Goal: Task Accomplishment & Management: Complete application form

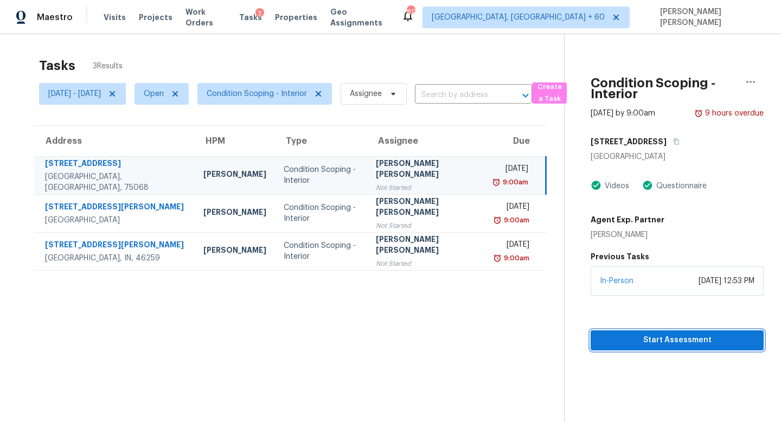
click at [651, 342] on span "Start Assessment" at bounding box center [677, 340] width 156 height 14
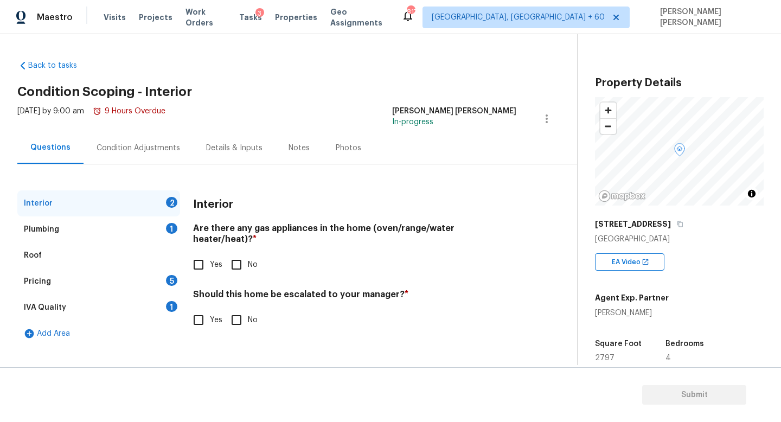
click at [655, 226] on div "[STREET_ADDRESS]" at bounding box center [679, 224] width 169 height 20
click at [677, 225] on icon "button" at bounding box center [680, 224] width 7 height 7
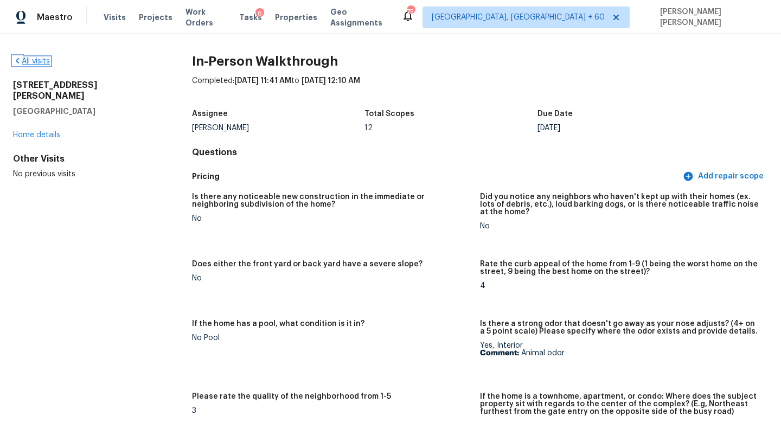
click at [40, 62] on link "All visits" at bounding box center [31, 61] width 37 height 8
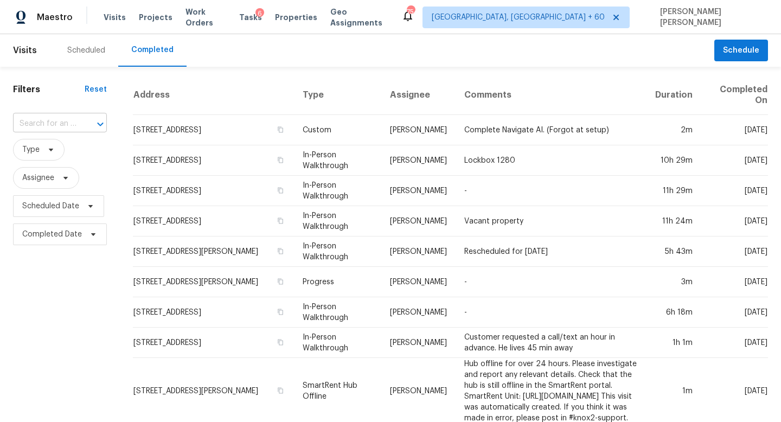
click at [50, 122] on input "text" at bounding box center [44, 123] width 63 height 17
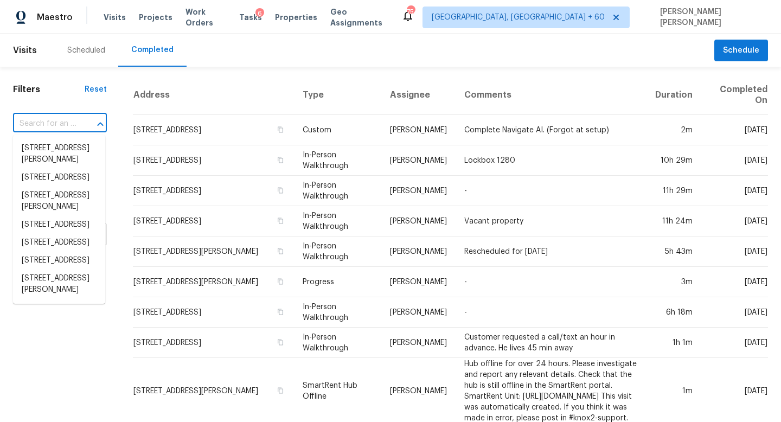
paste input "[STREET_ADDRESS]"
type input "[STREET_ADDRESS]"
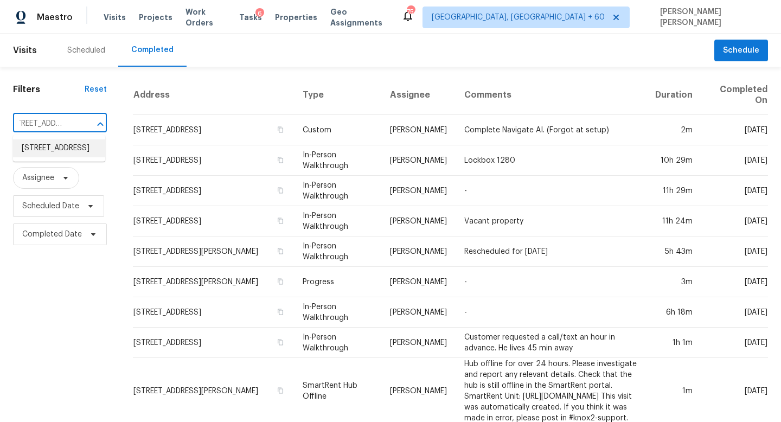
click at [70, 157] on li "[STREET_ADDRESS]" at bounding box center [59, 148] width 92 height 18
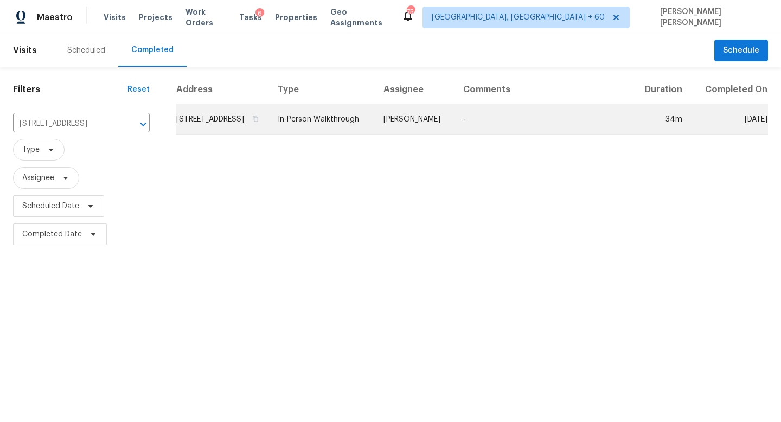
click at [418, 118] on td "[PERSON_NAME]" at bounding box center [415, 119] width 80 height 30
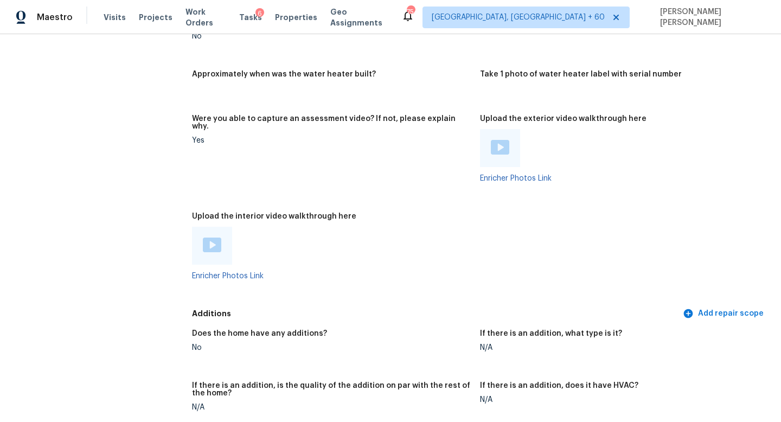
scroll to position [1829, 0]
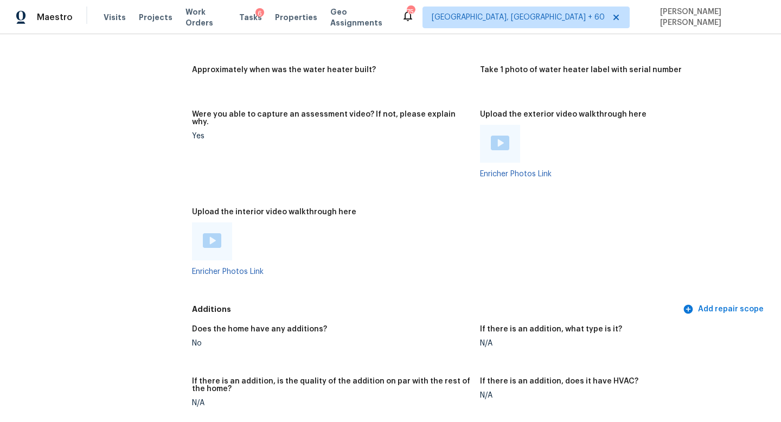
click at [216, 233] on img at bounding box center [212, 240] width 18 height 15
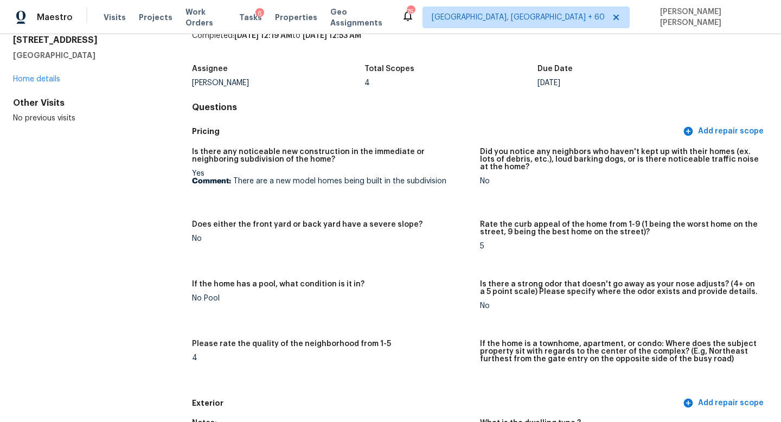
scroll to position [0, 0]
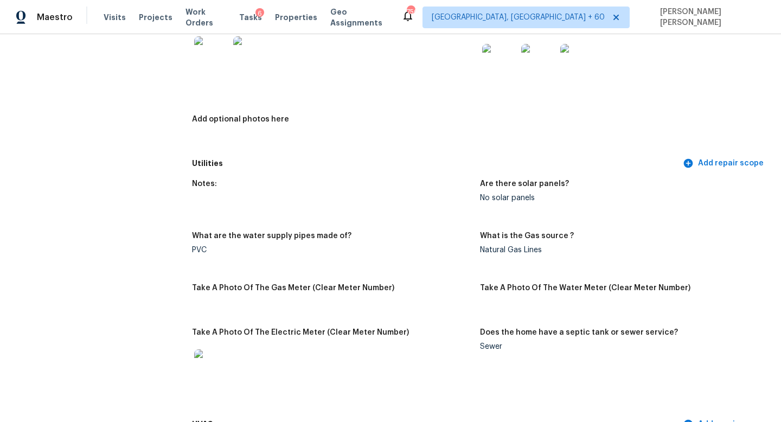
scroll to position [1610, 0]
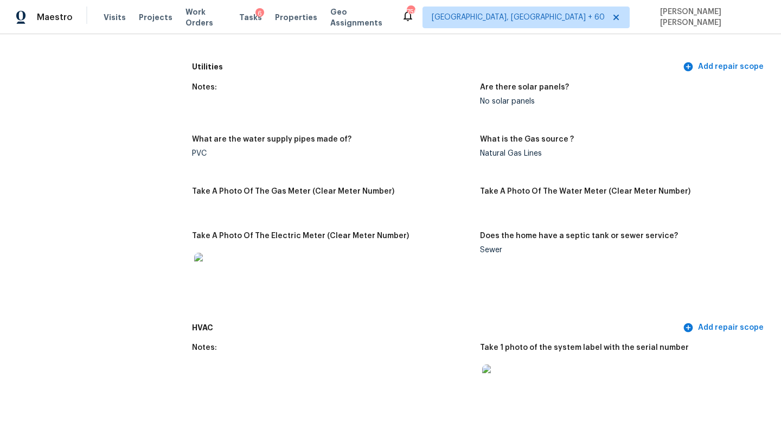
click at [288, 188] on h5 "Take A Photo Of The Gas Meter (Clear Meter Number)" at bounding box center [293, 192] width 202 height 8
click at [241, 188] on h5 "Take A Photo Of The Gas Meter (Clear Meter Number)" at bounding box center [293, 192] width 202 height 8
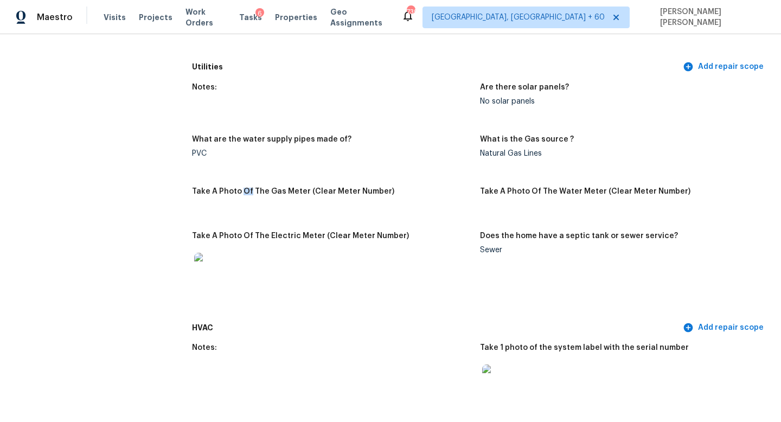
click at [258, 188] on h5 "Take A Photo Of The Gas Meter (Clear Meter Number)" at bounding box center [293, 192] width 202 height 8
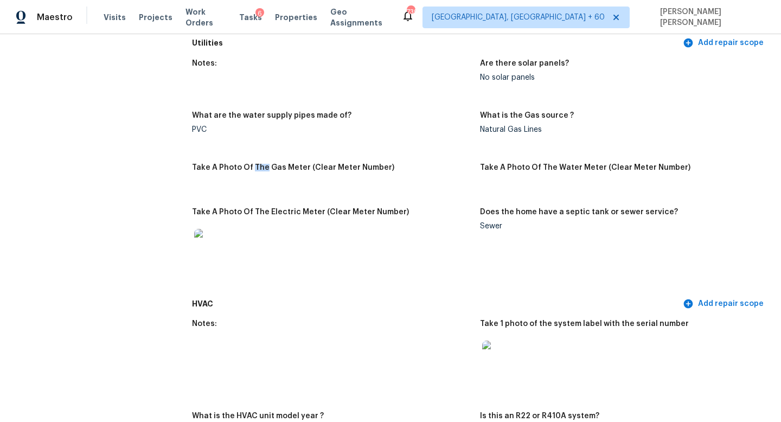
click at [332, 164] on h5 "Take A Photo Of The Gas Meter (Clear Meter Number)" at bounding box center [293, 168] width 202 height 8
click at [493, 164] on h5 "Take A Photo Of The Water Meter (Clear Meter Number)" at bounding box center [585, 168] width 210 height 8
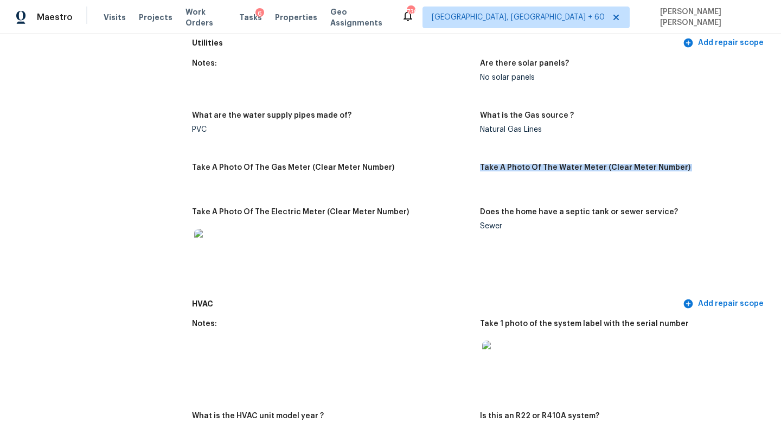
click at [538, 164] on h5 "Take A Photo Of The Water Meter (Clear Meter Number)" at bounding box center [585, 168] width 210 height 8
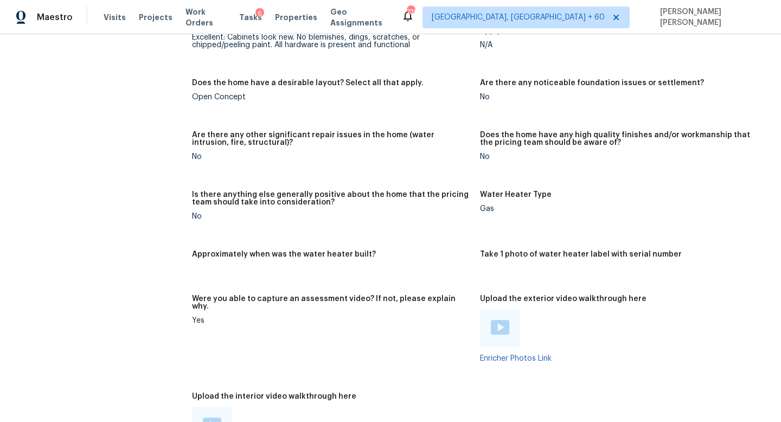
scroll to position [2289, 0]
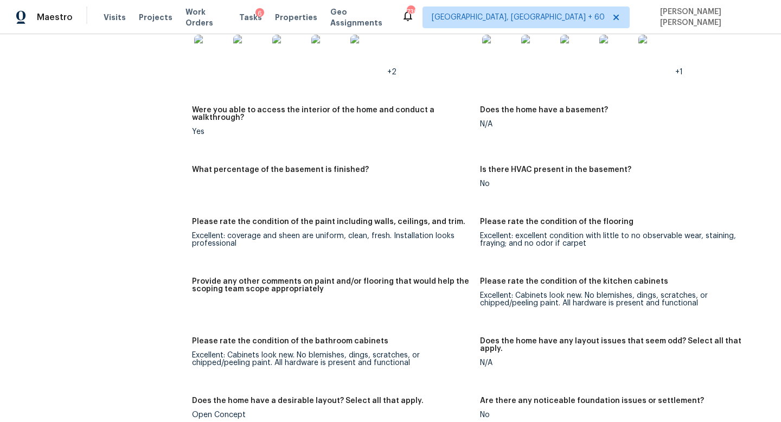
scroll to position [101, 0]
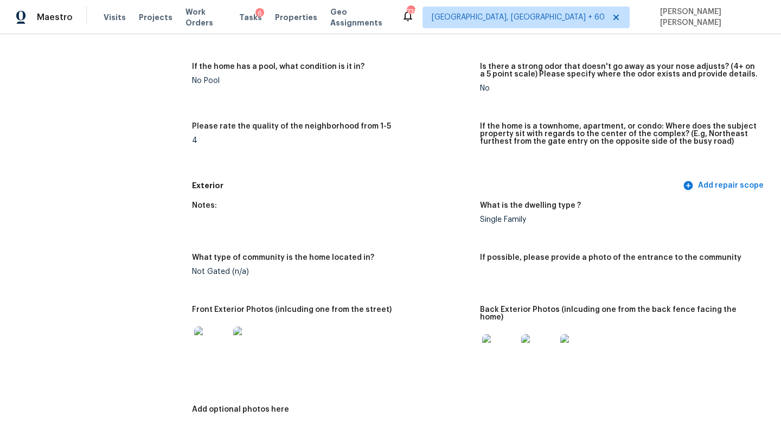
scroll to position [0, 0]
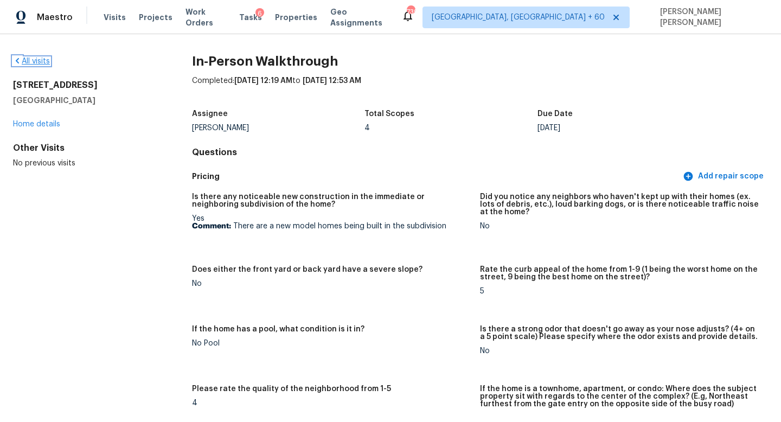
click at [26, 60] on link "All visits" at bounding box center [31, 61] width 37 height 8
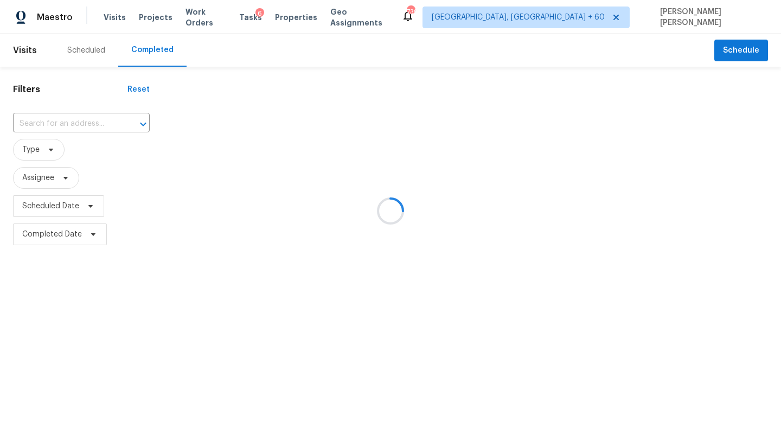
click at [83, 117] on div at bounding box center [390, 211] width 781 height 422
click at [65, 124] on div at bounding box center [390, 211] width 781 height 422
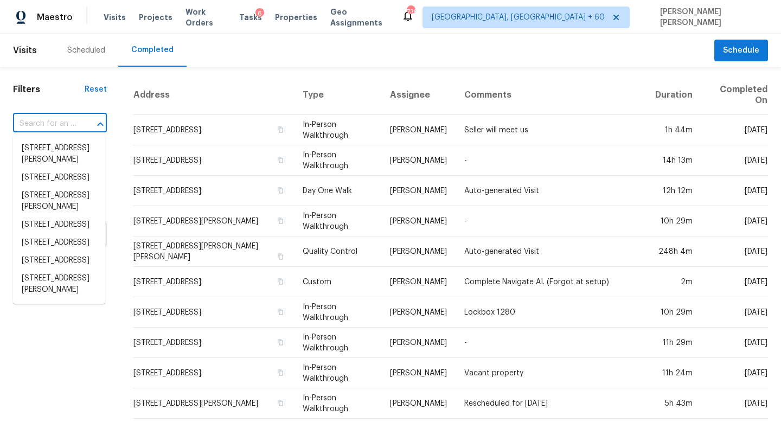
click at [65, 124] on input "text" at bounding box center [44, 123] width 63 height 17
paste input "919 Nana Ln Saint Louis MO 63131"
type input "919 Nana Ln Saint Louis MO 63131"
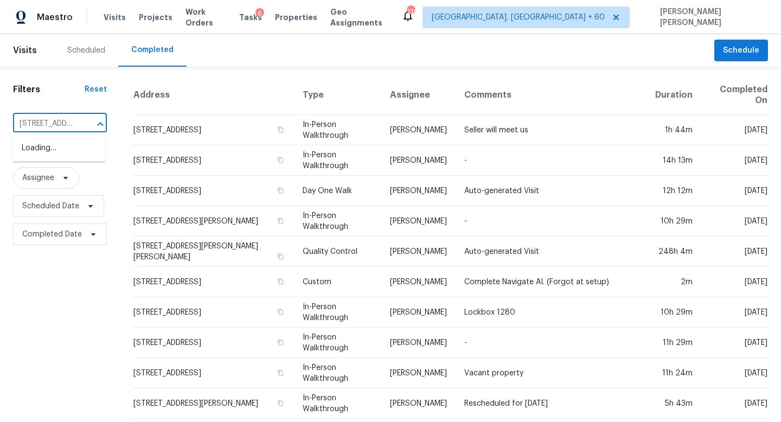
scroll to position [0, 65]
click at [79, 151] on li "919 Nana Ln, Saint Louis, MO 63131" at bounding box center [59, 153] width 92 height 29
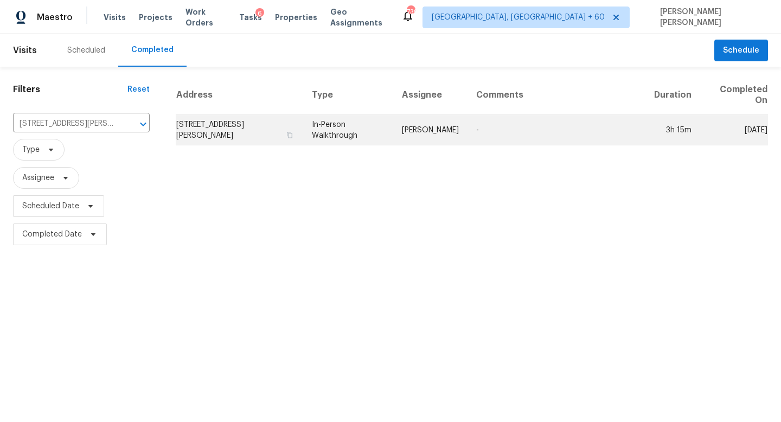
click at [369, 125] on td "In-Person Walkthrough" at bounding box center [348, 130] width 90 height 30
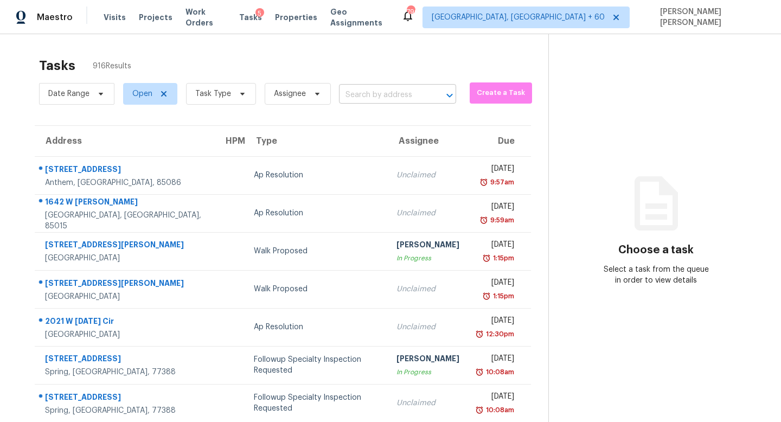
click at [377, 91] on input "text" at bounding box center [382, 95] width 87 height 17
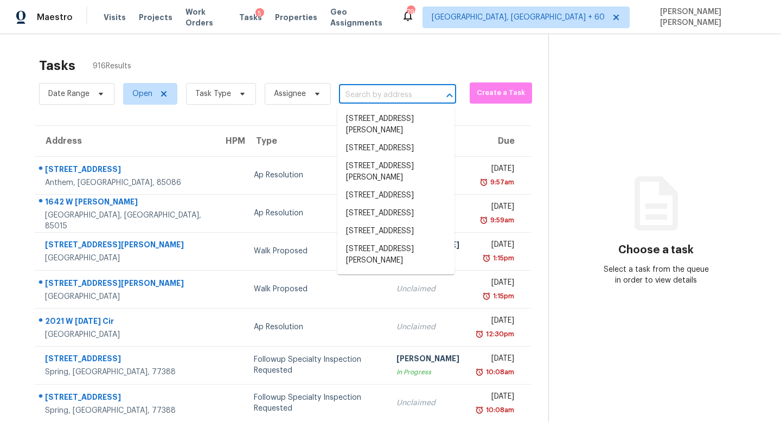
paste input "405 Augusta Ct, Little Elm, TX 75068"
type input "405 Augusta Ct, Little Elm, TX 75068"
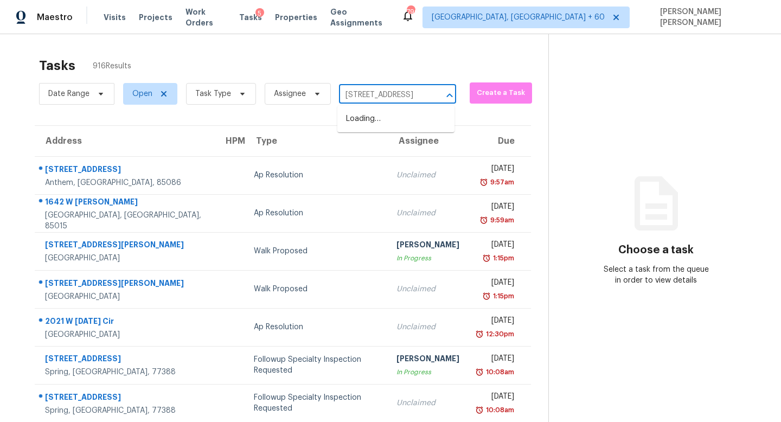
scroll to position [0, 50]
click at [388, 121] on li "405 Augusta Ct, Little Elm, TX 75068" at bounding box center [395, 119] width 117 height 18
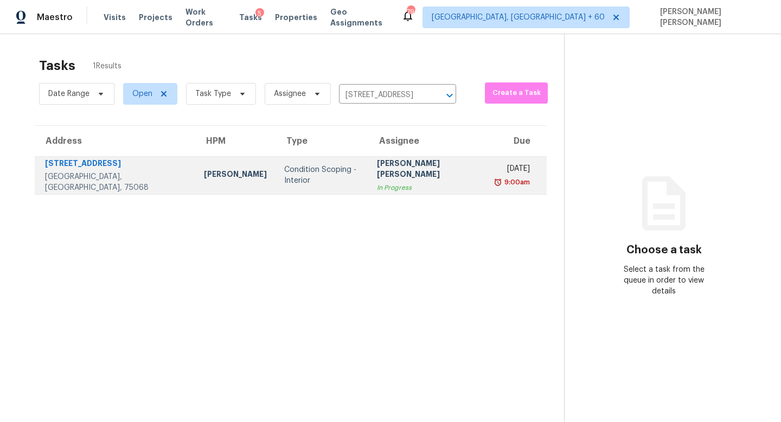
click at [315, 171] on div "Condition Scoping - Interior" at bounding box center [321, 175] width 75 height 22
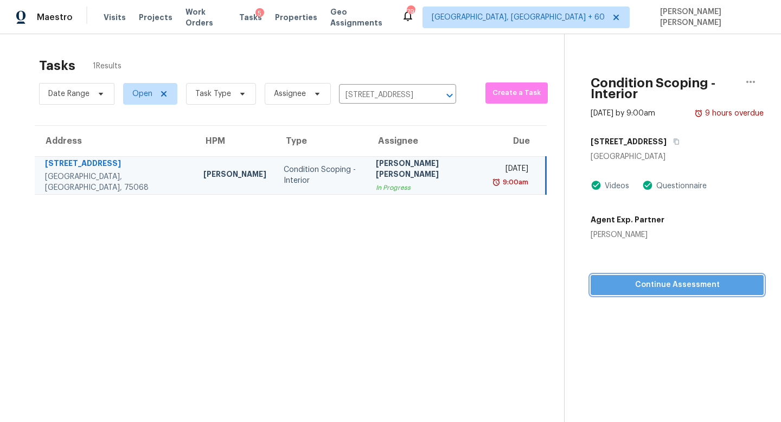
click at [637, 278] on span "Continue Assessment" at bounding box center [677, 285] width 156 height 14
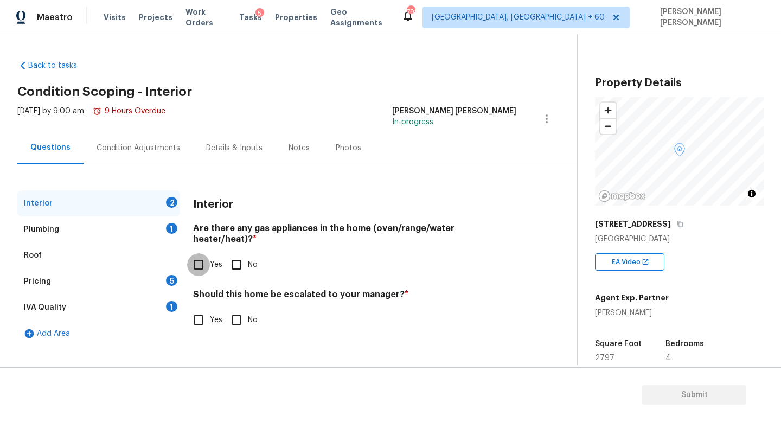
click at [195, 263] on input "Yes" at bounding box center [198, 264] width 23 height 23
checkbox input "true"
click at [134, 224] on div "Plumbing 1" at bounding box center [98, 229] width 163 height 26
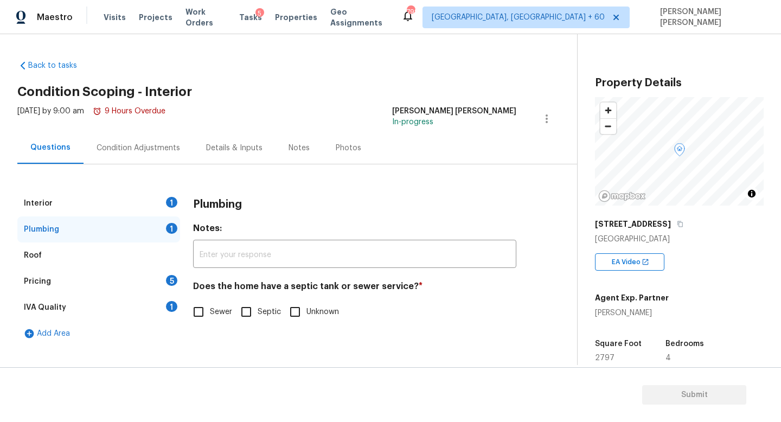
click at [391, 74] on div "Back to tasks Condition Scoping - Interior Thu, Aug 14 2025 by 9:00 am 9 Hours …" at bounding box center [296, 200] width 559 height 298
click at [127, 199] on div "Interior 1" at bounding box center [98, 203] width 163 height 26
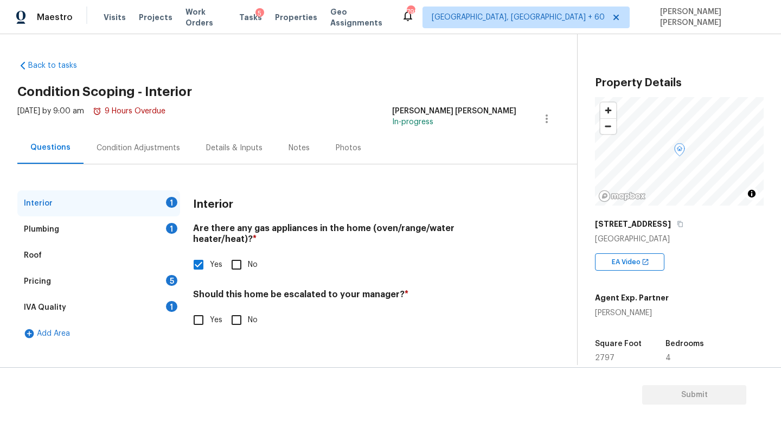
click at [102, 221] on div "Plumbing 1" at bounding box center [98, 229] width 163 height 26
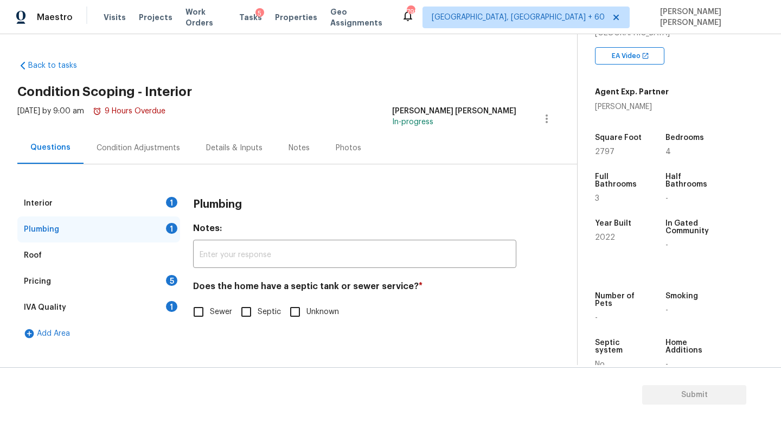
scroll to position [231, 0]
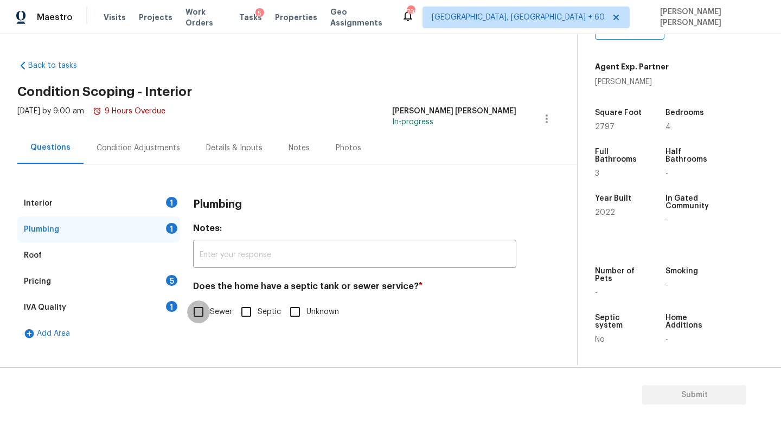
click at [197, 308] on input "Sewer" at bounding box center [198, 311] width 23 height 23
checkbox input "true"
click at [147, 275] on div "Pricing 5" at bounding box center [98, 281] width 163 height 26
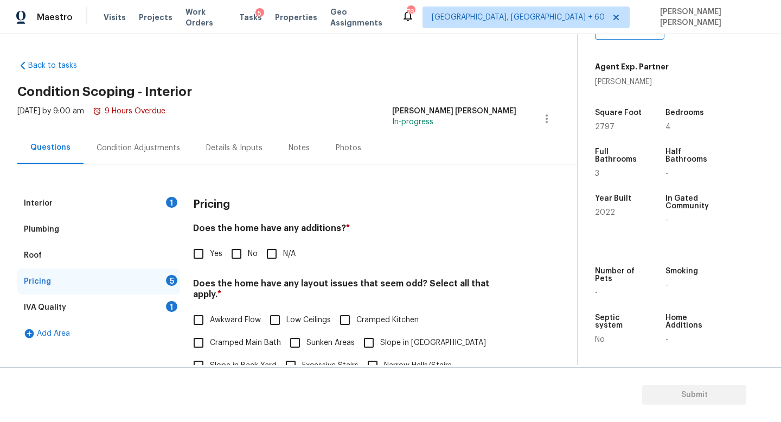
click at [96, 191] on div "Interior 1" at bounding box center [98, 203] width 163 height 26
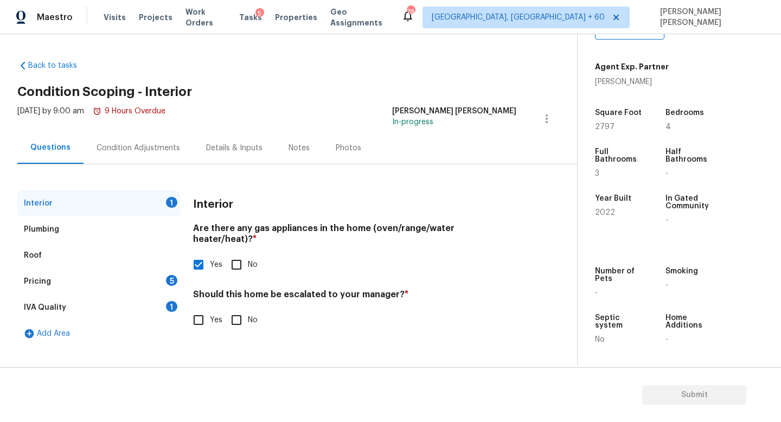
click at [132, 200] on div "Interior 1" at bounding box center [98, 203] width 163 height 26
click at [130, 146] on div "Condition Adjustments" at bounding box center [137, 148] width 83 height 11
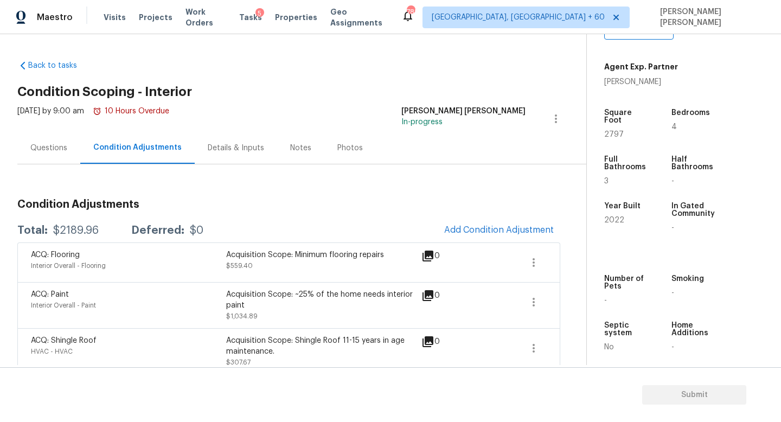
scroll to position [53, 0]
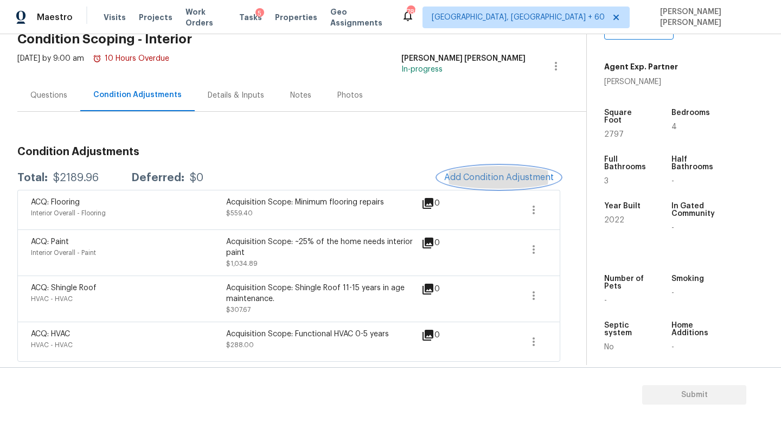
click at [478, 180] on span "Add Condition Adjustment" at bounding box center [499, 177] width 110 height 10
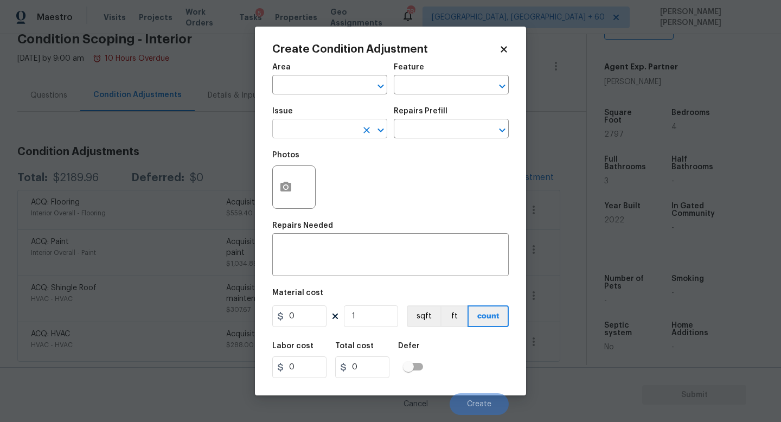
click at [318, 131] on input "text" at bounding box center [314, 129] width 85 height 17
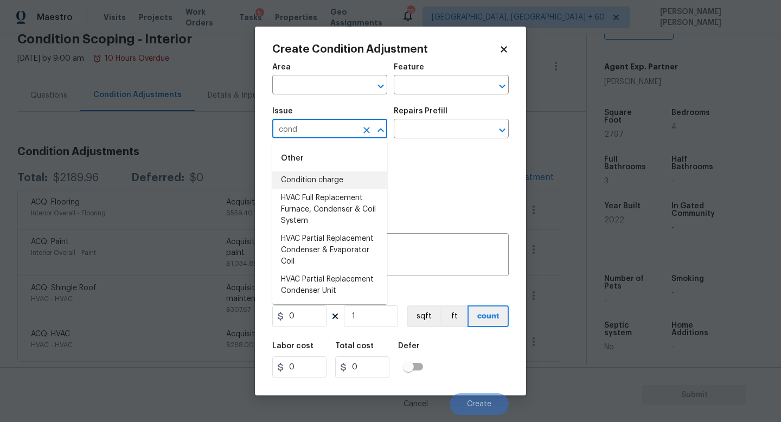
click at [305, 179] on li "Condition charge" at bounding box center [329, 180] width 115 height 18
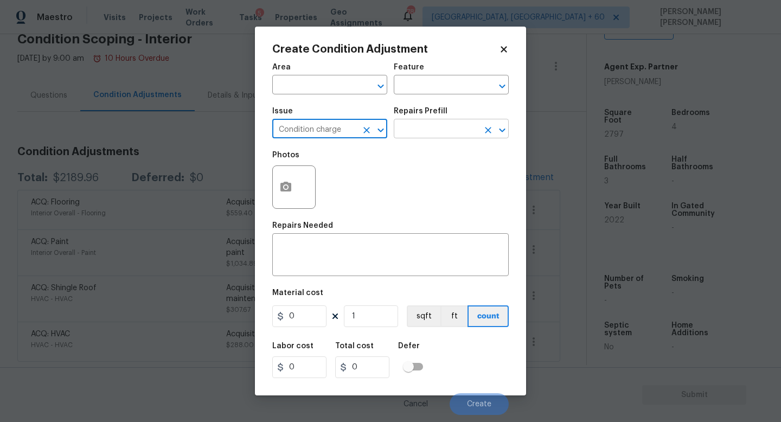
type input "Condition charge"
click at [451, 124] on input "text" at bounding box center [436, 129] width 85 height 17
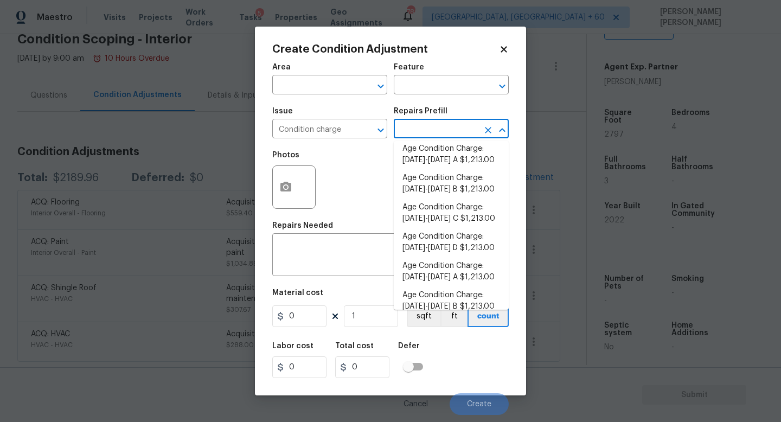
scroll to position [356, 0]
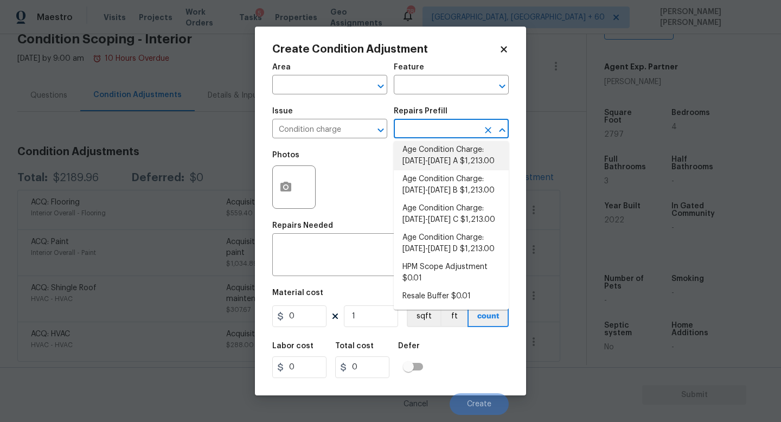
click at [462, 163] on li "Age Condition Charge: [DATE]-[DATE] A $1,213.00" at bounding box center [451, 155] width 115 height 29
type input "Home Readiness Packages"
type textarea "Age Condition Charge: 2009-2023 A"
type input "1213"
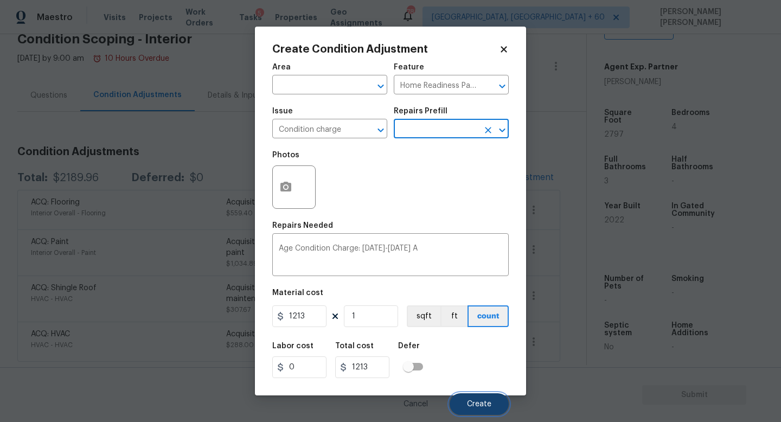
click at [485, 400] on button "Create" at bounding box center [478, 404] width 59 height 22
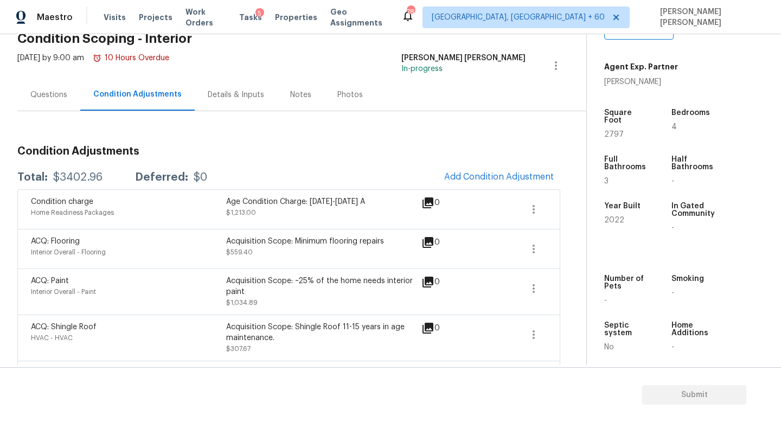
click at [232, 161] on div "Condition Adjustments Total: $3402.96 Deferred: $0 Add Condition Adjustment Con…" at bounding box center [288, 268] width 543 height 263
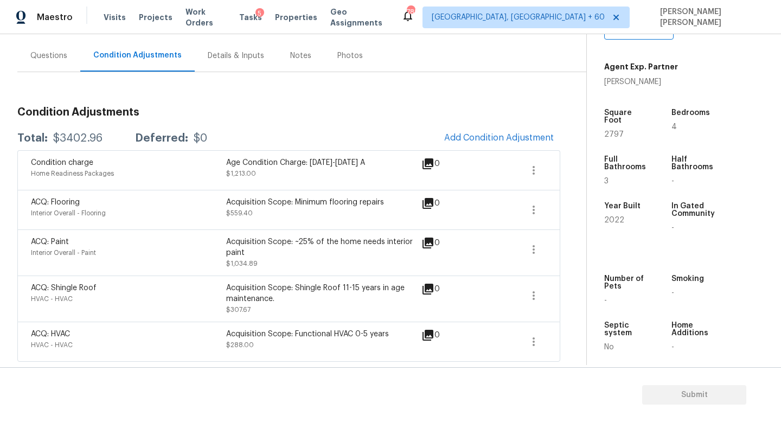
click at [172, 139] on div "Deferred:" at bounding box center [161, 138] width 53 height 11
click at [62, 139] on div "$3402.96" at bounding box center [77, 138] width 49 height 11
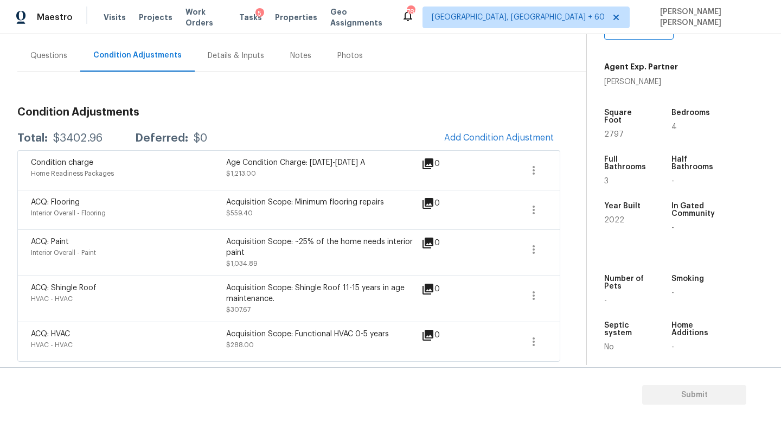
click at [62, 139] on div "$3402.96" at bounding box center [77, 138] width 49 height 11
click at [103, 144] on div "Total: $3402.96 Deferred: $0 Add Condition Adjustment" at bounding box center [288, 138] width 543 height 24
click at [73, 140] on div "$3402.96" at bounding box center [77, 138] width 49 height 11
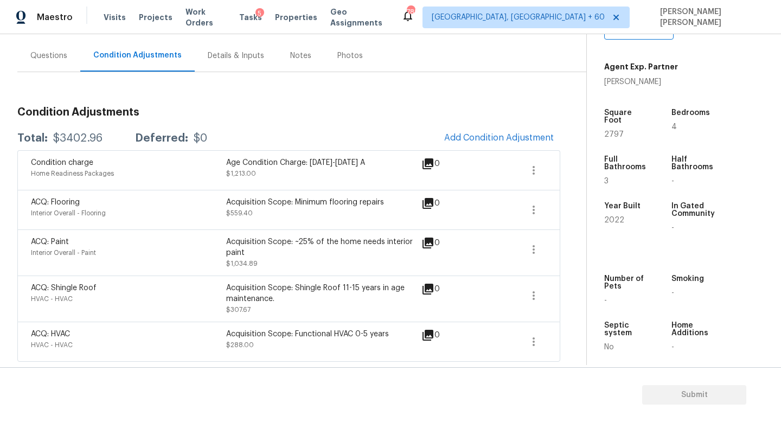
click at [73, 140] on div "$3402.96" at bounding box center [77, 138] width 49 height 11
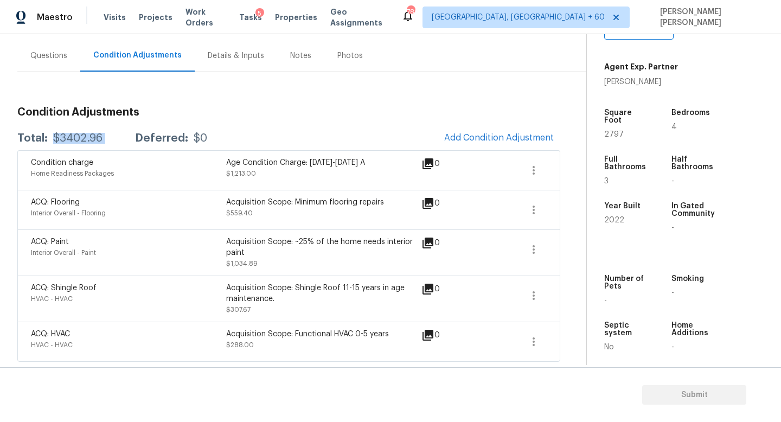
click at [73, 140] on div "$3402.96" at bounding box center [77, 138] width 49 height 11
click at [83, 143] on div "Total: $3402.96 Deferred: $0 Add Condition Adjustment" at bounding box center [288, 138] width 543 height 24
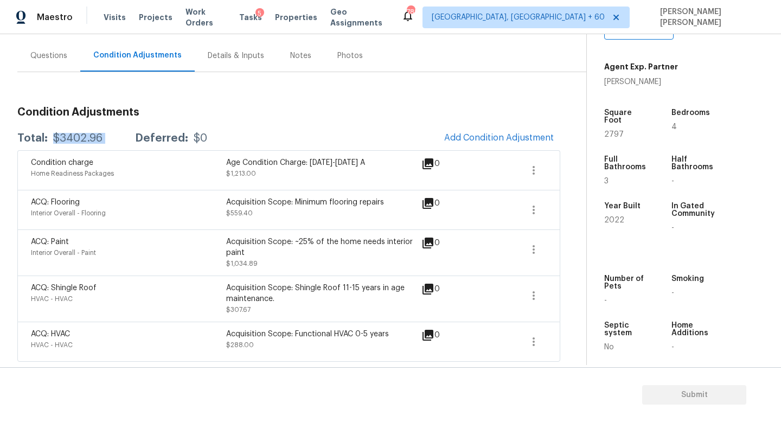
click at [83, 143] on div "Total: $3402.96 Deferred: $0 Add Condition Adjustment" at bounding box center [288, 138] width 543 height 24
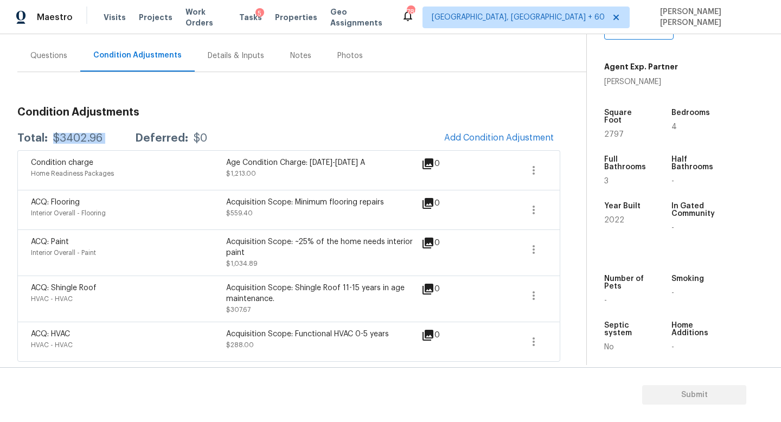
click at [83, 143] on div "Total: $3402.96 Deferred: $0 Add Condition Adjustment" at bounding box center [288, 138] width 543 height 24
click at [78, 127] on div "Total: $3402.96 Deferred: $0 Add Condition Adjustment" at bounding box center [288, 138] width 543 height 24
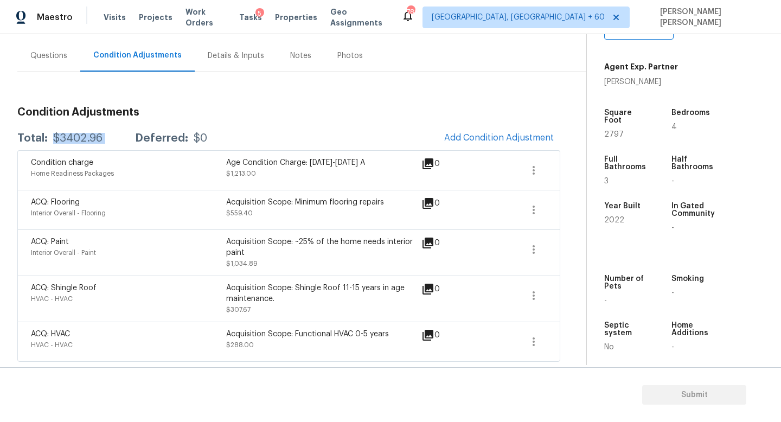
click at [48, 105] on div "Condition Adjustments Total: $3402.96 Deferred: $0 Add Condition Adjustment Con…" at bounding box center [288, 229] width 543 height 263
click at [68, 120] on div "Condition Adjustments Total: $3402.96 Deferred: $0 Add Condition Adjustment Con…" at bounding box center [288, 229] width 543 height 263
click at [397, 143] on div "Total: $3402.96 Deferred: $0 Add Condition Adjustment" at bounding box center [288, 138] width 543 height 24
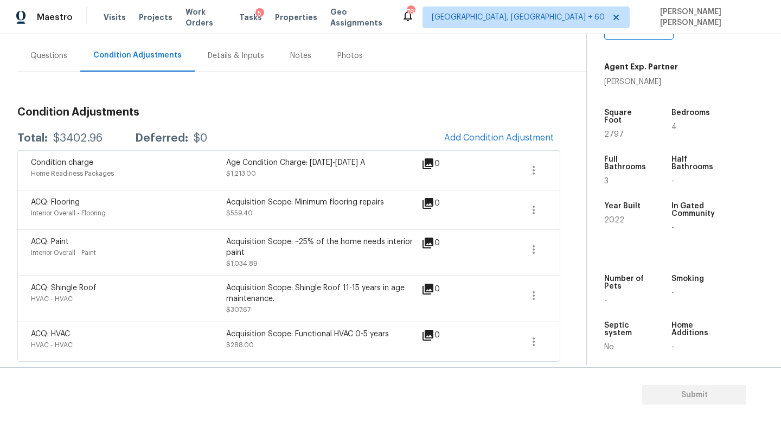
scroll to position [0, 0]
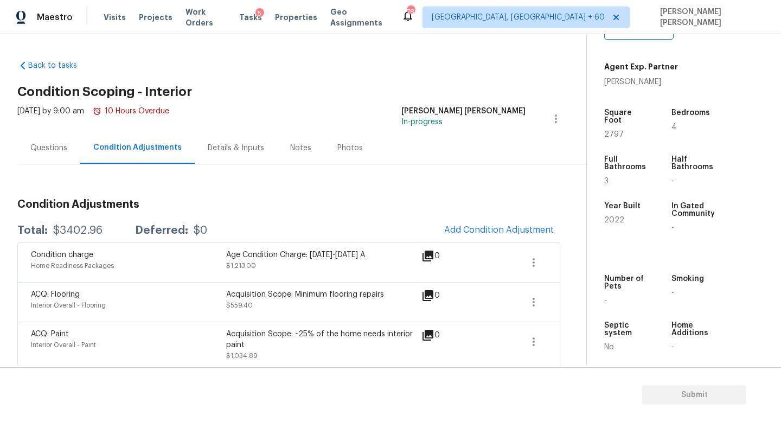
click at [6, 162] on div "Back to tasks Condition Scoping - Interior Thu, Aug 14 2025 by 9:00 am 10 Hours…" at bounding box center [390, 199] width 781 height 331
click at [51, 147] on div "Questions" at bounding box center [48, 148] width 37 height 11
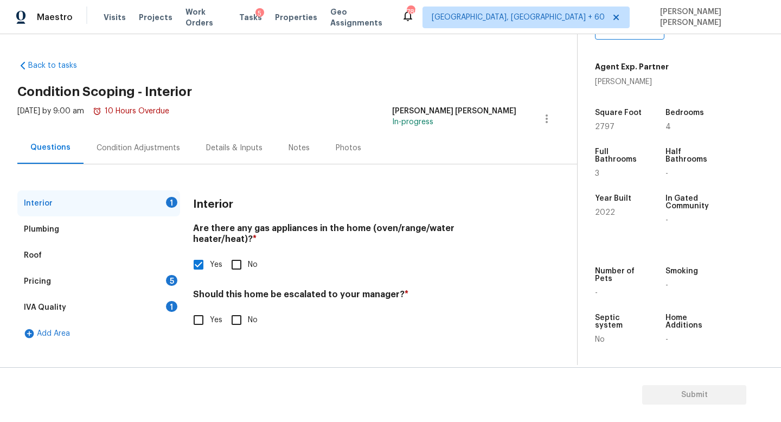
click at [234, 308] on input "No" at bounding box center [236, 319] width 23 height 23
checkbox input "true"
click at [112, 291] on div "Pricing 5" at bounding box center [98, 281] width 163 height 26
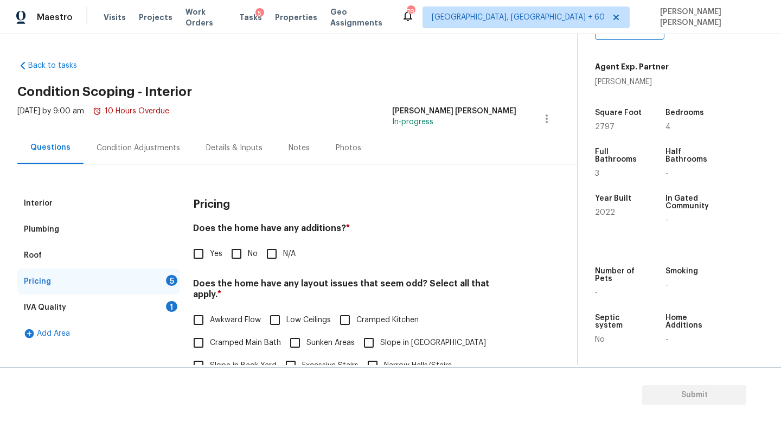
click at [235, 258] on input "No" at bounding box center [236, 253] width 23 height 23
checkbox input "true"
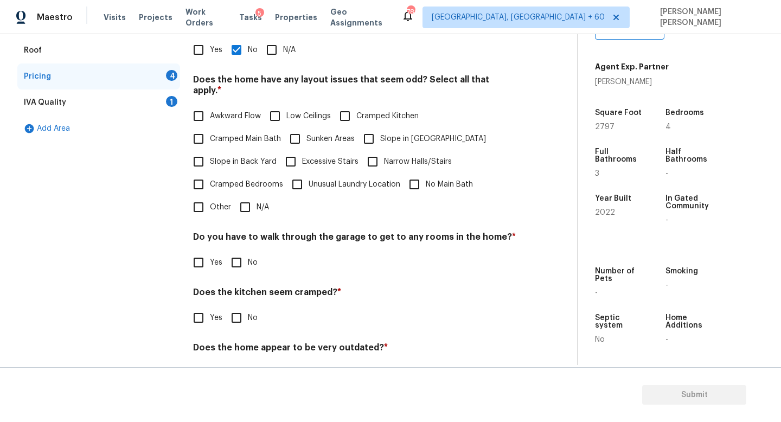
scroll to position [229, 0]
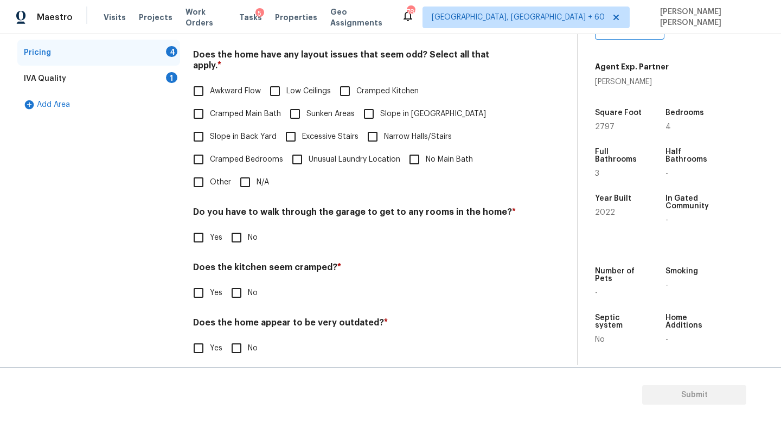
click at [236, 175] on input "N/A" at bounding box center [245, 182] width 23 height 23
checkbox input "true"
click at [233, 239] on input "No" at bounding box center [236, 238] width 23 height 23
checkbox input "true"
click at [236, 281] on input "No" at bounding box center [236, 292] width 23 height 23
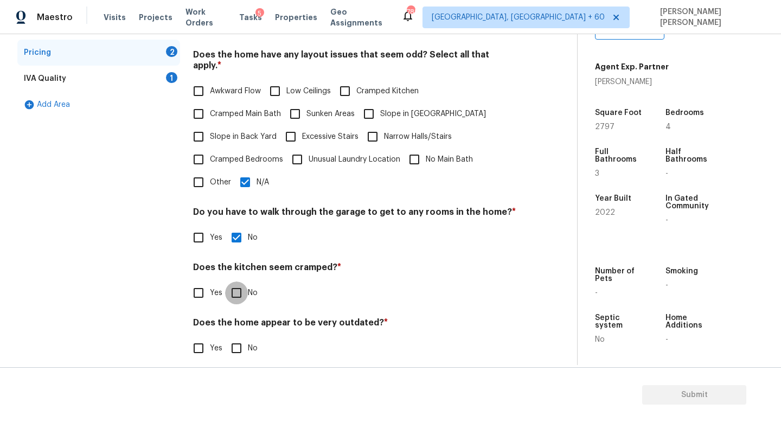
checkbox input "true"
click at [236, 345] on input "No" at bounding box center [236, 349] width 23 height 23
checkbox input "true"
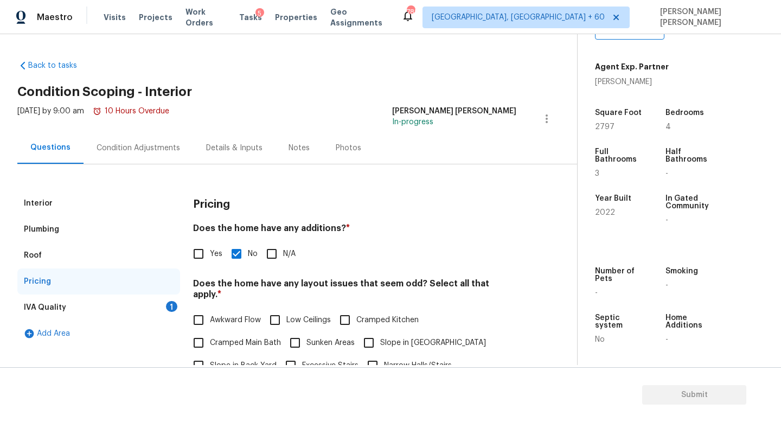
click at [151, 301] on div "IVA Quality 1" at bounding box center [98, 307] width 163 height 26
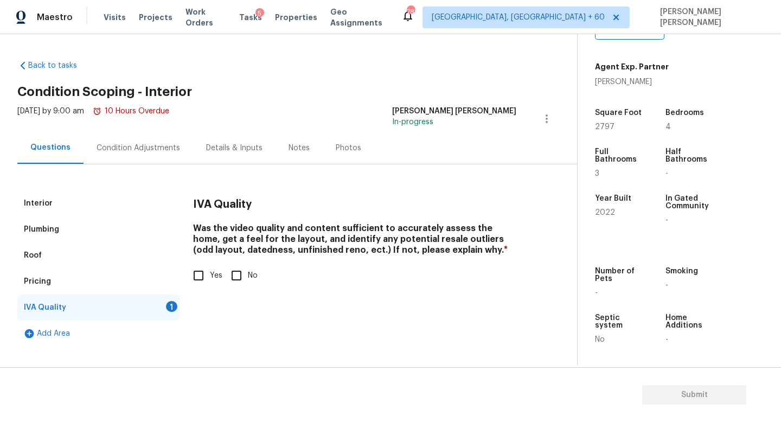
click at [203, 280] on input "Yes" at bounding box center [198, 275] width 23 height 23
checkbox input "true"
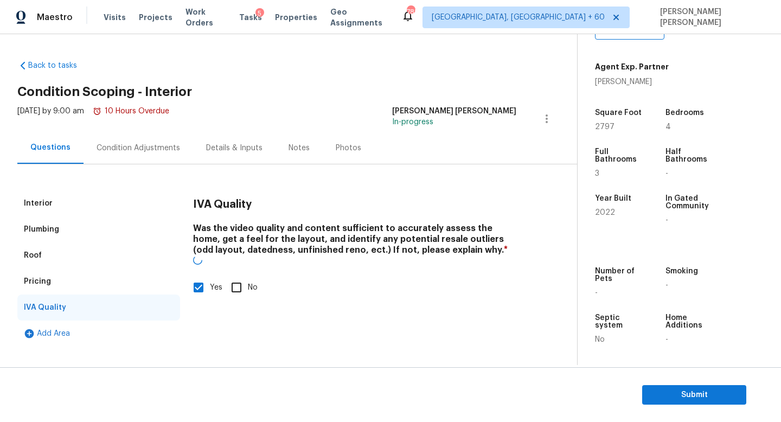
click at [139, 162] on div "Condition Adjustments" at bounding box center [138, 148] width 110 height 32
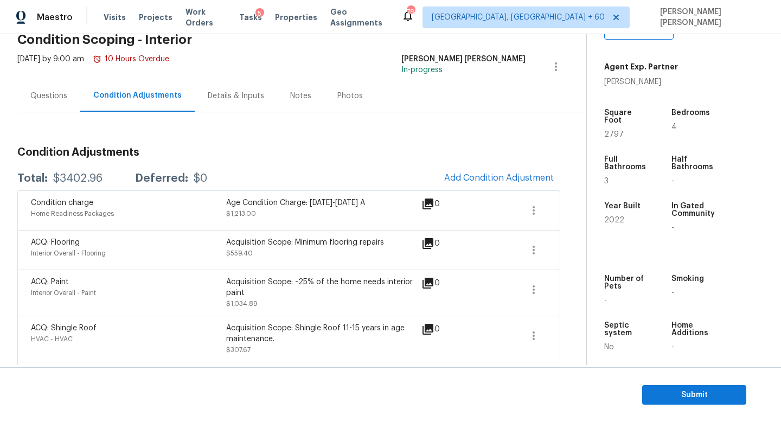
scroll to position [93, 0]
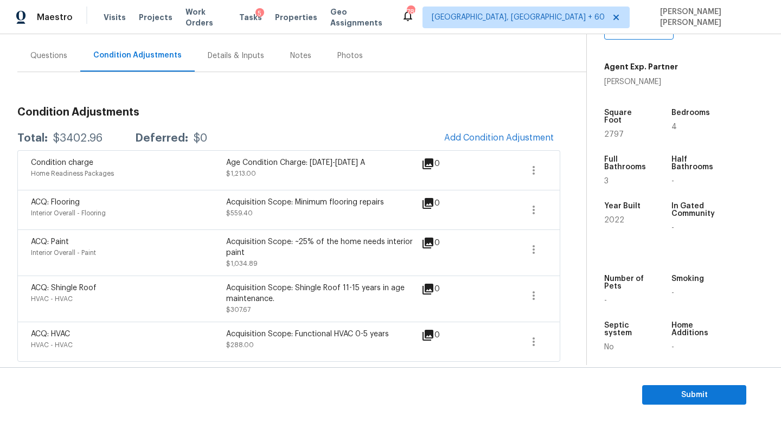
click at [74, 133] on div "$3402.96" at bounding box center [77, 138] width 49 height 11
copy div "$3402.96"
click at [211, 126] on div "Total: $3402.96 Deferred: $0 Add Condition Adjustment" at bounding box center [288, 138] width 543 height 24
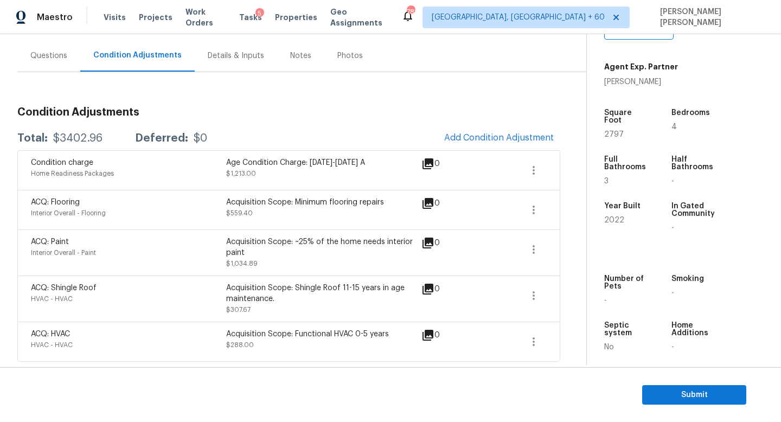
click at [57, 66] on div "Questions" at bounding box center [48, 56] width 63 height 32
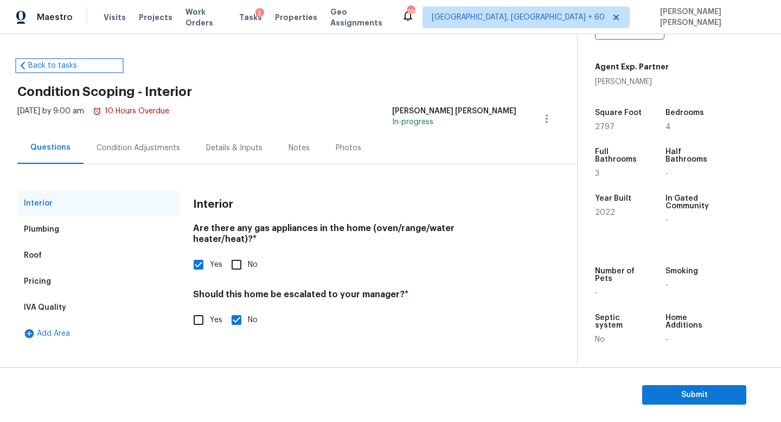
drag, startPoint x: 57, startPoint y: 66, endPoint x: 94, endPoint y: 95, distance: 46.7
click at [91, 91] on div "Back to tasks Condition Scoping - Interior Thu, Aug 14 2025 by 9:00 am 10 Hours…" at bounding box center [296, 200] width 559 height 298
click at [682, 389] on span "Submit" at bounding box center [694, 395] width 87 height 14
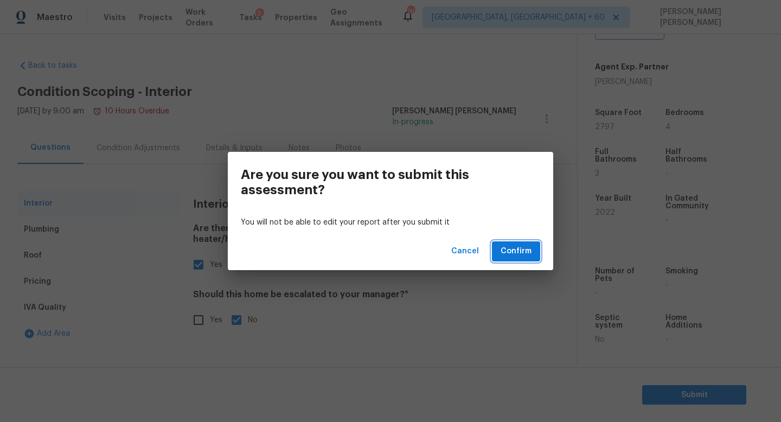
click at [519, 257] on span "Confirm" at bounding box center [515, 251] width 31 height 14
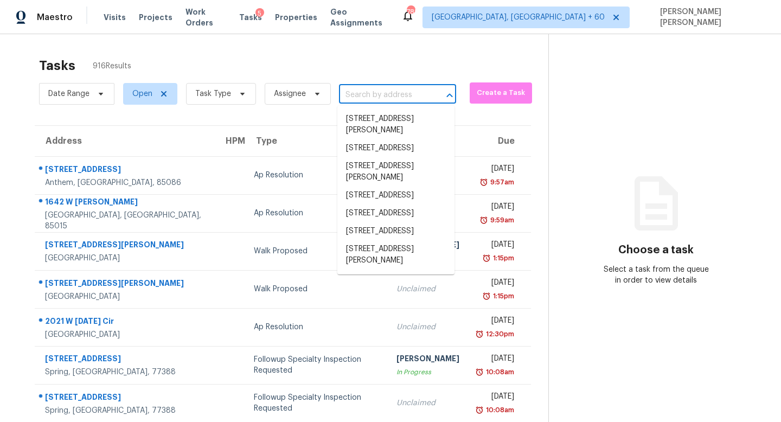
click at [371, 89] on input "text" at bounding box center [382, 95] width 87 height 17
paste input "919 Nana Ln Saint Louis MO 63131"
type input "919 Nana Ln Saint Louis MO 63131"
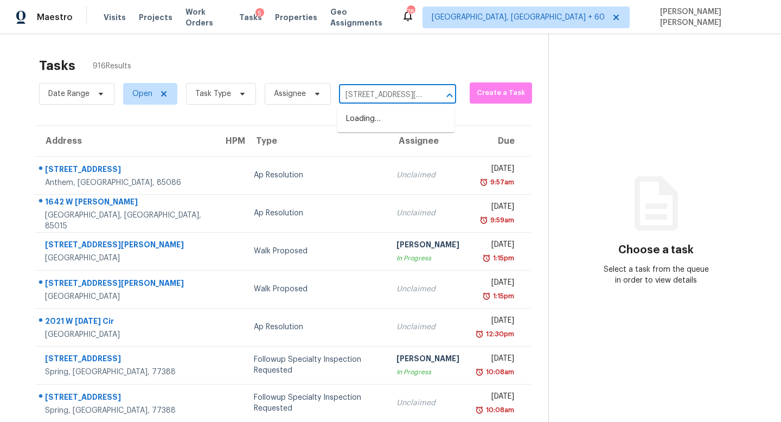
scroll to position [0, 40]
click at [377, 124] on li "919 Nana Ln, Saint Louis, MO 63131" at bounding box center [395, 124] width 117 height 29
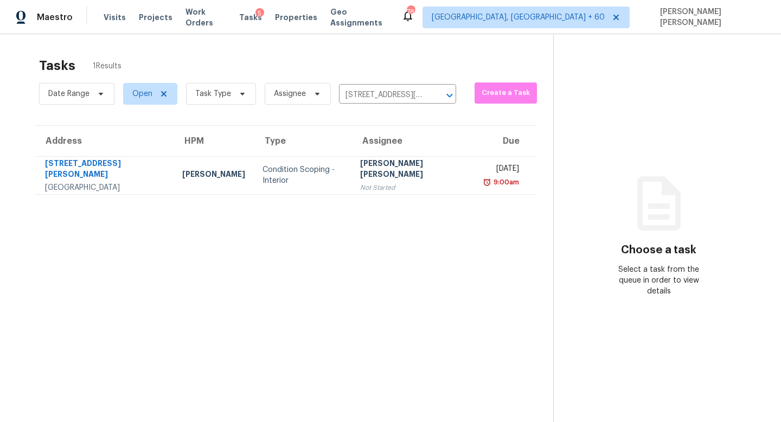
click at [411, 187] on td "Jishnu Manoj Not Started" at bounding box center [413, 175] width 125 height 38
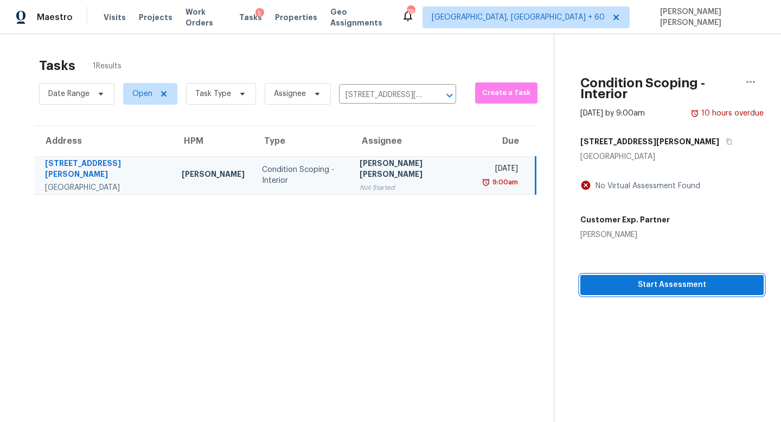
click at [658, 278] on span "Start Assessment" at bounding box center [672, 285] width 166 height 14
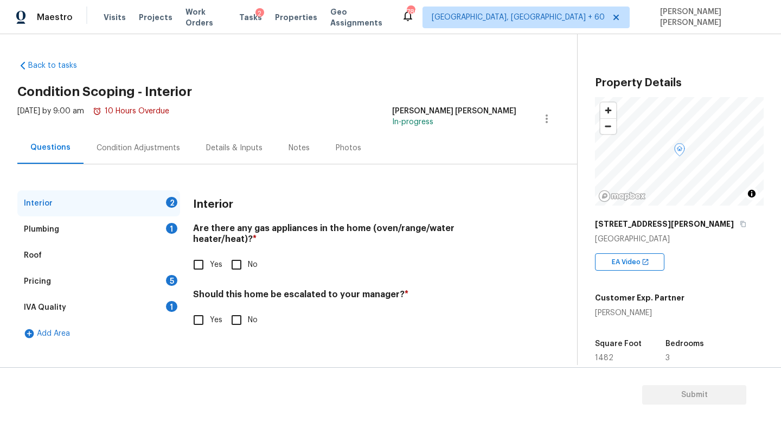
click at [197, 253] on input "Yes" at bounding box center [198, 264] width 23 height 23
checkbox input "true"
click at [144, 222] on div "Plumbing 1" at bounding box center [98, 229] width 163 height 26
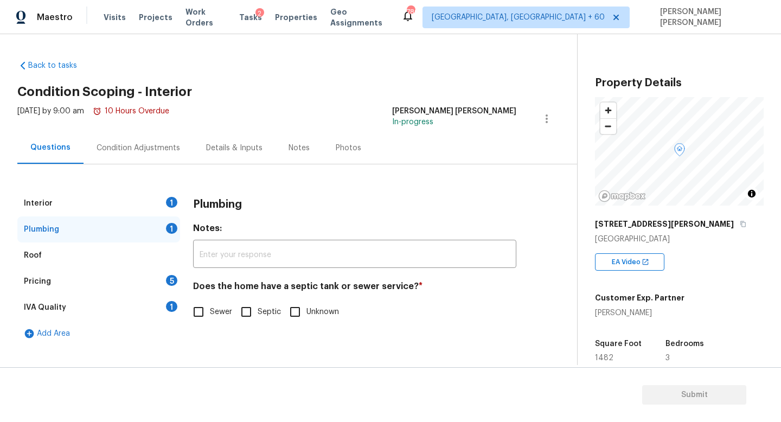
click at [154, 149] on div "Condition Adjustments" at bounding box center [137, 148] width 83 height 11
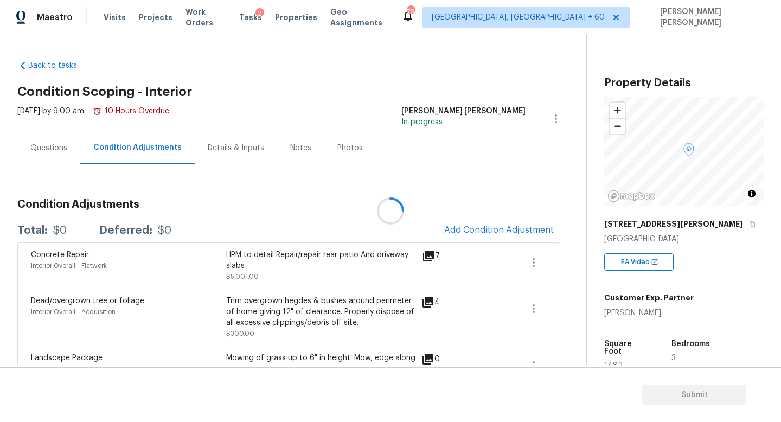
click at [420, 83] on div at bounding box center [390, 211] width 781 height 422
click at [288, 215] on div at bounding box center [390, 211] width 781 height 422
click at [509, 230] on span "Add Condition Adjustment" at bounding box center [499, 230] width 110 height 10
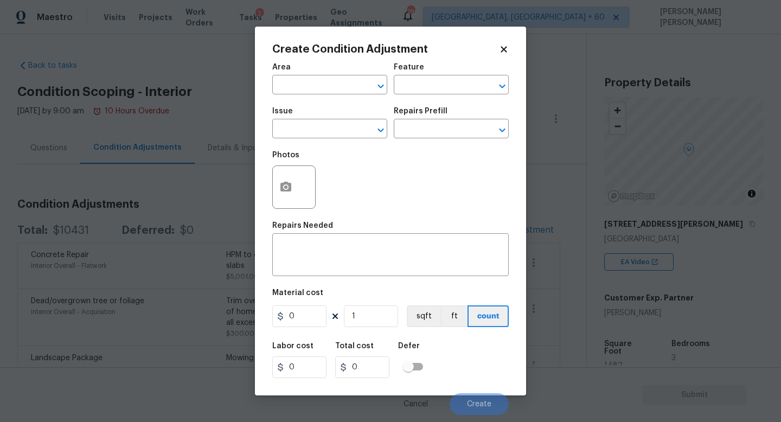
click at [696, 298] on body "Maestro Visits Projects Work Orders Tasks 2 Properties Geo Assignments 780 Knox…" at bounding box center [390, 211] width 781 height 422
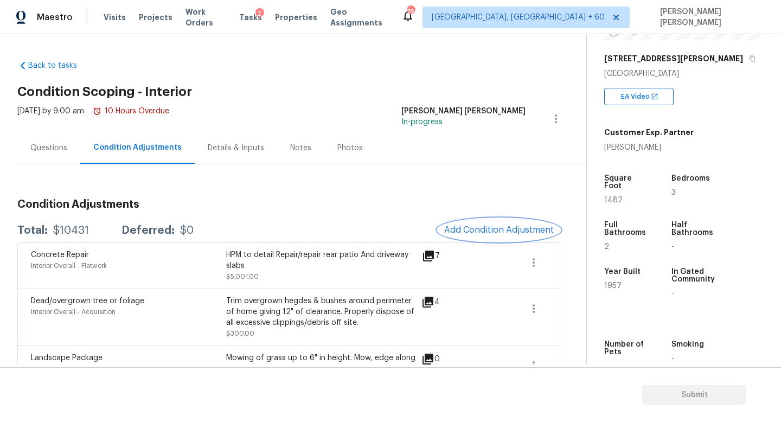
scroll to position [192, 0]
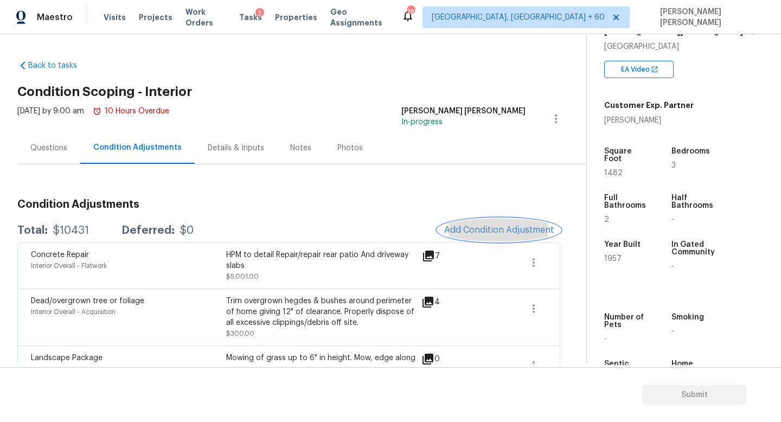
click at [495, 227] on span "Add Condition Adjustment" at bounding box center [499, 230] width 110 height 10
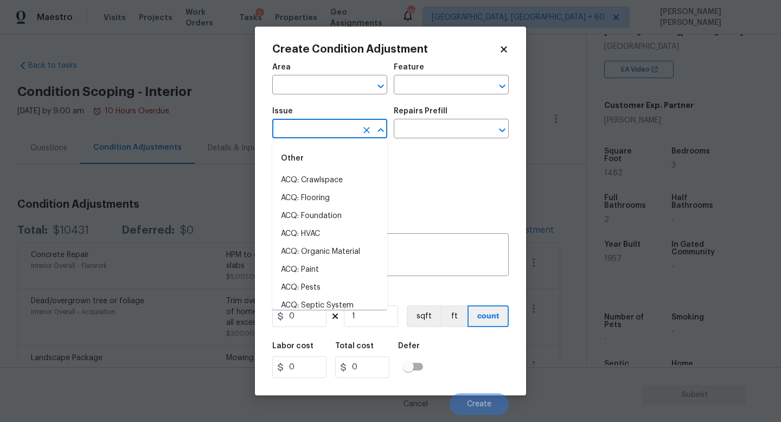
click at [319, 138] on input "text" at bounding box center [314, 129] width 85 height 17
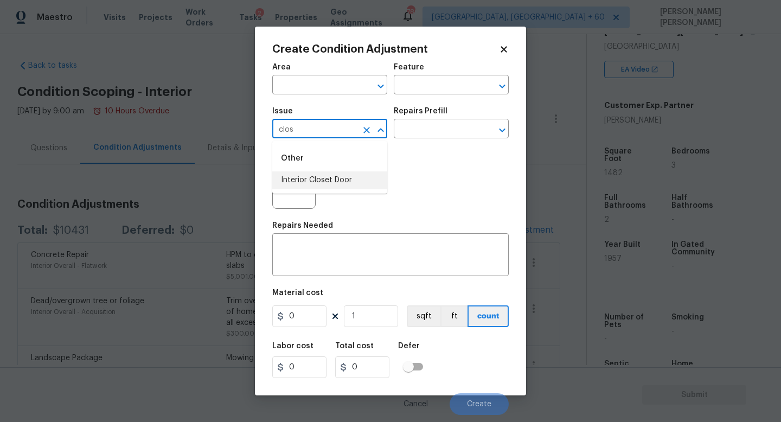
click at [298, 183] on li "Interior Closet Door" at bounding box center [329, 180] width 115 height 18
type input "Interior Closet Door"
click at [414, 127] on input "text" at bounding box center [436, 129] width 85 height 17
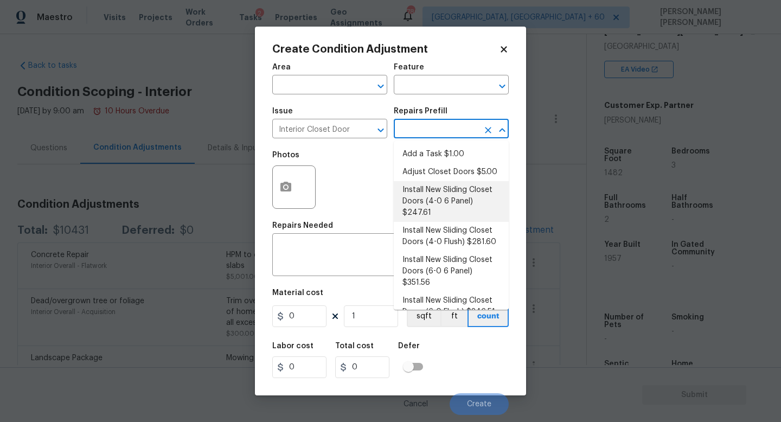
click at [463, 195] on li "Install New Sliding Closet Doors (4-0 6 Panel) $247.61" at bounding box center [451, 201] width 115 height 41
type input "Interior Door"
type textarea "Remove the existing door (if present). Install a new 4-0 bi-fold 6 panel interi…"
type input "247.61"
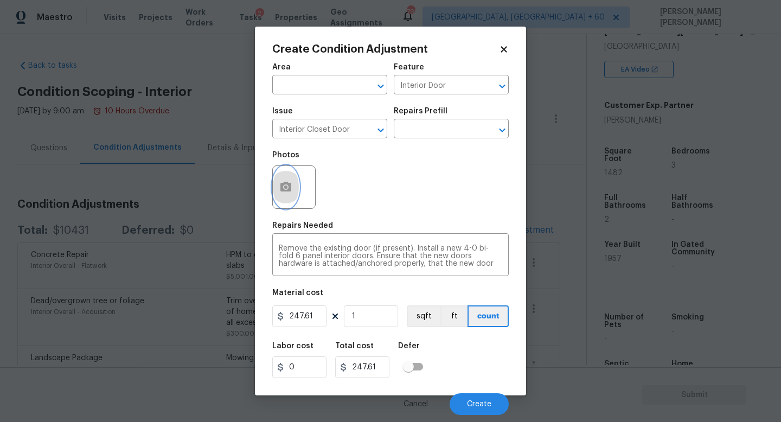
click at [282, 183] on icon "button" at bounding box center [285, 187] width 11 height 10
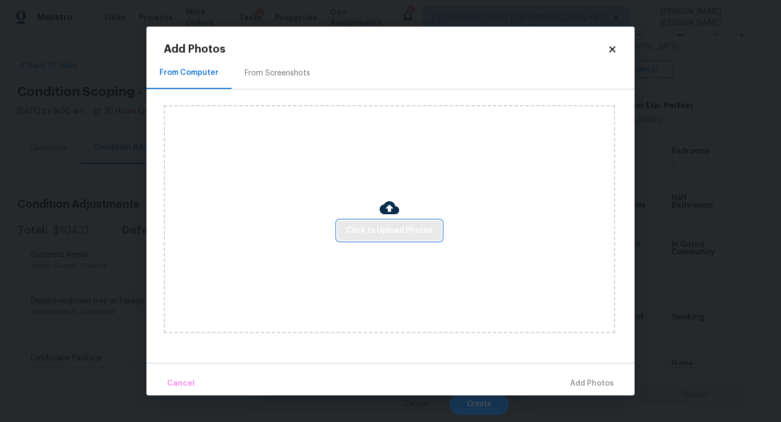
click at [376, 239] on button "Click to Upload Photos" at bounding box center [389, 231] width 104 height 20
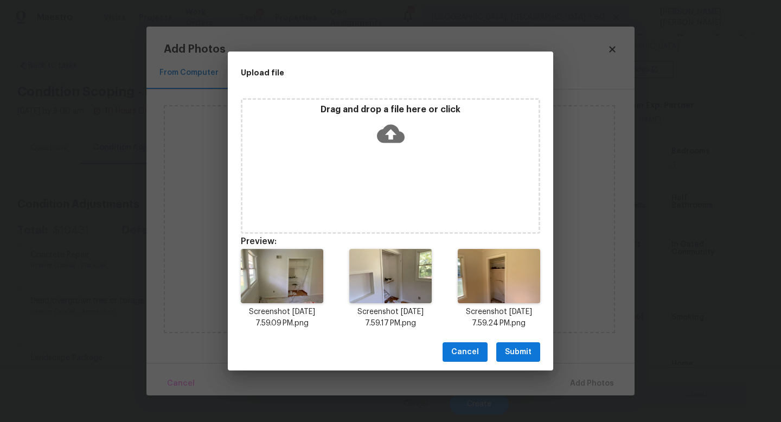
click at [512, 353] on span "Submit" at bounding box center [518, 352] width 27 height 14
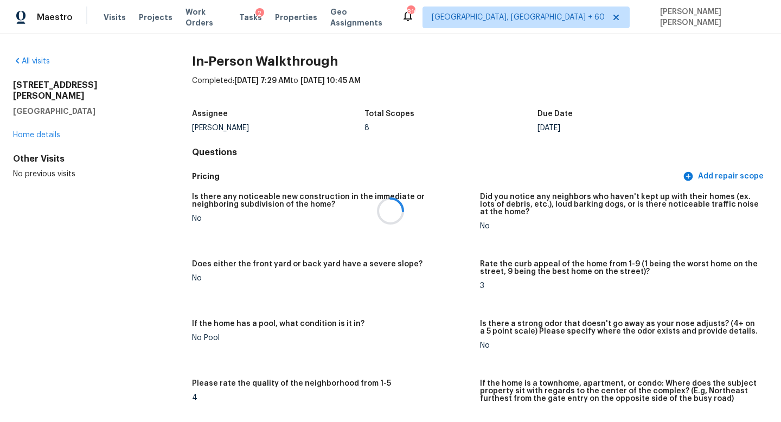
click at [244, 203] on div at bounding box center [390, 211] width 781 height 422
click at [257, 197] on div at bounding box center [390, 211] width 781 height 422
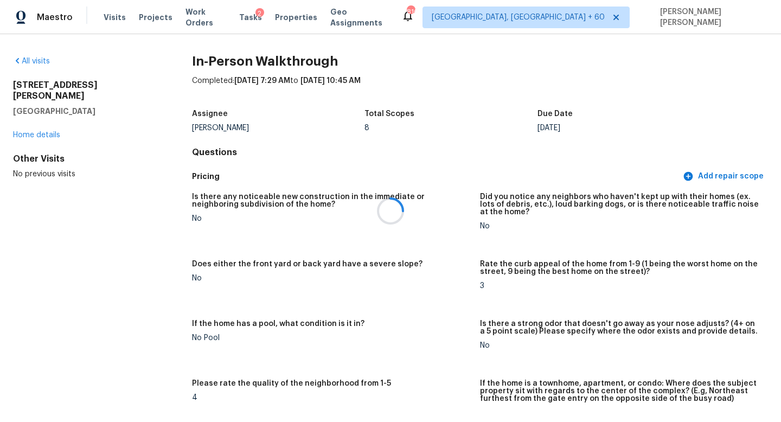
click at [257, 197] on div at bounding box center [390, 211] width 781 height 422
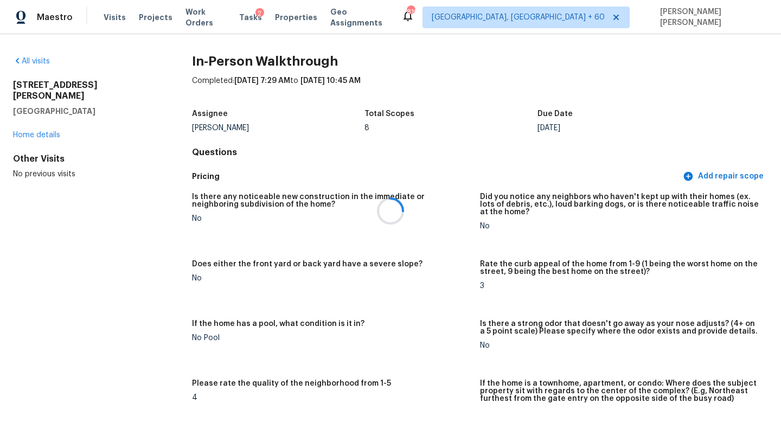
click at [257, 197] on div at bounding box center [390, 211] width 781 height 422
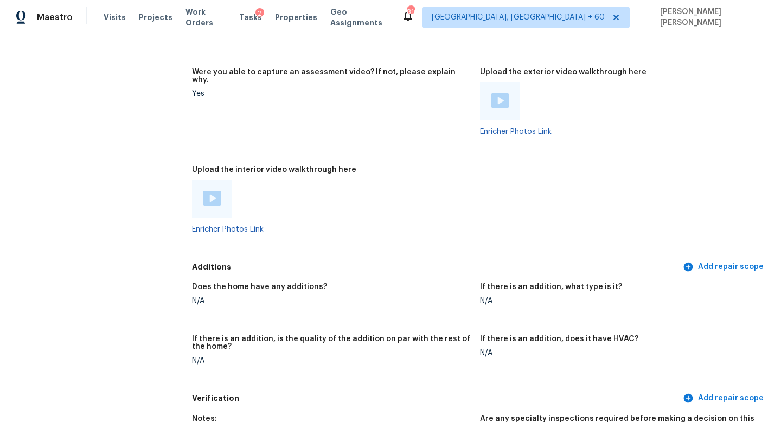
scroll to position [2035, 0]
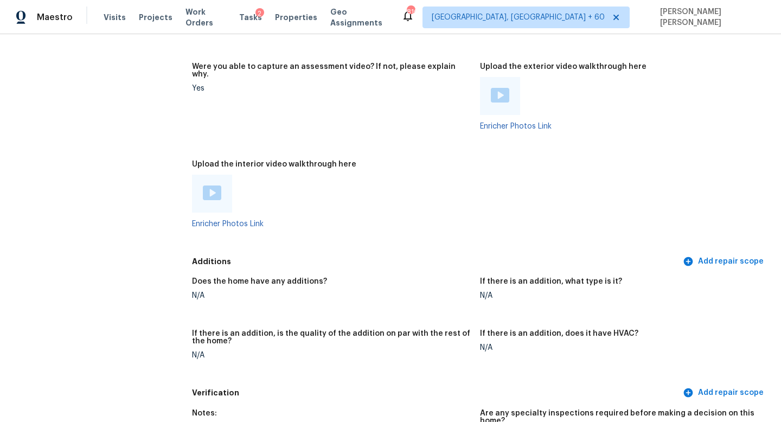
click at [208, 185] on img at bounding box center [212, 192] width 18 height 15
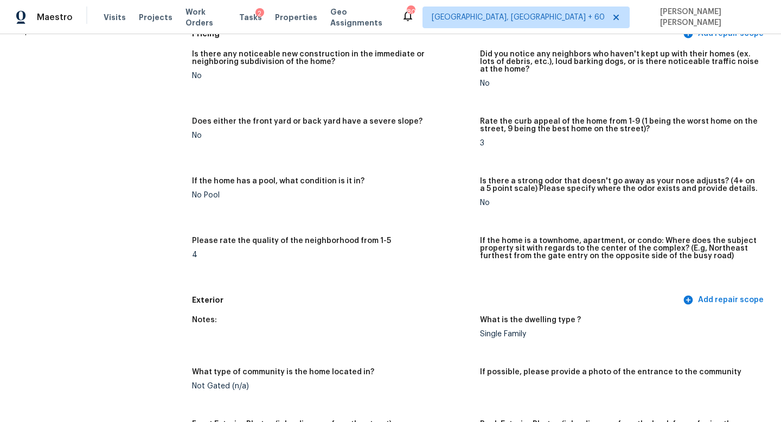
scroll to position [0, 0]
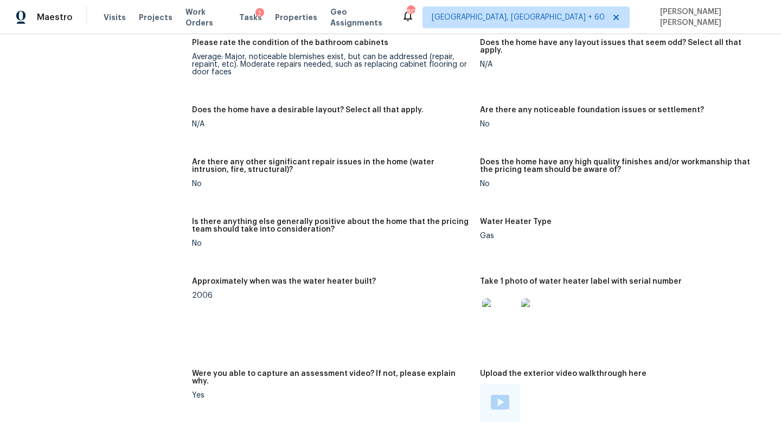
scroll to position [547, 0]
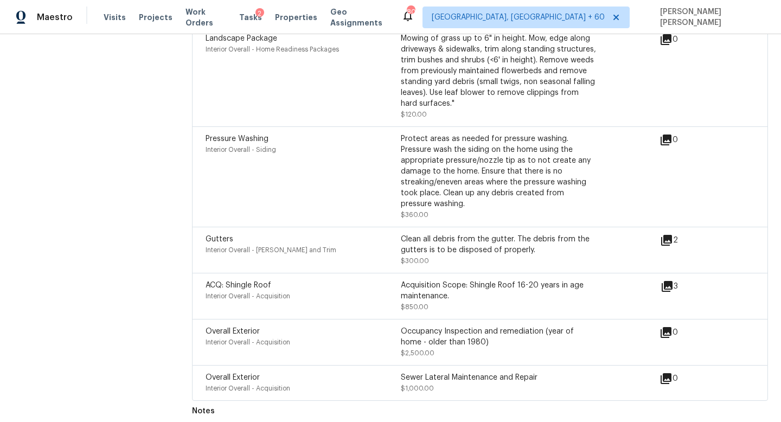
scroll to position [691, 0]
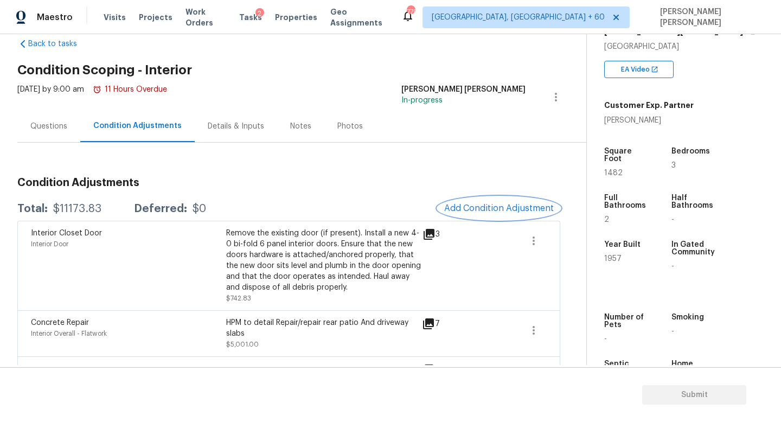
scroll to position [14, 0]
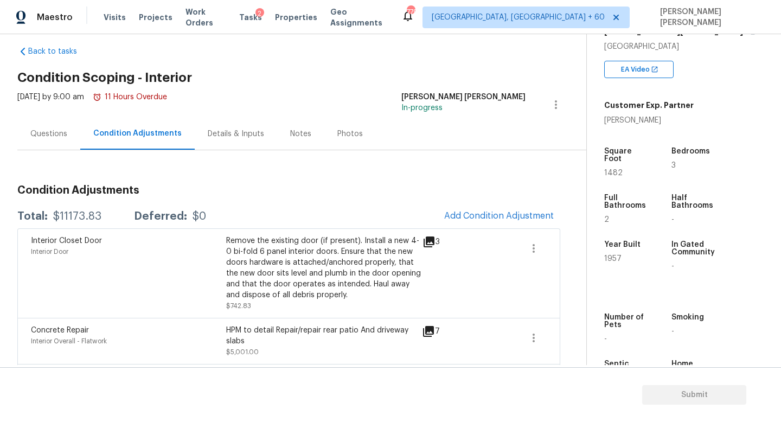
click at [53, 140] on div "Questions" at bounding box center [48, 134] width 63 height 32
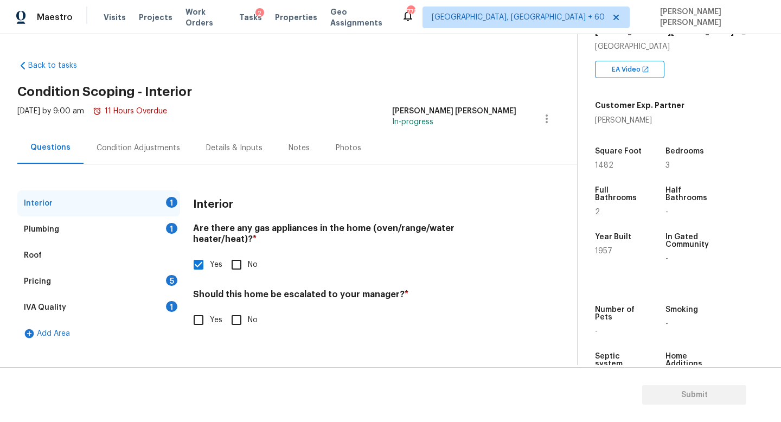
click at [111, 225] on div "Plumbing 1" at bounding box center [98, 229] width 163 height 26
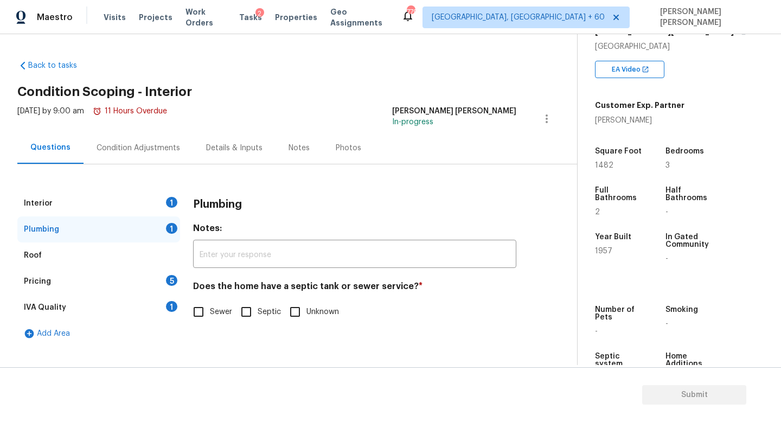
click at [197, 316] on input "Sewer" at bounding box center [198, 311] width 23 height 23
checkbox input "true"
click at [114, 284] on div "Pricing 5" at bounding box center [98, 281] width 163 height 26
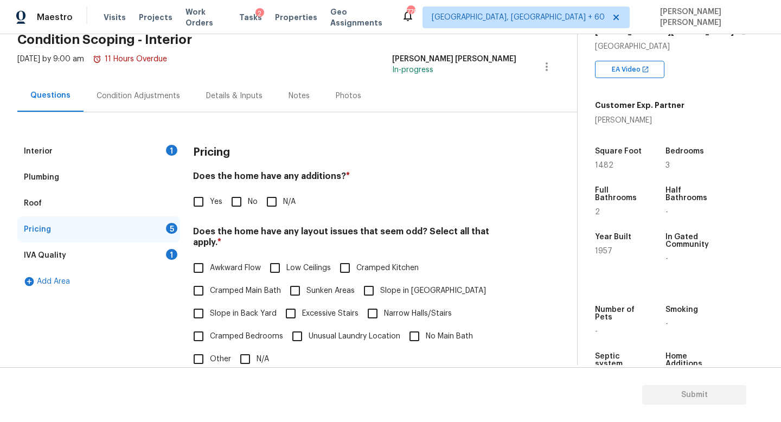
scroll to position [70, 0]
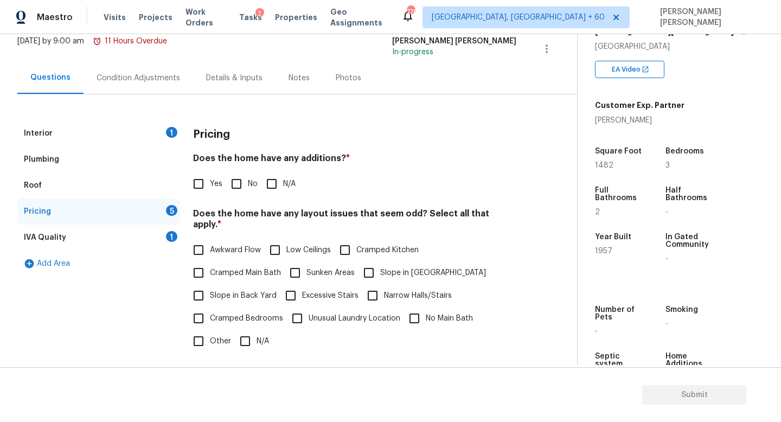
click at [362, 153] on h4 "Does the home have any additions? *" at bounding box center [354, 160] width 323 height 15
click at [234, 192] on input "No" at bounding box center [236, 183] width 23 height 23
checkbox input "true"
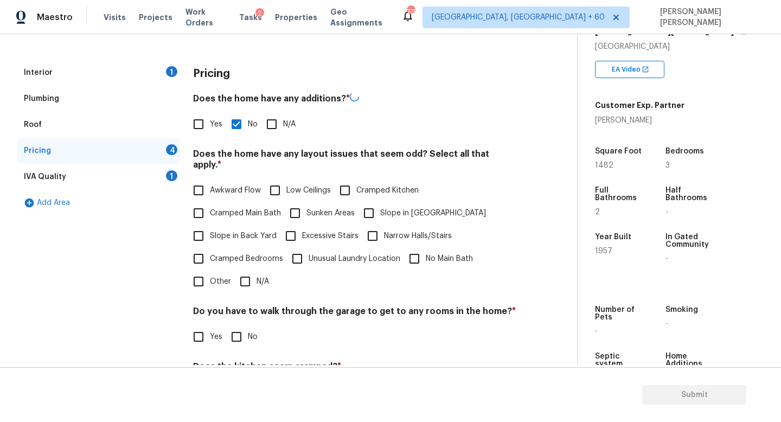
scroll to position [146, 0]
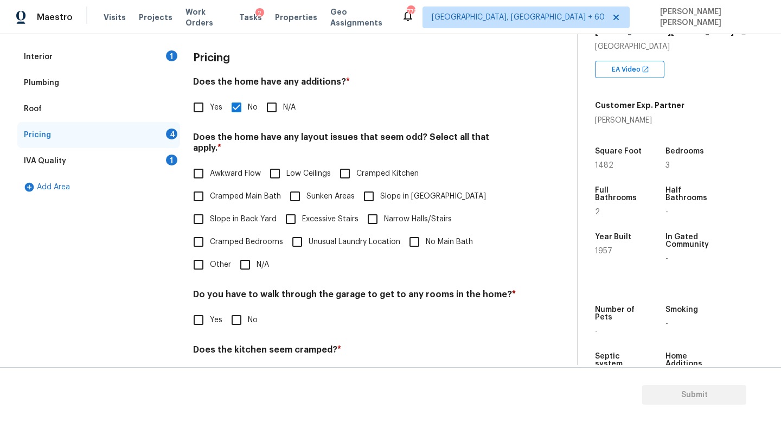
click at [243, 253] on input "N/A" at bounding box center [245, 264] width 23 height 23
checkbox input "true"
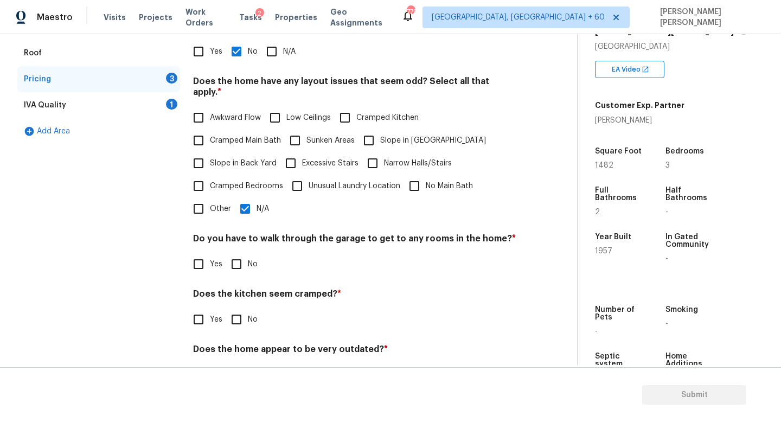
scroll to position [229, 0]
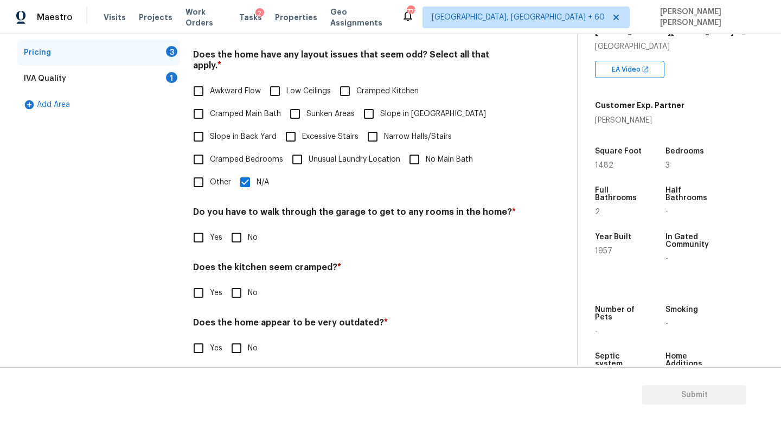
click at [226, 226] on input "No" at bounding box center [236, 237] width 23 height 23
checkbox input "true"
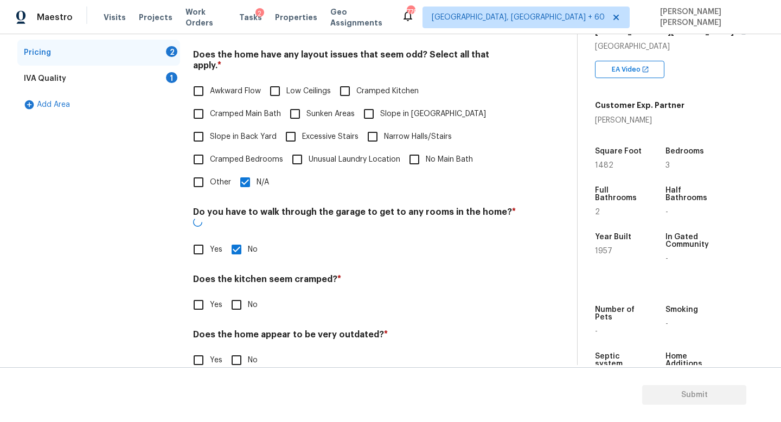
click at [246, 293] on input "No" at bounding box center [236, 304] width 23 height 23
checkbox input "true"
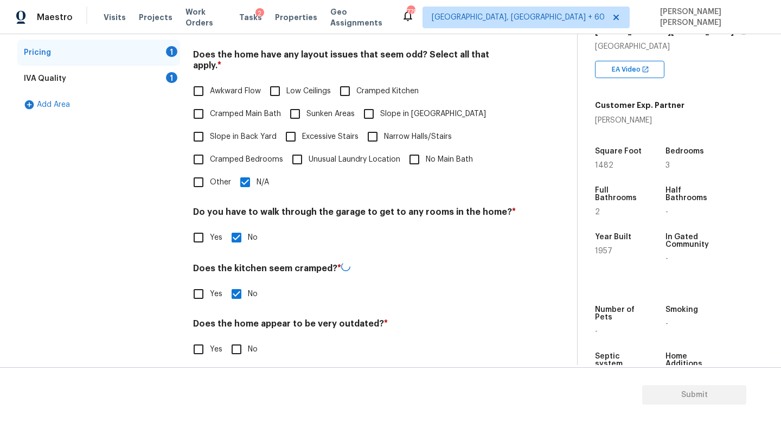
click at [244, 340] on input "No" at bounding box center [236, 349] width 23 height 23
checkbox input "true"
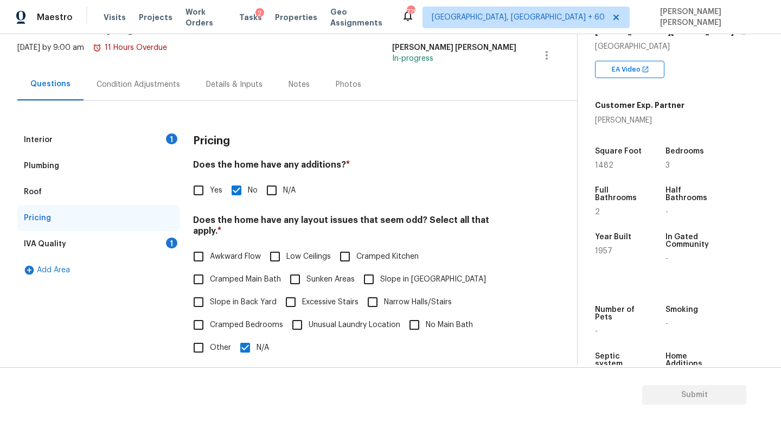
scroll to position [42, 0]
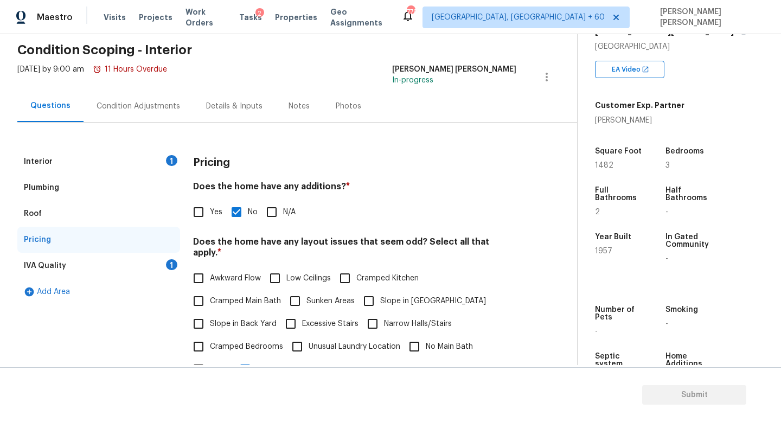
click at [159, 269] on div "IVA Quality 1" at bounding box center [98, 266] width 163 height 26
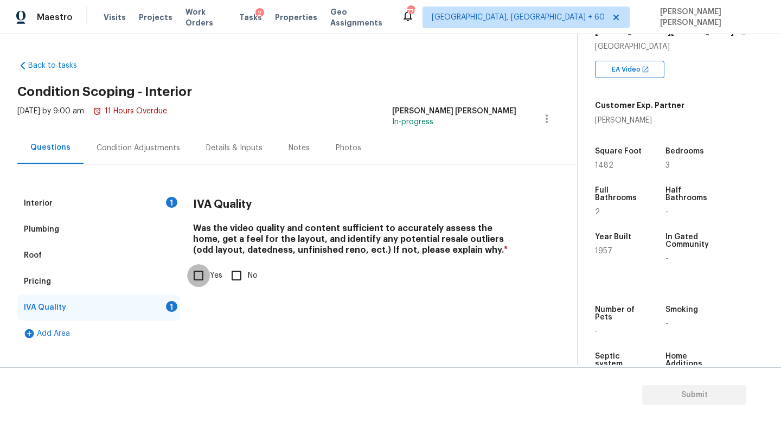
click at [203, 272] on input "Yes" at bounding box center [198, 275] width 23 height 23
checkbox input "true"
click at [138, 143] on div "Condition Adjustments" at bounding box center [137, 148] width 83 height 11
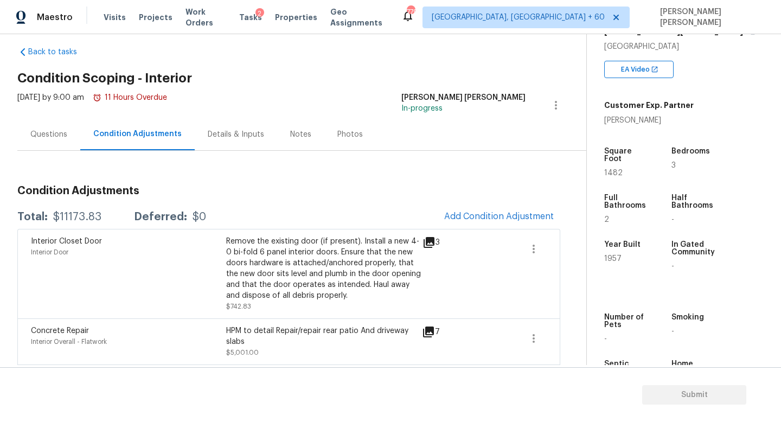
scroll to position [15, 0]
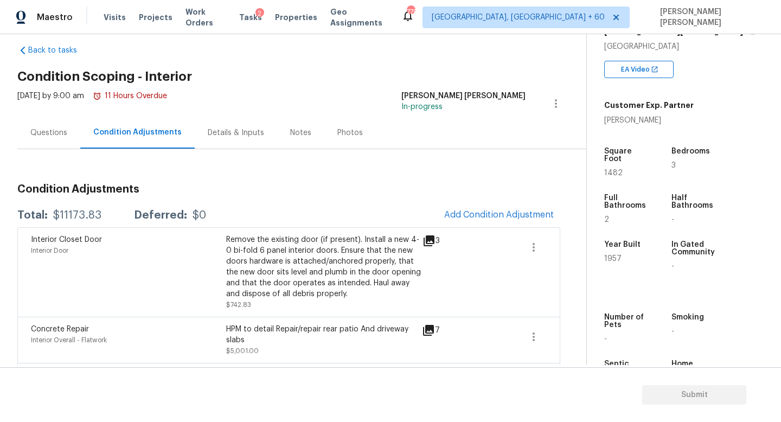
click at [77, 213] on div "$11173.83" at bounding box center [77, 215] width 48 height 11
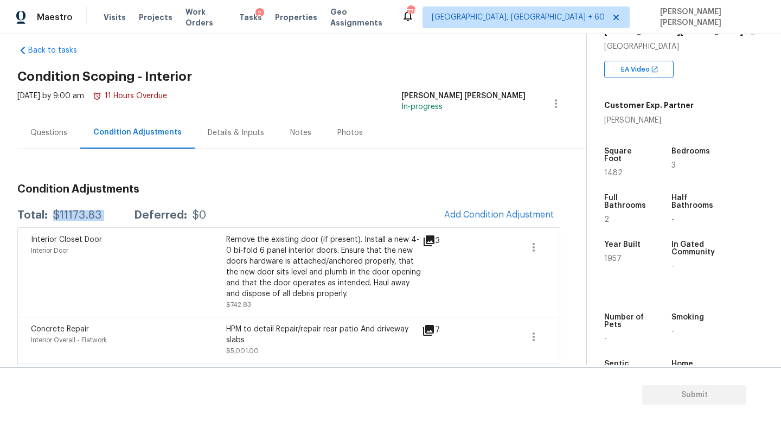
click at [77, 213] on div "$11173.83" at bounding box center [77, 215] width 48 height 11
click at [159, 213] on div "Deferred:" at bounding box center [160, 215] width 53 height 11
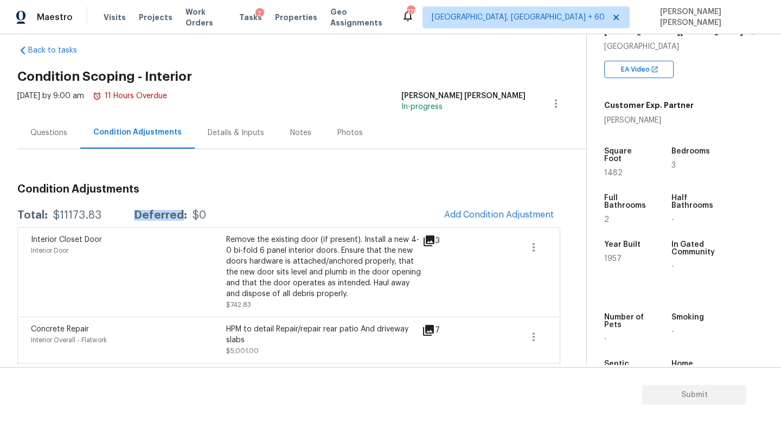
click at [159, 213] on div "Deferred:" at bounding box center [160, 215] width 53 height 11
click at [194, 213] on div "$0" at bounding box center [199, 215] width 14 height 11
click at [228, 207] on div "Total: $11173.83 Deferred: $0 Add Condition Adjustment" at bounding box center [288, 215] width 543 height 24
click at [63, 215] on div "$11173.83" at bounding box center [77, 215] width 48 height 11
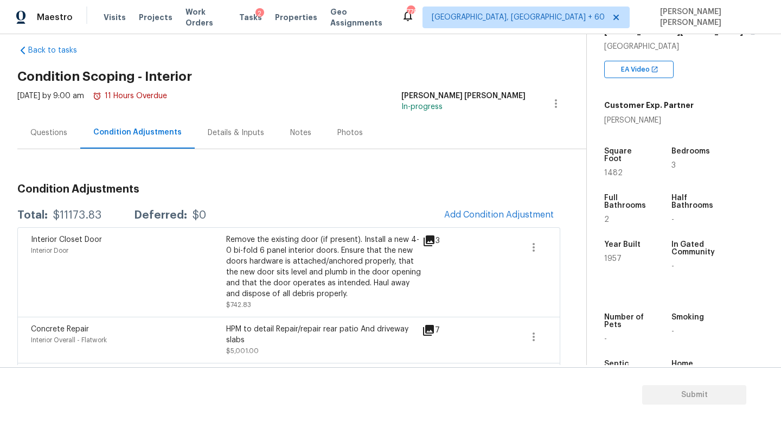
click at [63, 215] on div "$11173.83" at bounding box center [77, 215] width 48 height 11
click at [158, 213] on div "Deferred:" at bounding box center [160, 215] width 53 height 11
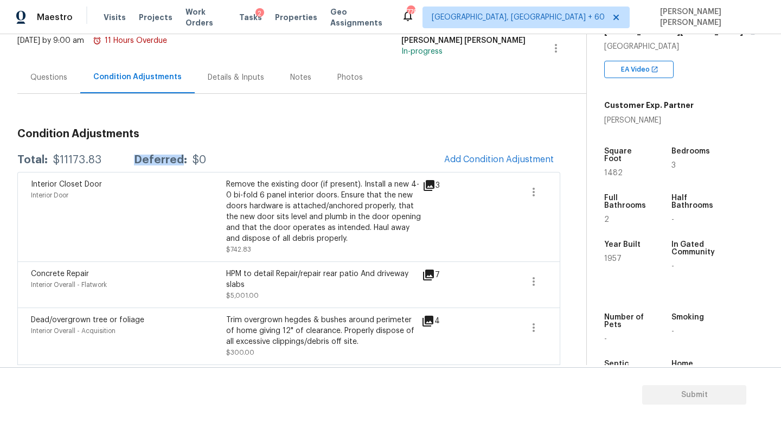
scroll to position [77, 0]
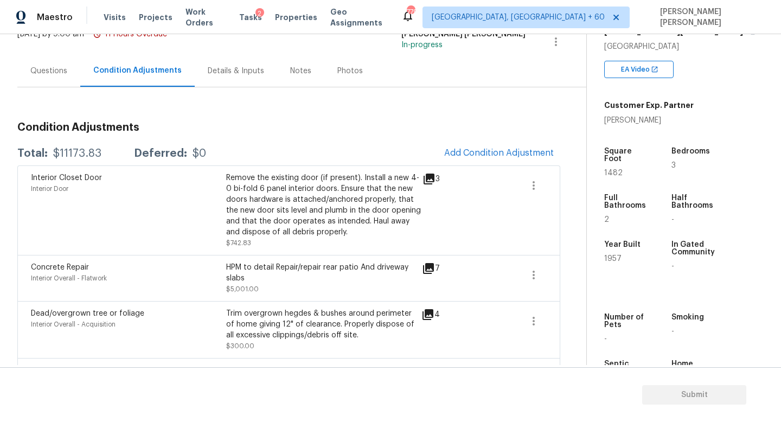
click at [23, 53] on div "Thu, Aug 14 2025 by 9:00 am 11 Hours Overdue" at bounding box center [92, 42] width 150 height 26
click at [36, 64] on div "Questions" at bounding box center [48, 71] width 63 height 32
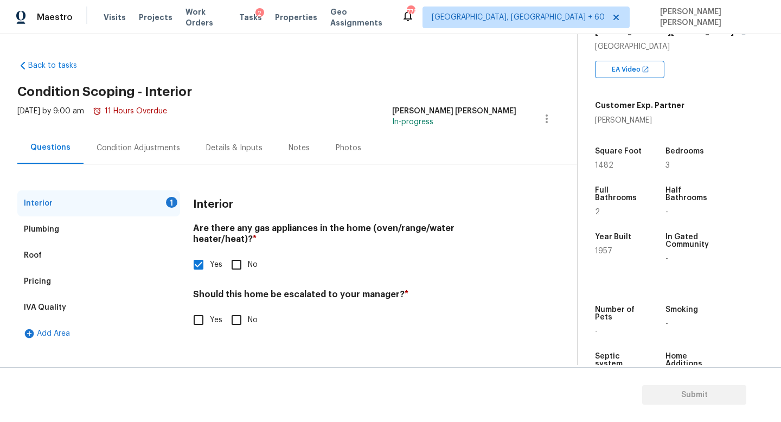
click at [121, 143] on div "Condition Adjustments" at bounding box center [137, 148] width 83 height 11
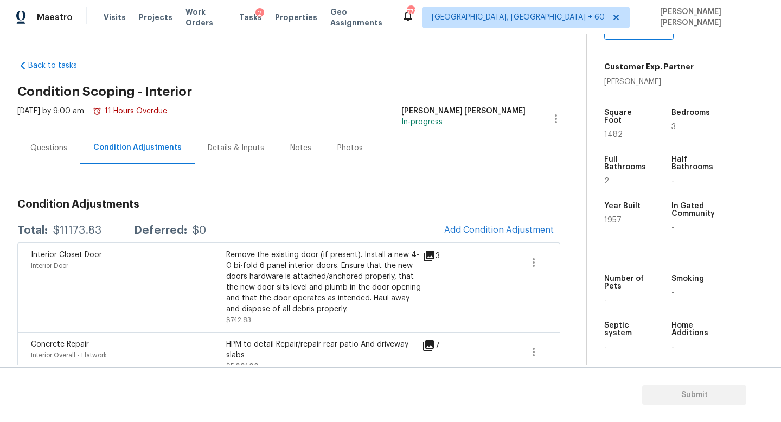
click at [40, 152] on div "Questions" at bounding box center [48, 148] width 37 height 11
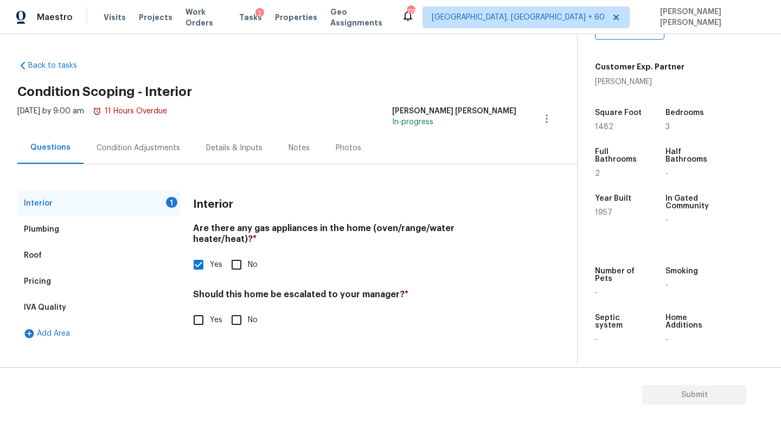
click at [204, 313] on input "Yes" at bounding box center [198, 319] width 23 height 23
checkbox input "true"
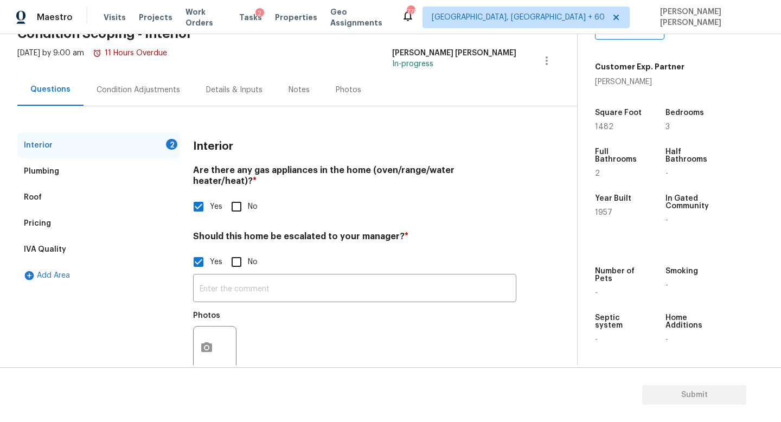
scroll to position [65, 0]
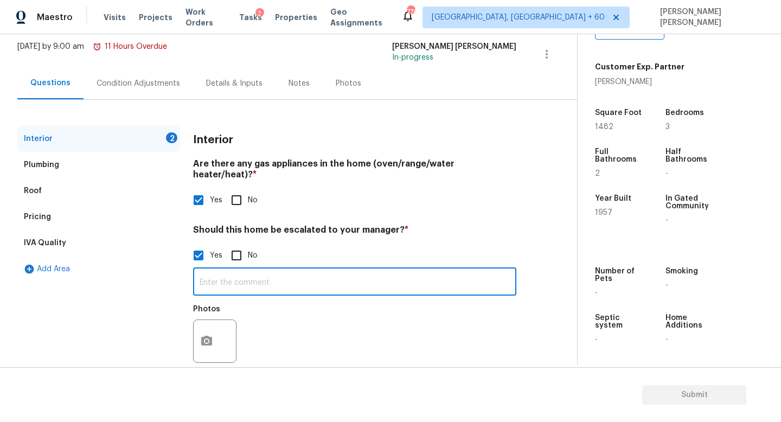
click at [273, 270] on input "text" at bounding box center [354, 282] width 323 height 25
type input "Basement"
paste input "The property has an unfinished basement with a bathroom"
click at [422, 273] on input "The property has an unfinished basement with a bathroom" at bounding box center [354, 282] width 323 height 25
type input "The property has an unfinished basement with a bathroom."
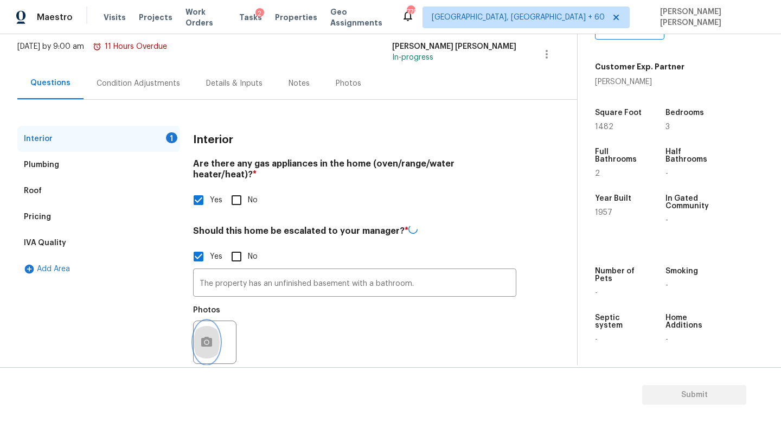
click at [200, 336] on icon "button" at bounding box center [206, 342] width 13 height 13
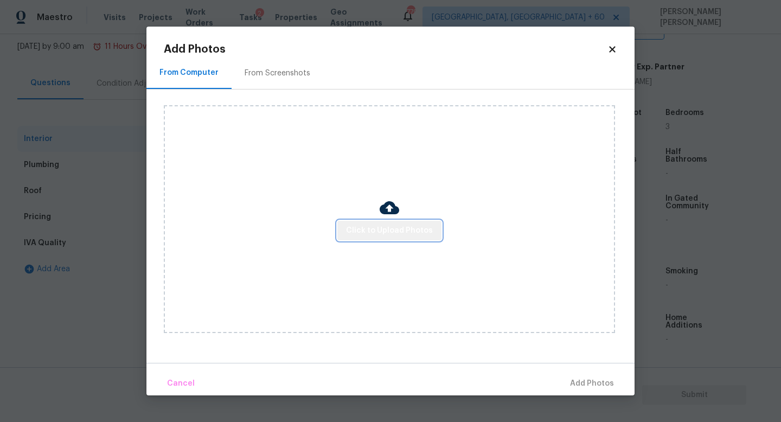
click at [422, 232] on span "Click to Upload Photos" at bounding box center [389, 231] width 87 height 14
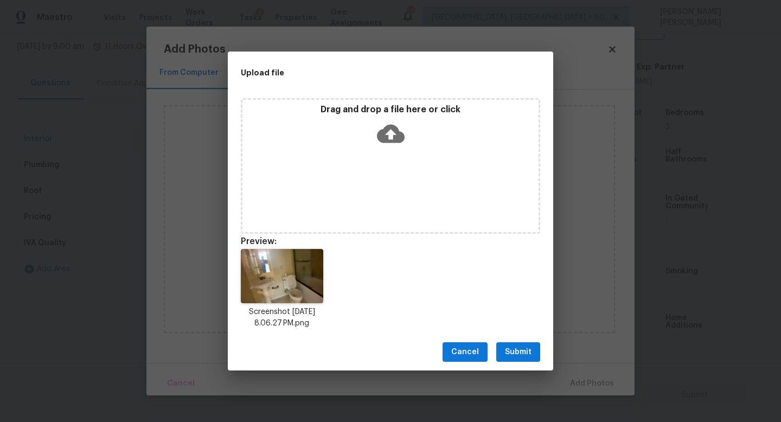
click at [522, 349] on span "Submit" at bounding box center [518, 352] width 27 height 14
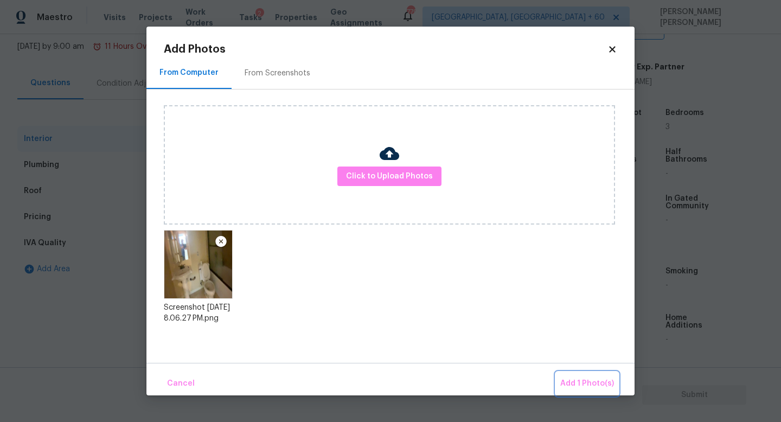
click at [589, 385] on span "Add 1 Photo(s)" at bounding box center [587, 384] width 54 height 14
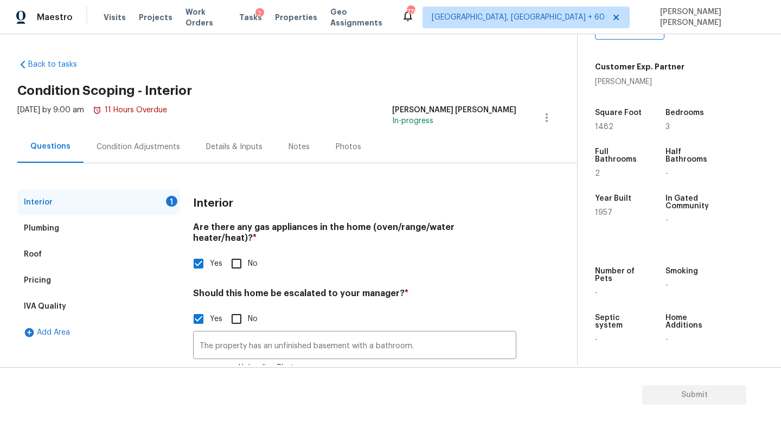
scroll to position [0, 0]
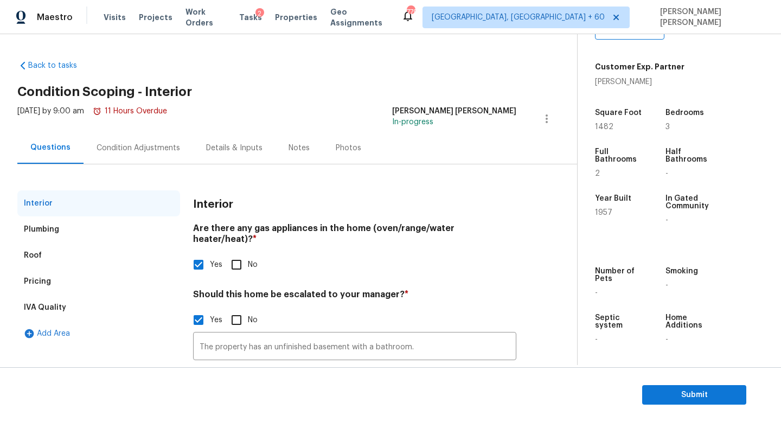
click at [140, 161] on div "Condition Adjustments" at bounding box center [138, 148] width 110 height 32
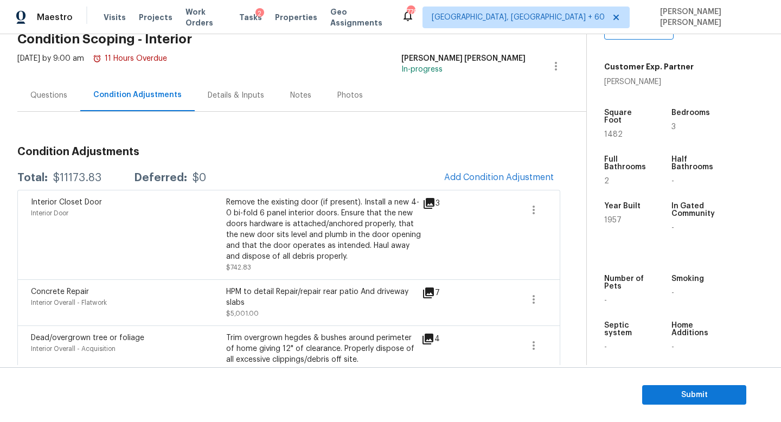
scroll to position [48, 0]
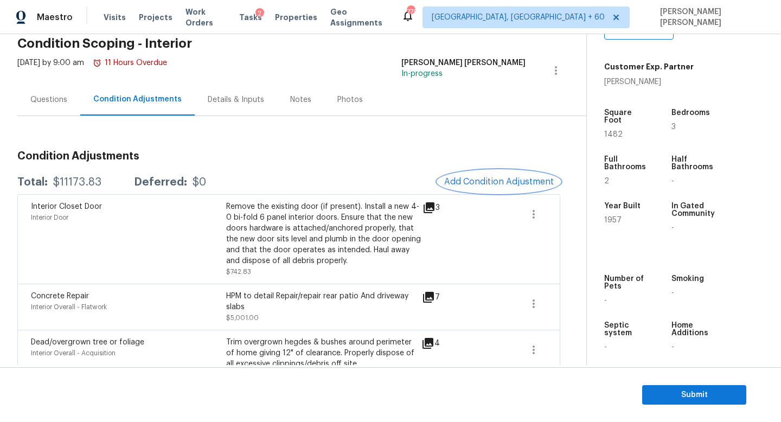
click at [508, 187] on button "Add Condition Adjustment" at bounding box center [498, 181] width 123 height 23
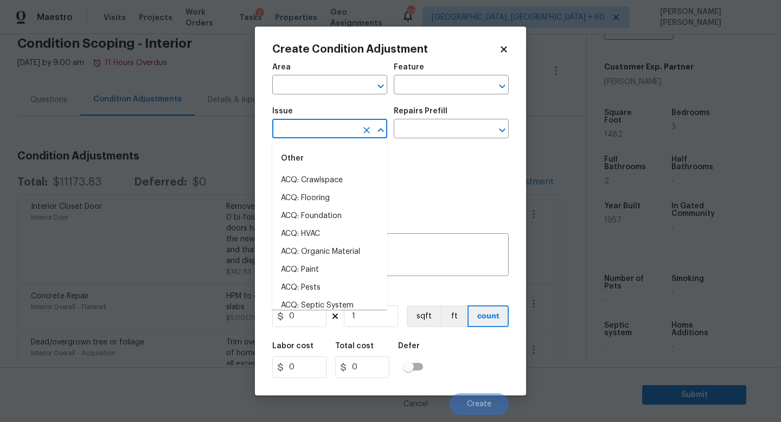
click at [325, 138] on input "text" at bounding box center [314, 129] width 85 height 17
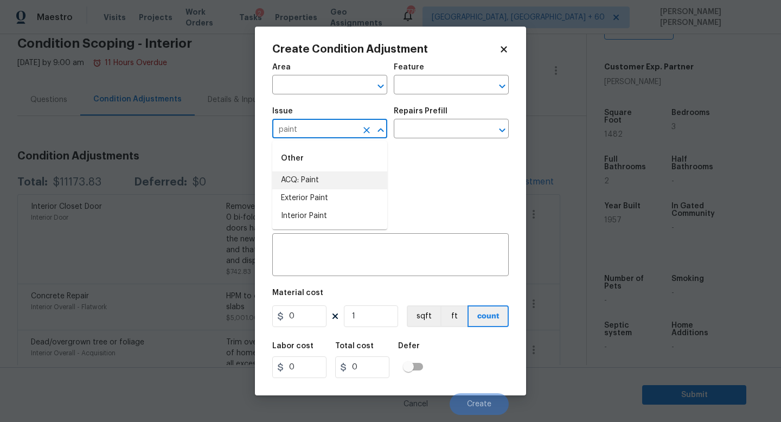
click at [317, 177] on li "ACQ: Paint" at bounding box center [329, 180] width 115 height 18
type input "ACQ: Paint"
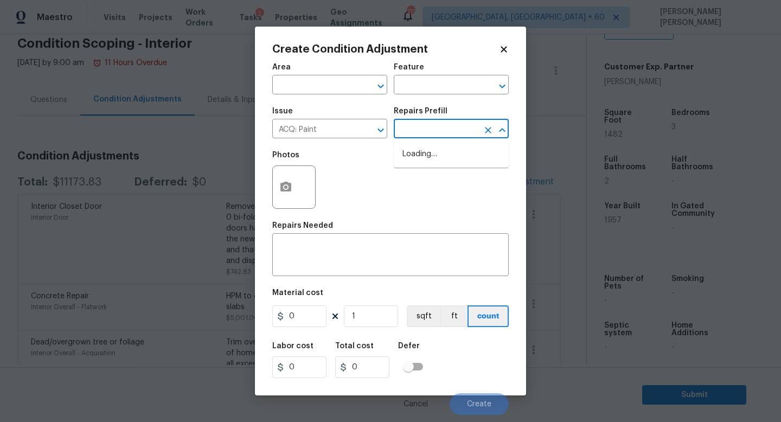
click at [419, 137] on input "text" at bounding box center [436, 129] width 85 height 17
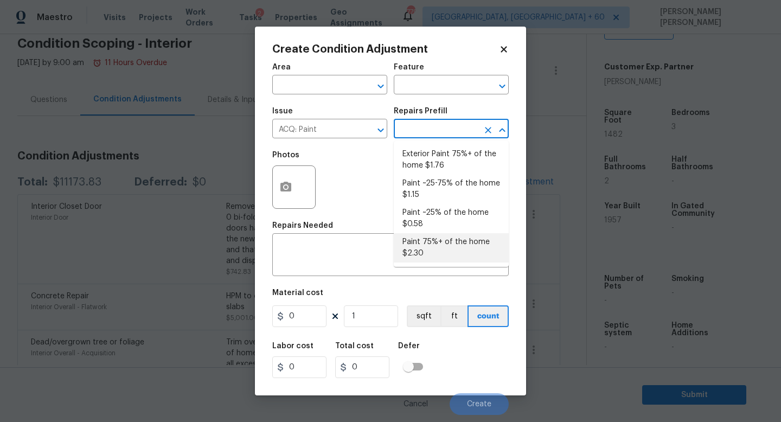
click at [433, 246] on li "Paint 75%+ of the home $2.30" at bounding box center [451, 247] width 115 height 29
type input "Acquisition"
type textarea "Acquisition Scope: 75%+ of the home will likely require interior paint"
type input "2.3"
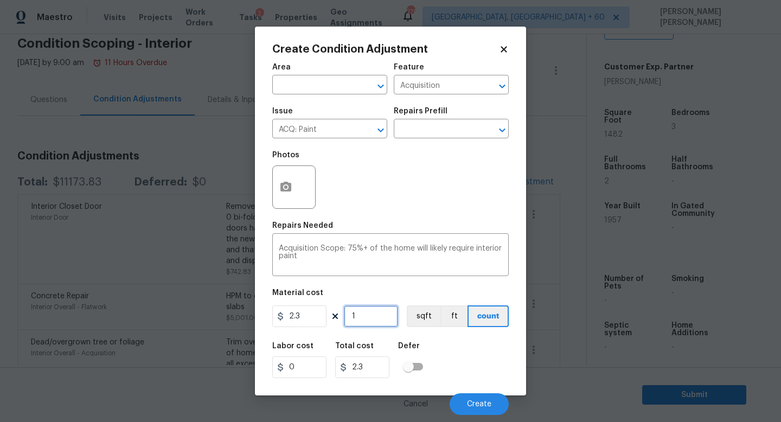
click at [371, 311] on input "1" at bounding box center [371, 316] width 54 height 22
type input "0"
type input "1"
type input "2.3"
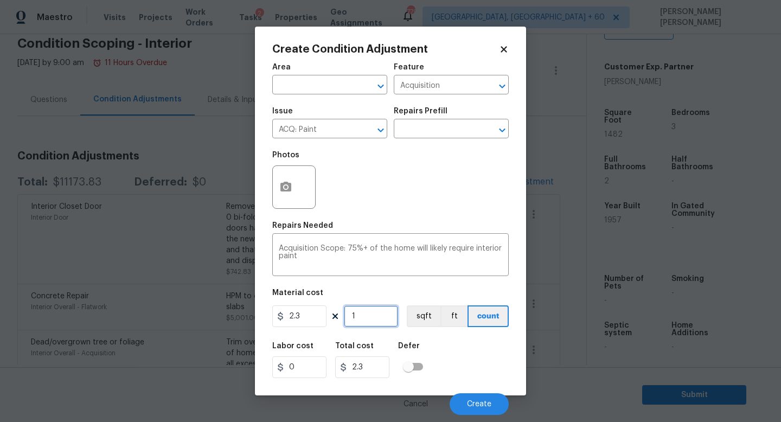
type input "14"
type input "32.2"
type input "148"
type input "340.4"
type input "1482"
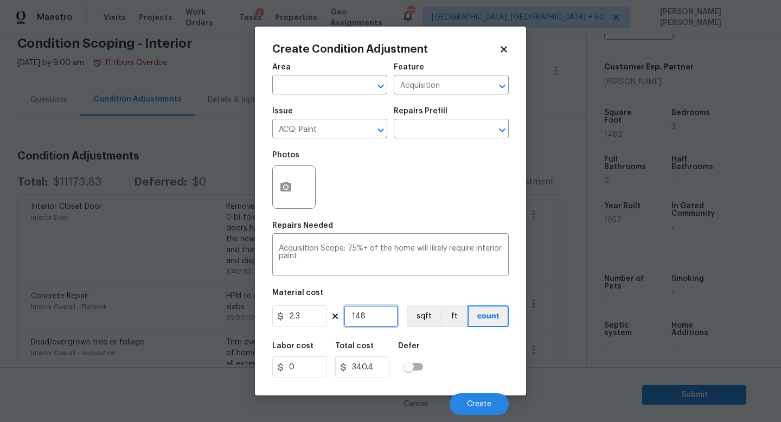
type input "3408.6"
type input "1482"
click at [296, 190] on button "button" at bounding box center [286, 187] width 26 height 42
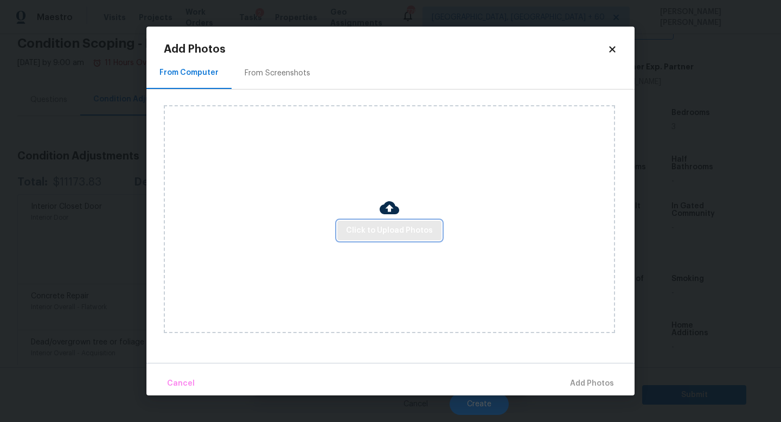
click at [375, 226] on span "Click to Upload Photos" at bounding box center [389, 231] width 87 height 14
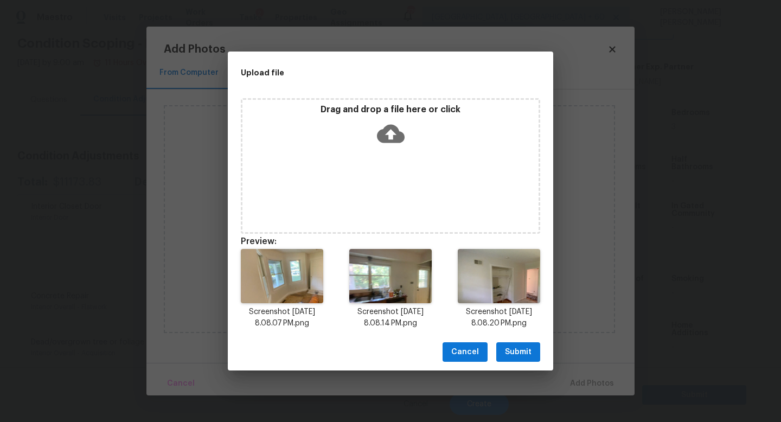
click at [510, 349] on span "Submit" at bounding box center [518, 352] width 27 height 14
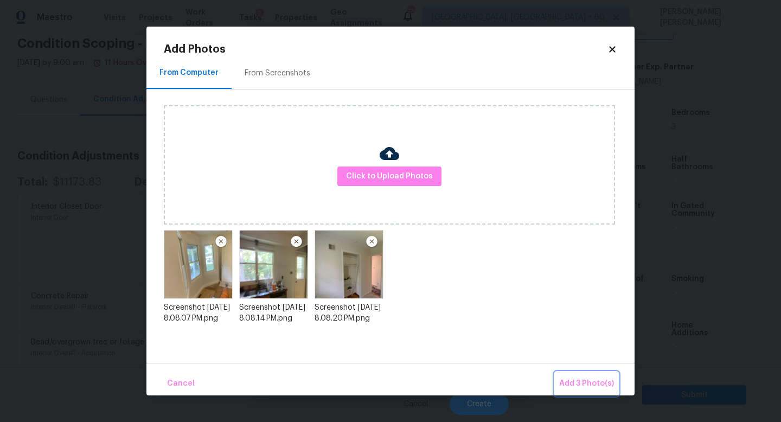
click at [581, 377] on span "Add 3 Photo(s)" at bounding box center [586, 384] width 55 height 14
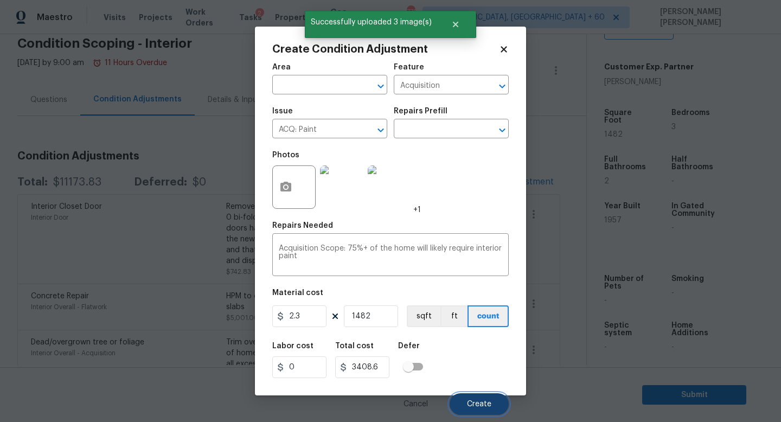
click at [477, 403] on span "Create" at bounding box center [479, 404] width 24 height 8
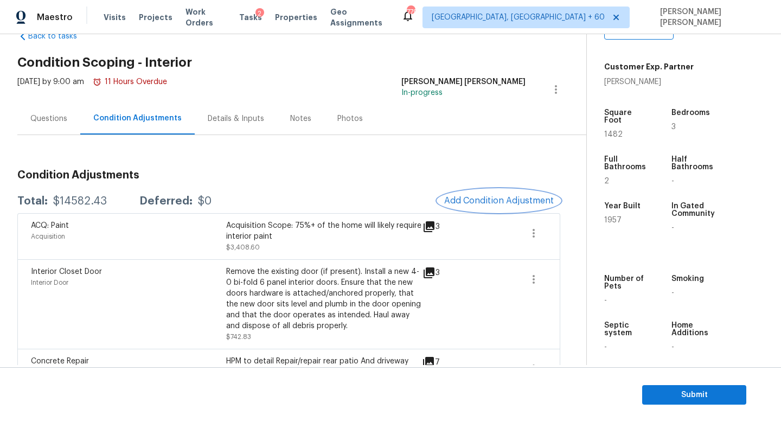
scroll to position [29, 0]
click at [493, 191] on button "Add Condition Adjustment" at bounding box center [498, 201] width 123 height 23
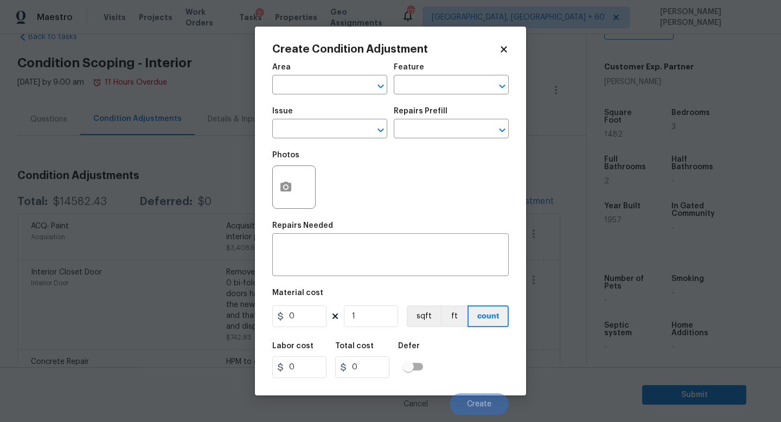
click at [327, 142] on span "Issue ​" at bounding box center [329, 123] width 115 height 44
click at [317, 133] on input "text" at bounding box center [314, 129] width 85 height 17
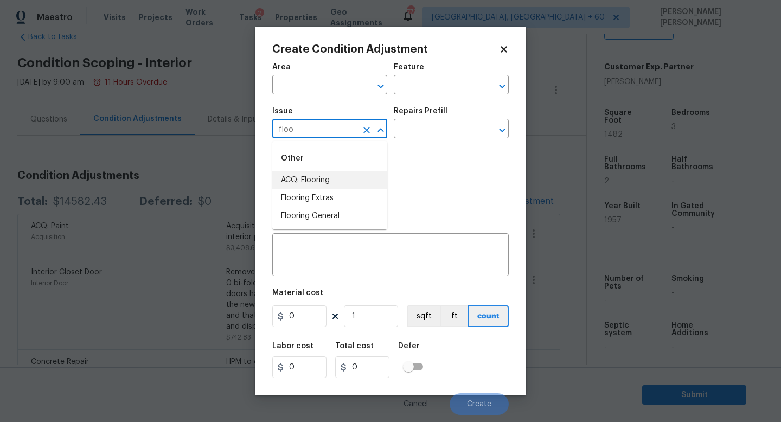
click at [331, 177] on li "ACQ: Flooring" at bounding box center [329, 180] width 115 height 18
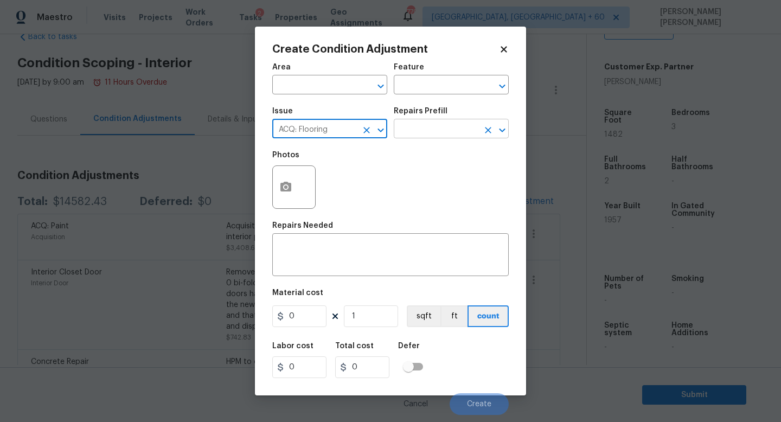
type input "ACQ: Flooring"
click at [416, 132] on input "text" at bounding box center [436, 129] width 85 height 17
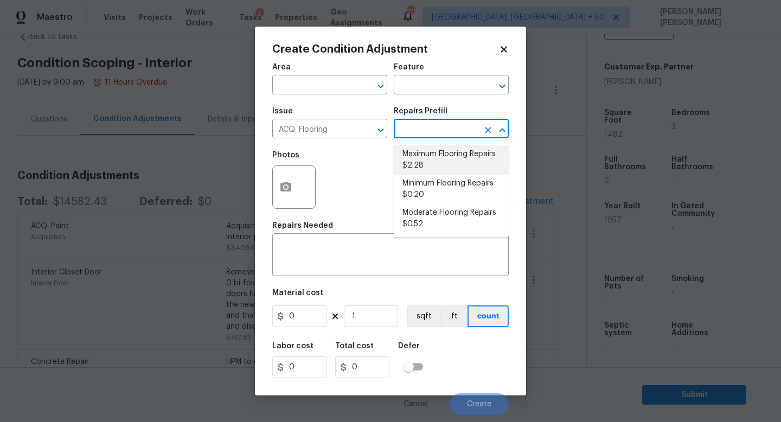
click at [424, 170] on li "Maximum Flooring Repairs $2.28" at bounding box center [451, 159] width 115 height 29
type input "Acquisition"
type textarea "Acquisition Scope: Maximum flooring repairs"
type input "2.28"
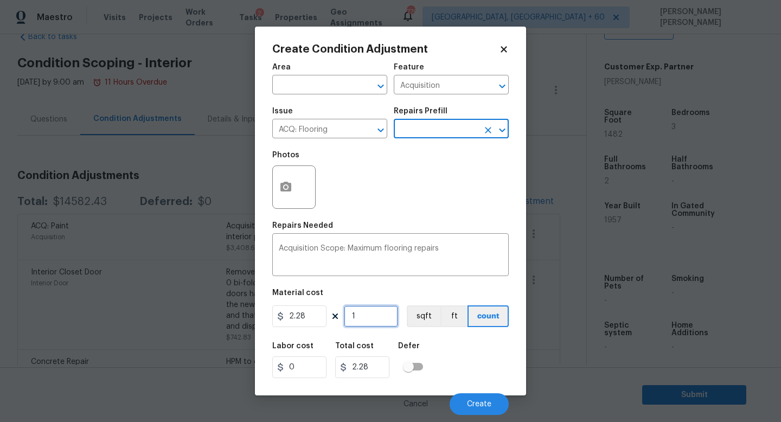
click at [367, 323] on input "1" at bounding box center [371, 316] width 54 height 22
type input "0"
type input "1"
type input "2.28"
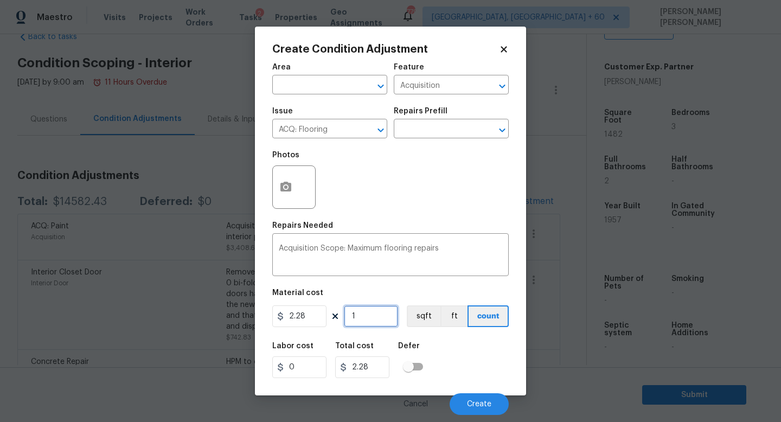
type input "14"
type input "31.92"
type input "148"
type input "337.44"
type input "1482"
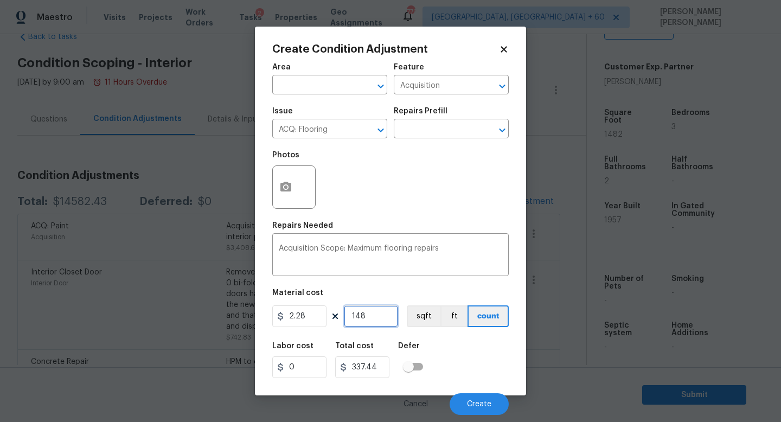
type input "3378.96"
type input "1482"
click at [286, 196] on button "button" at bounding box center [286, 187] width 26 height 42
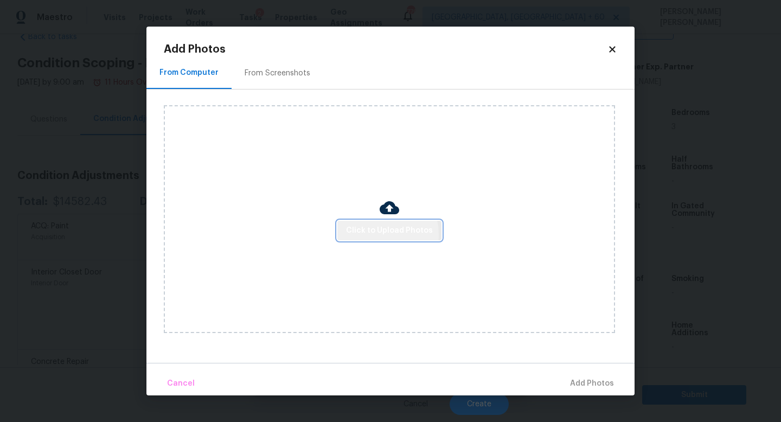
click at [376, 234] on span "Click to Upload Photos" at bounding box center [389, 231] width 87 height 14
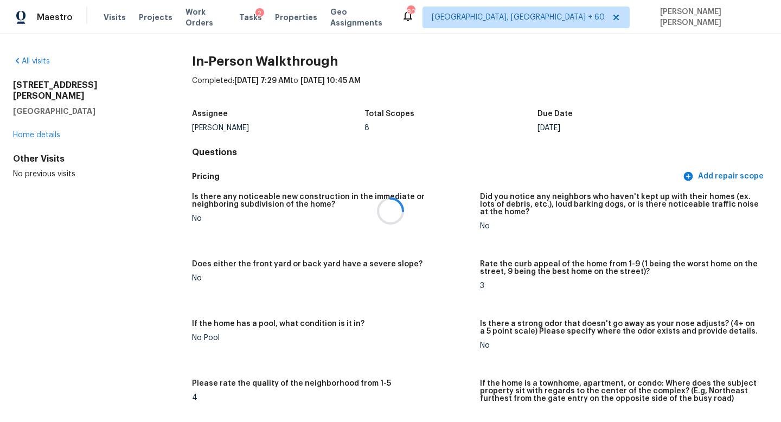
click at [32, 55] on div at bounding box center [390, 211] width 781 height 422
click at [36, 59] on div at bounding box center [390, 211] width 781 height 422
click at [39, 65] on div at bounding box center [390, 211] width 781 height 422
click at [518, 171] on div at bounding box center [390, 211] width 781 height 422
click at [25, 61] on link "All visits" at bounding box center [31, 61] width 37 height 8
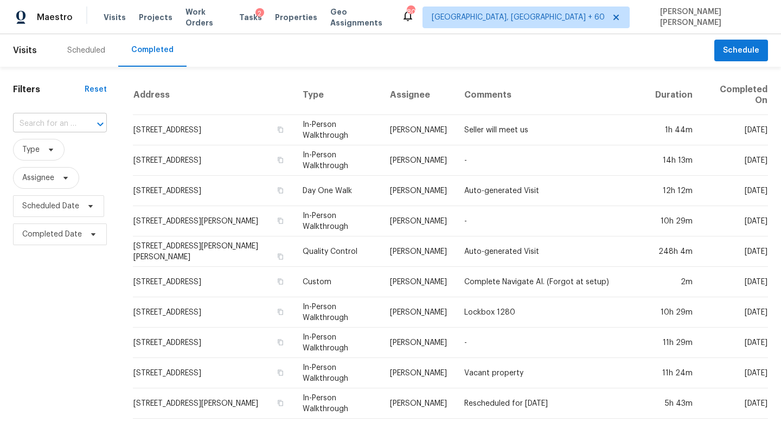
click at [32, 115] on input "text" at bounding box center [44, 123] width 63 height 17
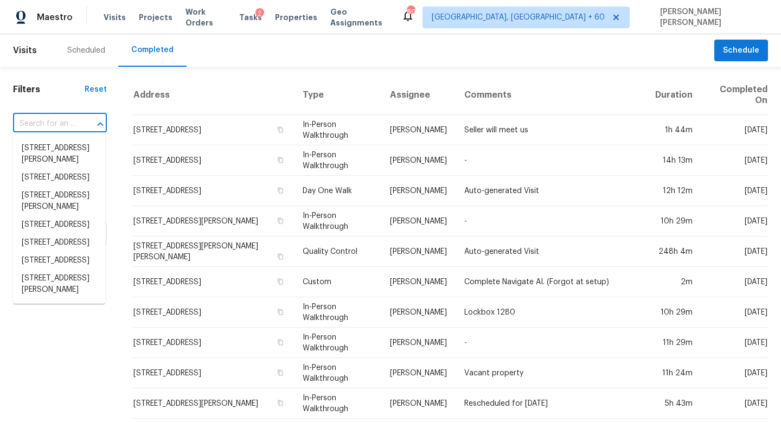
paste input "919 Nana Ln, Saint Louis, MO 63131"
type input "919 Nana Ln, Saint Louis, MO 63131"
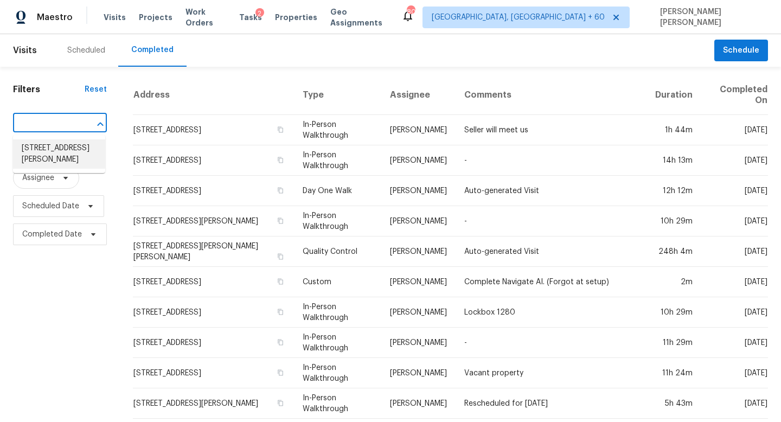
click at [85, 151] on li "919 Nana Ln, Saint Louis, MO 63131" at bounding box center [59, 153] width 92 height 29
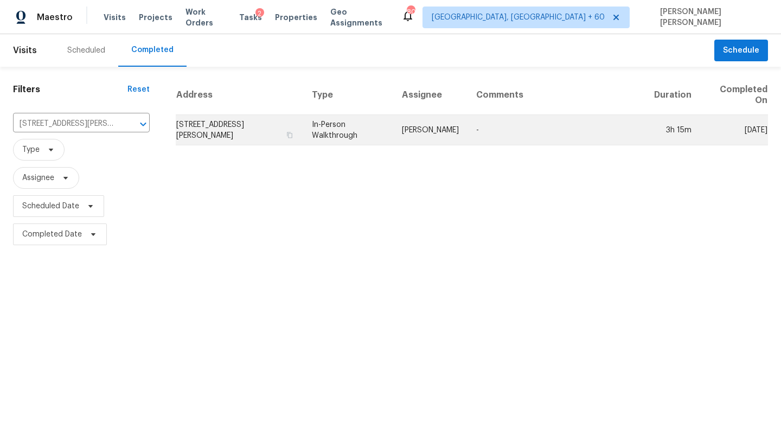
click at [311, 131] on td "In-Person Walkthrough" at bounding box center [348, 130] width 90 height 30
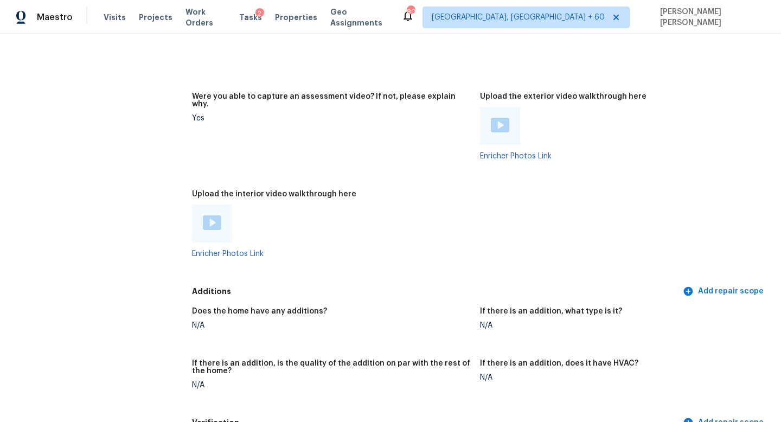
scroll to position [2007, 0]
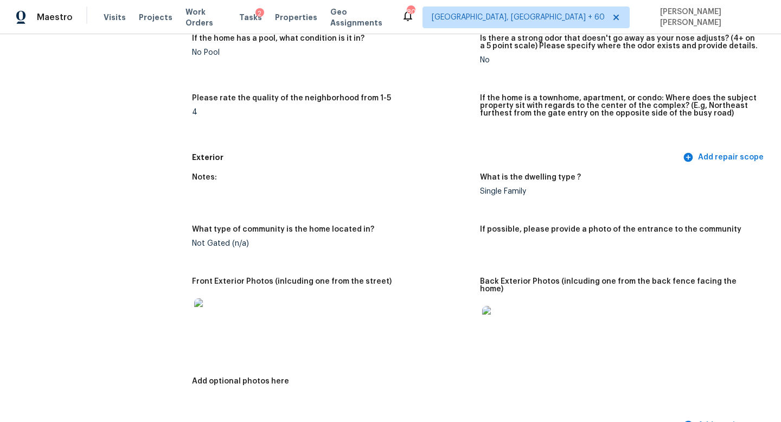
scroll to position [0, 0]
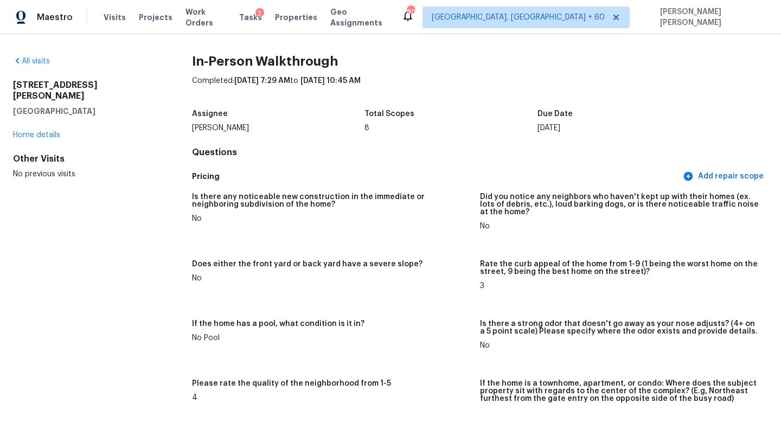
click at [31, 54] on div "All visits 919 Nana Ln Saint Louis, MO 63131 Home details Other Visits No previ…" at bounding box center [390, 228] width 781 height 388
click at [31, 63] on link "All visits" at bounding box center [31, 61] width 37 height 8
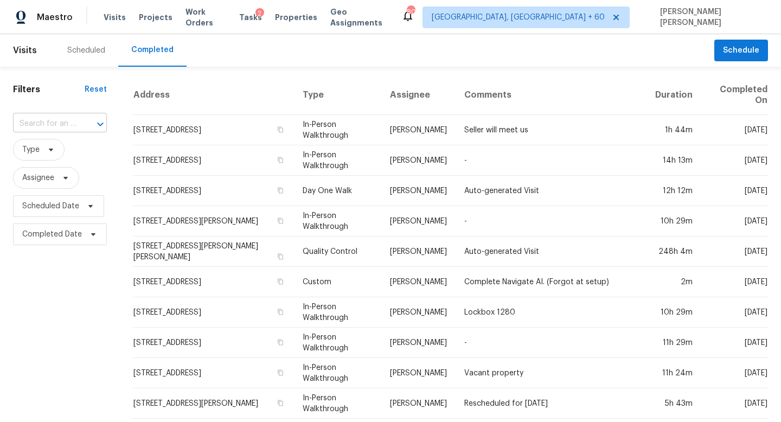
click at [55, 125] on input "text" at bounding box center [44, 123] width 63 height 17
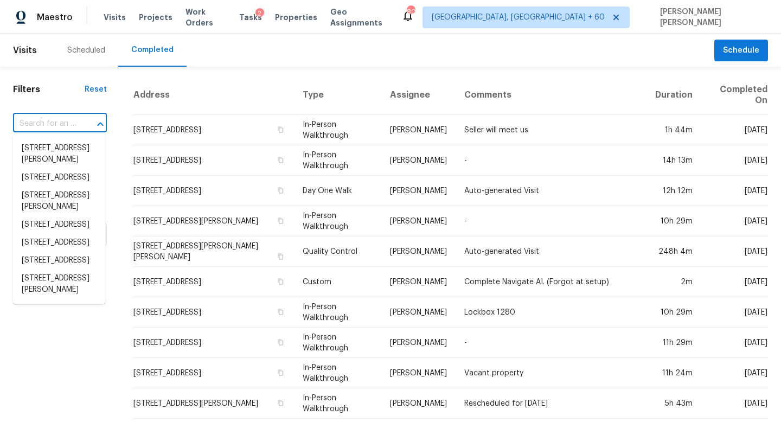
paste input "7418 Woodington Pl Indianapolis IN 46259"
type input "7418 Woodington Pl Indianapolis IN 46259"
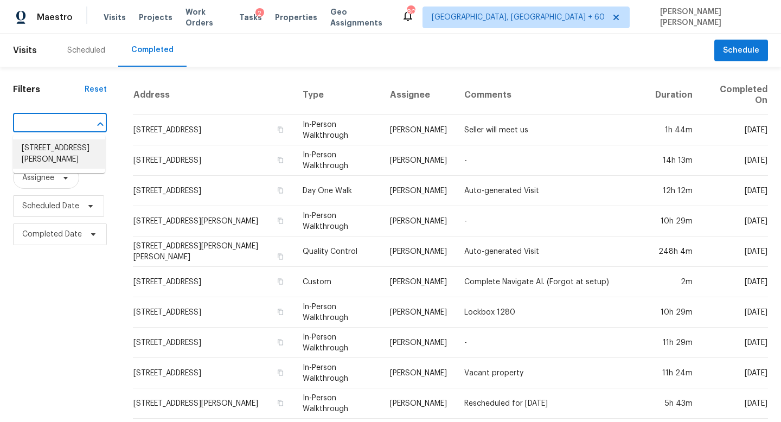
click at [68, 149] on li "7418 Woodington Pl, Indianapolis, IN 46259" at bounding box center [59, 153] width 92 height 29
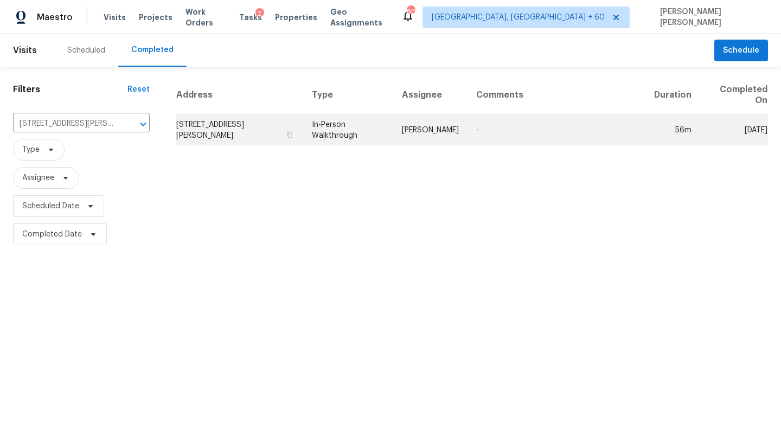
click at [436, 128] on td "Dodd Drayer" at bounding box center [430, 130] width 74 height 30
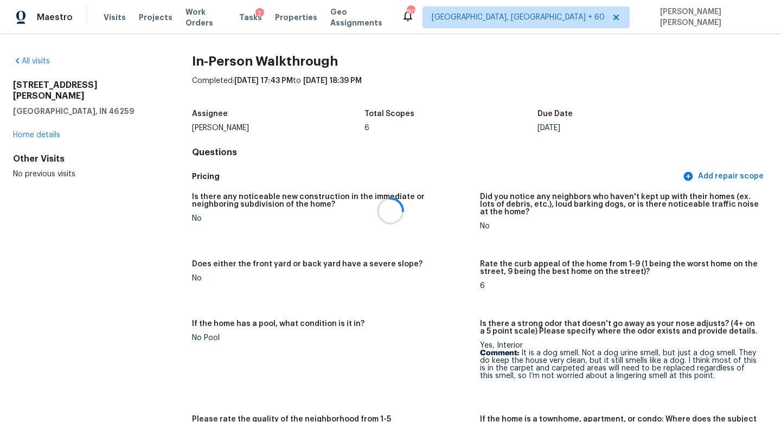
click at [341, 183] on div at bounding box center [390, 211] width 781 height 422
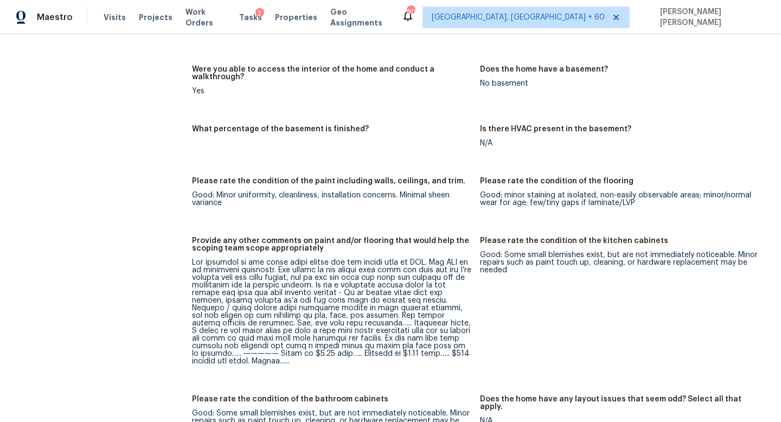
scroll to position [1600, 0]
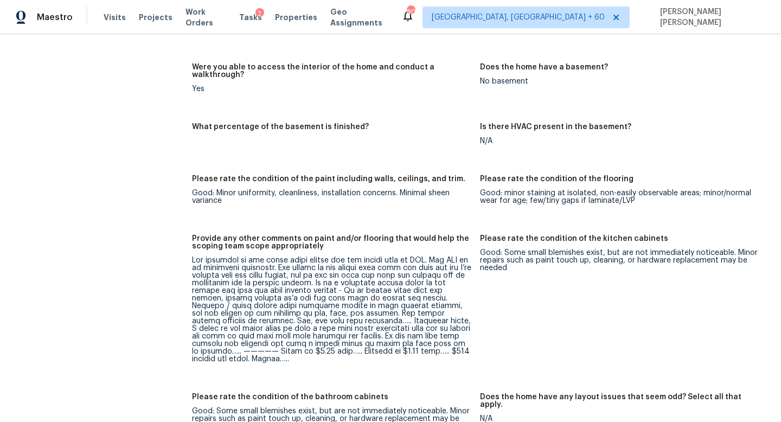
click at [340, 270] on div at bounding box center [331, 309] width 279 height 106
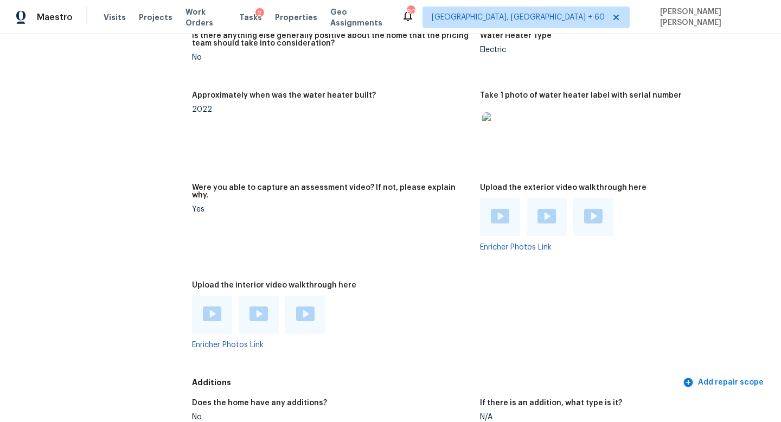
scroll to position [2141, 0]
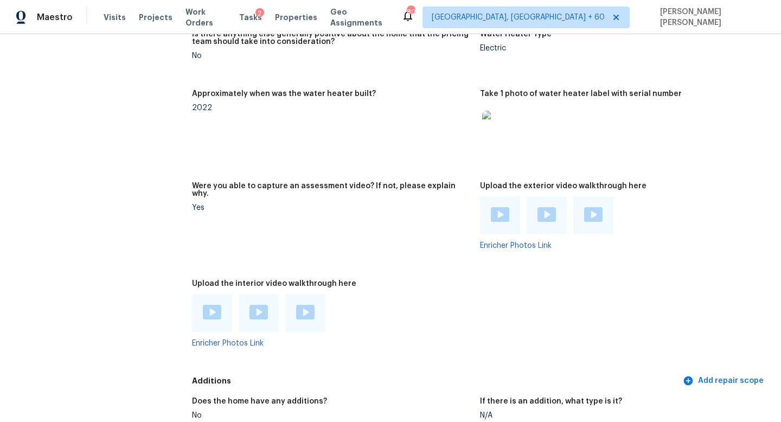
click at [208, 294] on div at bounding box center [212, 313] width 40 height 38
click at [210, 305] on img at bounding box center [212, 312] width 18 height 15
click at [206, 305] on img at bounding box center [212, 312] width 18 height 15
click at [214, 305] on img at bounding box center [212, 312] width 18 height 15
click at [254, 305] on img at bounding box center [258, 312] width 18 height 15
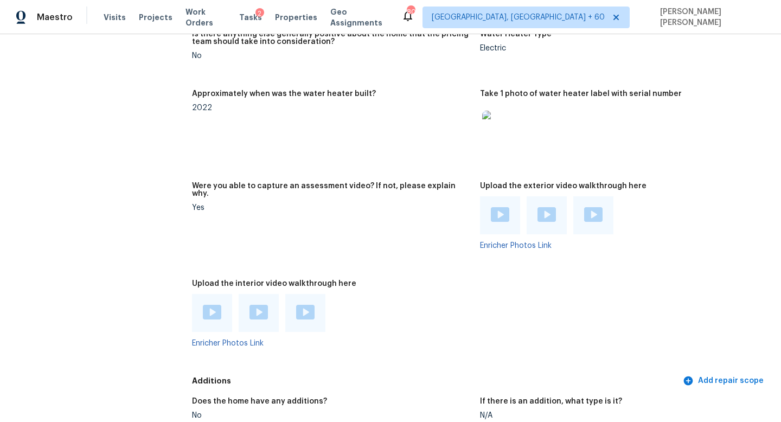
click at [301, 305] on img at bounding box center [305, 312] width 18 height 15
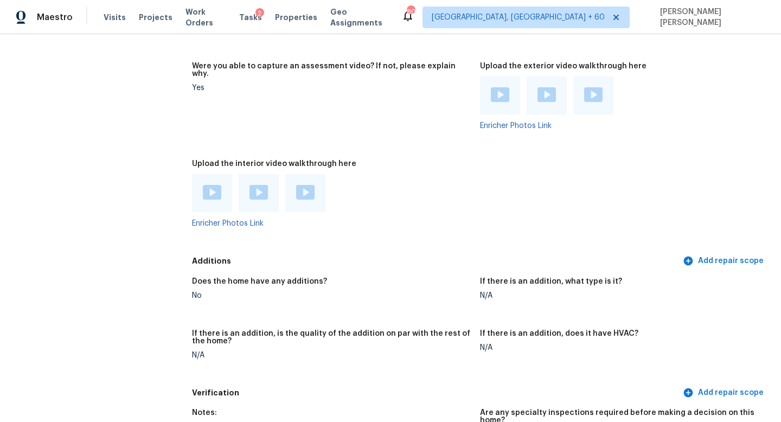
scroll to position [2264, 0]
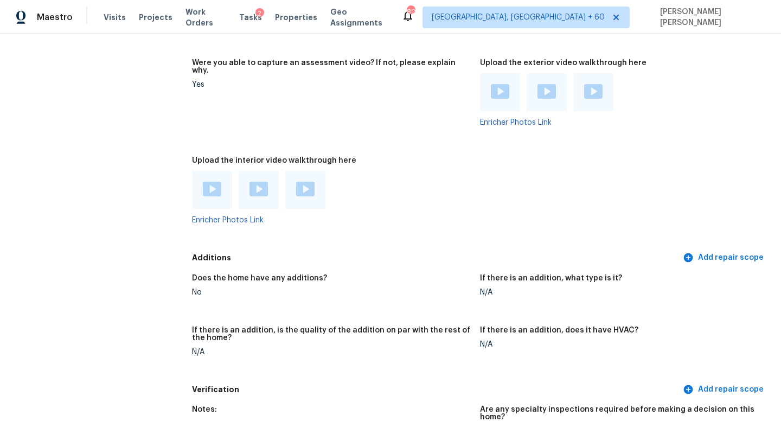
click at [382, 326] on h5 "If there is an addition, is the quality of the addition on par with the rest of…" at bounding box center [331, 333] width 279 height 15
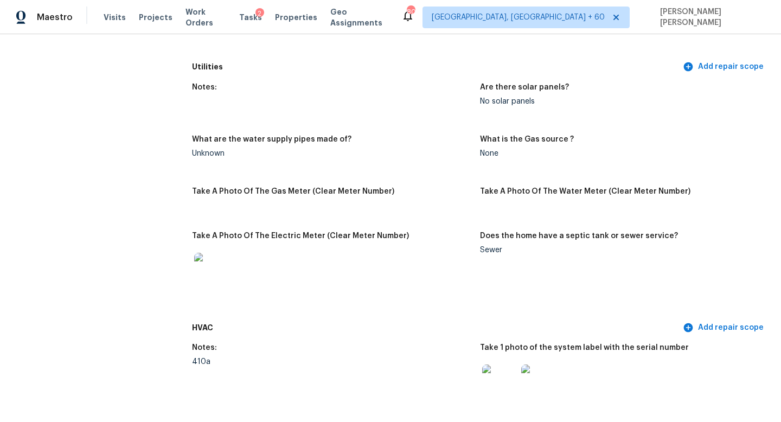
scroll to position [2271, 0]
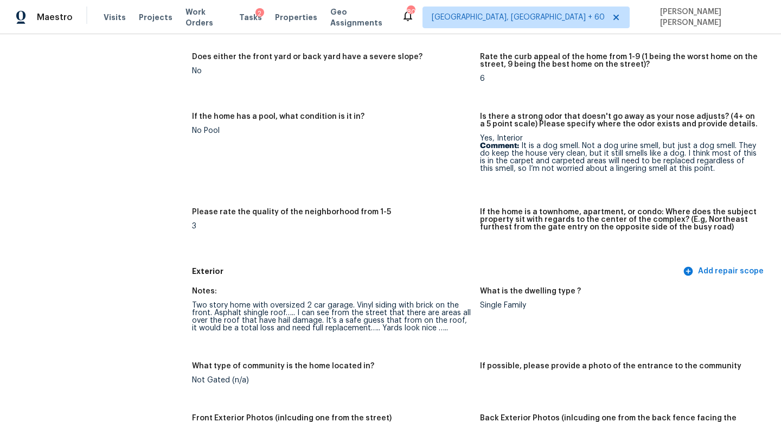
scroll to position [210, 0]
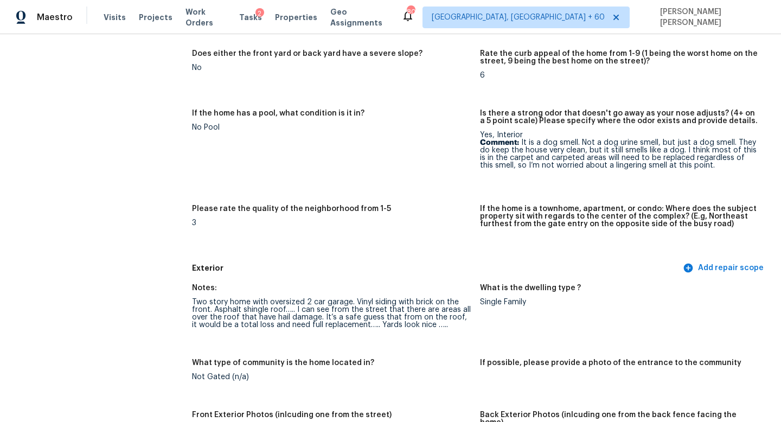
click at [468, 208] on div "Please rate the quality of the neighborhood from 1-5" at bounding box center [331, 212] width 279 height 14
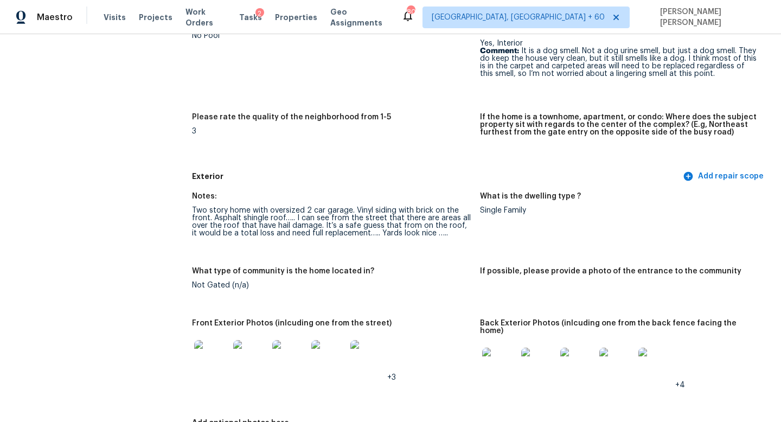
scroll to position [290, 0]
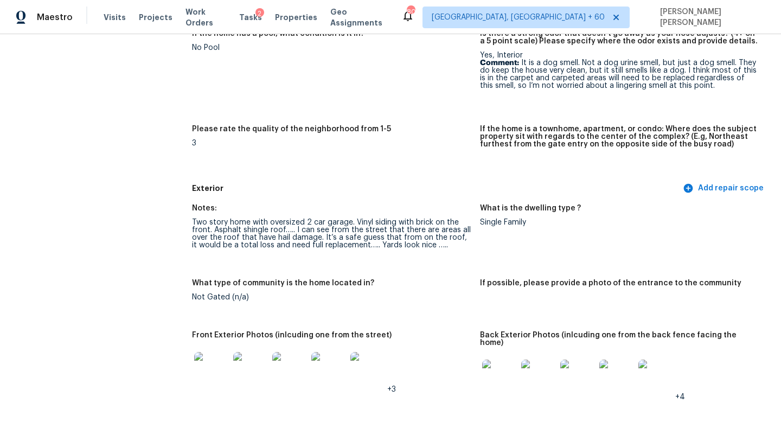
click at [311, 247] on div "Two story home with oversized 2 car garage. Vinyl siding with brick on the fron…" at bounding box center [331, 233] width 279 height 30
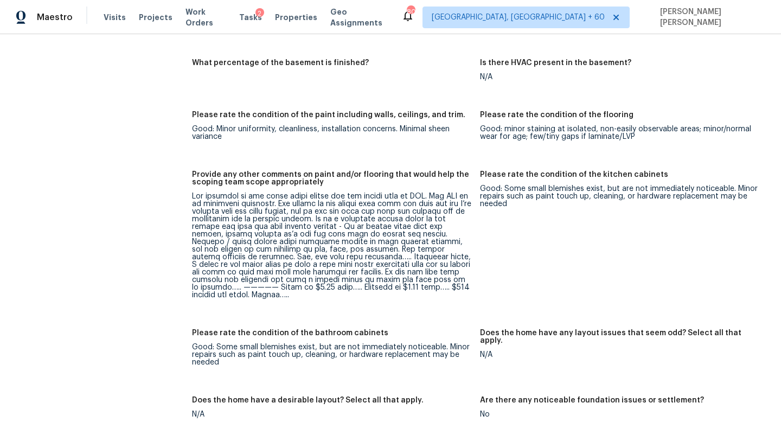
scroll to position [1661, 0]
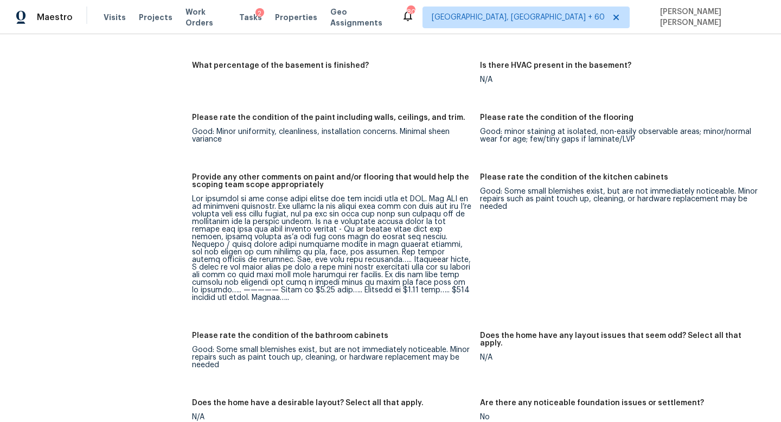
click at [369, 276] on div at bounding box center [331, 248] width 279 height 106
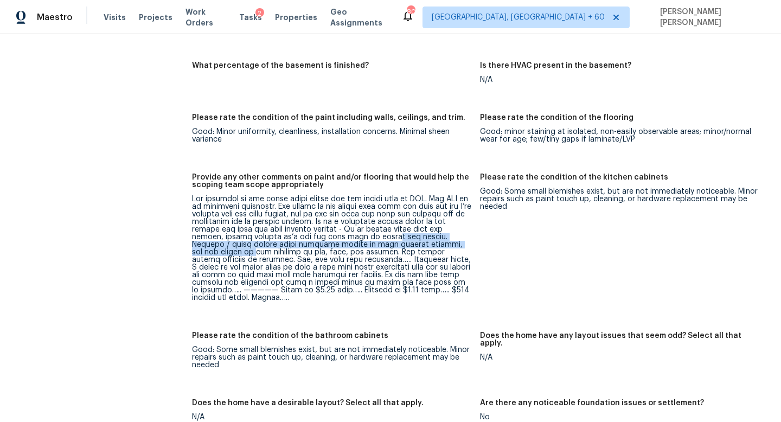
drag, startPoint x: 404, startPoint y: 228, endPoint x: 326, endPoint y: 221, distance: 78.4
click at [326, 221] on div at bounding box center [331, 248] width 279 height 106
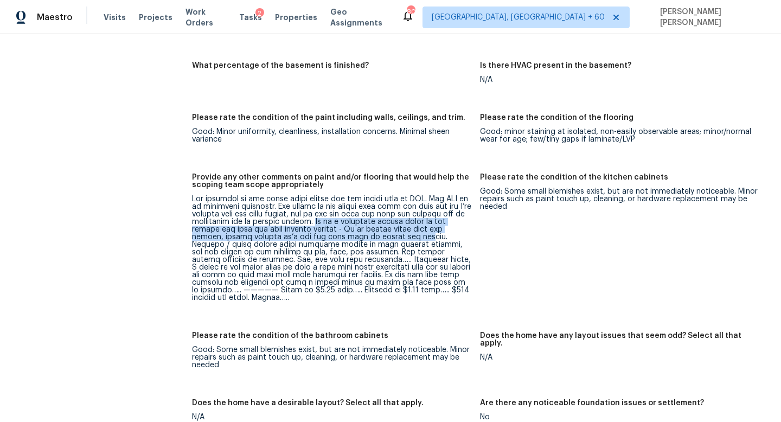
drag, startPoint x: 320, startPoint y: 203, endPoint x: 354, endPoint y: 218, distance: 36.9
click at [354, 218] on div at bounding box center [331, 248] width 279 height 106
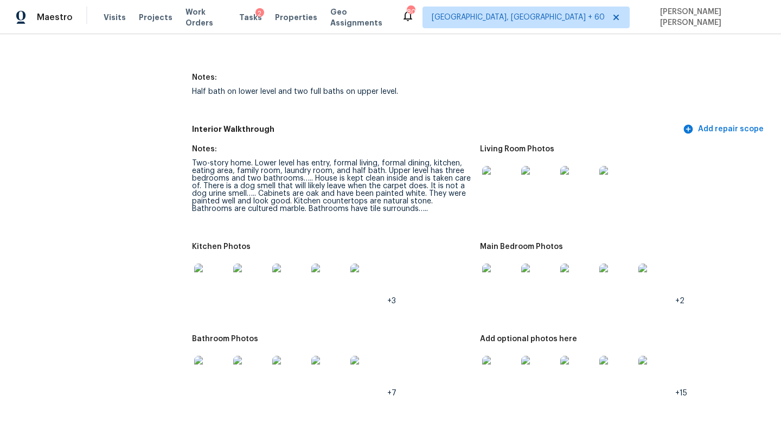
scroll to position [1240, 0]
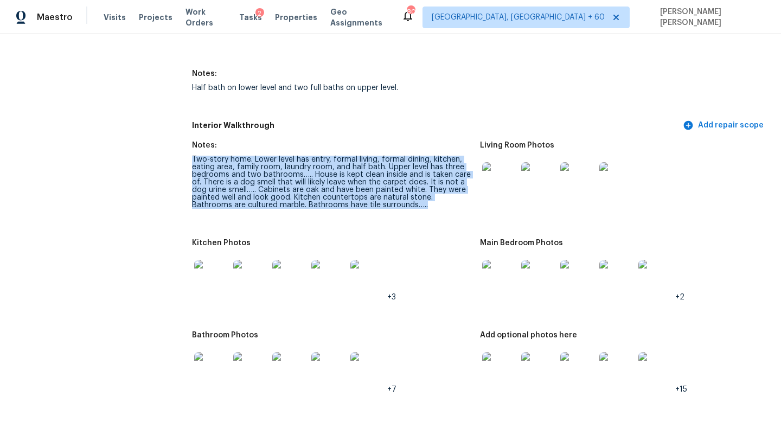
drag, startPoint x: 389, startPoint y: 198, endPoint x: 176, endPoint y: 149, distance: 218.0
click at [259, 166] on div "Two-story home. Lower level has entry, formal living, formal dining, kitchen, e…" at bounding box center [331, 182] width 279 height 53
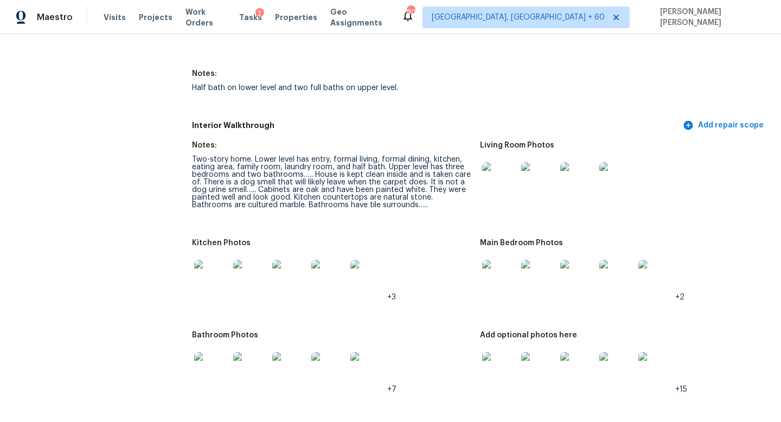
click at [259, 147] on div "Notes:" at bounding box center [331, 148] width 279 height 14
click at [262, 156] on div "Two-story home. Lower level has entry, formal living, formal dining, kitchen, e…" at bounding box center [331, 182] width 279 height 53
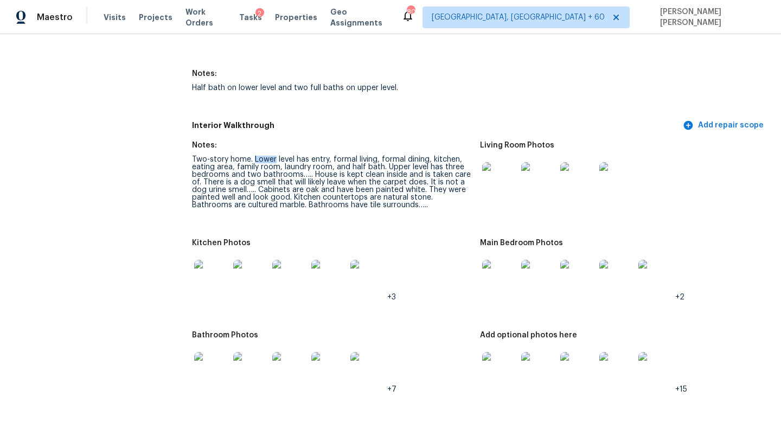
click at [262, 156] on div "Two-story home. Lower level has entry, formal living, formal dining, kitchen, e…" at bounding box center [331, 182] width 279 height 53
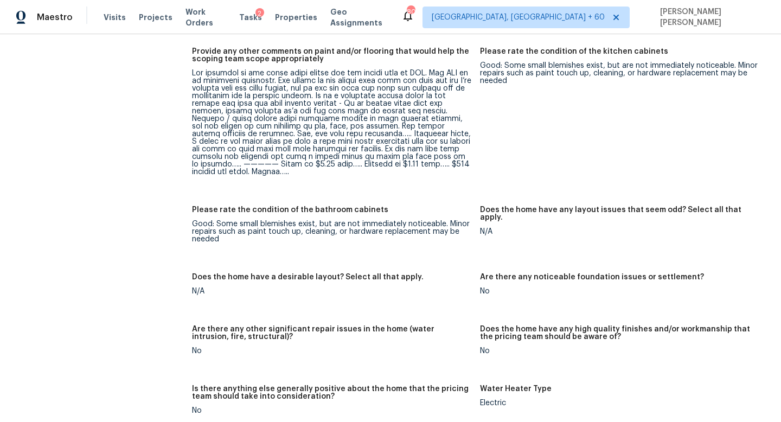
scroll to position [1786, 0]
click at [363, 144] on div at bounding box center [331, 123] width 279 height 106
click at [405, 146] on div at bounding box center [331, 123] width 279 height 106
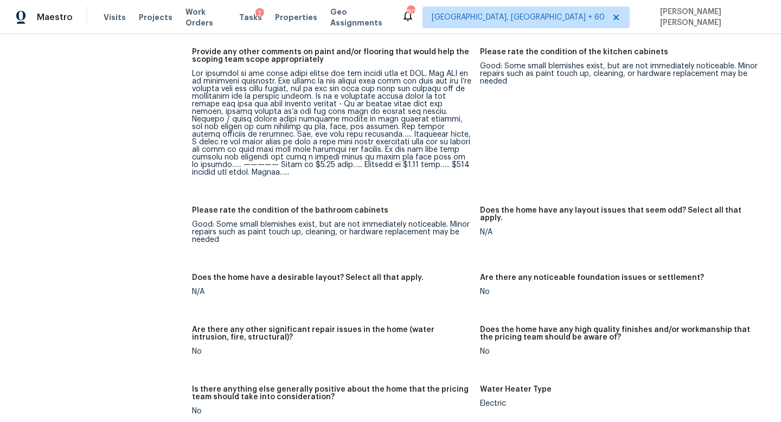
click at [459, 147] on div at bounding box center [331, 123] width 279 height 106
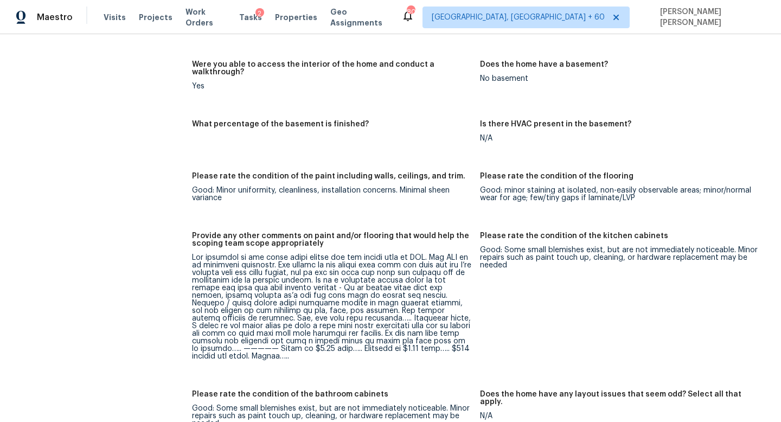
scroll to position [1612, 0]
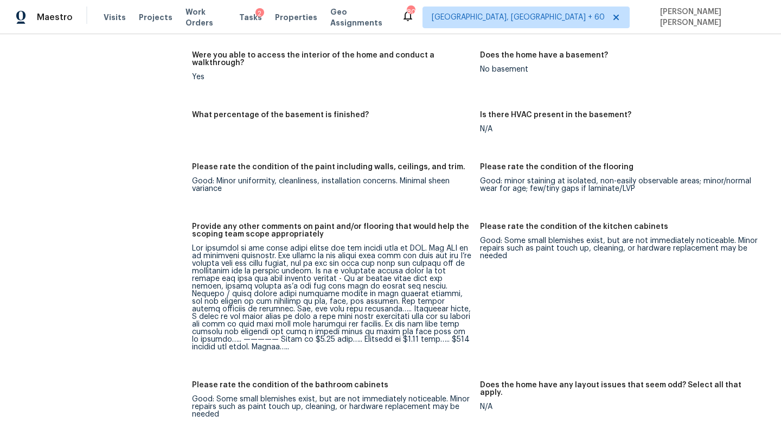
click at [364, 254] on div at bounding box center [331, 297] width 279 height 106
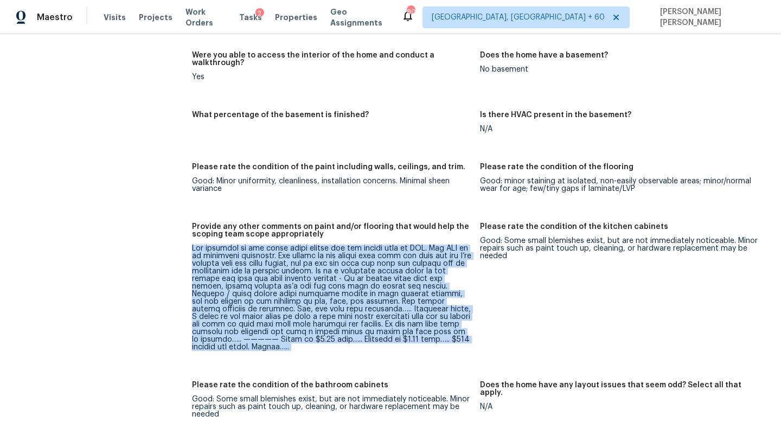
click at [394, 247] on div at bounding box center [331, 297] width 279 height 106
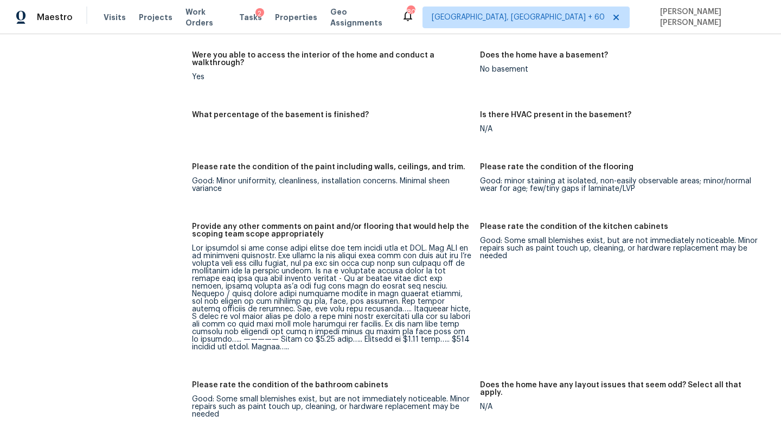
click at [394, 247] on div at bounding box center [331, 297] width 279 height 106
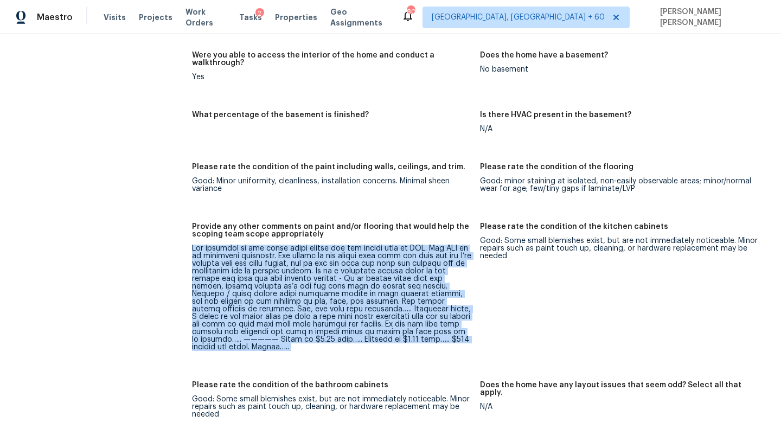
click at [394, 247] on div at bounding box center [331, 297] width 279 height 106
click at [314, 294] on div at bounding box center [331, 297] width 279 height 106
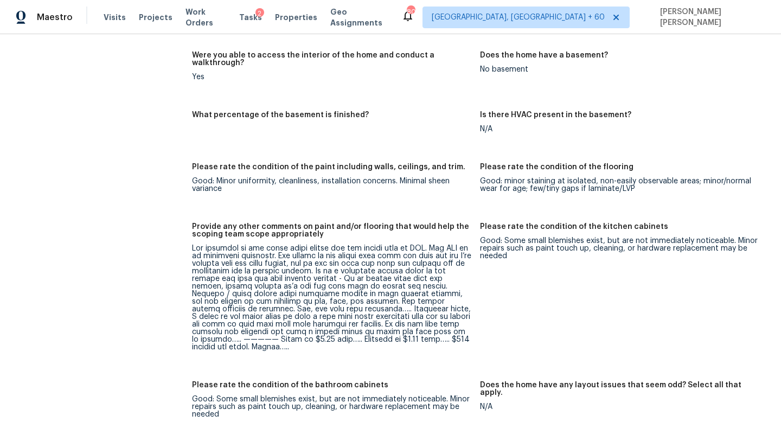
click at [314, 294] on div at bounding box center [331, 297] width 279 height 106
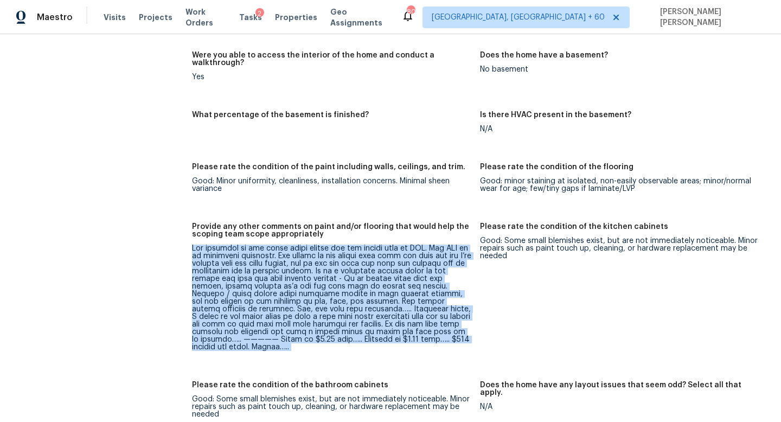
click at [314, 294] on div at bounding box center [331, 297] width 279 height 106
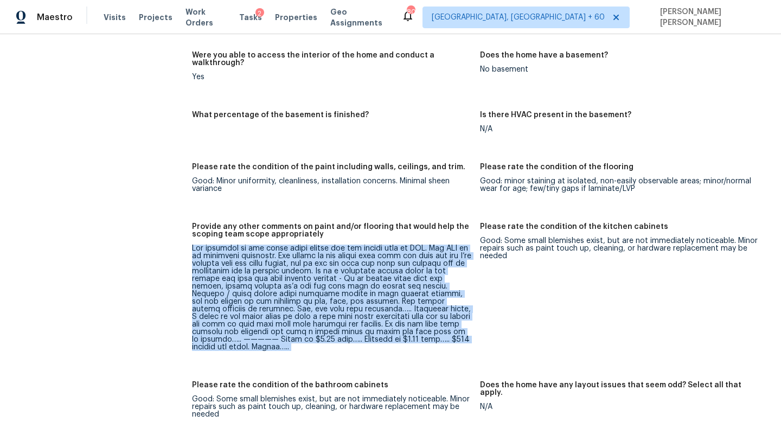
click at [314, 294] on div at bounding box center [331, 297] width 279 height 106
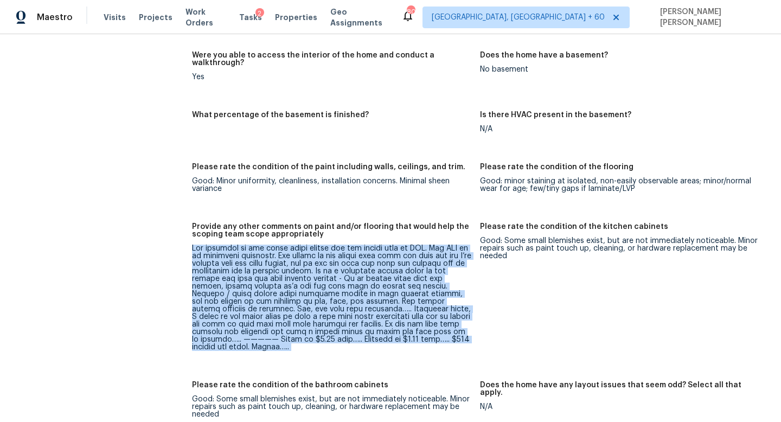
click at [314, 294] on div at bounding box center [331, 297] width 279 height 106
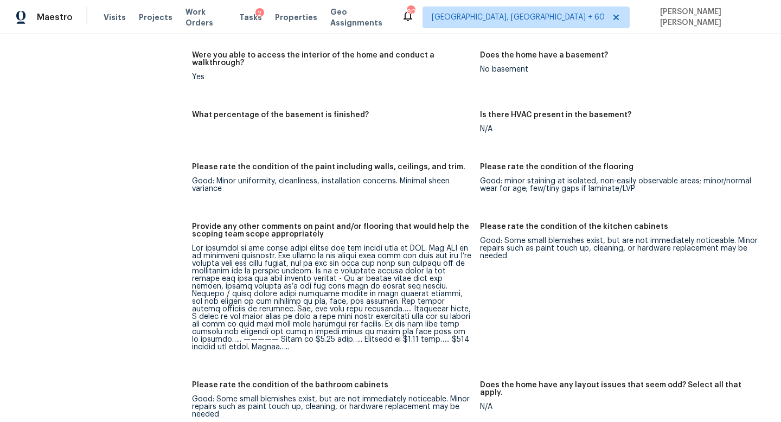
click at [314, 294] on div at bounding box center [331, 297] width 279 height 106
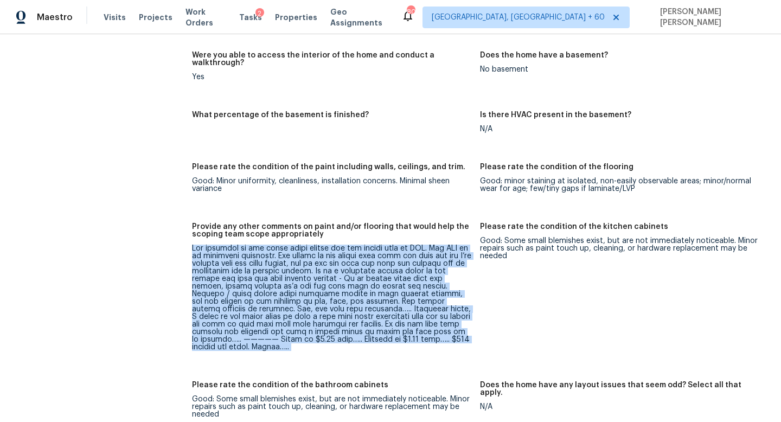
click at [314, 294] on div at bounding box center [331, 297] width 279 height 106
click at [323, 301] on div at bounding box center [331, 297] width 279 height 106
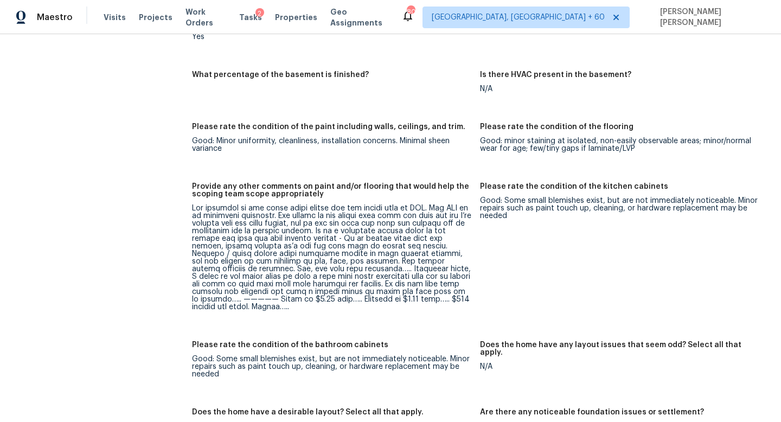
scroll to position [1654, 0]
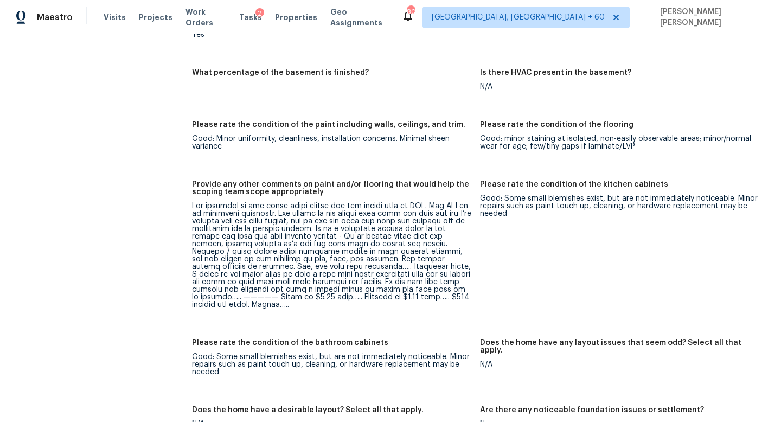
click at [345, 254] on div at bounding box center [331, 255] width 279 height 106
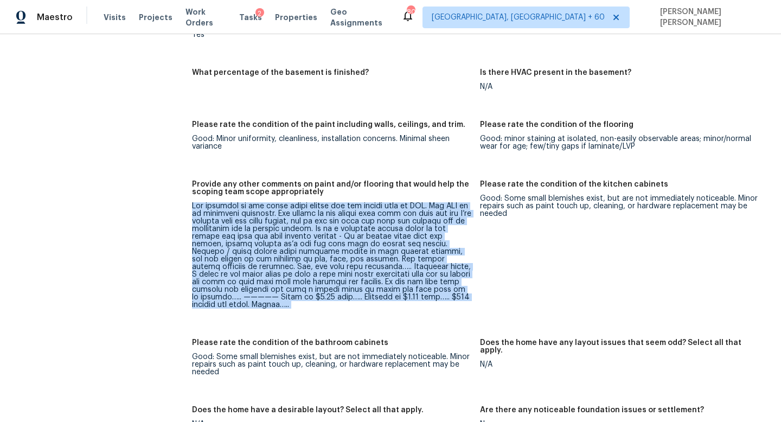
copy div "The entirety of the first floor except for the family room is LVP. The LVP is a…"
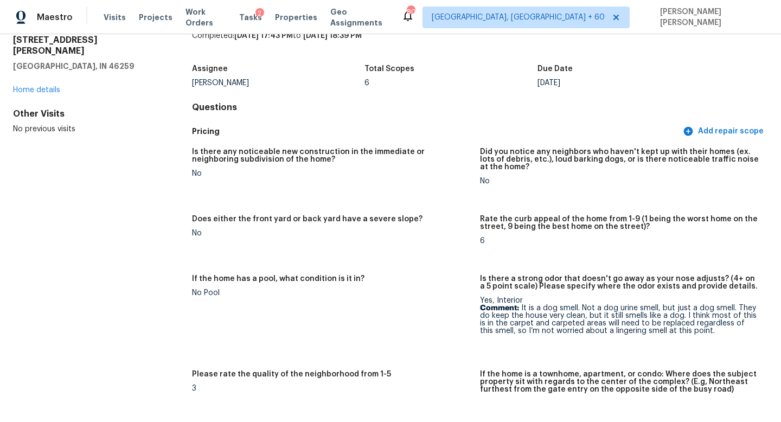
scroll to position [46, 0]
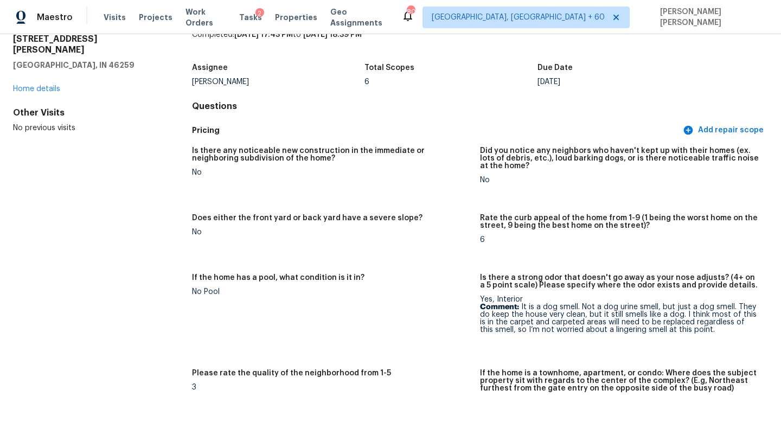
click at [398, 270] on div "Is there any noticeable new construction in the immediate or neighboring subdiv…" at bounding box center [480, 281] width 576 height 282
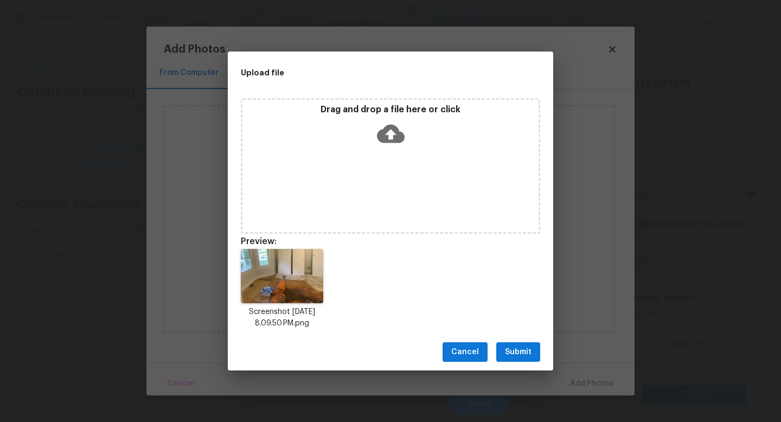
scroll to position [231, 0]
click at [518, 352] on span "Submit" at bounding box center [518, 352] width 27 height 14
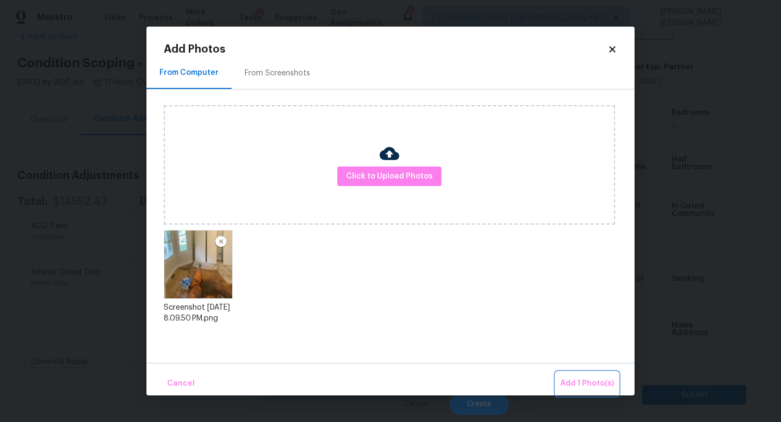
click at [571, 388] on span "Add 1 Photo(s)" at bounding box center [587, 384] width 54 height 14
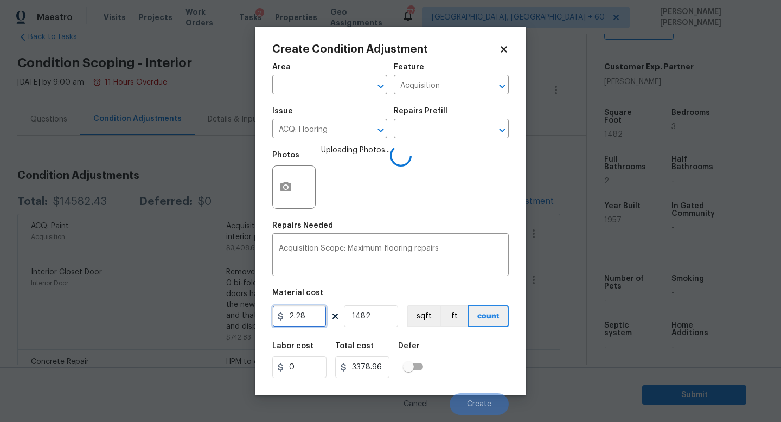
drag, startPoint x: 311, startPoint y: 313, endPoint x: 152, endPoint y: 310, distance: 159.4
click at [152, 310] on div "Create Condition Adjustment Area ​ Feature Acquisition ​ Issue ACQ: Flooring ​ …" at bounding box center [390, 211] width 781 height 422
type input "4.5"
type input "6669"
drag, startPoint x: 382, startPoint y: 317, endPoint x: 337, endPoint y: 317, distance: 44.5
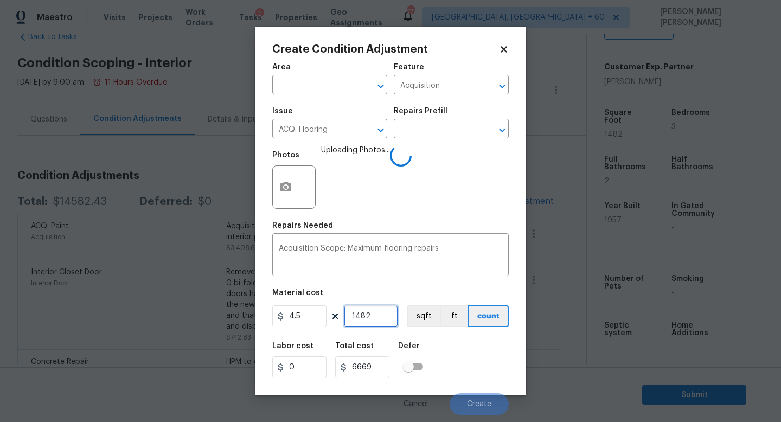
click at [337, 317] on div "4.5 1482 sqft ft count" at bounding box center [390, 316] width 236 height 22
type input "5"
type input "22.5"
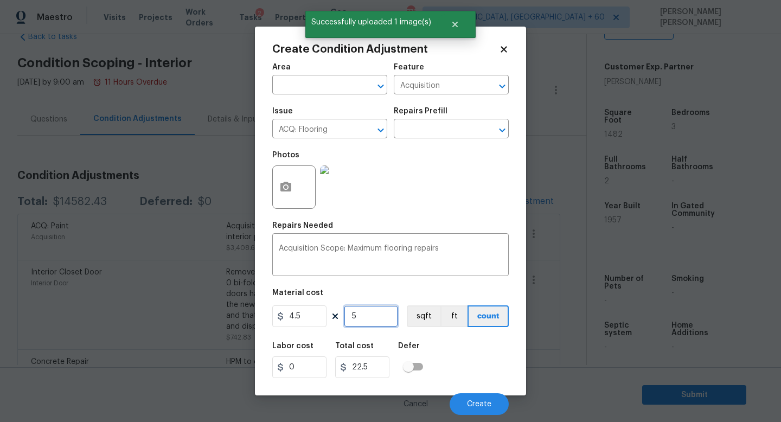
type input "50"
type input "225"
type input "500"
type input "2250"
type input "500"
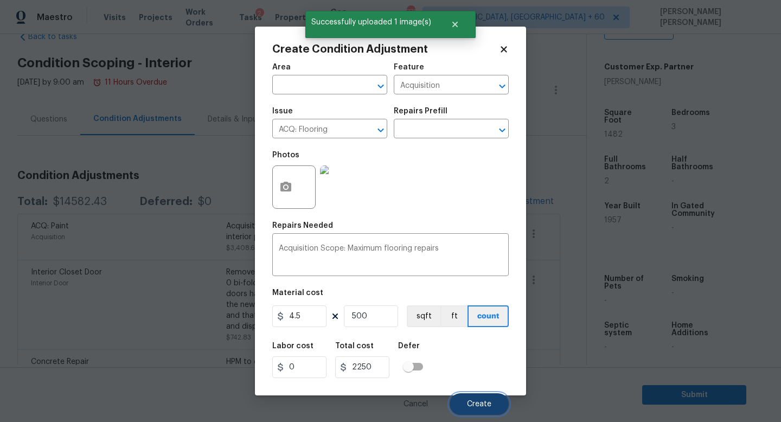
click at [490, 406] on span "Create" at bounding box center [479, 404] width 24 height 8
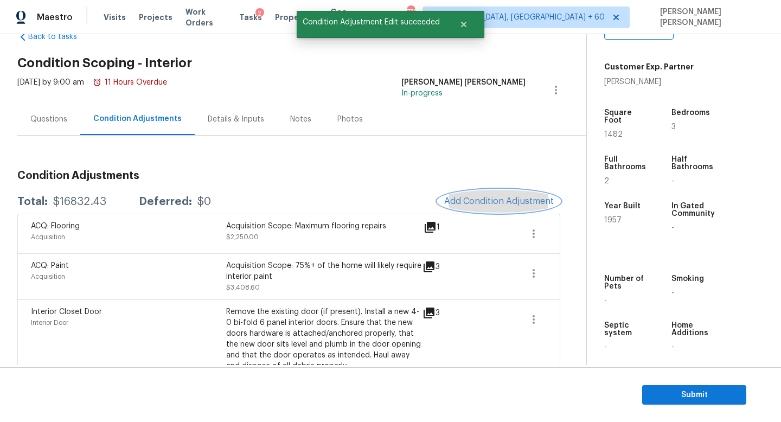
click at [500, 201] on span "Add Condition Adjustment" at bounding box center [499, 201] width 110 height 10
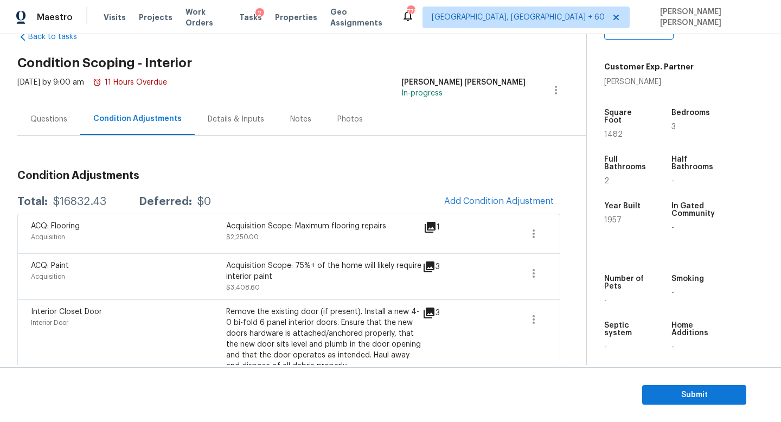
click at [181, 248] on body "Maestro Visits Projects Work Orders Tasks 2 Properties Geo Assignments 779 [GEO…" at bounding box center [390, 211] width 781 height 422
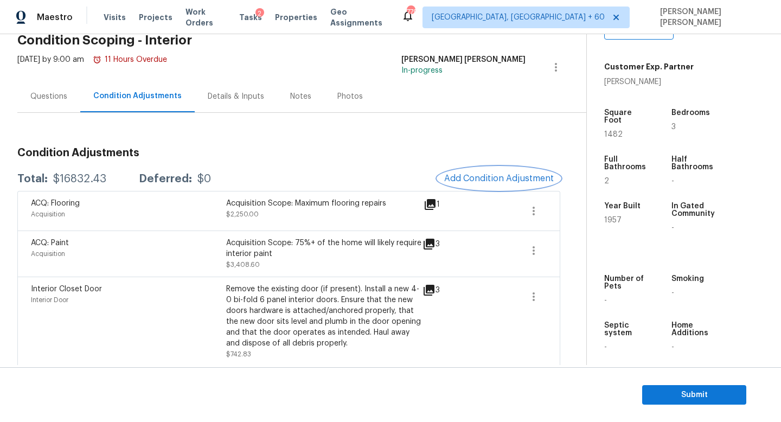
scroll to position [60, 0]
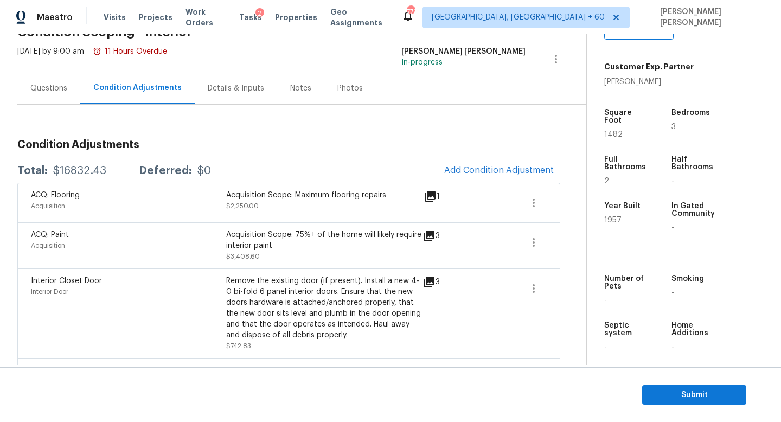
click at [551, 234] on div "ACQ: Paint Acquisition Acquisition Scope: 75%+ of the home will likely require …" at bounding box center [288, 245] width 543 height 46
click at [531, 235] on button "button" at bounding box center [533, 242] width 26 height 26
click at [561, 244] on div "Edit" at bounding box center [595, 240] width 85 height 11
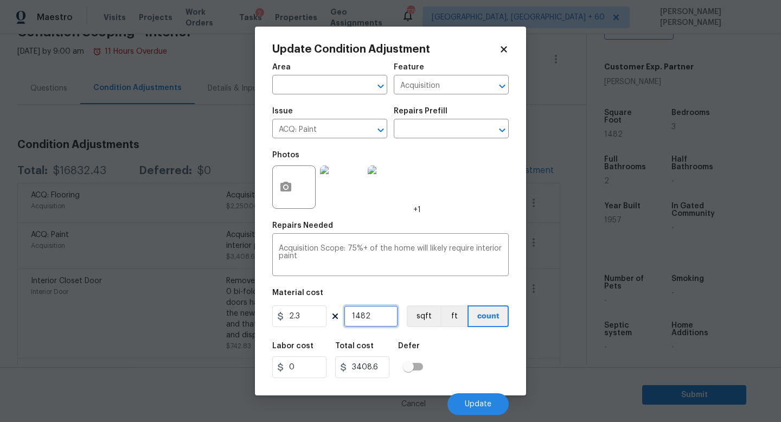
drag, startPoint x: 381, startPoint y: 318, endPoint x: 273, endPoint y: 318, distance: 108.4
click at [285, 318] on div "2.3 1482 sqft ft count" at bounding box center [390, 316] width 236 height 22
type input "2"
type input "4.6"
type input "24"
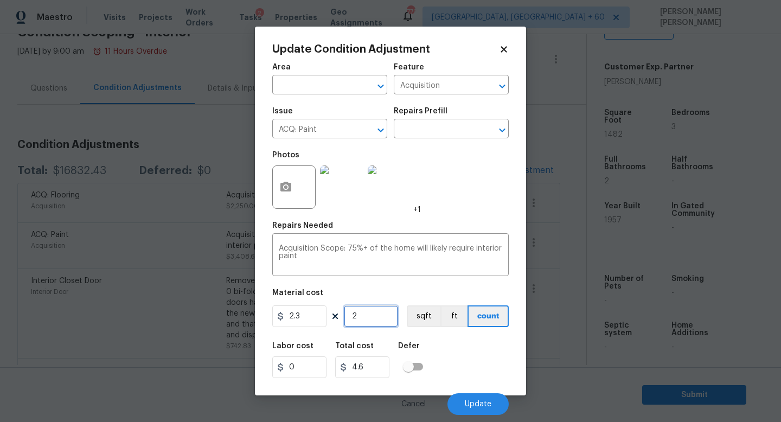
type input "55.2"
type input "248"
type input "570.4"
type input "2482"
type input "5708.6"
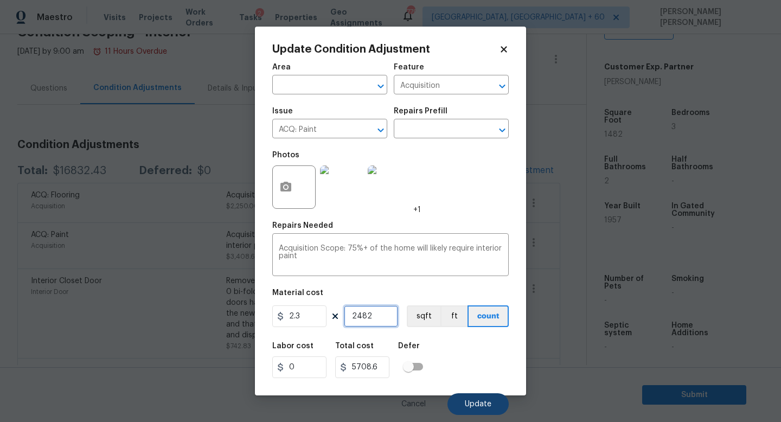
type input "2482"
click at [473, 404] on span "Update" at bounding box center [478, 404] width 27 height 8
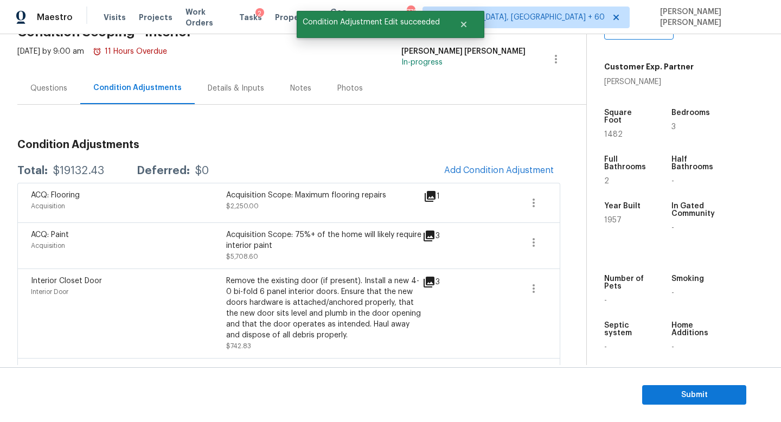
click at [51, 85] on div "Questions" at bounding box center [48, 88] width 37 height 11
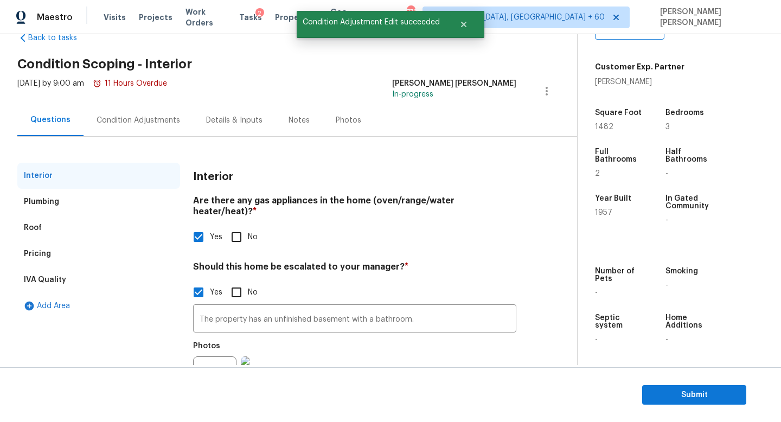
scroll to position [28, 0]
click at [134, 124] on div "Condition Adjustments" at bounding box center [137, 119] width 83 height 11
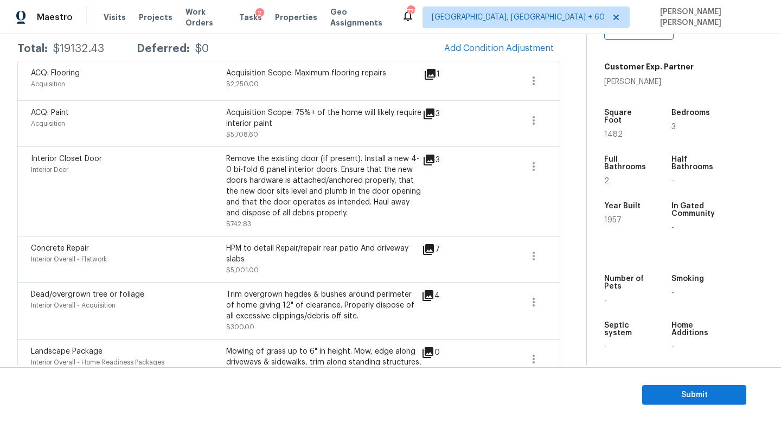
scroll to position [98, 0]
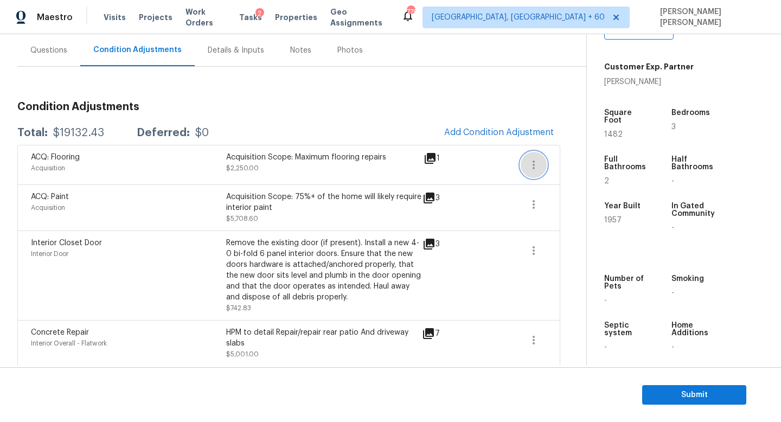
click at [531, 162] on icon "button" at bounding box center [533, 164] width 13 height 13
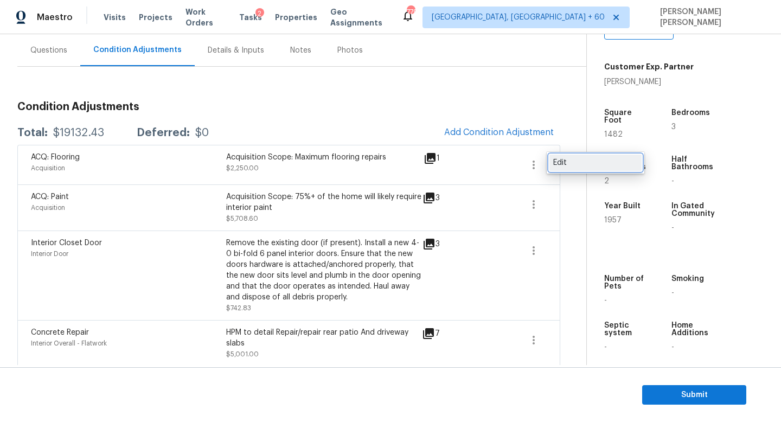
click at [565, 168] on div "Edit" at bounding box center [595, 162] width 85 height 11
click at [129, 158] on body "Maestro Visits Projects Work Orders Tasks 2 Properties Geo Assignments 779 [GEO…" at bounding box center [390, 211] width 781 height 422
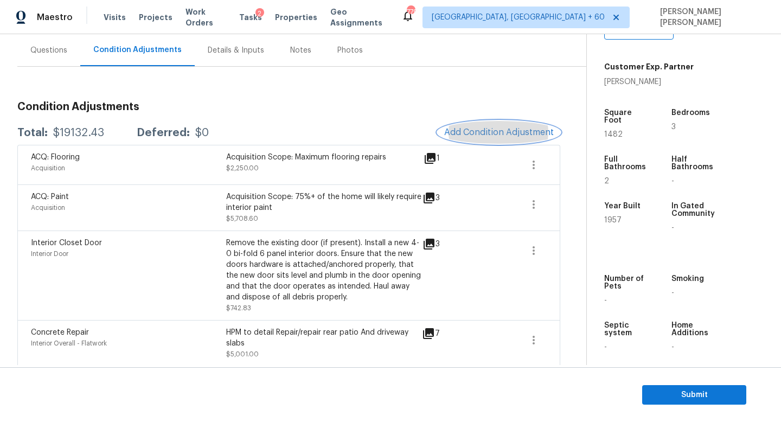
click at [507, 132] on span "Add Condition Adjustment" at bounding box center [499, 132] width 110 height 10
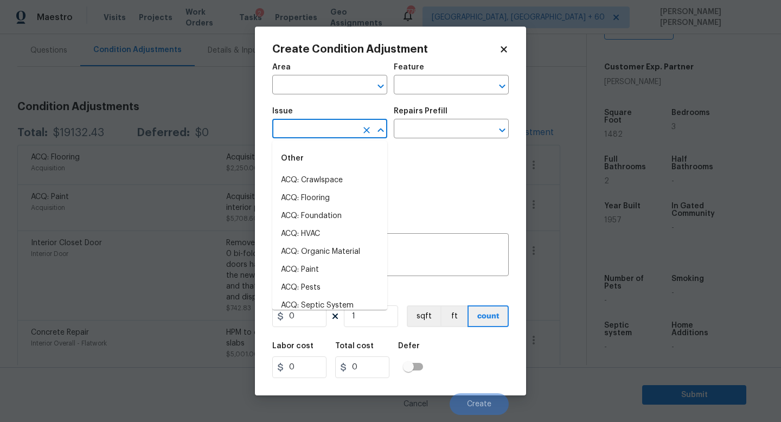
click at [303, 128] on input "text" at bounding box center [314, 129] width 85 height 17
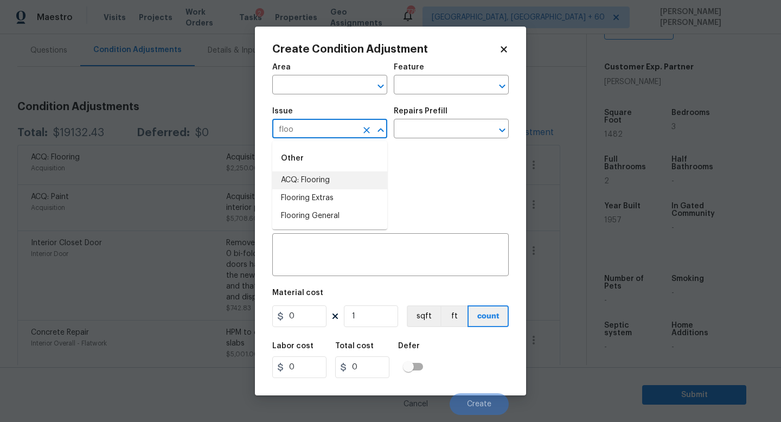
click at [287, 173] on li "ACQ: Flooring" at bounding box center [329, 180] width 115 height 18
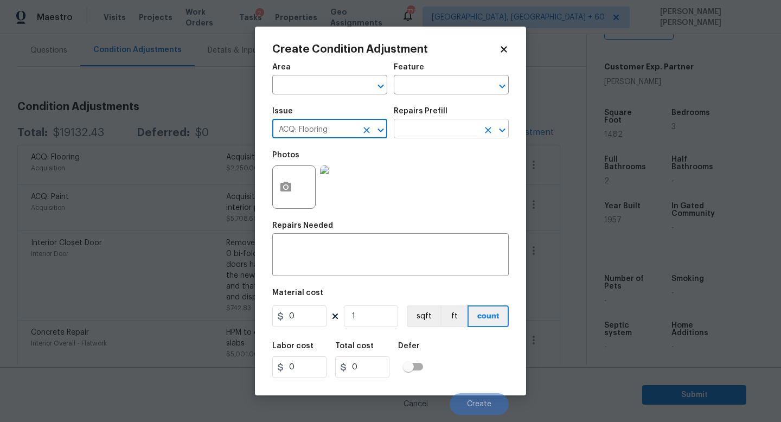
type input "ACQ: Flooring"
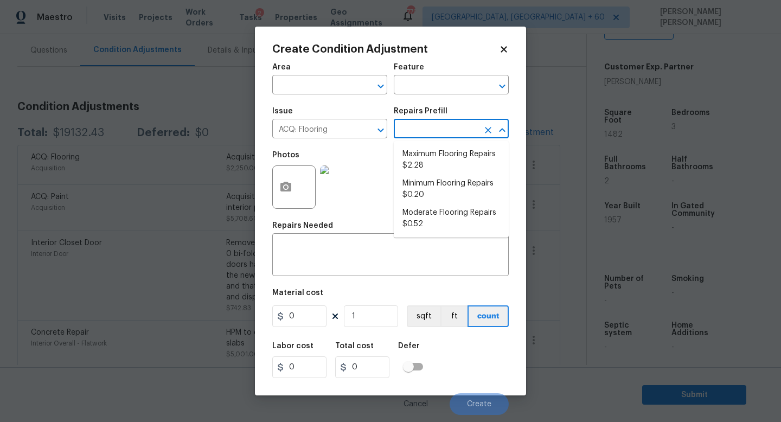
click at [437, 126] on input "text" at bounding box center [436, 129] width 85 height 17
click at [446, 166] on li "Maximum Flooring Repairs $2.28" at bounding box center [451, 159] width 115 height 29
type input "Acquisition"
type textarea "Acquisition Scope: Maximum flooring repairs"
type input "2.28"
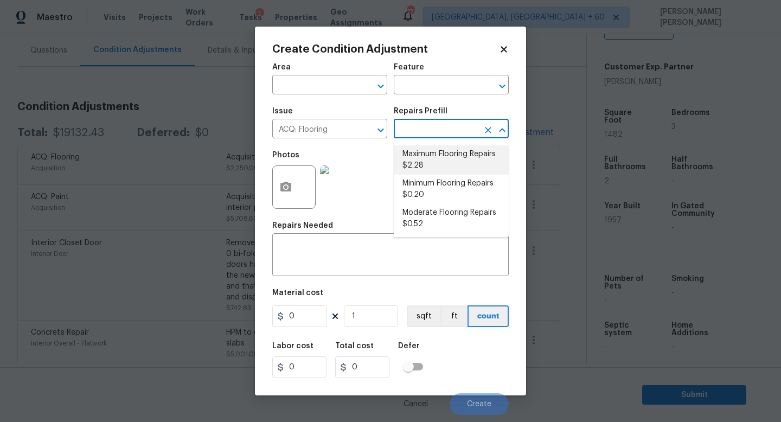
type input "2.28"
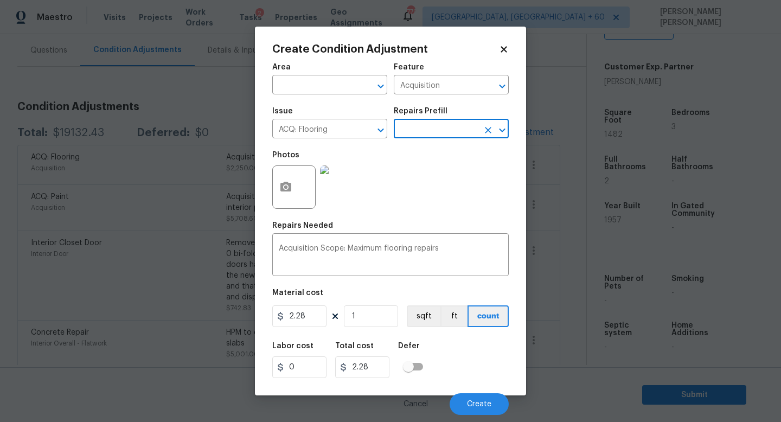
click at [174, 312] on body "Maestro Visits Projects Work Orders Tasks 2 Properties Geo Assignments 779 [GEO…" at bounding box center [390, 211] width 781 height 422
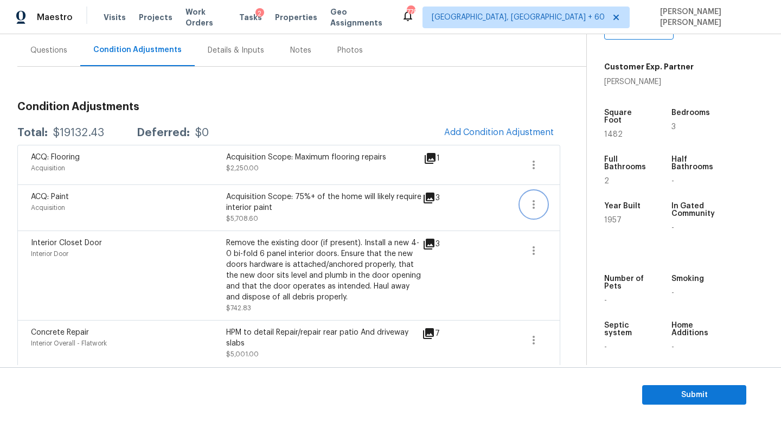
click at [533, 201] on icon "button" at bounding box center [533, 204] width 2 height 9
click at [569, 201] on div "Edit" at bounding box center [595, 202] width 85 height 11
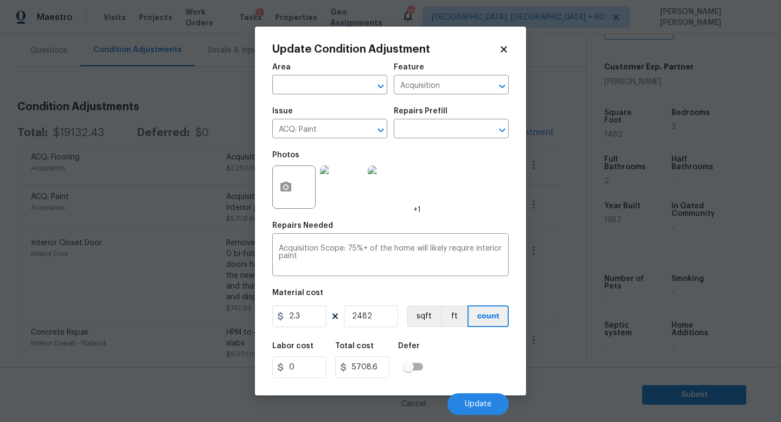
click at [562, 262] on body "Maestro Visits Projects Work Orders Tasks 2 Properties Geo Assignments 779 [GEO…" at bounding box center [390, 211] width 781 height 422
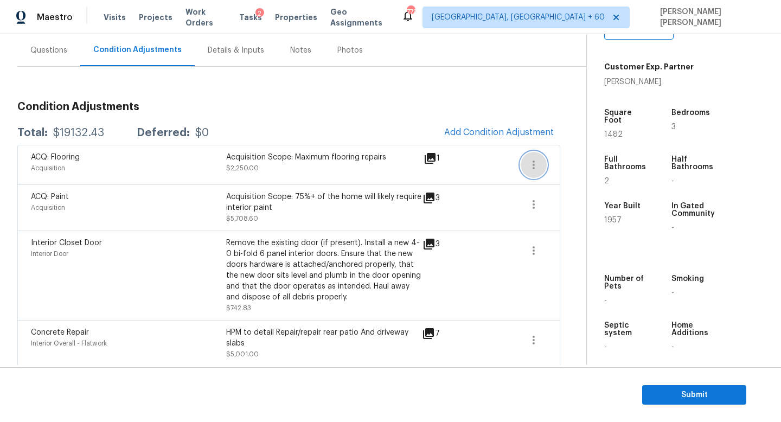
click at [524, 162] on button "button" at bounding box center [533, 165] width 26 height 26
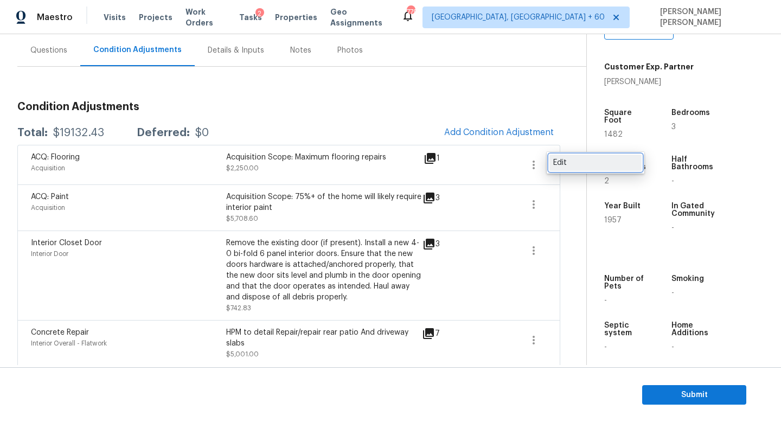
click at [561, 163] on div "Edit" at bounding box center [595, 162] width 85 height 11
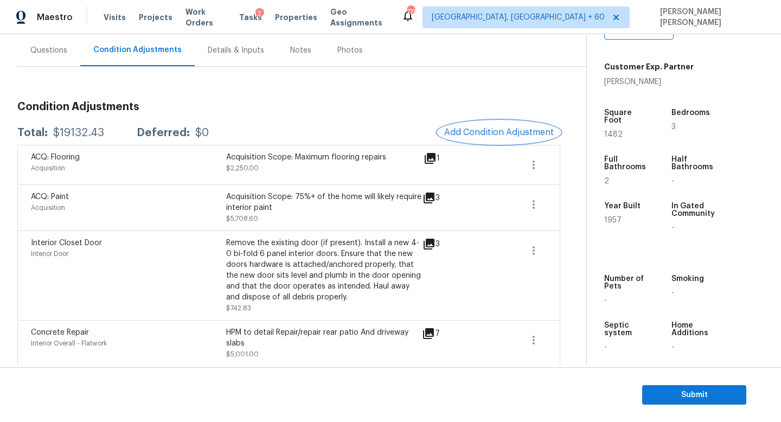
click at [513, 136] on span "Add Condition Adjustment" at bounding box center [499, 132] width 110 height 10
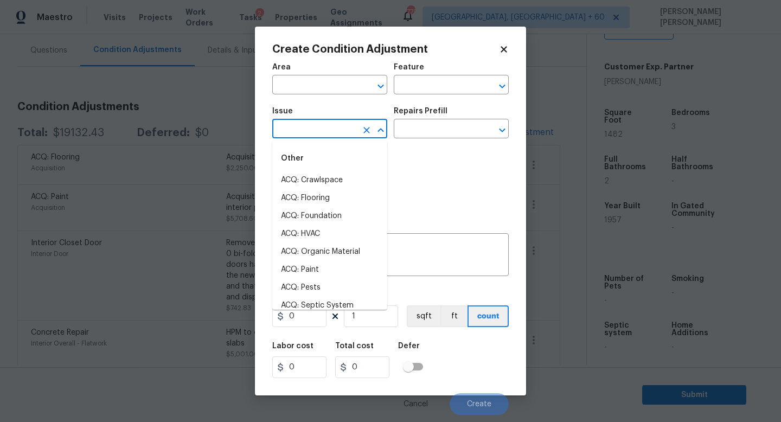
click at [317, 130] on input "text" at bounding box center [314, 129] width 85 height 17
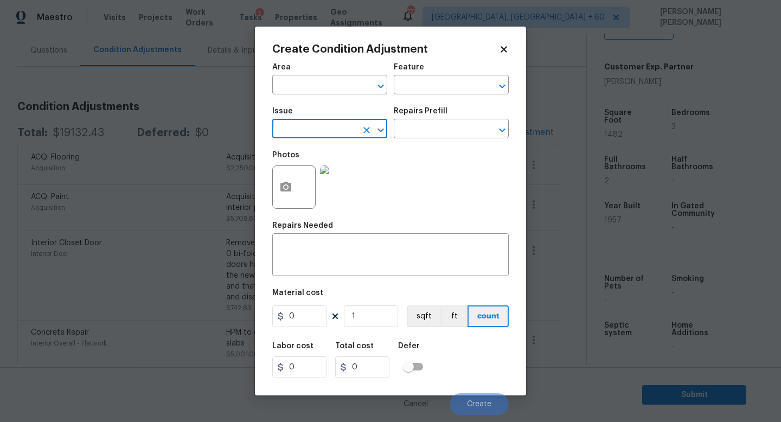
click at [317, 130] on input "text" at bounding box center [314, 129] width 85 height 17
click at [298, 185] on li "ACQ: Flooring" at bounding box center [329, 180] width 115 height 18
type input "ACQ: Flooring"
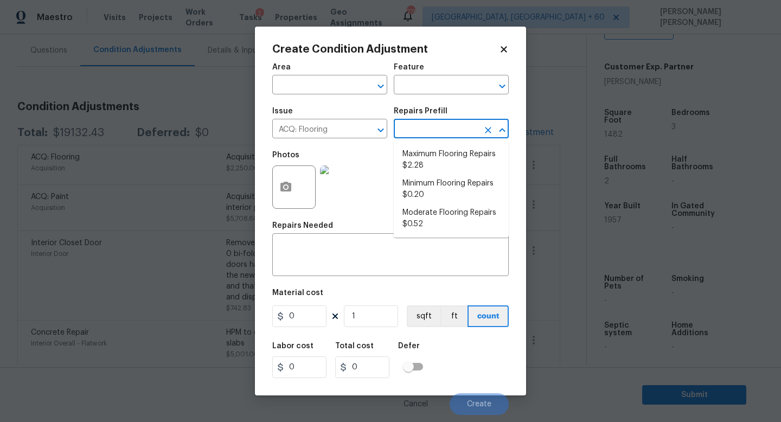
click at [442, 127] on input "text" at bounding box center [436, 129] width 85 height 17
click at [455, 161] on li "Maximum Flooring Repairs $2.28" at bounding box center [451, 159] width 115 height 29
type input "Acquisition"
type textarea "Acquisition Scope: Maximum flooring repairs"
type input "2.28"
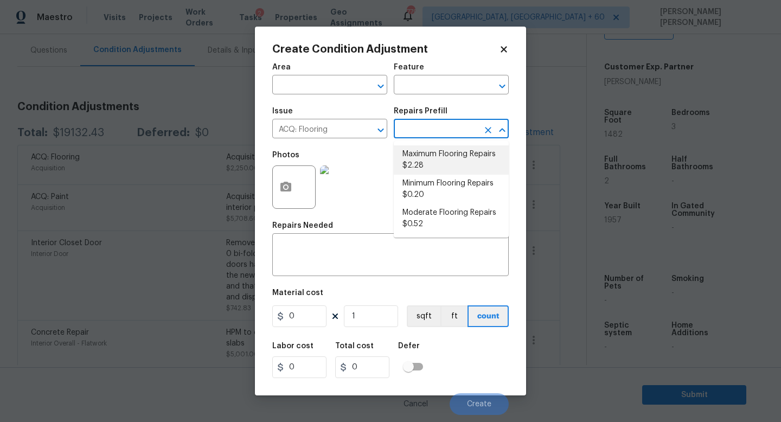
type input "2.28"
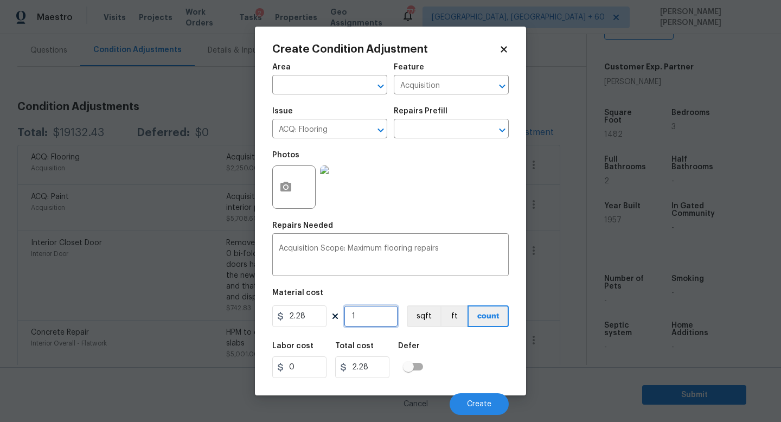
click at [372, 317] on input "1" at bounding box center [371, 316] width 54 height 22
type input "0"
type input "1"
type input "2.28"
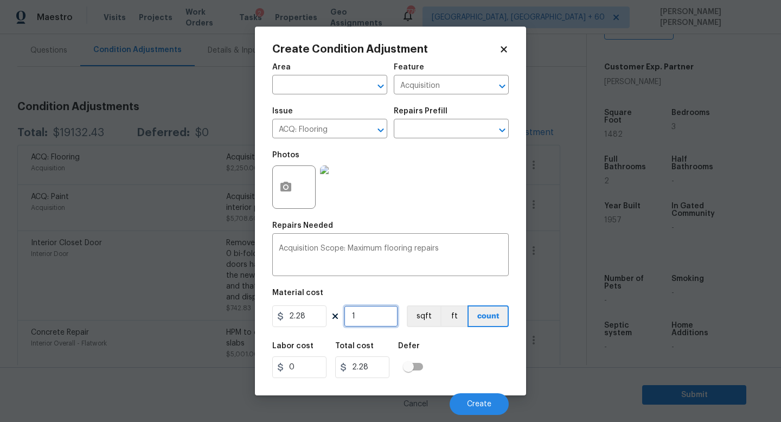
type input "19"
type input "43.32"
type input "198"
type input "451.44"
type input "1982"
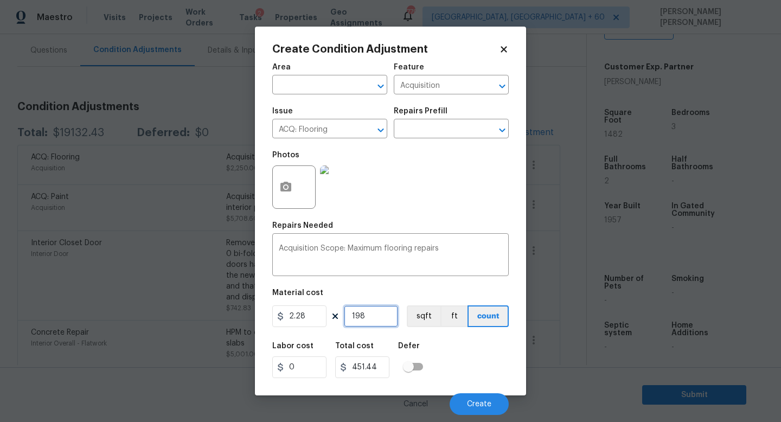
type input "4518.96"
type input "1982"
click at [278, 182] on button "button" at bounding box center [286, 187] width 26 height 42
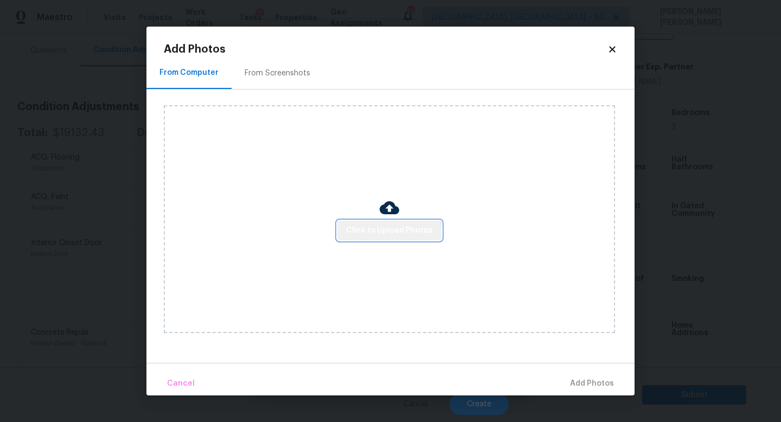
click at [390, 240] on button "Click to Upload Photos" at bounding box center [389, 231] width 104 height 20
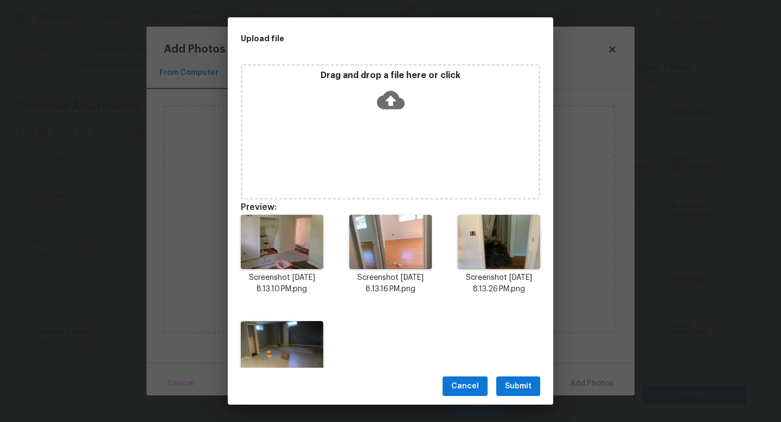
click at [514, 384] on span "Submit" at bounding box center [518, 386] width 27 height 14
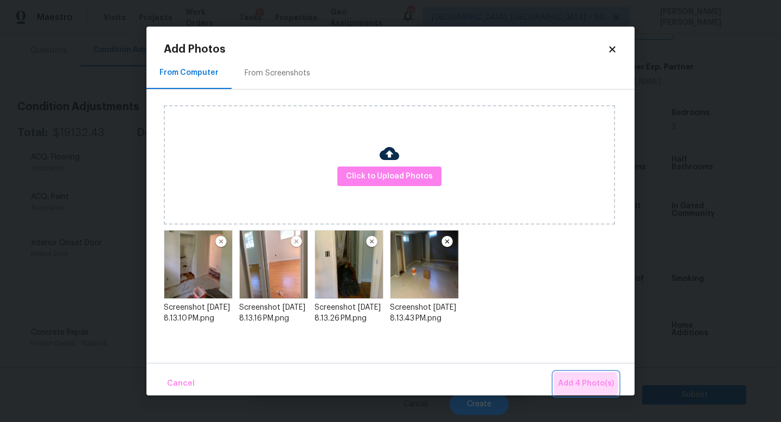
click at [581, 384] on span "Add 4 Photo(s)" at bounding box center [586, 384] width 56 height 14
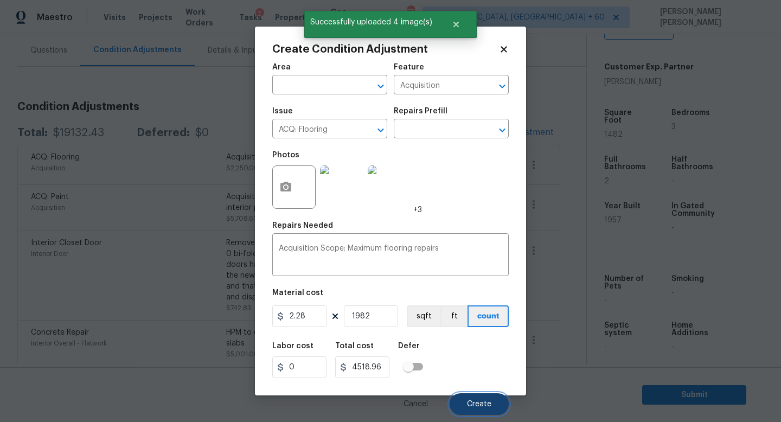
click at [480, 404] on span "Create" at bounding box center [479, 404] width 24 height 8
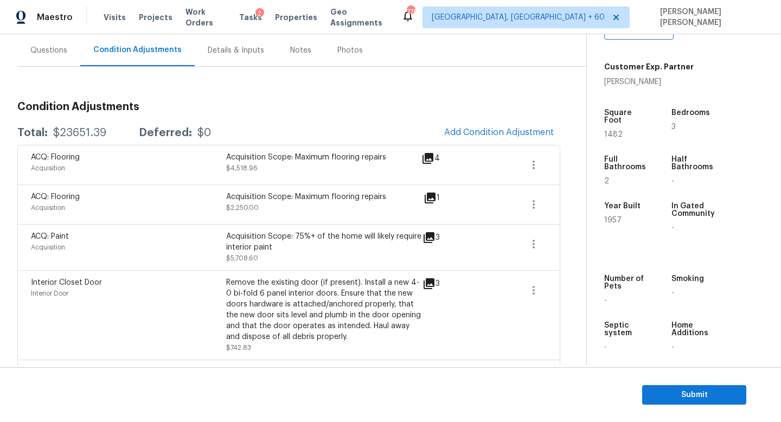
scroll to position [0, 0]
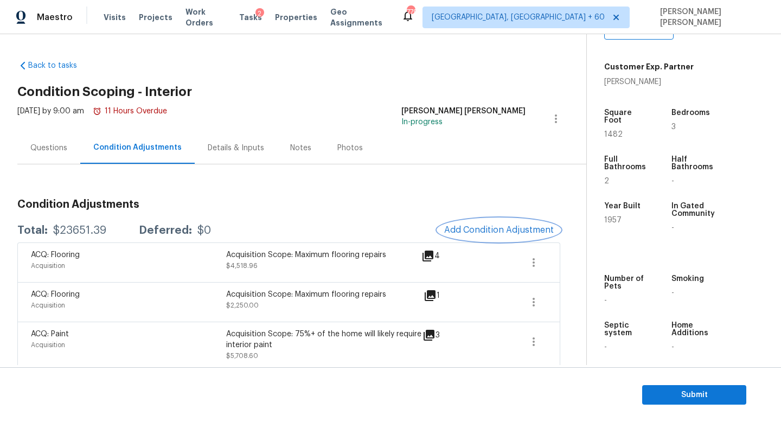
click at [516, 223] on button "Add Condition Adjustment" at bounding box center [498, 229] width 123 height 23
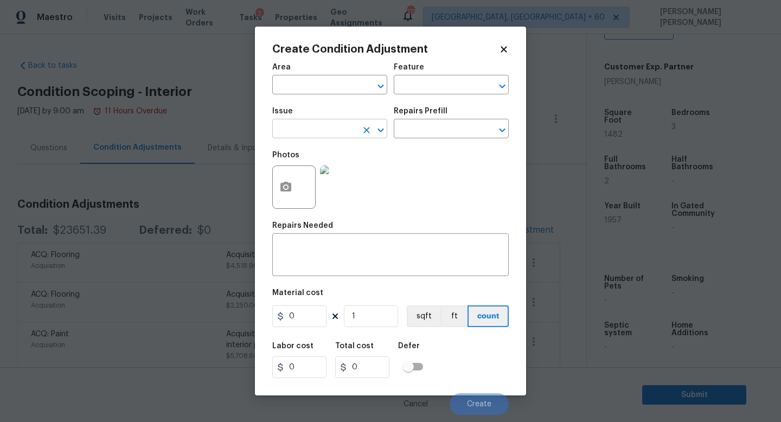
click at [337, 138] on input "text" at bounding box center [314, 129] width 85 height 17
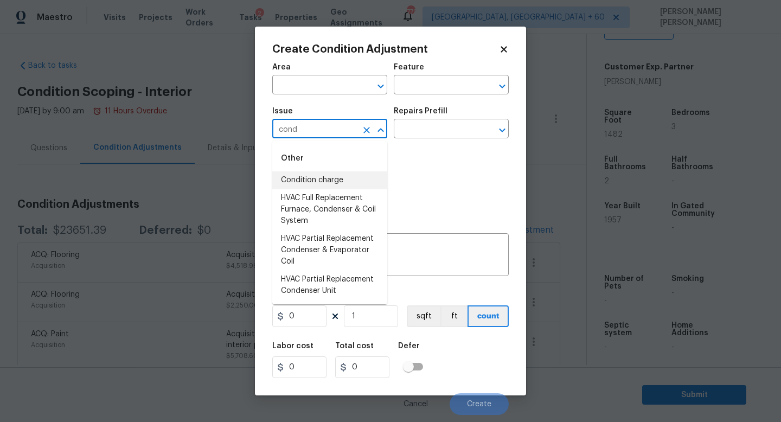
click at [328, 185] on li "Condition charge" at bounding box center [329, 180] width 115 height 18
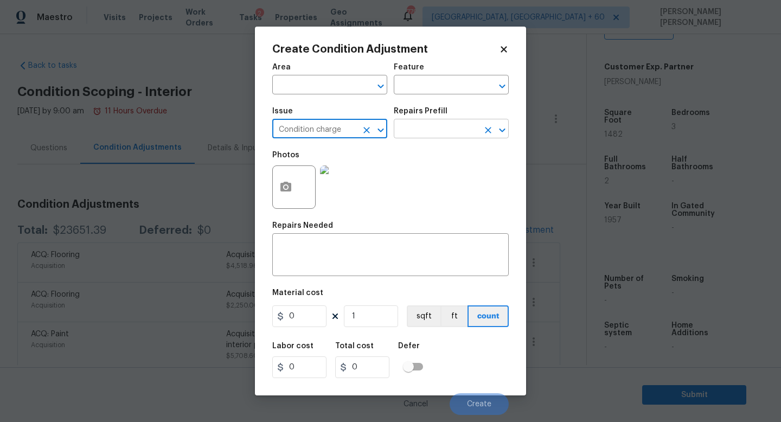
type input "Condition charge"
click at [420, 136] on input "text" at bounding box center [436, 129] width 85 height 17
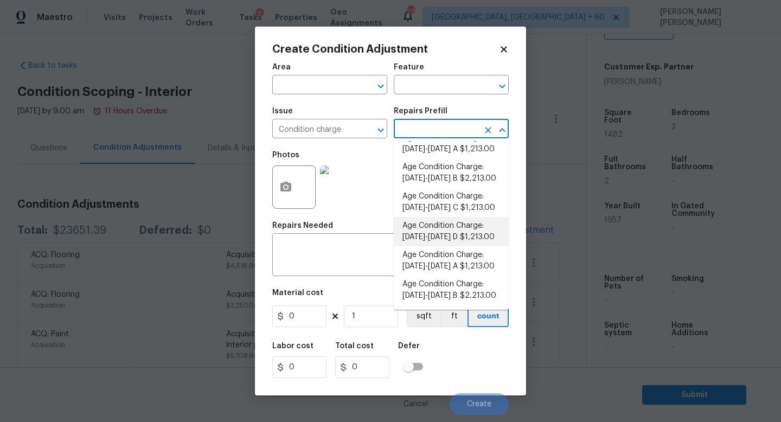
scroll to position [17, 0]
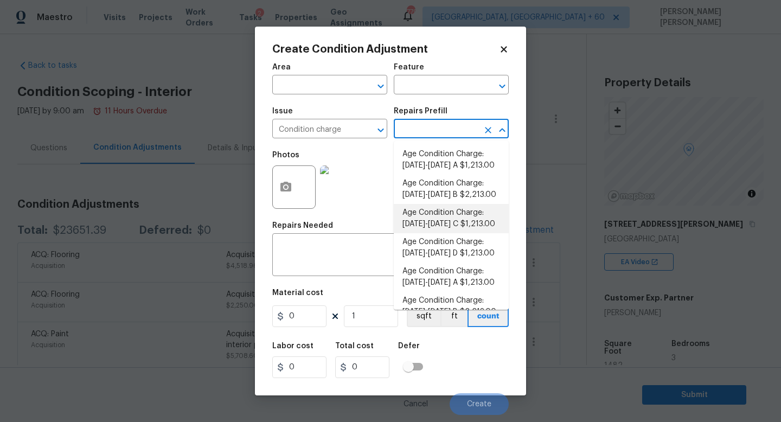
scroll to position [231, 0]
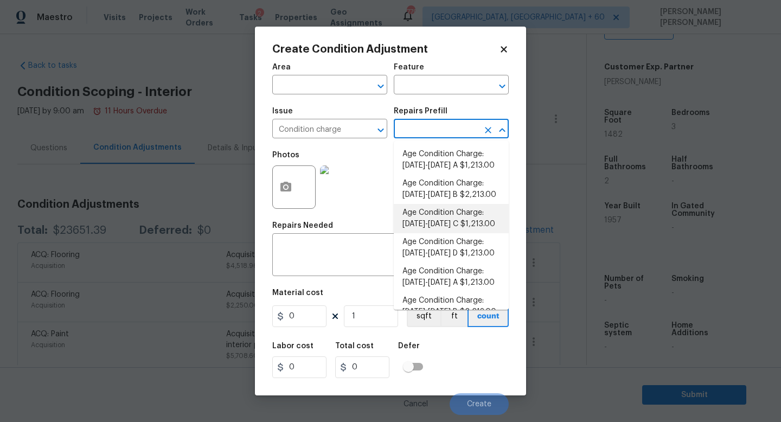
click at [454, 214] on li "Age Condition Charge: [DATE]-[DATE] C $1,213.00" at bounding box center [451, 218] width 115 height 29
type input "Home Readiness Packages"
type input "1213"
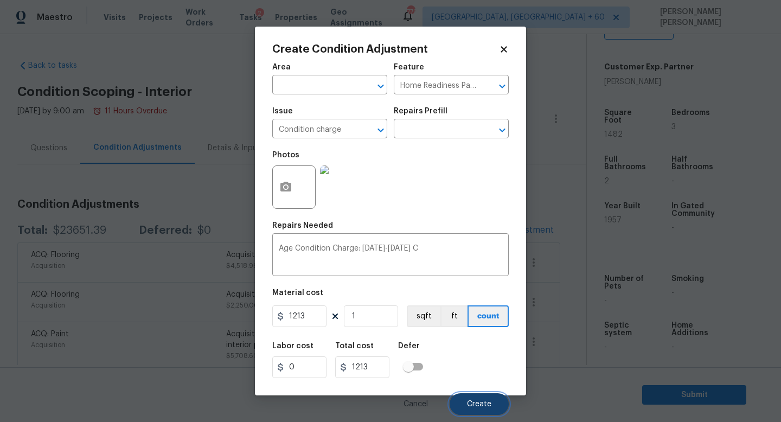
click at [476, 407] on span "Create" at bounding box center [479, 404] width 24 height 8
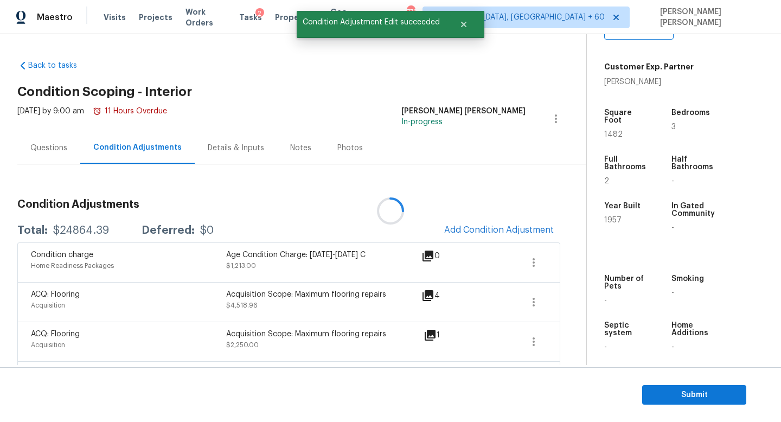
click at [79, 231] on div at bounding box center [390, 211] width 781 height 422
click at [79, 231] on div "$24864.39" at bounding box center [81, 230] width 56 height 11
copy div "$24864.39"
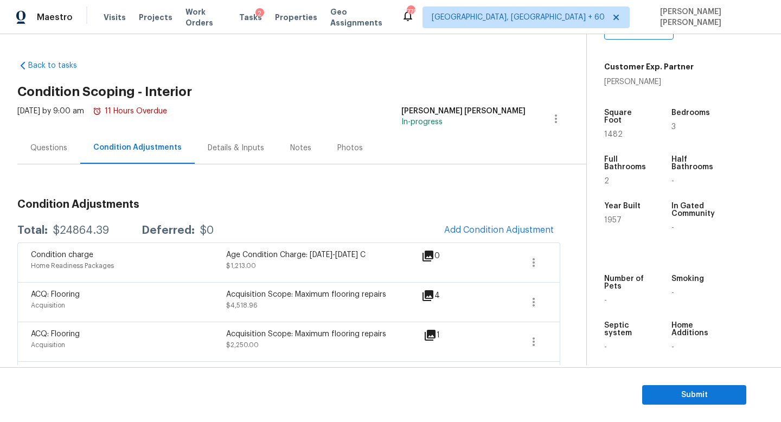
click at [53, 154] on div "Questions" at bounding box center [48, 148] width 63 height 32
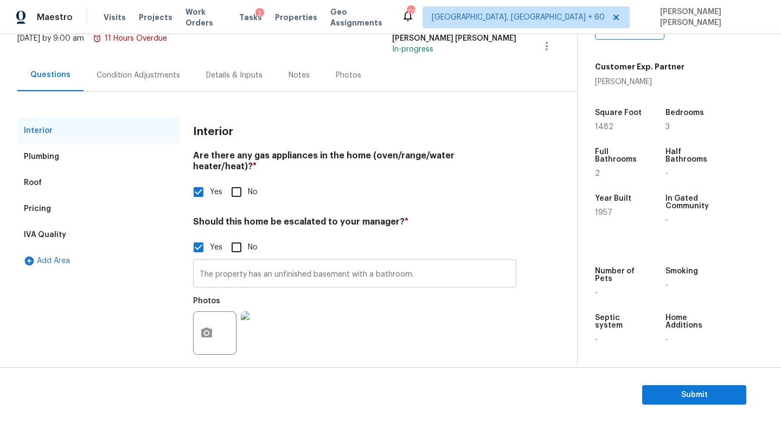
scroll to position [74, 0]
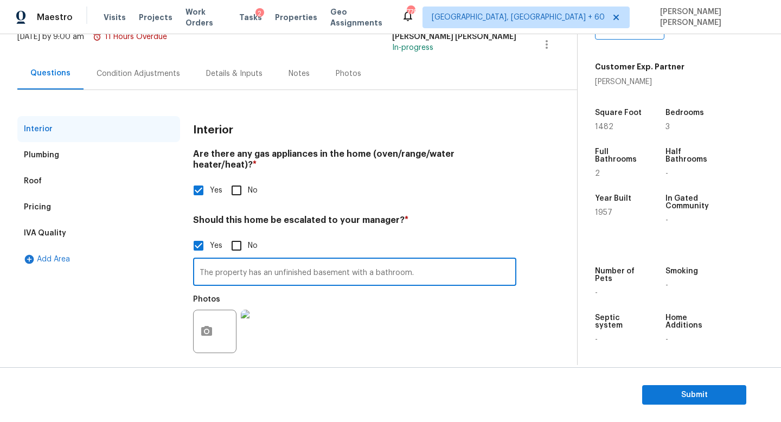
drag, startPoint x: 424, startPoint y: 266, endPoint x: 364, endPoint y: 266, distance: 60.2
click at [364, 266] on input "The property has an unfinished basement with a bathroom." at bounding box center [354, 272] width 323 height 25
click at [397, 265] on input "The property has an unfinished basement with a bathroom." at bounding box center [354, 272] width 323 height 25
click at [423, 265] on input "The property has an unfinished basement with a bathroom." at bounding box center [354, 272] width 323 height 25
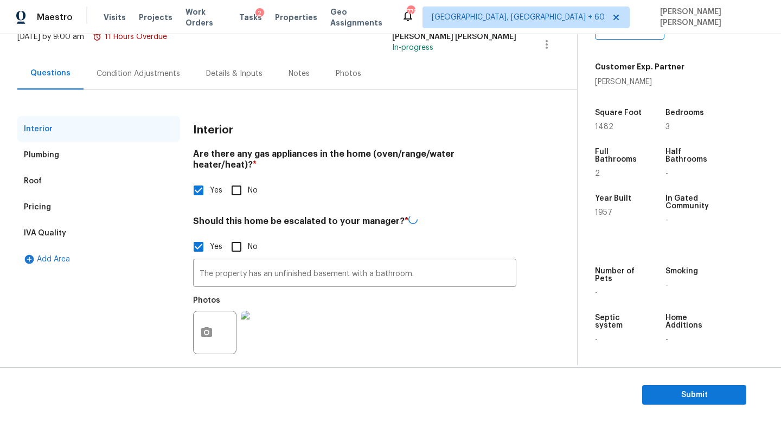
click at [443, 333] on div "Photos" at bounding box center [354, 325] width 323 height 70
click at [120, 76] on div "Condition Adjustments" at bounding box center [137, 73] width 83 height 11
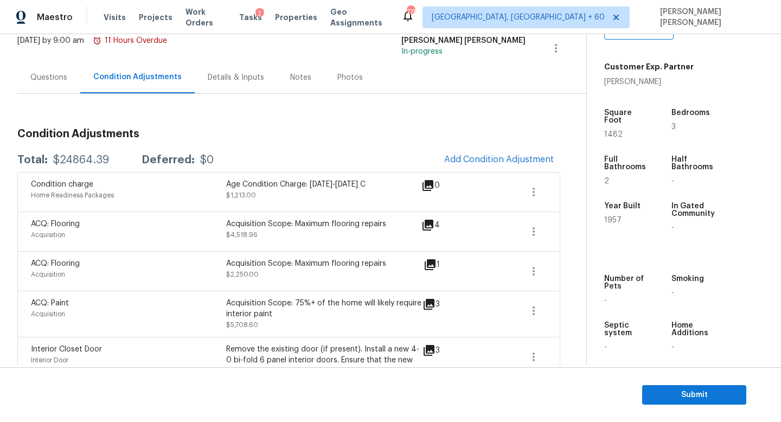
scroll to position [20, 0]
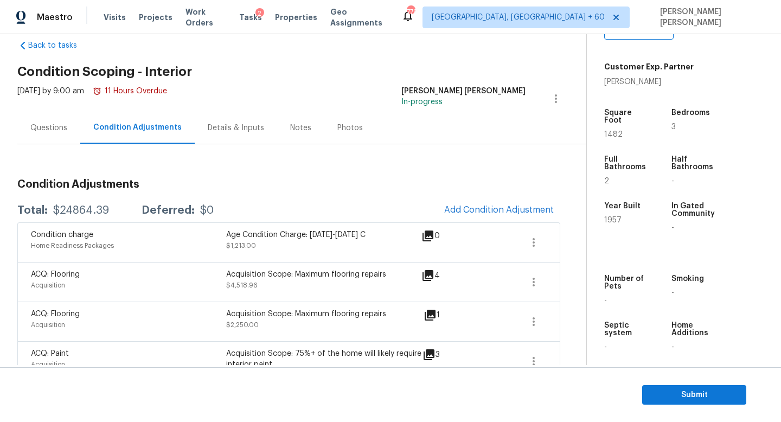
click at [42, 132] on div "Questions" at bounding box center [48, 128] width 37 height 11
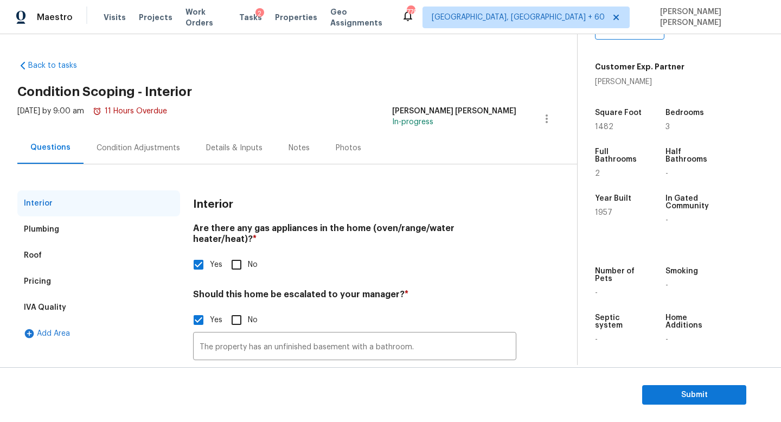
click at [139, 138] on div "Condition Adjustments" at bounding box center [138, 148] width 110 height 32
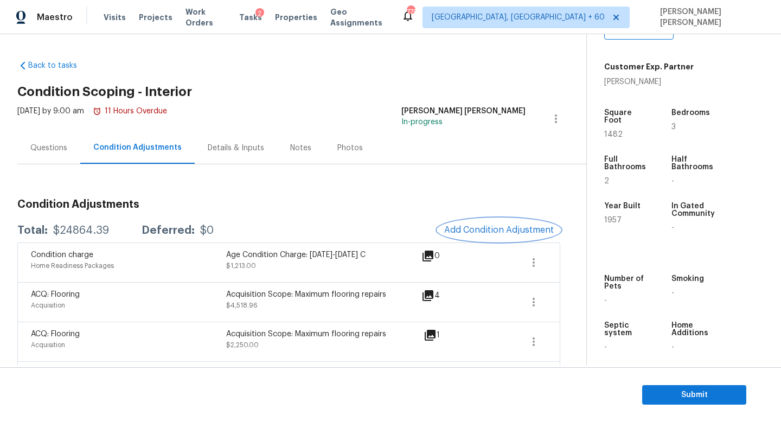
click at [481, 220] on button "Add Condition Adjustment" at bounding box center [498, 229] width 123 height 23
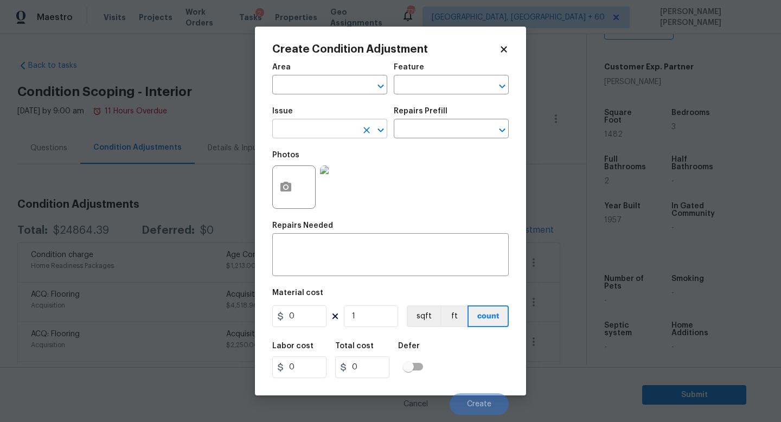
click at [308, 132] on input "text" at bounding box center [314, 129] width 85 height 17
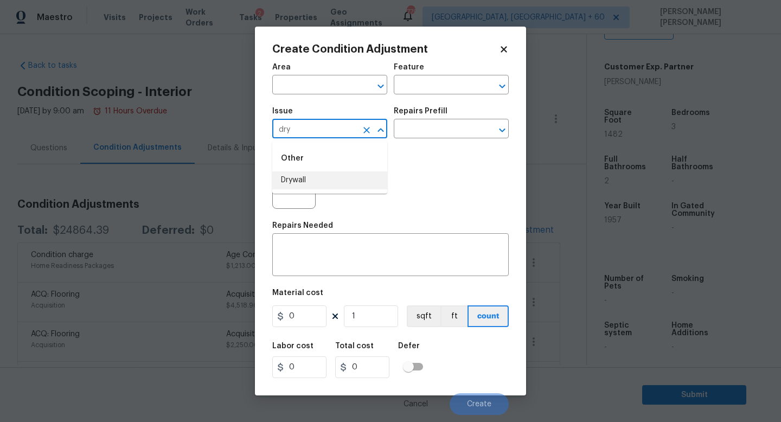
click at [319, 174] on li "Drywall" at bounding box center [329, 180] width 115 height 18
type input "Drywall"
click at [406, 136] on input "text" at bounding box center [436, 129] width 85 height 17
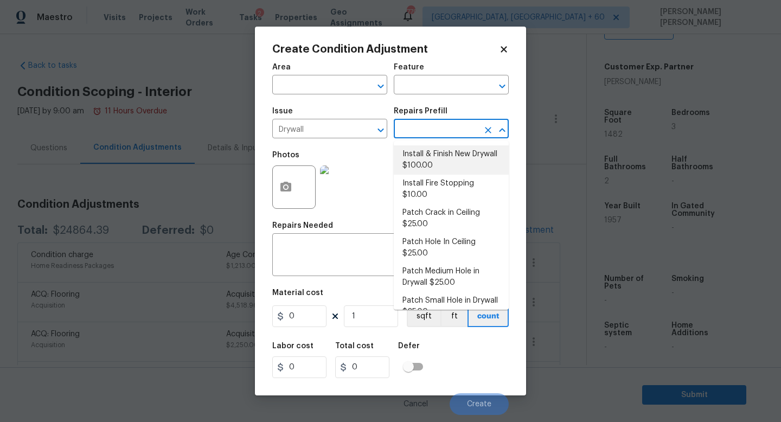
click at [455, 161] on li "Install & Finish New Drywall $100.00" at bounding box center [451, 159] width 115 height 29
type input "Walls and Ceiling"
type textarea "Remove the existing damaged drywall and replace with new. Ensure that the new d…"
type input "100"
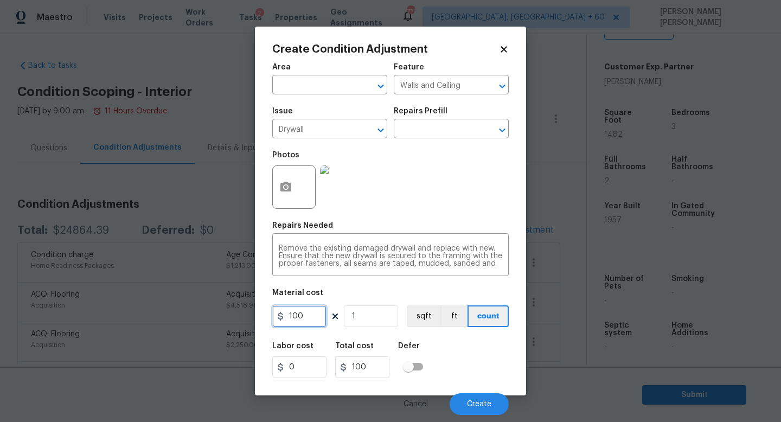
drag, startPoint x: 314, startPoint y: 318, endPoint x: 186, endPoint y: 318, distance: 128.5
click at [186, 318] on div "Create Condition Adjustment Area ​ Feature Walls and Ceiling ​ Issue Drywall ​ …" at bounding box center [390, 211] width 781 height 422
type input "500"
click at [280, 182] on icon "button" at bounding box center [285, 187] width 13 height 13
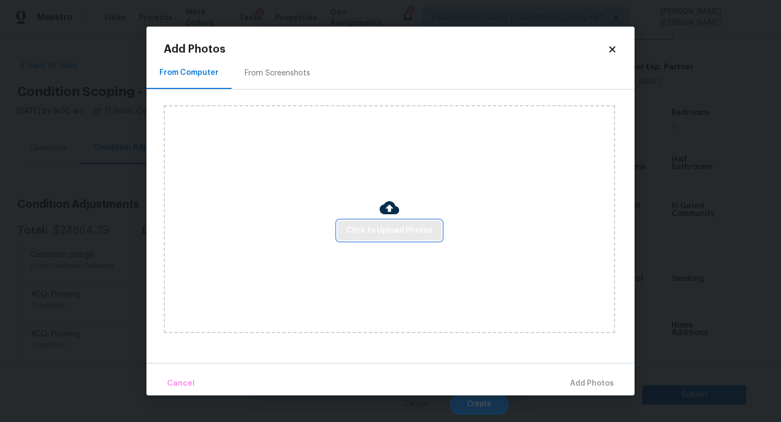
click at [359, 234] on span "Click to Upload Photos" at bounding box center [389, 231] width 87 height 14
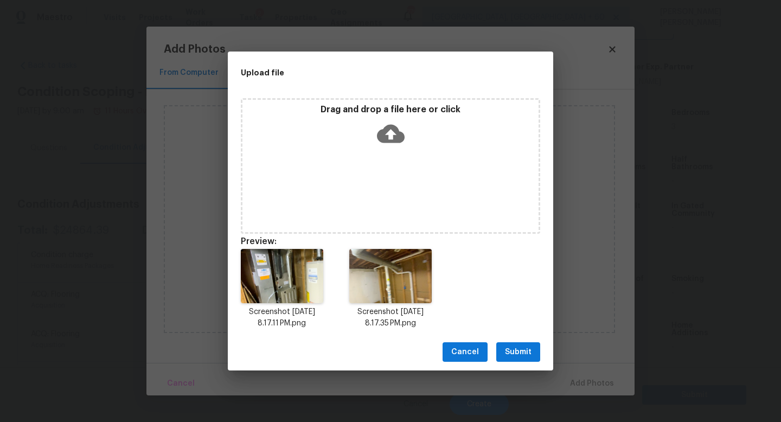
click at [508, 351] on span "Submit" at bounding box center [518, 352] width 27 height 14
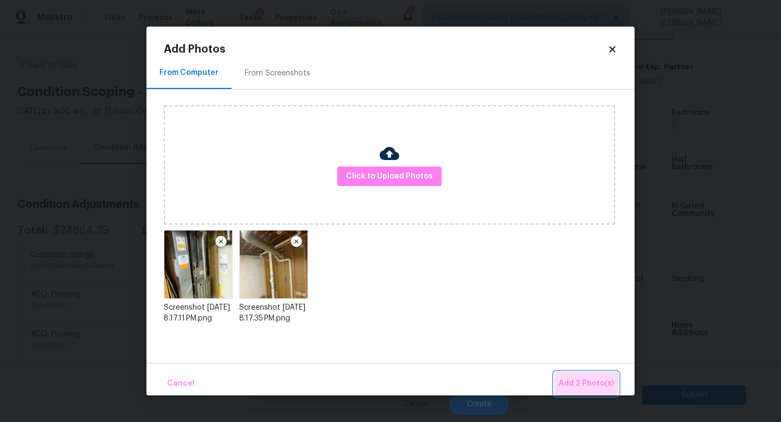
click at [578, 380] on span "Add 2 Photo(s)" at bounding box center [585, 384] width 55 height 14
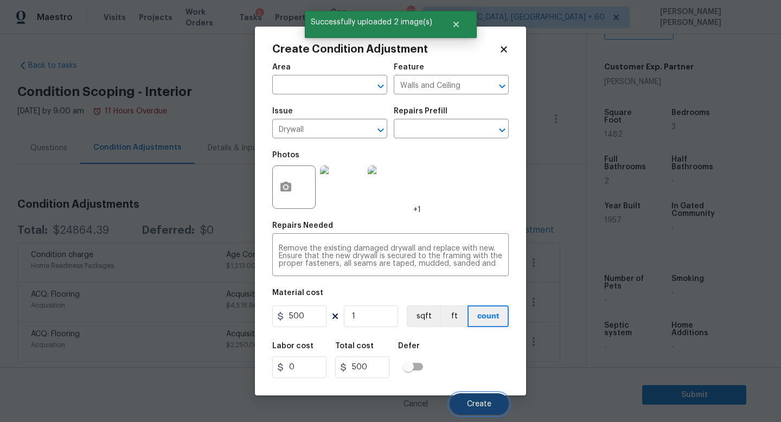
click at [479, 400] on span "Create" at bounding box center [479, 404] width 24 height 8
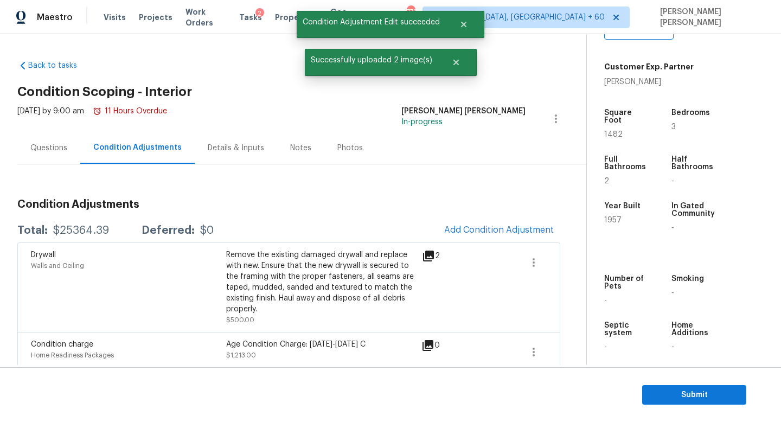
click at [68, 227] on div "$25364.39" at bounding box center [81, 230] width 56 height 11
copy div "$25364.39"
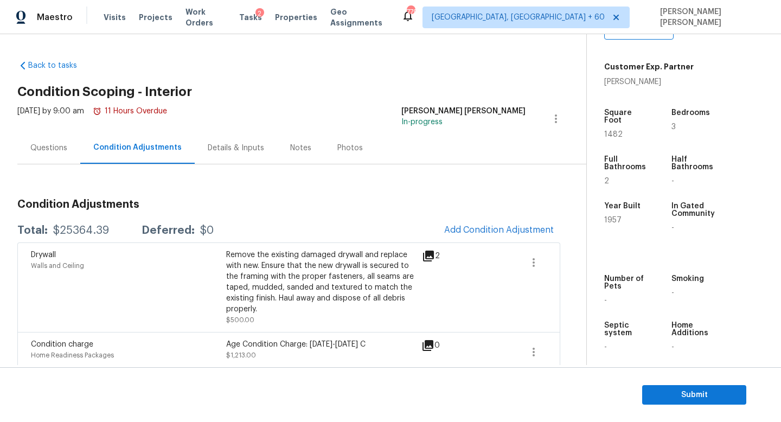
click at [29, 144] on div "Questions" at bounding box center [48, 148] width 63 height 32
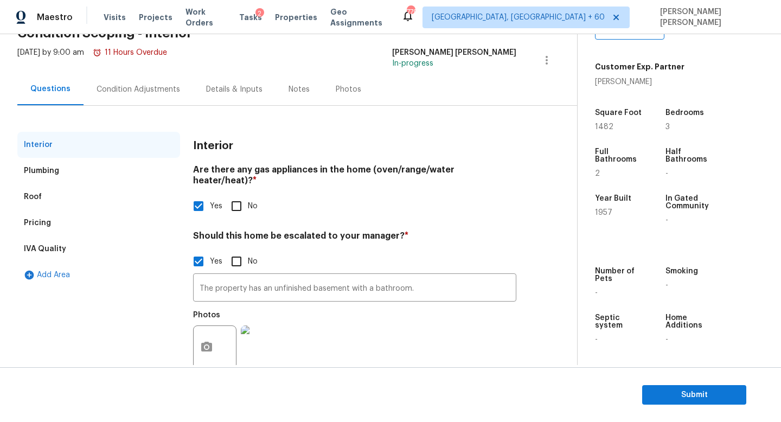
scroll to position [74, 0]
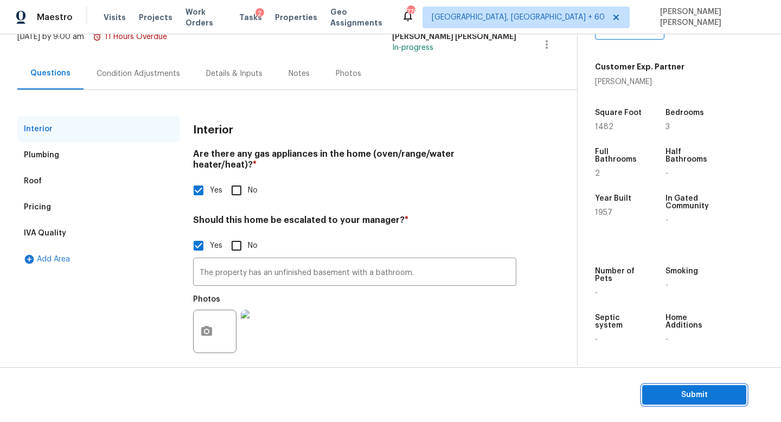
click at [690, 398] on span "Submit" at bounding box center [694, 395] width 87 height 14
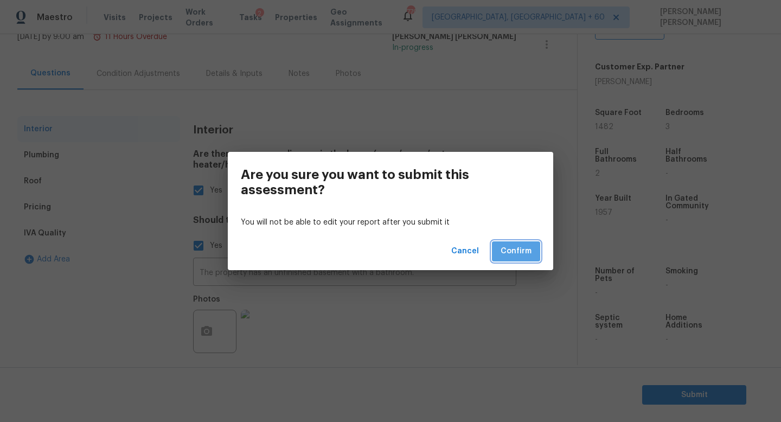
click at [512, 243] on button "Confirm" at bounding box center [516, 251] width 48 height 20
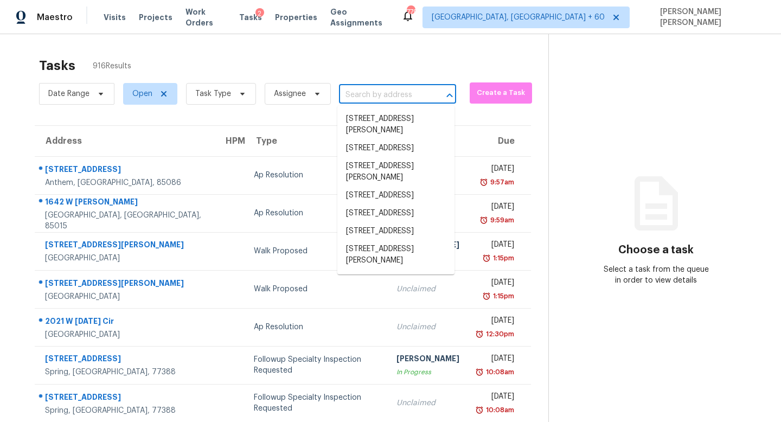
click at [370, 95] on input "text" at bounding box center [382, 95] width 87 height 17
paste input "[STREET_ADDRESS][PERSON_NAME]"
type input "[STREET_ADDRESS][PERSON_NAME]"
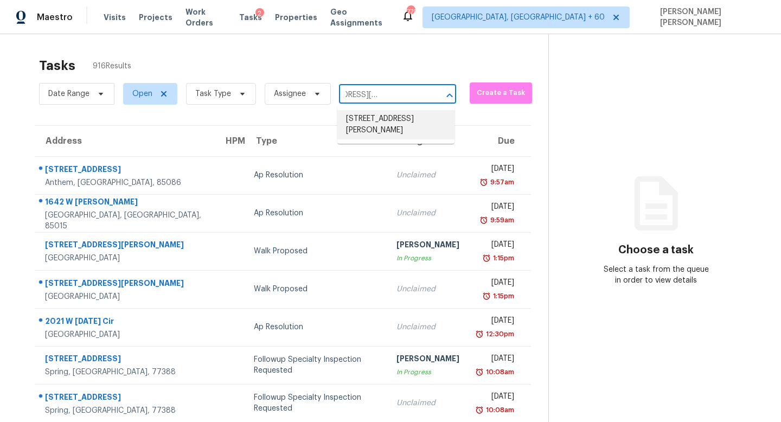
click at [406, 125] on li "[STREET_ADDRESS][PERSON_NAME]" at bounding box center [395, 124] width 117 height 29
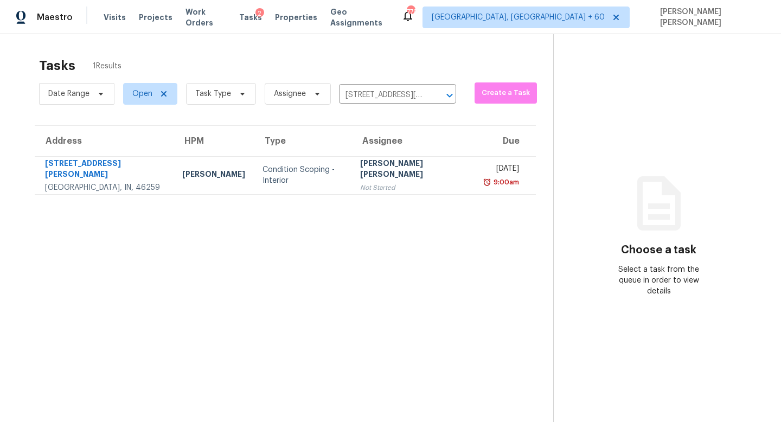
click at [364, 195] on section "Tasks 1 Results Date Range Open Task Type Assignee [STREET_ADDRESS][PERSON_NAME…" at bounding box center [285, 253] width 536 height 404
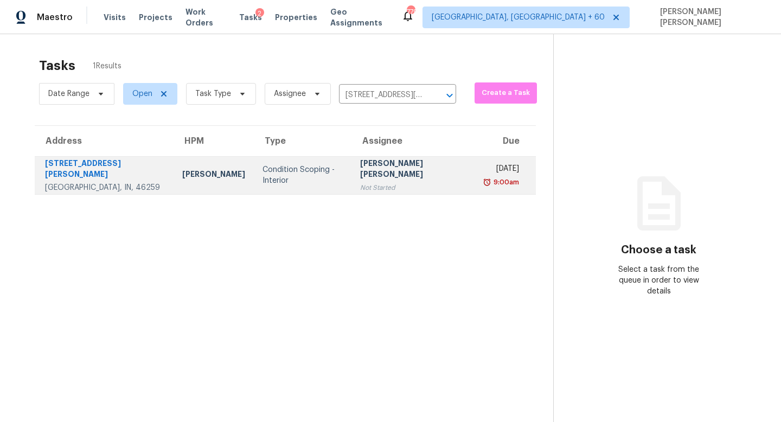
click at [385, 182] on div "Not Started" at bounding box center [414, 187] width 108 height 11
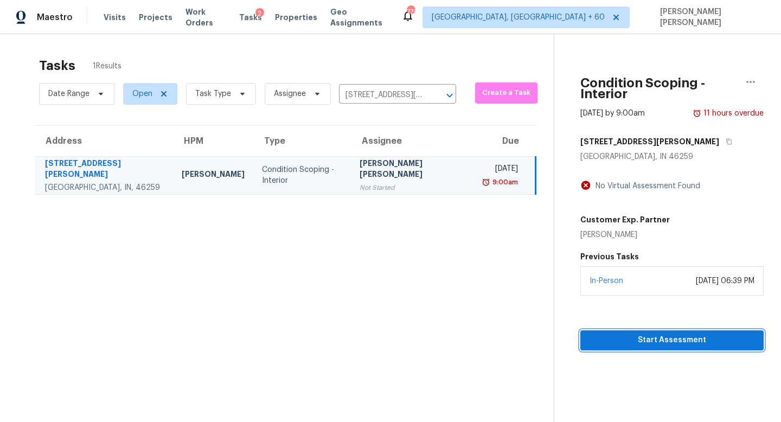
click at [616, 333] on span "Start Assessment" at bounding box center [672, 340] width 166 height 14
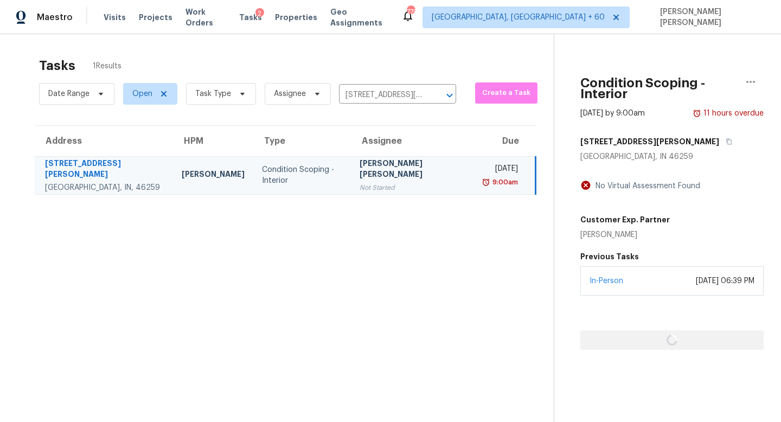
click at [616, 331] on div at bounding box center [671, 322] width 183 height 54
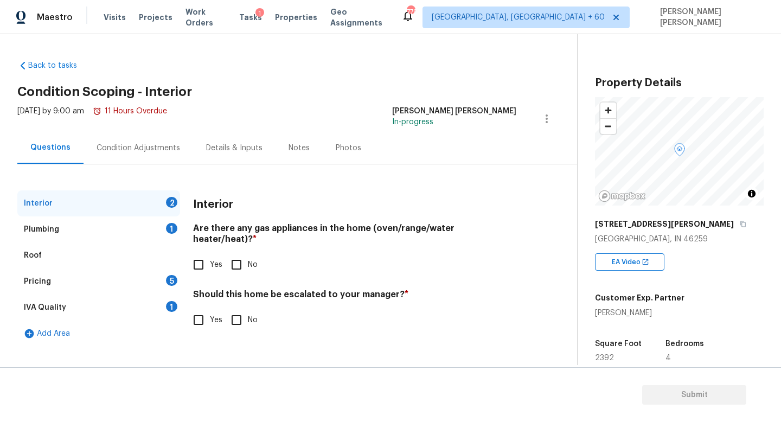
click at [324, 79] on div "Back to tasks Condition Scoping - Interior [DATE] by 9:00 am 11 Hours Overdue […" at bounding box center [296, 200] width 559 height 298
click at [140, 143] on div "Condition Adjustments" at bounding box center [137, 148] width 83 height 11
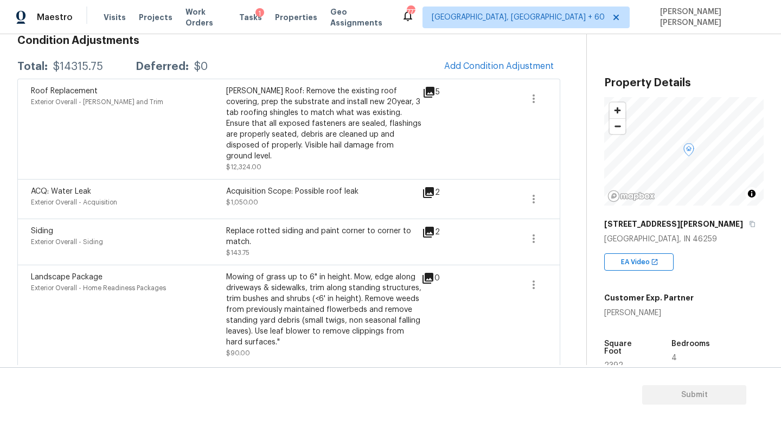
scroll to position [164, 0]
click at [432, 185] on icon at bounding box center [428, 191] width 13 height 13
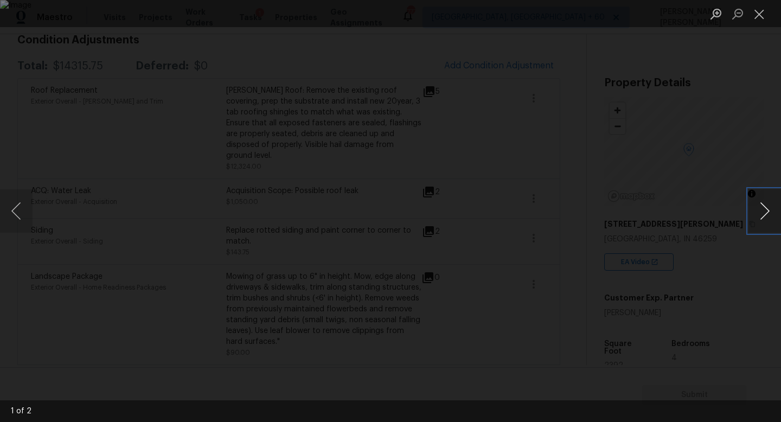
click at [770, 214] on button "Next image" at bounding box center [764, 210] width 33 height 43
click at [735, 139] on div "Lightbox" at bounding box center [390, 211] width 781 height 422
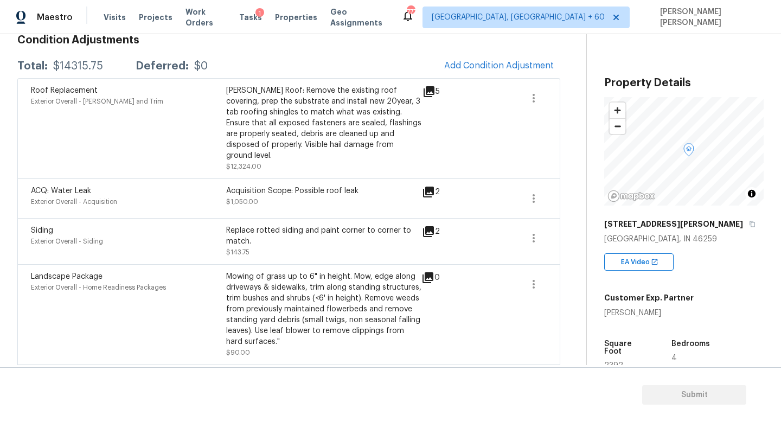
scroll to position [0, 0]
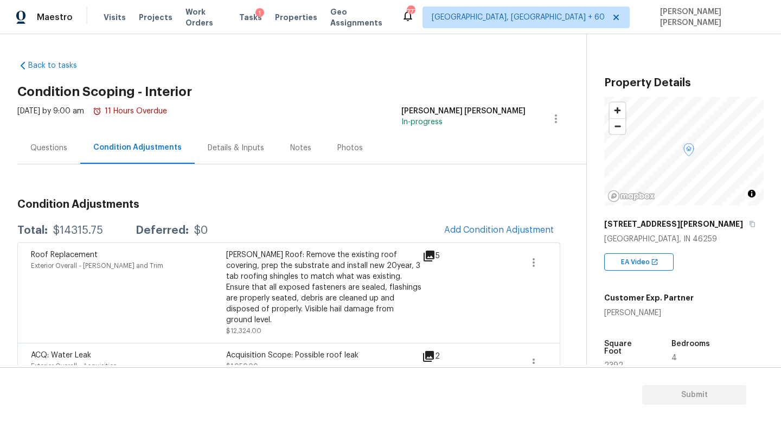
click at [18, 144] on div "Questions" at bounding box center [48, 148] width 63 height 32
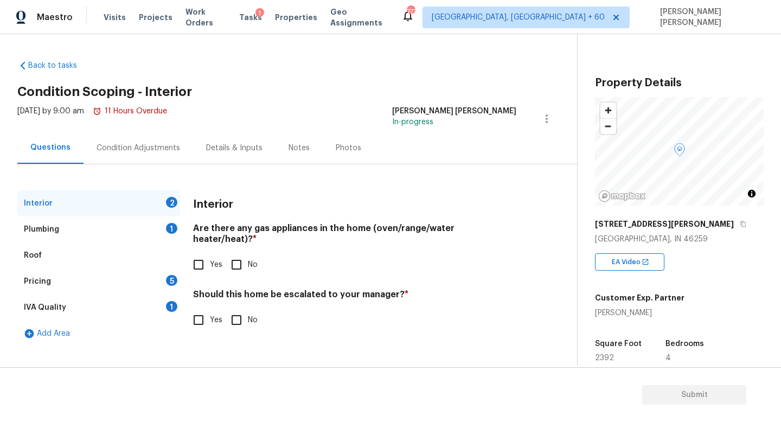
click at [195, 312] on input "Yes" at bounding box center [198, 319] width 23 height 23
checkbox input "true"
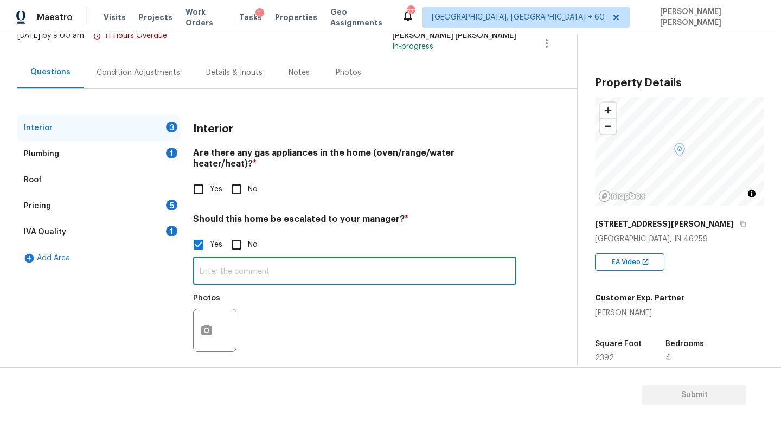
scroll to position [74, 0]
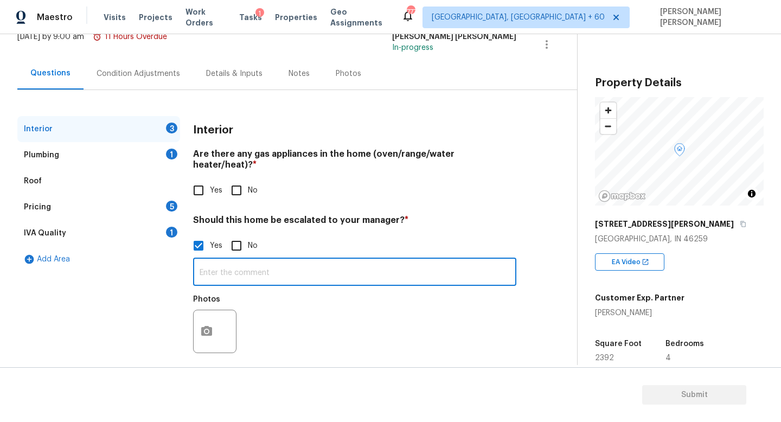
click at [279, 260] on input "text" at bounding box center [354, 272] width 323 height 25
click at [209, 333] on button "button" at bounding box center [207, 331] width 26 height 42
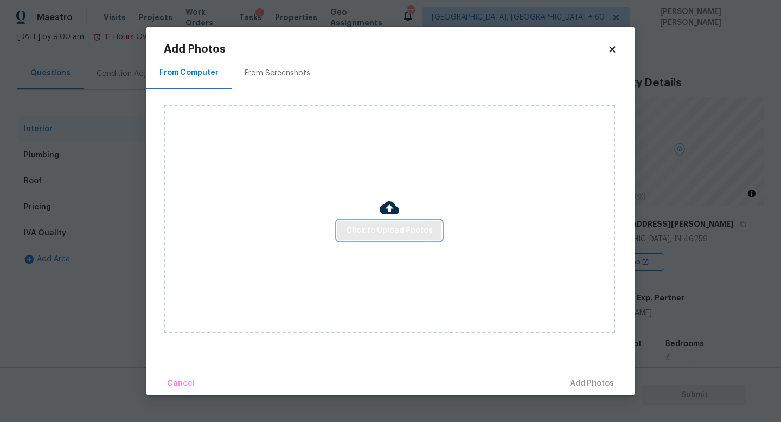
click at [406, 230] on span "Click to Upload Photos" at bounding box center [389, 231] width 87 height 14
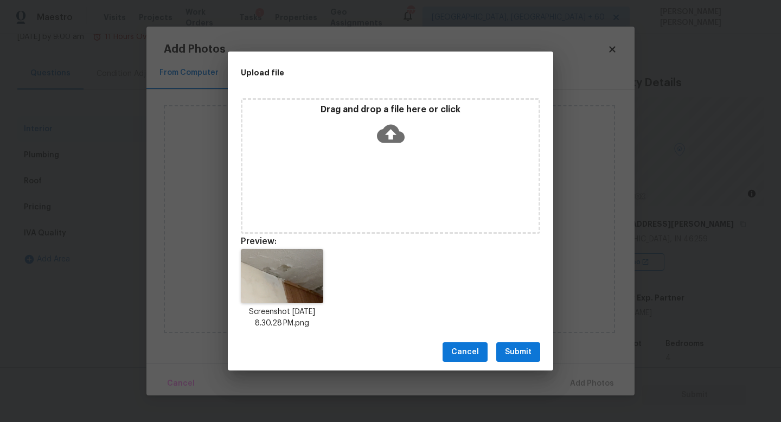
click at [520, 352] on span "Submit" at bounding box center [518, 352] width 27 height 14
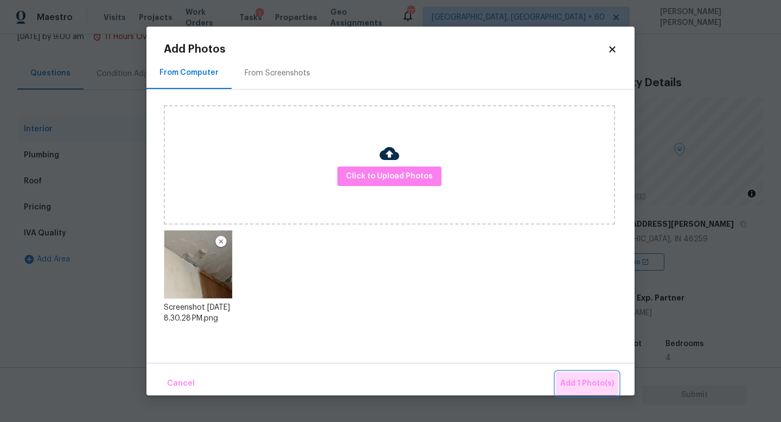
click at [578, 377] on span "Add 1 Photo(s)" at bounding box center [587, 384] width 54 height 14
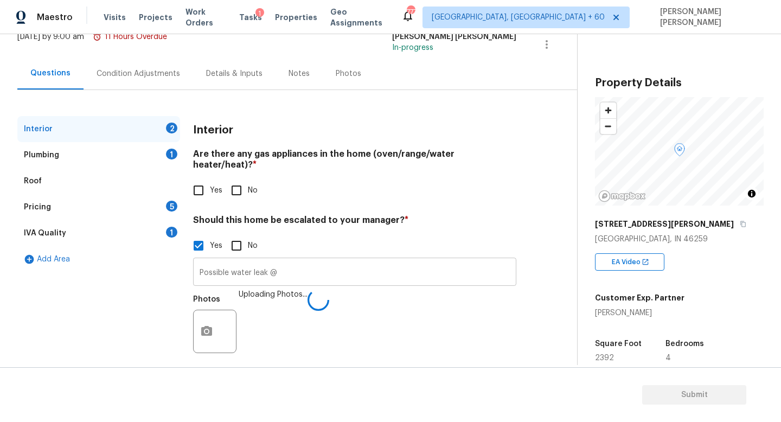
click at [336, 265] on input "Possible water leak @" at bounding box center [354, 272] width 323 height 25
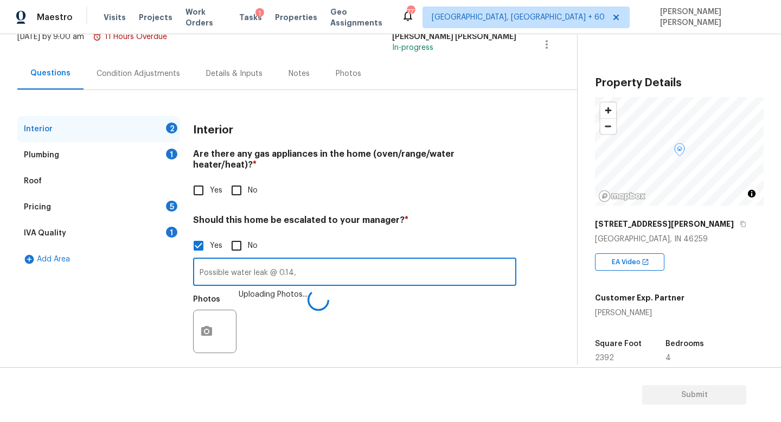
type input "Possible water leak @ 0.14,"
click at [138, 152] on div "Plumbing 1" at bounding box center [98, 155] width 163 height 26
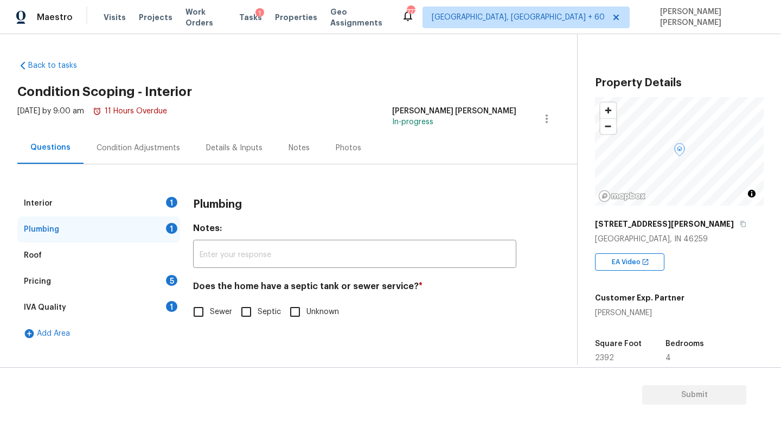
scroll to position [0, 0]
click at [202, 325] on div "Plumbing Notes: ​ Does the home have a septic tank or sewer service? * Sewer Se…" at bounding box center [354, 263] width 323 height 146
click at [203, 314] on input "Sewer" at bounding box center [198, 311] width 23 height 23
checkbox input "true"
click at [136, 274] on div "Pricing 5" at bounding box center [98, 281] width 163 height 26
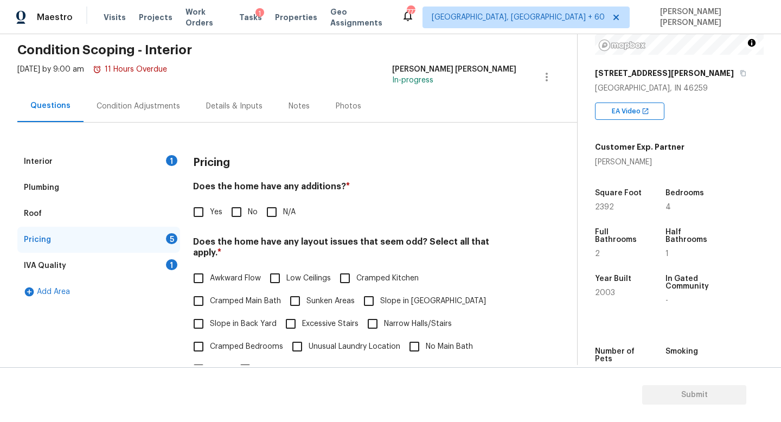
scroll to position [178, 0]
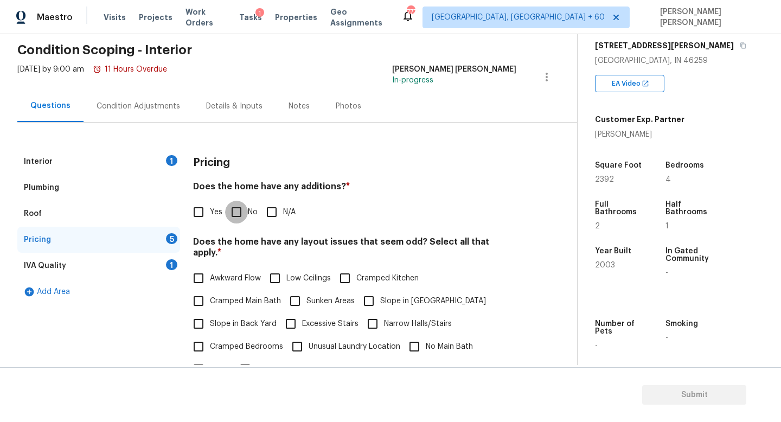
click at [242, 213] on input "No" at bounding box center [236, 212] width 23 height 23
checkbox input "true"
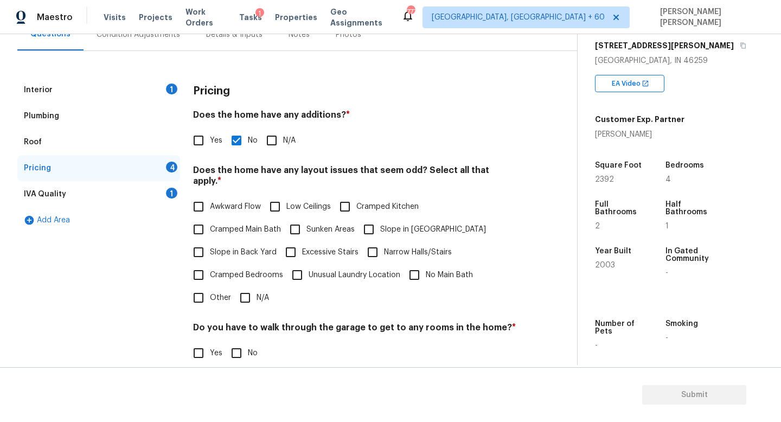
scroll to position [121, 0]
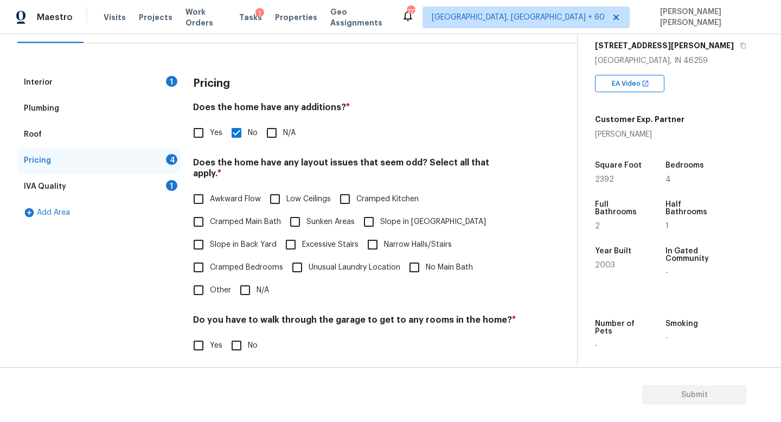
click at [243, 282] on input "N/A" at bounding box center [245, 290] width 23 height 23
checkbox input "true"
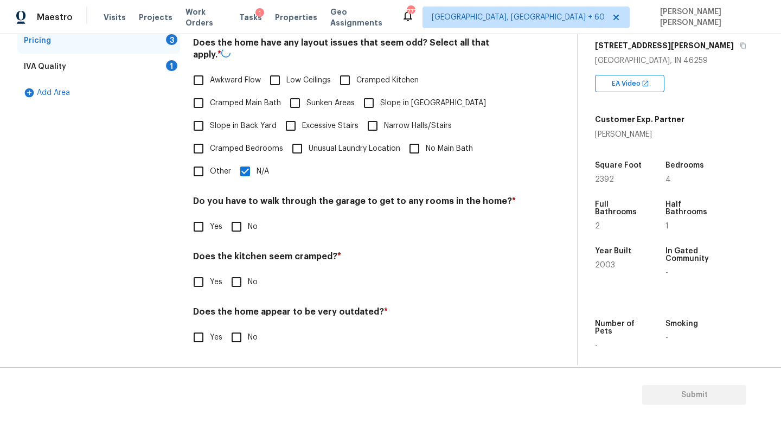
click at [234, 223] on input "No" at bounding box center [236, 226] width 23 height 23
checkbox input "true"
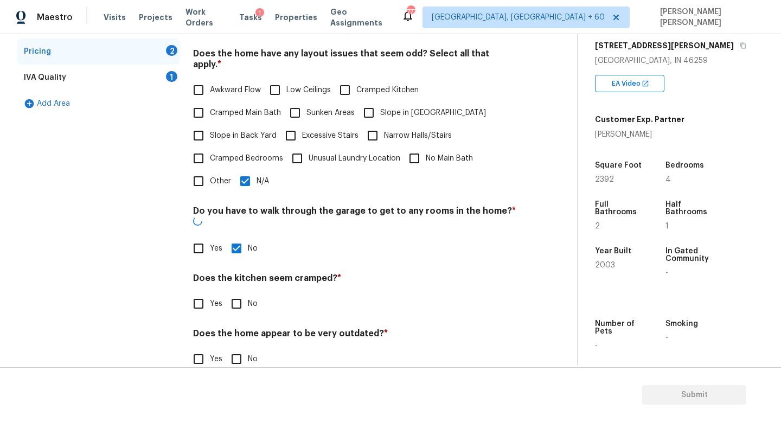
click at [233, 328] on h4 "Does the home appear to be very outdated? *" at bounding box center [354, 335] width 323 height 15
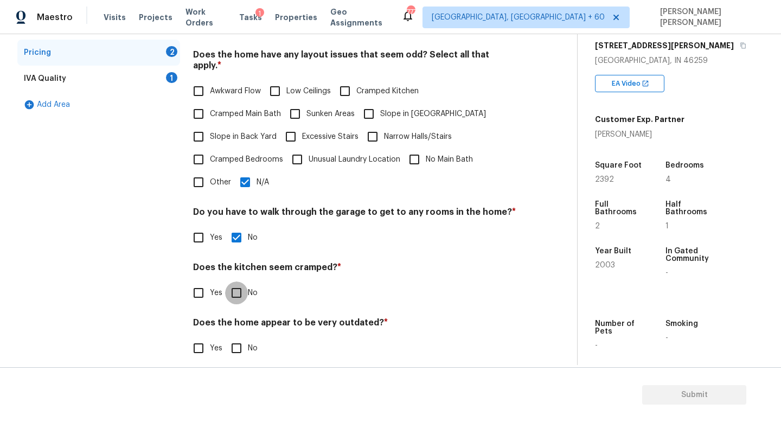
click at [236, 287] on input "No" at bounding box center [236, 292] width 23 height 23
checkbox input "true"
click at [236, 345] on input "No" at bounding box center [236, 349] width 23 height 23
checkbox input "true"
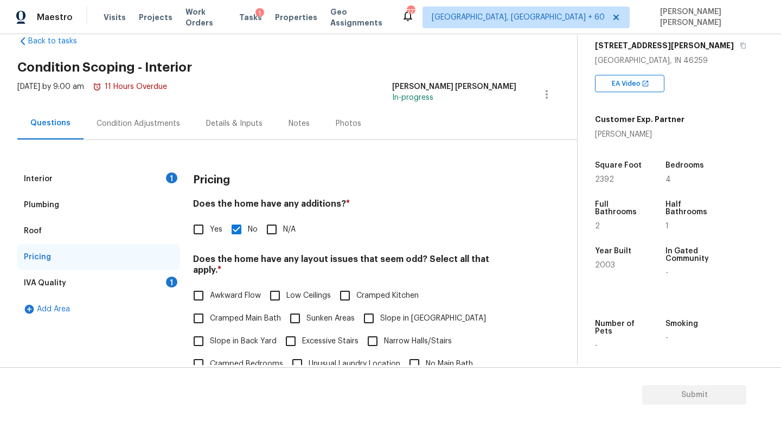
scroll to position [22, 0]
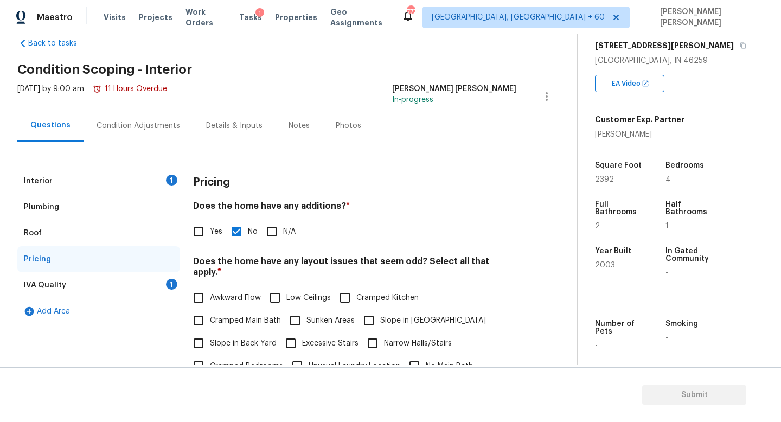
click at [155, 292] on div "IVA Quality 1" at bounding box center [98, 285] width 163 height 26
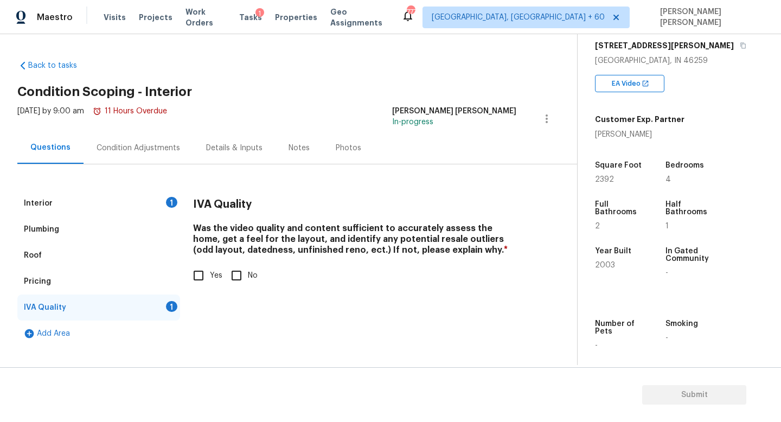
click at [199, 271] on input "Yes" at bounding box center [198, 275] width 23 height 23
checkbox input "true"
click at [140, 201] on div "Interior 1" at bounding box center [98, 203] width 163 height 26
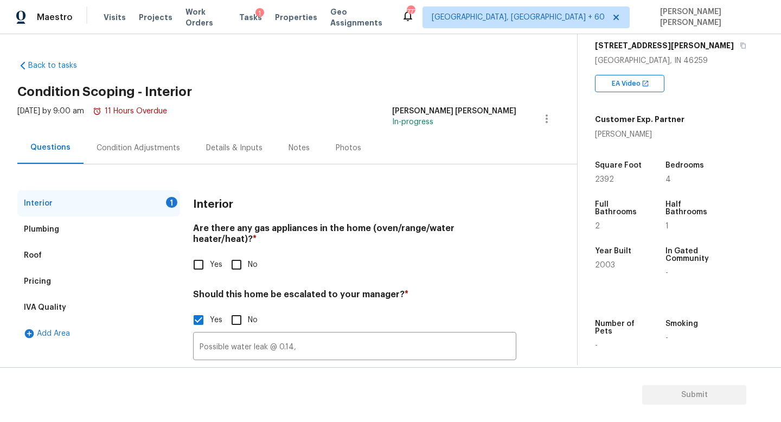
click at [143, 153] on div "Condition Adjustments" at bounding box center [137, 148] width 83 height 11
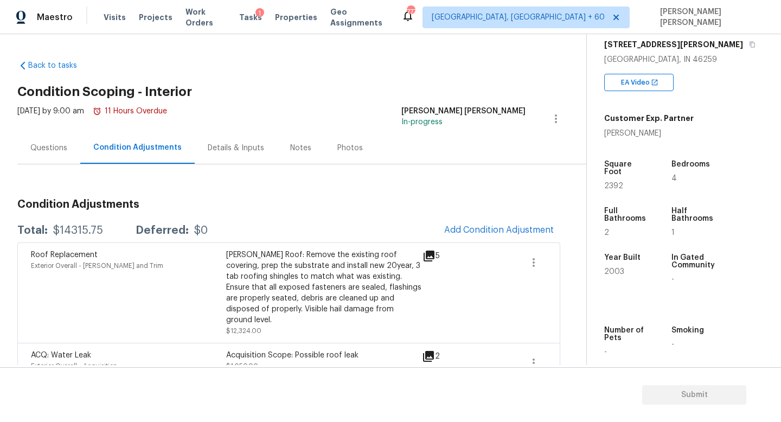
click at [52, 159] on div "Questions" at bounding box center [48, 148] width 63 height 32
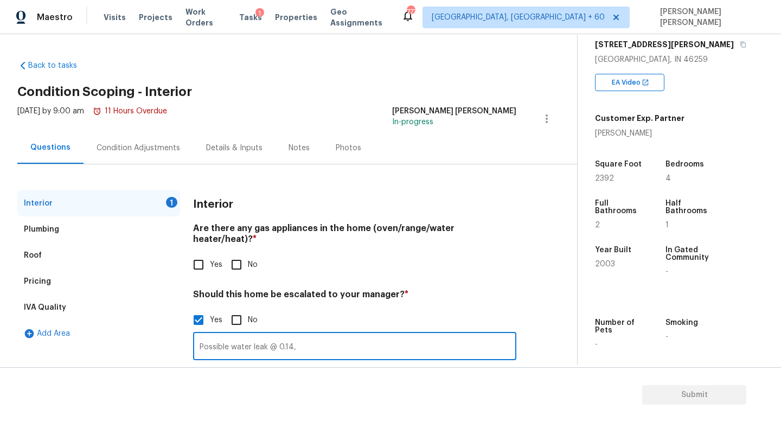
click at [337, 342] on input "Possible water leak @ 0.14," at bounding box center [354, 346] width 323 height 25
click at [359, 335] on input "Possible water leak @ 0.14, HPM has alreadys coped" at bounding box center [354, 346] width 323 height 25
click at [395, 336] on input "Possible water leak @ 0.14, HPM has already coped" at bounding box center [354, 346] width 323 height 25
click at [357, 339] on input "Possible water leak @ 0.14, HPM has already coped" at bounding box center [354, 346] width 323 height 25
click at [407, 340] on input "Possible water leak @ 0.14, HPM has already scoped" at bounding box center [354, 346] width 323 height 25
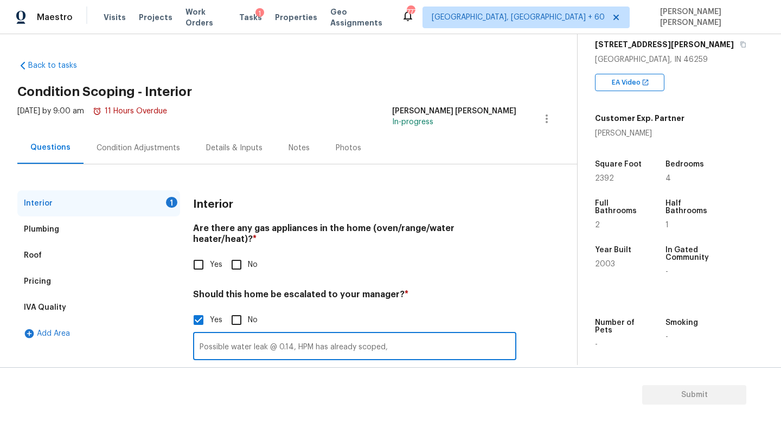
click at [429, 344] on input "Possible water leak @ 0.14, HPM has already scoped," at bounding box center [354, 346] width 323 height 25
click at [422, 339] on input "Possible water leak @ 0.14, HPM has already scoped," at bounding box center [354, 346] width 323 height 25
click at [419, 334] on input "Possible water leak @ 0.14, HPM has already scoped," at bounding box center [354, 346] width 323 height 25
click at [417, 339] on input "Possible water leak @ 0.14, HPM has already scoped," at bounding box center [354, 346] width 323 height 25
click at [337, 336] on input "Possible water leak @ 0.14, HPM has already scoped, I did not scoped separately." at bounding box center [354, 346] width 323 height 25
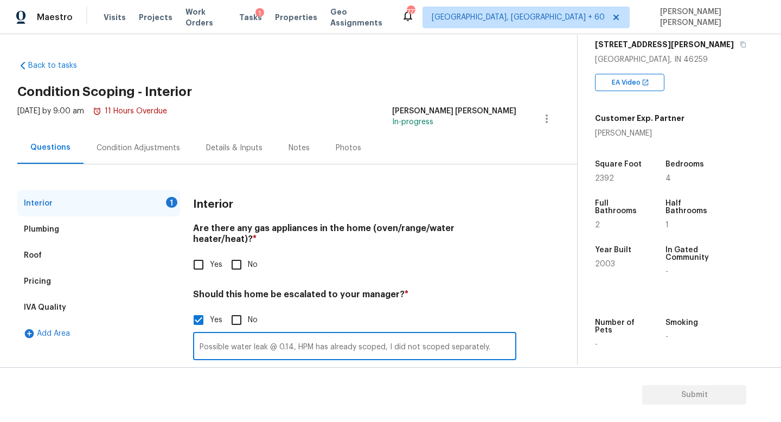
scroll to position [74, 0]
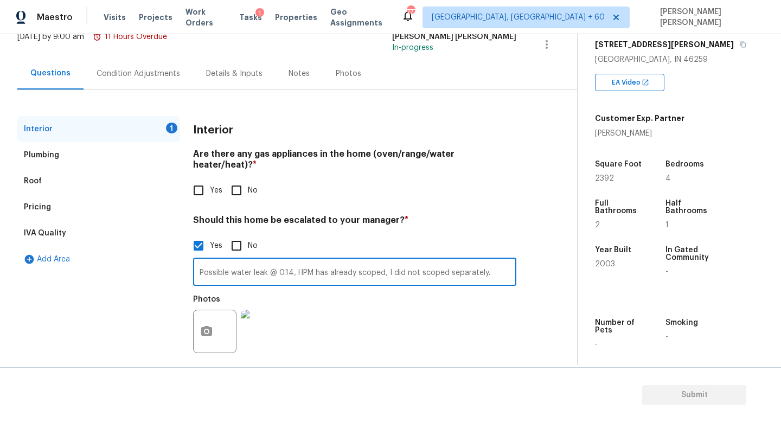
type input "Possible water leak @ 0.14, HPM has already scoped, I did not scoped separately."
click at [230, 179] on input "No" at bounding box center [236, 190] width 23 height 23
checkbox input "true"
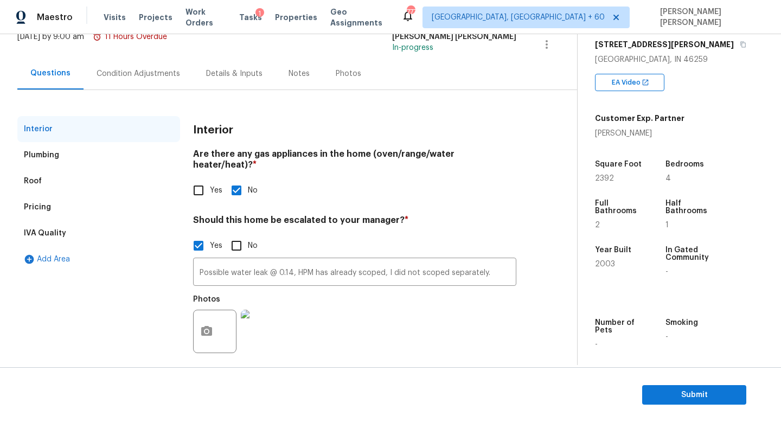
click at [125, 76] on div "Condition Adjustments" at bounding box center [137, 73] width 83 height 11
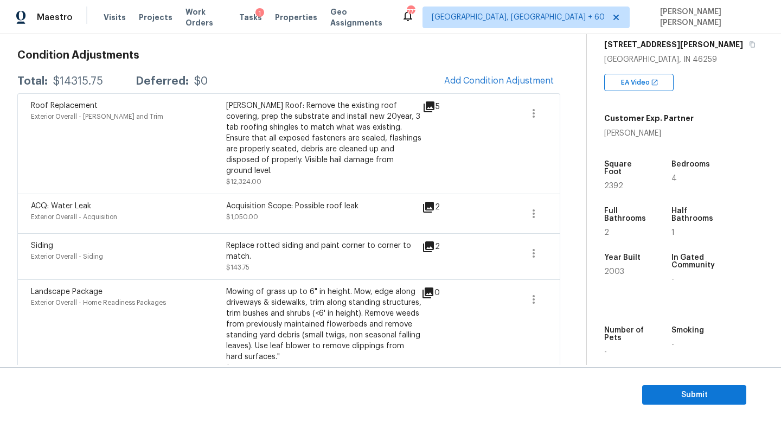
scroll to position [150, 0]
click at [488, 73] on button "Add Condition Adjustment" at bounding box center [498, 80] width 123 height 23
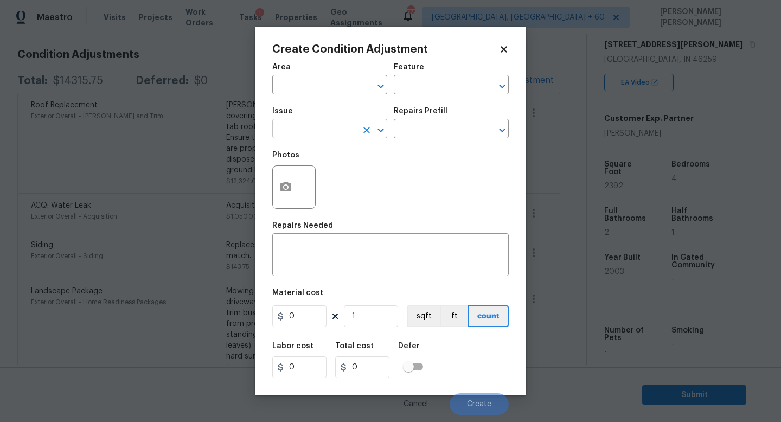
click at [308, 132] on input "text" at bounding box center [314, 129] width 85 height 17
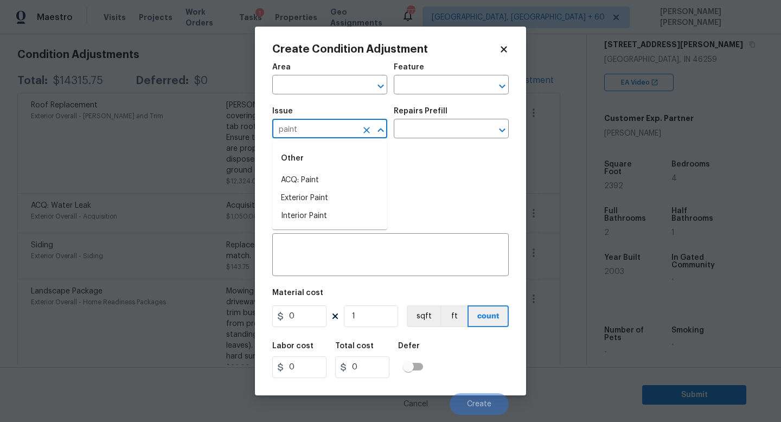
click at [308, 133] on input "paint" at bounding box center [314, 129] width 85 height 17
click at [293, 176] on li "ACQ: Paint" at bounding box center [329, 180] width 115 height 18
type input "ACQ: Paint"
click at [424, 126] on input "text" at bounding box center [436, 129] width 85 height 17
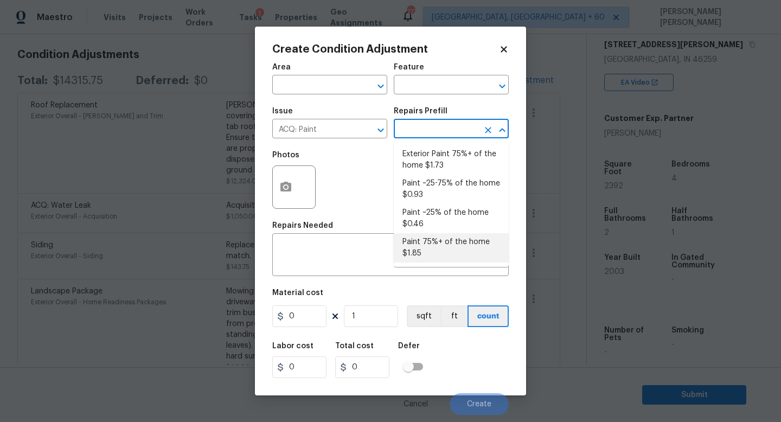
click at [435, 247] on li "Paint 75%+ of the home $1.85" at bounding box center [451, 247] width 115 height 29
type input "Acquisition"
type textarea "Acquisition Scope: 75%+ of the home will likely require interior paint"
type input "1.85"
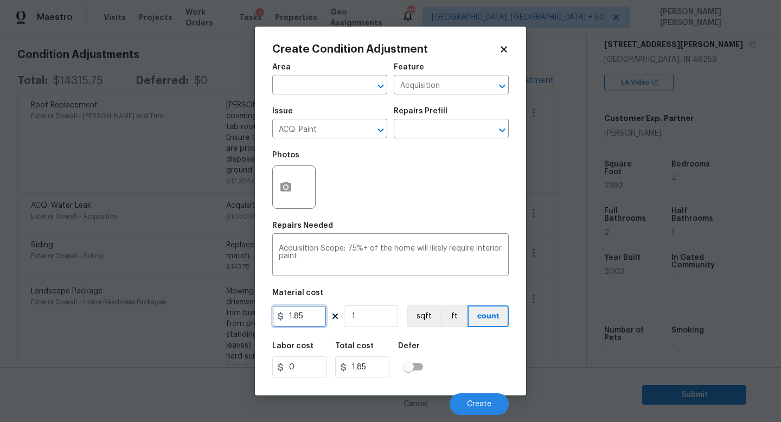
click at [313, 307] on input "1.85" at bounding box center [299, 316] width 54 height 22
type input "1.4"
click at [359, 320] on input "1" at bounding box center [371, 316] width 54 height 22
type input "0"
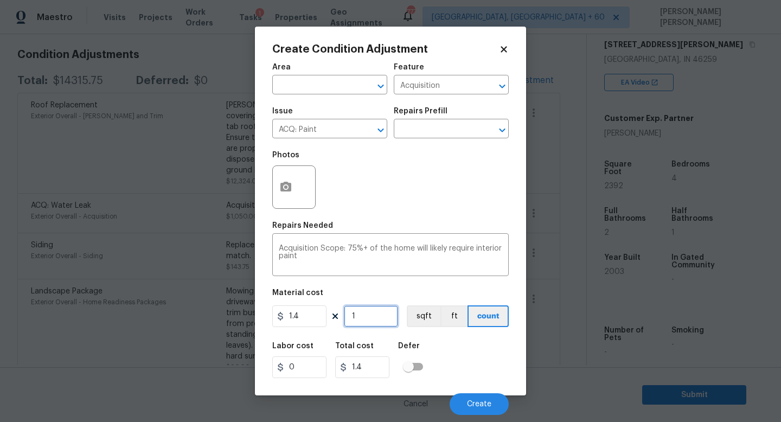
type input "0"
type input "2"
type input "2.8"
type input "23"
type input "32.2"
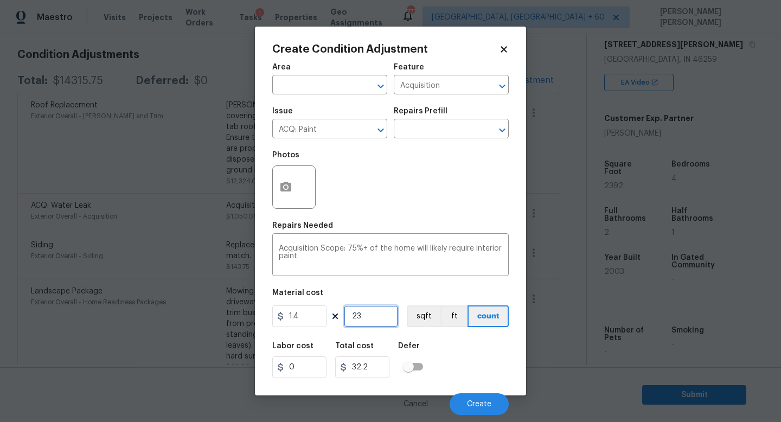
type input "239"
type input "334.6"
type input "2392"
type input "3348.8"
type input "2392"
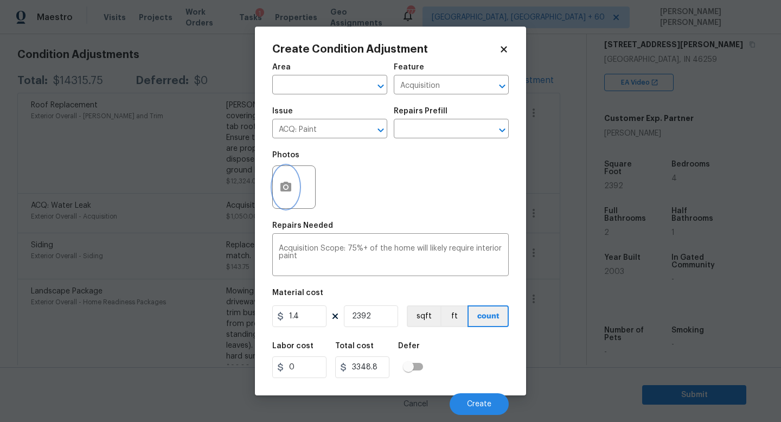
click at [286, 189] on circle "button" at bounding box center [285, 186] width 3 height 3
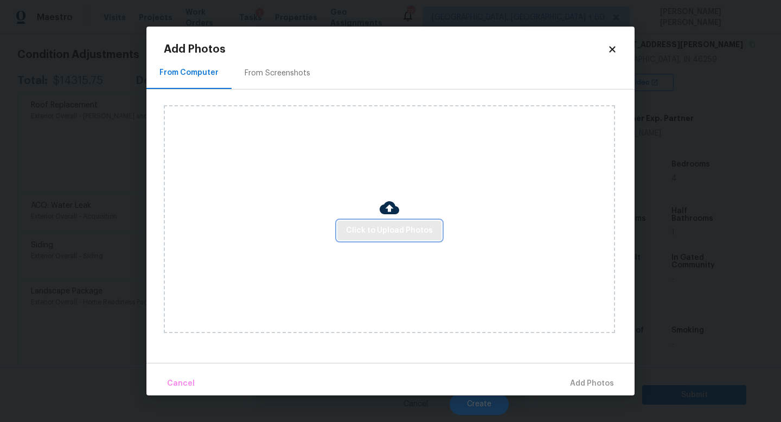
click at [405, 239] on button "Click to Upload Photos" at bounding box center [389, 231] width 104 height 20
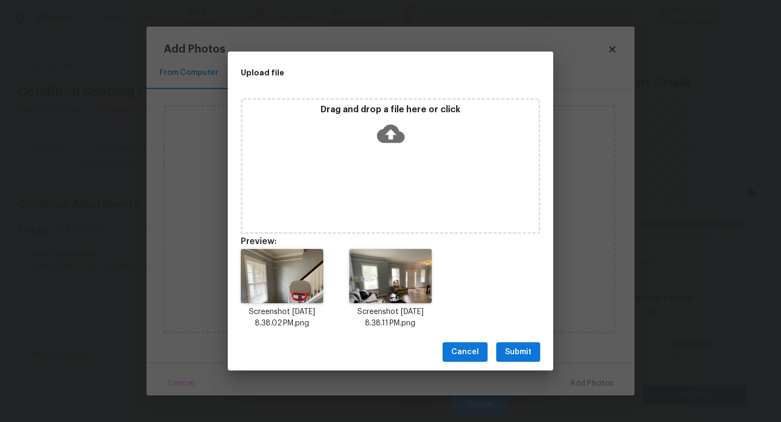
scroll to position [179, 0]
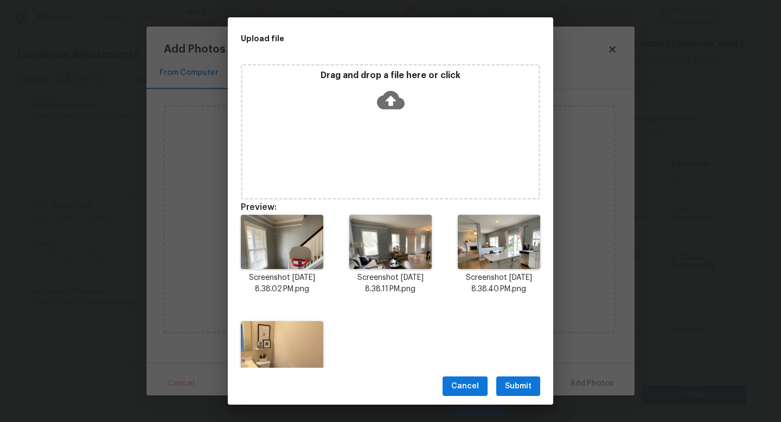
click at [512, 384] on span "Submit" at bounding box center [518, 386] width 27 height 14
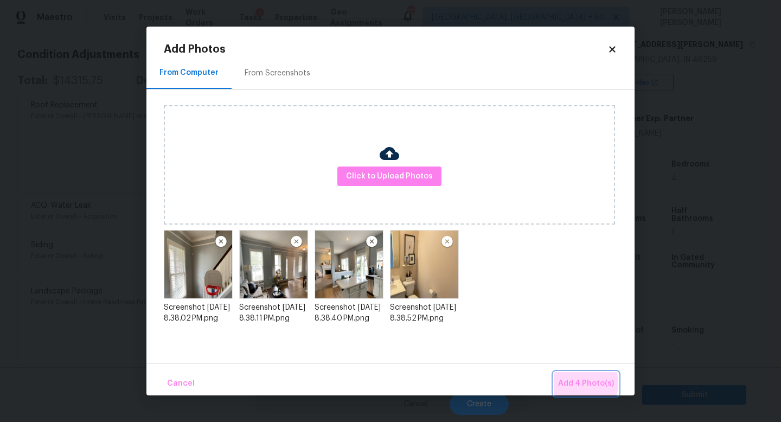
click at [581, 383] on span "Add 4 Photo(s)" at bounding box center [586, 384] width 56 height 14
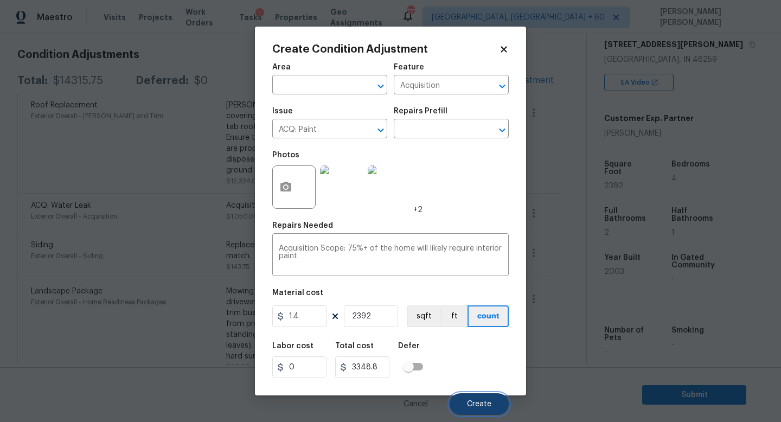
click at [485, 402] on span "Create" at bounding box center [479, 404] width 24 height 8
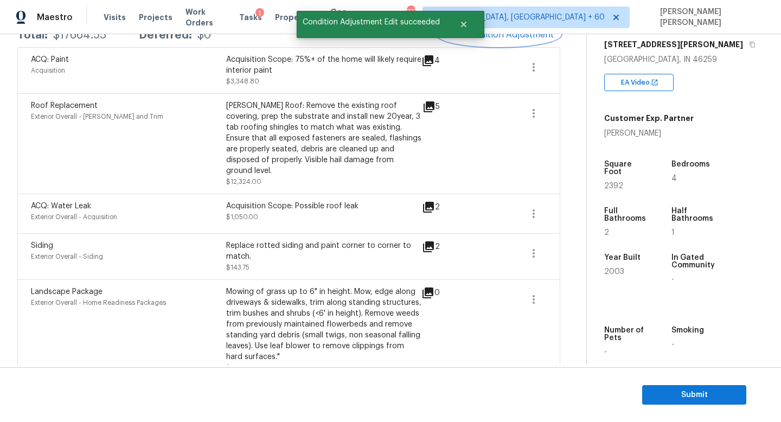
scroll to position [81, 0]
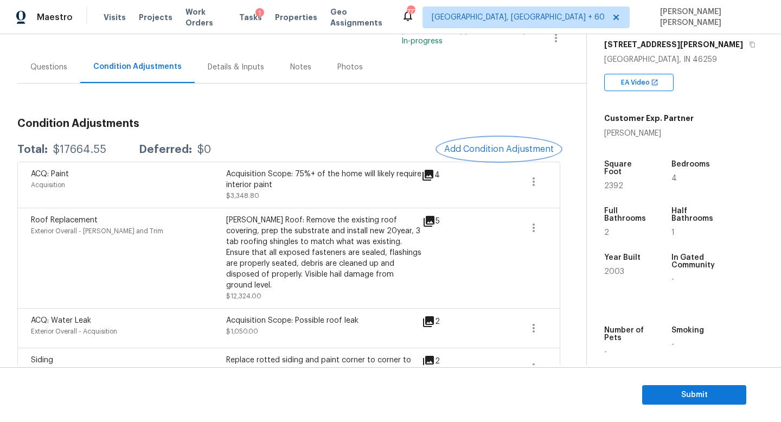
click at [493, 152] on span "Add Condition Adjustment" at bounding box center [499, 149] width 110 height 10
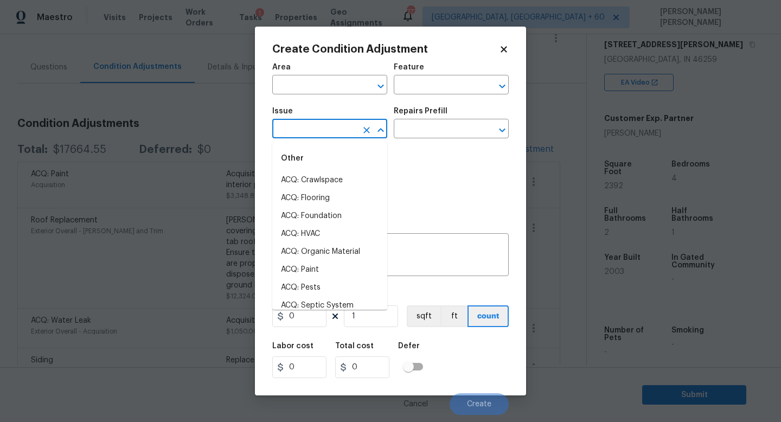
click at [316, 132] on input "text" at bounding box center [314, 129] width 85 height 17
type input "con"
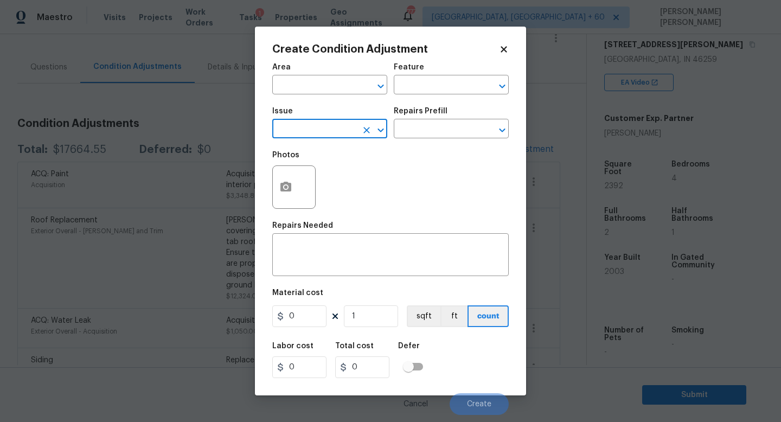
click at [316, 130] on input "text" at bounding box center [314, 129] width 85 height 17
click at [314, 185] on li "ACQ: Flooring" at bounding box center [329, 180] width 115 height 18
type input "ACQ: Flooring"
click at [427, 131] on input "text" at bounding box center [436, 129] width 85 height 17
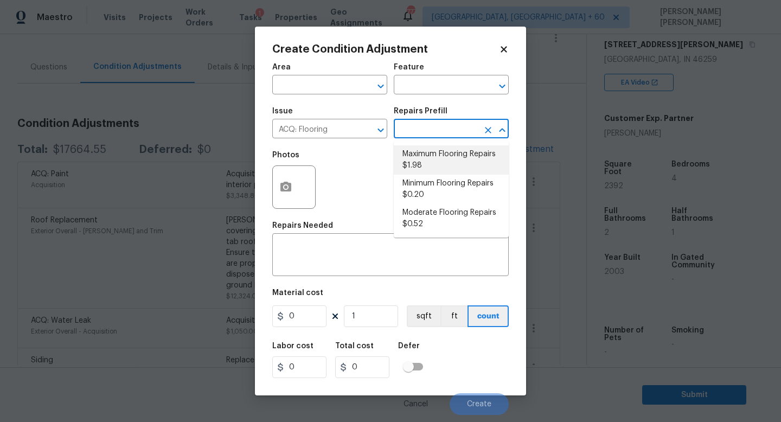
click at [433, 161] on li "Maximum Flooring Repairs $1.98" at bounding box center [451, 159] width 115 height 29
type input "Acquisition"
type textarea "Acquisition Scope: Maximum flooring repairs"
type input "1.98"
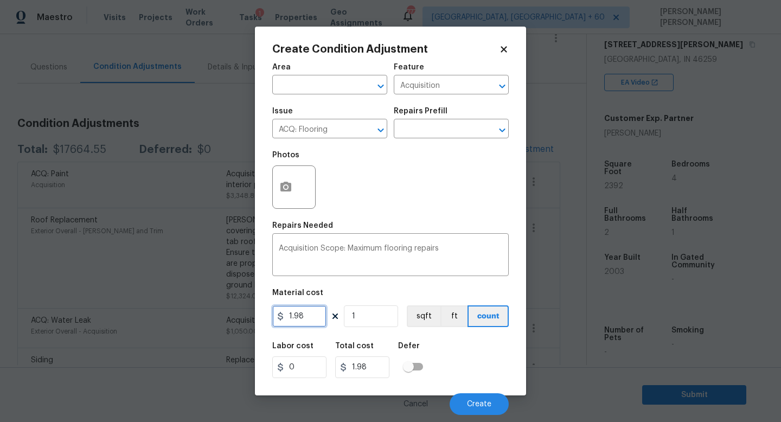
click at [319, 315] on input "1.98" at bounding box center [299, 316] width 54 height 22
type input "1.1"
click at [387, 318] on input "1" at bounding box center [371, 316] width 54 height 22
type input "0"
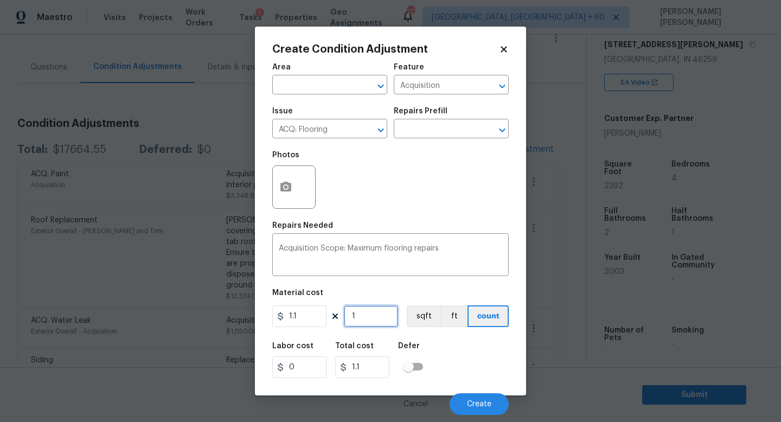
type input "0"
type input "2"
type input "2.2"
type input "23"
type input "25.300000000000004"
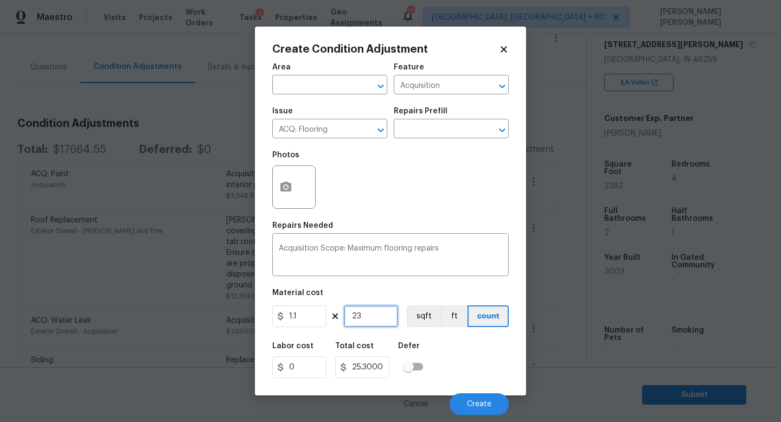
type input "239"
type input "262.90000000000003"
type input "2392"
type input "2631.2000000000007"
type input "2392"
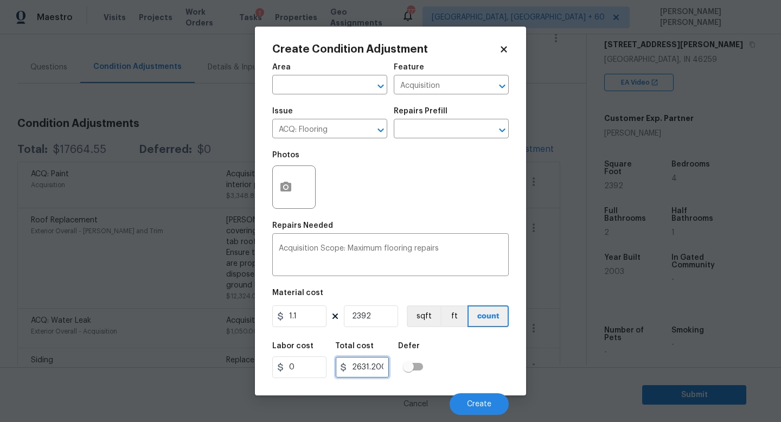
scroll to position [0, 51]
drag, startPoint x: 363, startPoint y: 364, endPoint x: 419, endPoint y: 368, distance: 55.4
click at [419, 368] on div "Labor cost 0 Total cost 2631.2000000000007 Defer" at bounding box center [390, 360] width 236 height 49
click at [363, 372] on input "2631.2000000000007" at bounding box center [362, 367] width 54 height 22
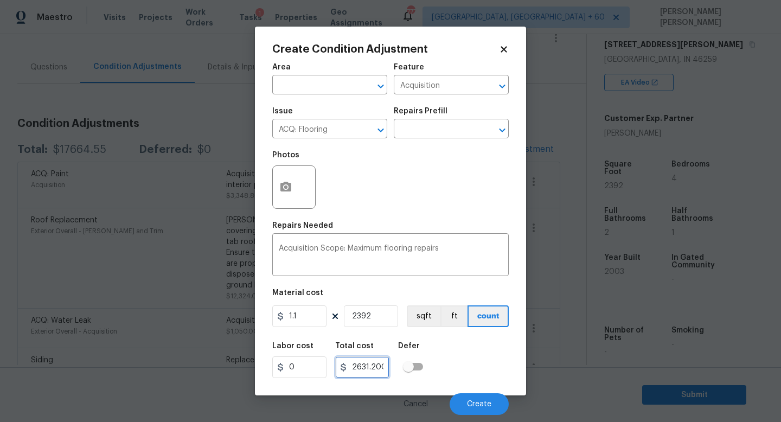
drag, startPoint x: 365, startPoint y: 366, endPoint x: 325, endPoint y: 368, distance: 40.2
click at [325, 368] on div "Labor cost 0 Total cost 2631.2000000000007 Defer" at bounding box center [390, 360] width 236 height 49
click at [375, 370] on input "2631.2000000000007" at bounding box center [362, 367] width 54 height 22
drag, startPoint x: 369, startPoint y: 367, endPoint x: 339, endPoint y: 367, distance: 30.4
click at [339, 367] on div "2631.2000000000007" at bounding box center [362, 367] width 54 height 22
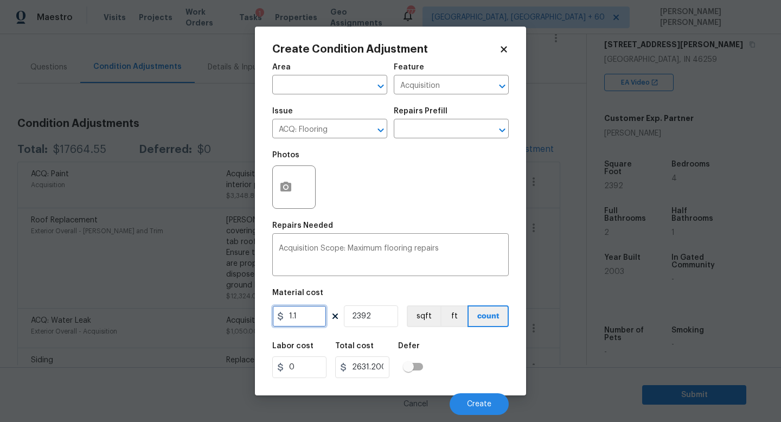
drag, startPoint x: 308, startPoint y: 322, endPoint x: 218, endPoint y: 315, distance: 90.3
click at [218, 315] on div "Create Condition Adjustment Area ​ Feature Acquisition ​ Issue ACQ: Flooring ​ …" at bounding box center [390, 211] width 781 height 422
paste input "2631."
type input "2631"
type input "6293352"
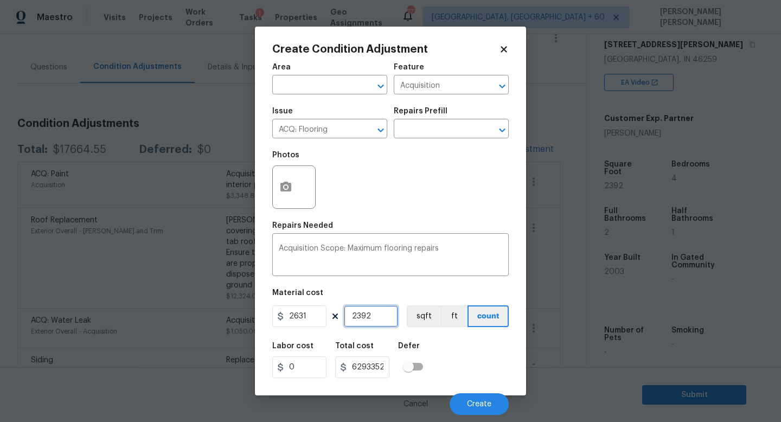
drag, startPoint x: 376, startPoint y: 319, endPoint x: 196, endPoint y: 317, distance: 180.5
click at [196, 317] on div "Create Condition Adjustment Area ​ Feature Acquisition ​ Issue ACQ: Flooring ​ …" at bounding box center [390, 211] width 781 height 422
type input "1"
type input "2631"
type input "1"
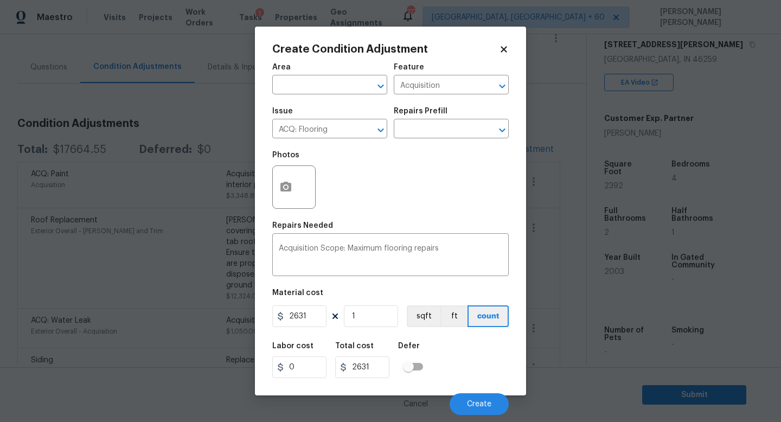
click at [462, 354] on div "Labor cost 0 Total cost 2631 Defer" at bounding box center [390, 360] width 236 height 49
click at [280, 178] on button "button" at bounding box center [286, 187] width 26 height 42
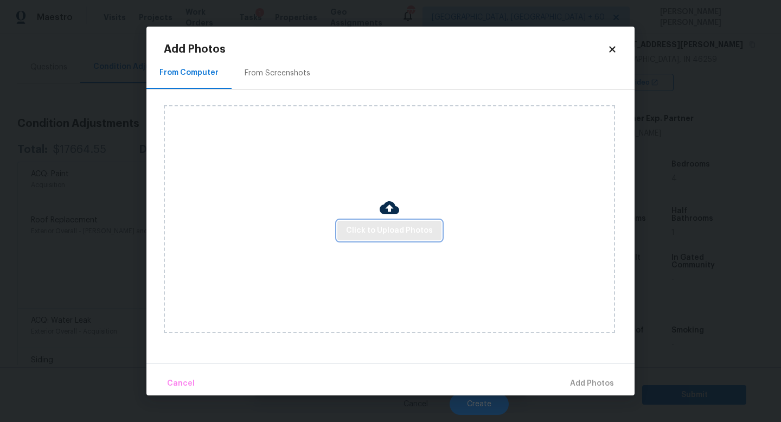
click at [367, 235] on span "Click to Upload Photos" at bounding box center [389, 231] width 87 height 14
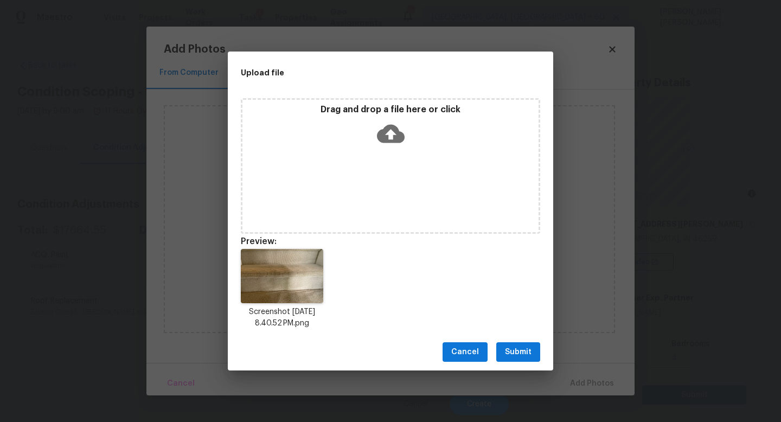
scroll to position [179, 0]
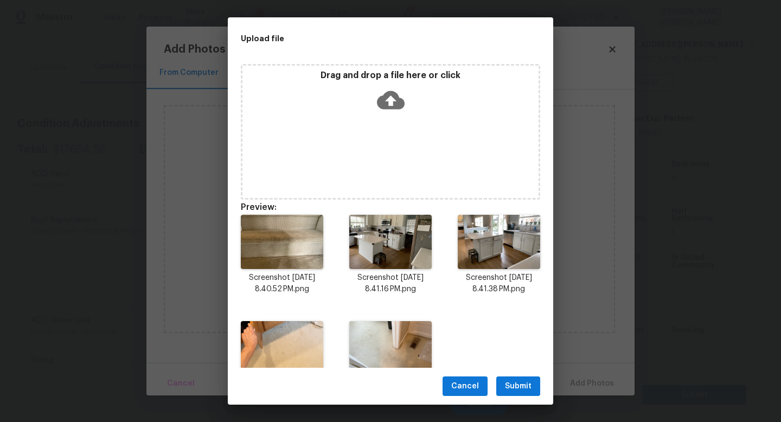
click at [506, 381] on span "Submit" at bounding box center [518, 386] width 27 height 14
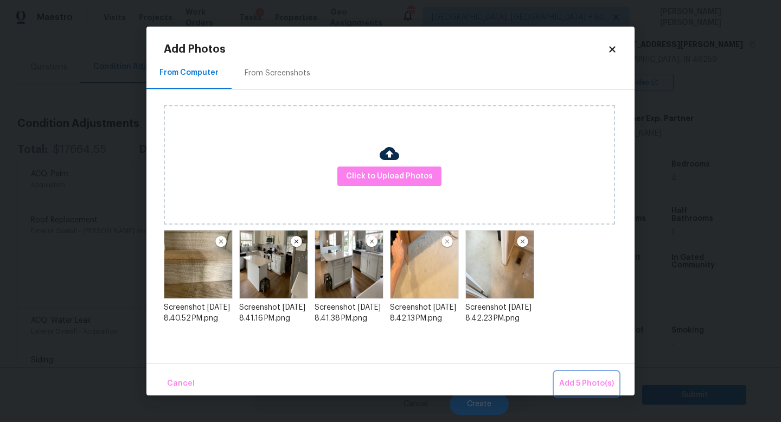
click at [569, 378] on span "Add 5 Photo(s)" at bounding box center [586, 384] width 55 height 14
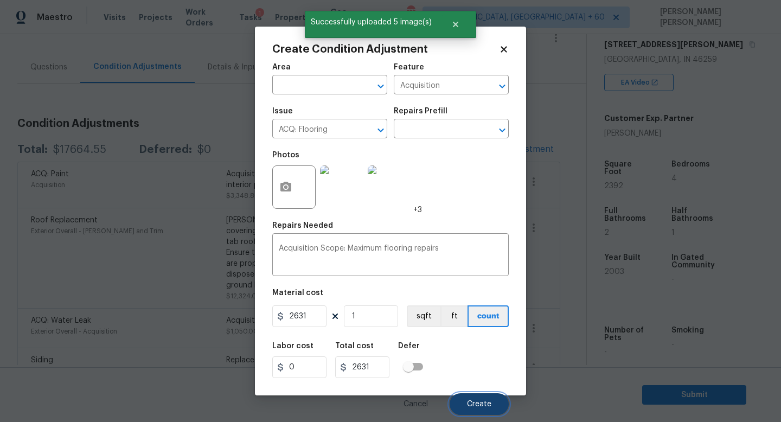
click at [488, 407] on span "Create" at bounding box center [479, 404] width 24 height 8
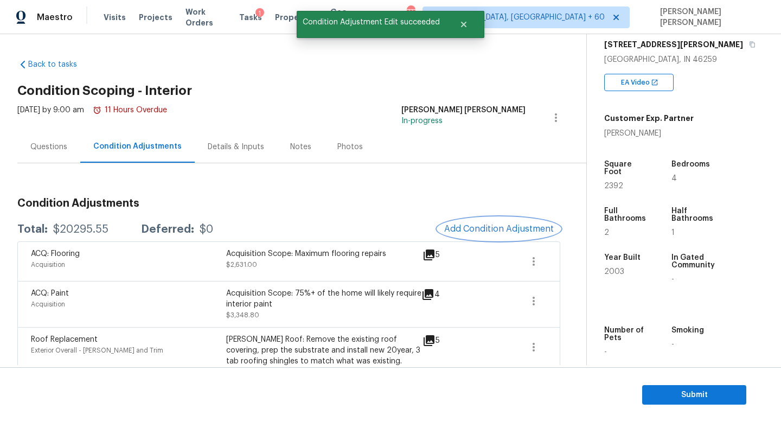
scroll to position [0, 0]
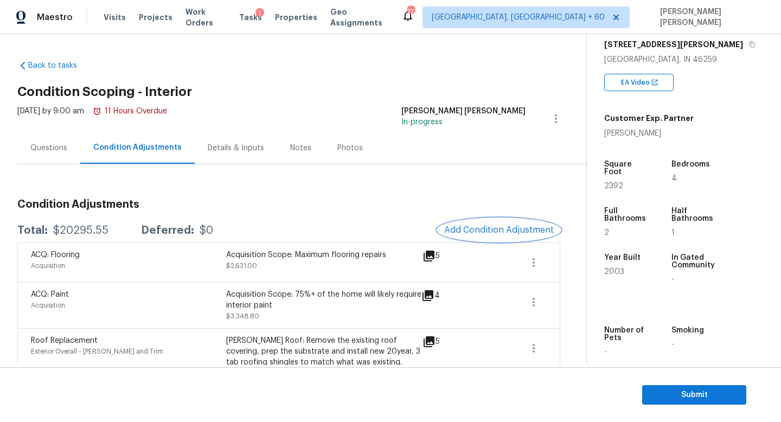
click at [490, 225] on span "Add Condition Adjustment" at bounding box center [499, 230] width 110 height 10
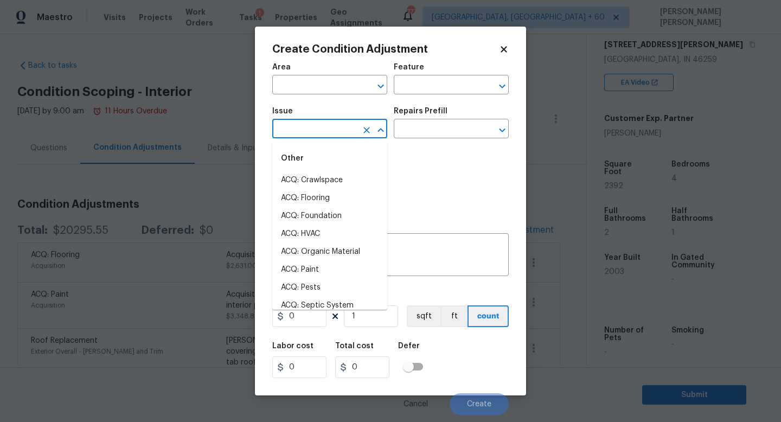
click at [317, 122] on input "text" at bounding box center [314, 129] width 85 height 17
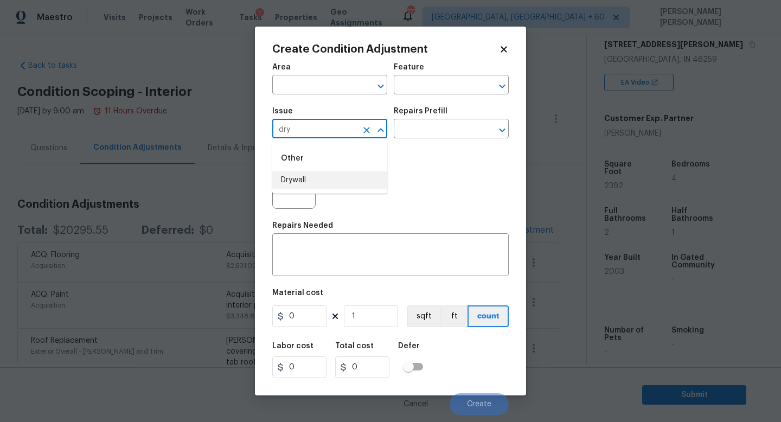
click at [317, 181] on li "Drywall" at bounding box center [329, 180] width 115 height 18
type input "Drywall"
click at [415, 130] on input "text" at bounding box center [436, 129] width 85 height 17
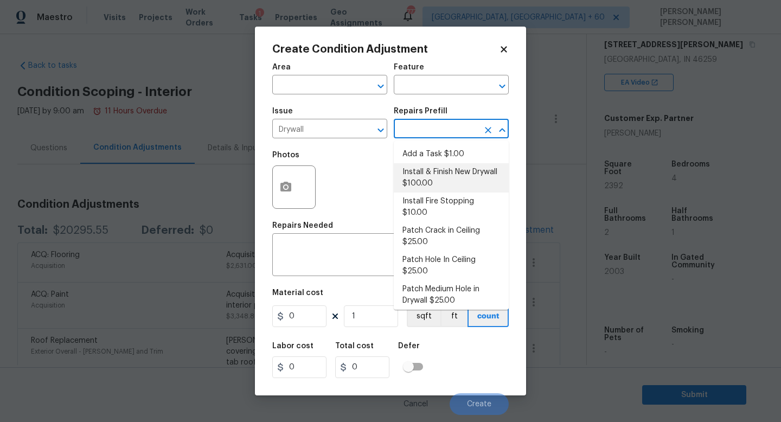
click at [443, 172] on li "Install & Finish New Drywall $100.00" at bounding box center [451, 177] width 115 height 29
type input "Walls and Ceiling"
type textarea "Remove the existing damaged drywall and replace with new. Ensure that the new d…"
type input "100"
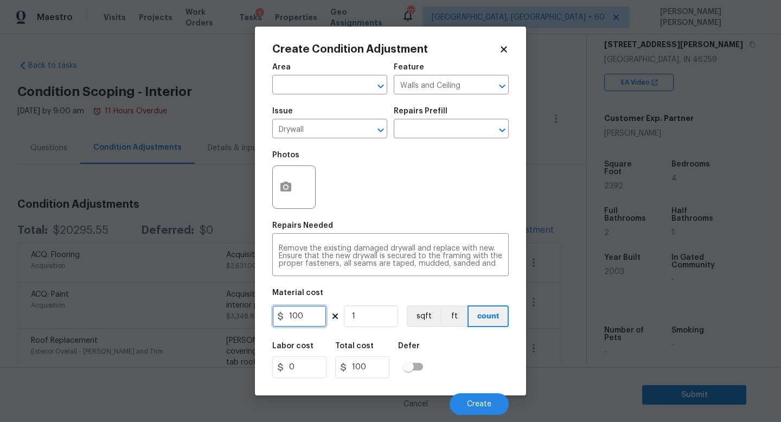
drag, startPoint x: 319, startPoint y: 317, endPoint x: 241, endPoint y: 313, distance: 78.2
click at [241, 313] on div "Create Condition Adjustment Area ​ Feature Walls and Ceiling ​ Issue Drywall ​ …" at bounding box center [390, 211] width 781 height 422
type input "350"
click at [481, 357] on div "Labor cost 0 Total cost 350 Defer" at bounding box center [390, 360] width 236 height 49
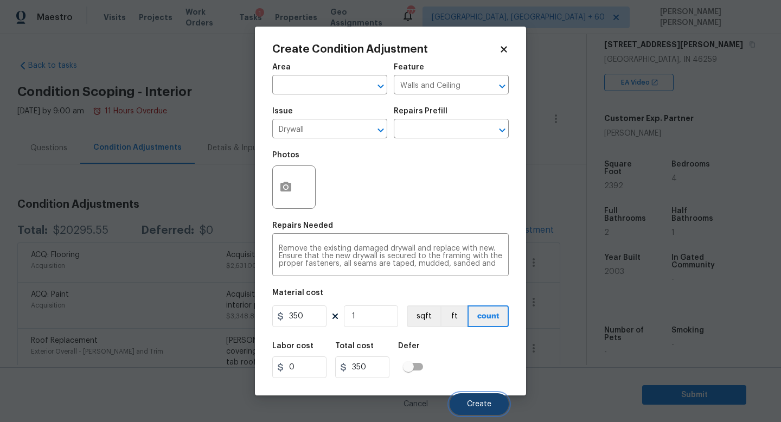
click at [471, 397] on button "Create" at bounding box center [478, 404] width 59 height 22
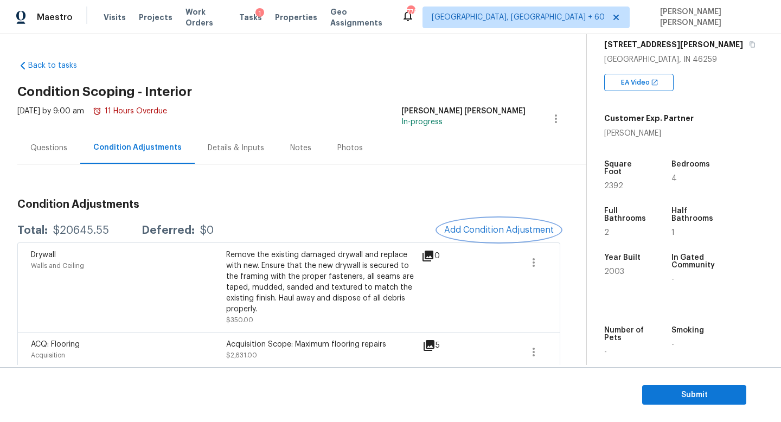
scroll to position [29, 0]
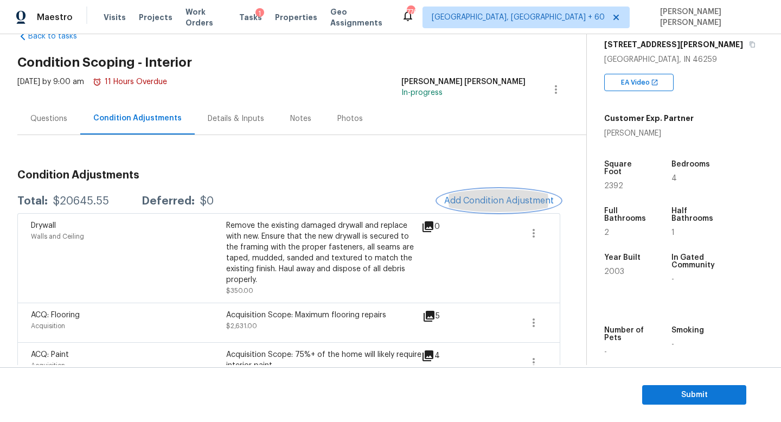
click at [502, 207] on button "Add Condition Adjustment" at bounding box center [498, 200] width 123 height 23
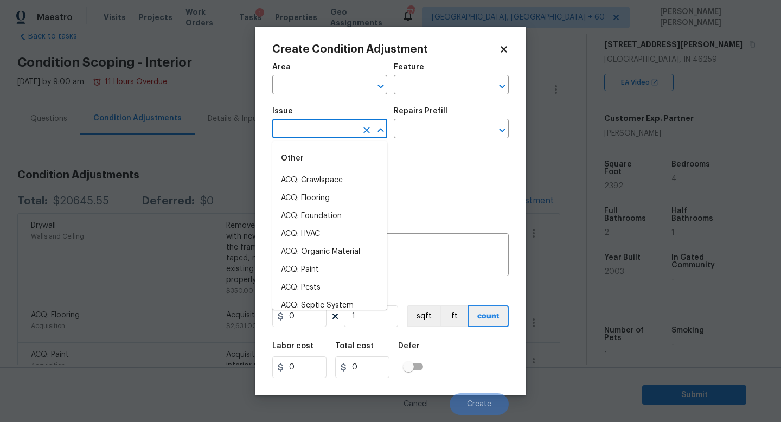
click at [332, 127] on input "text" at bounding box center [314, 129] width 85 height 17
click at [304, 132] on input "text" at bounding box center [314, 129] width 85 height 17
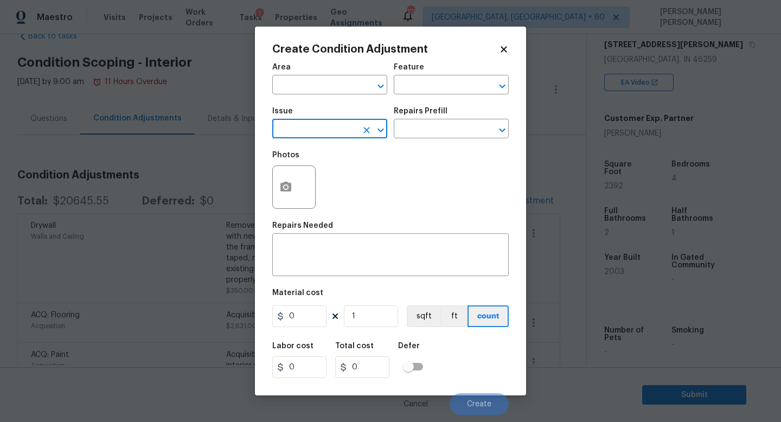
click at [314, 128] on input "text" at bounding box center [314, 129] width 85 height 17
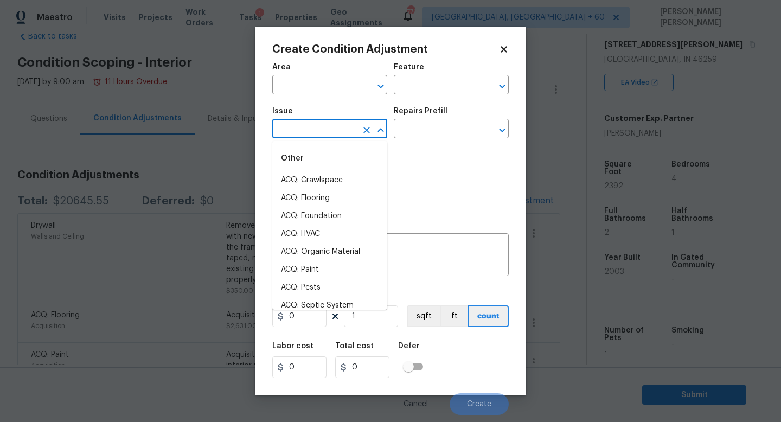
click at [315, 130] on input "text" at bounding box center [314, 129] width 85 height 17
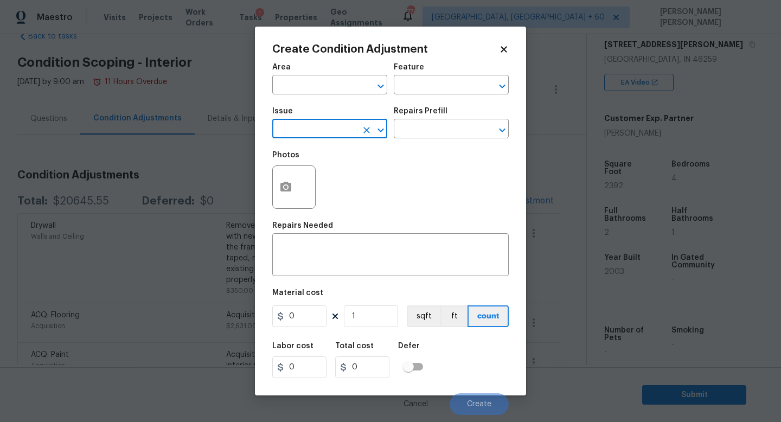
click at [317, 129] on input "text" at bounding box center [314, 129] width 85 height 17
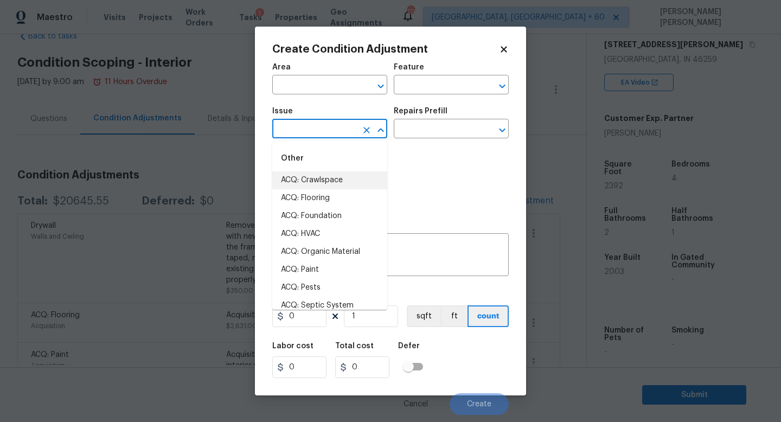
click at [317, 129] on input "text" at bounding box center [314, 129] width 85 height 17
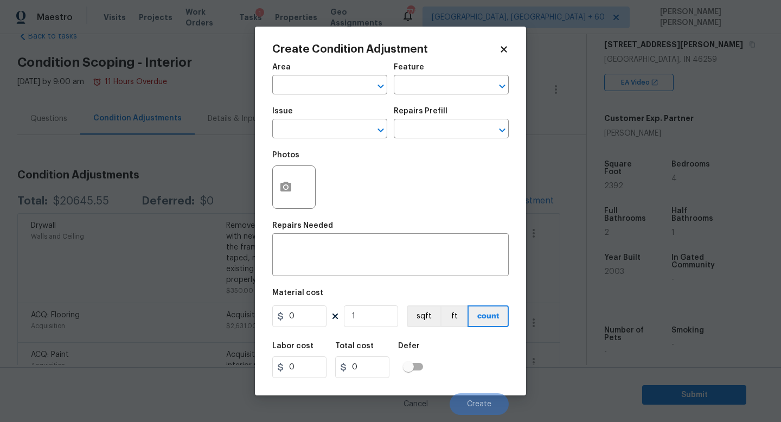
click at [423, 173] on div "Photos" at bounding box center [390, 180] width 236 height 70
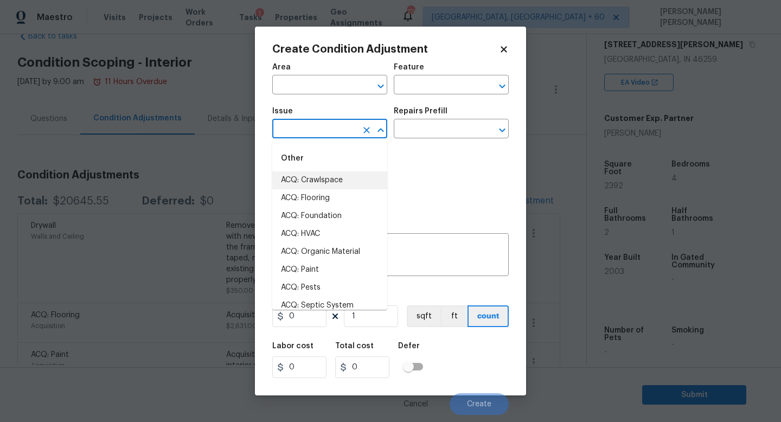
click at [313, 126] on input "text" at bounding box center [314, 129] width 85 height 17
click at [308, 128] on input "text" at bounding box center [314, 129] width 85 height 17
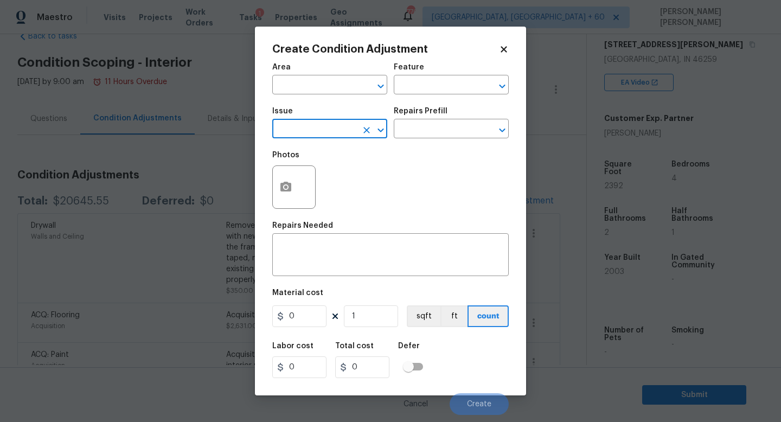
click at [308, 128] on input "text" at bounding box center [314, 129] width 85 height 17
click at [407, 164] on div "Photos" at bounding box center [390, 180] width 236 height 70
click at [456, 197] on div "Photos" at bounding box center [390, 180] width 236 height 70
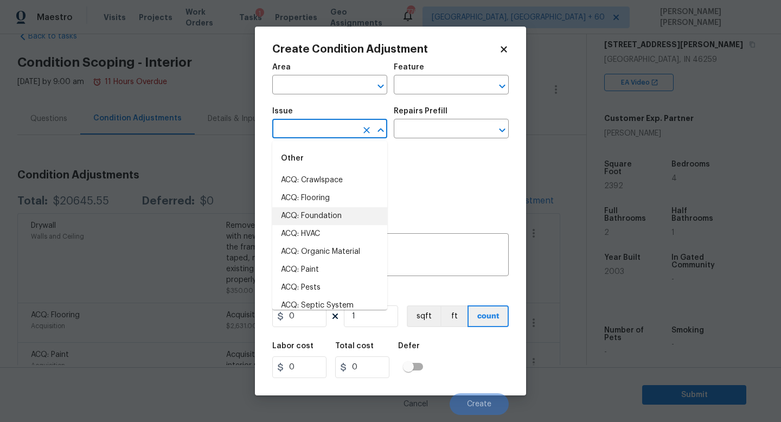
click at [321, 131] on input "text" at bounding box center [314, 129] width 85 height 17
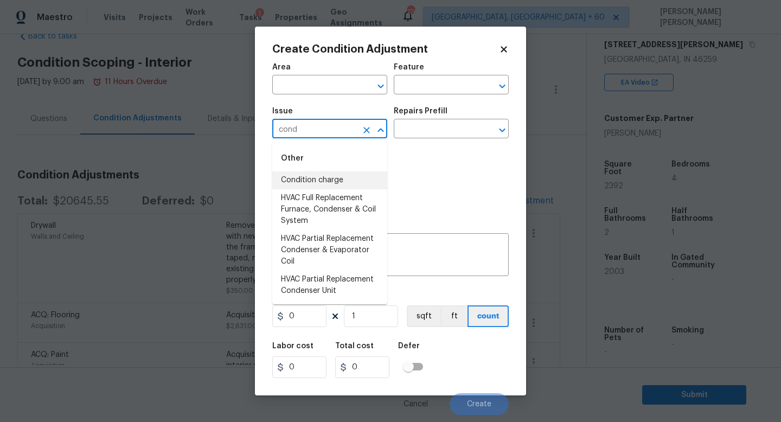
click at [306, 177] on li "Condition charge" at bounding box center [329, 180] width 115 height 18
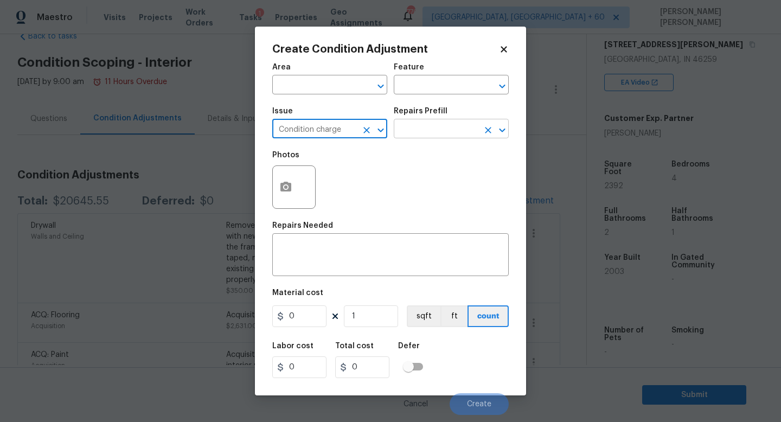
type input "Condition charge"
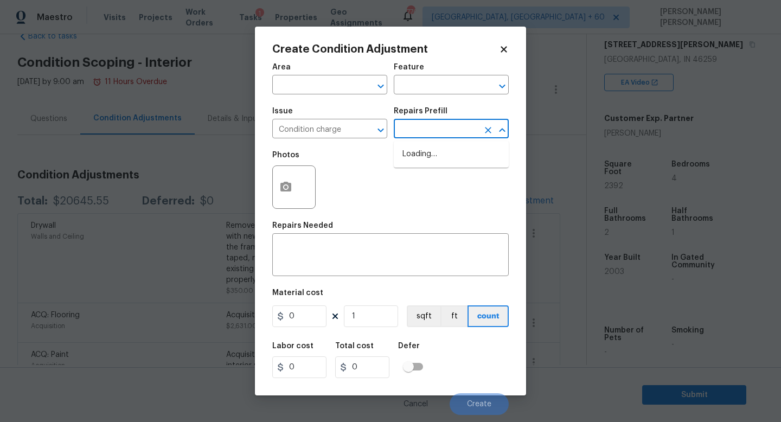
click at [419, 137] on input "text" at bounding box center [436, 129] width 85 height 17
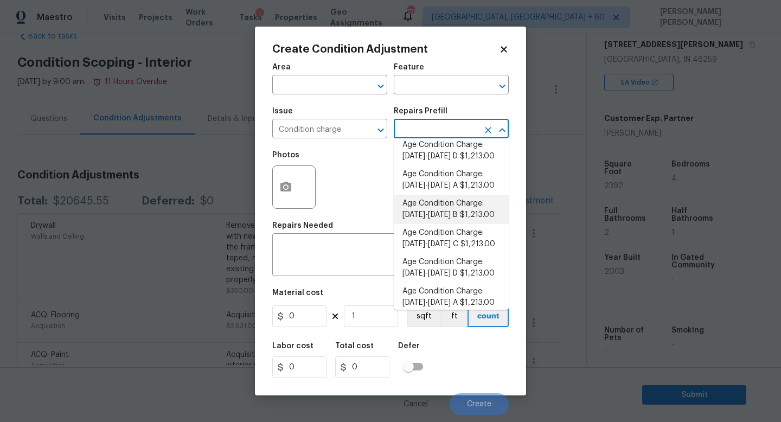
scroll to position [215, 0]
click at [433, 198] on li "Age Condition Charge: [DATE]-[DATE] B $1,213.00" at bounding box center [451, 208] width 115 height 29
type input "Home Readiness Packages"
type textarea "Age Condition Charge: [DATE]-[DATE] B"
type input "1213"
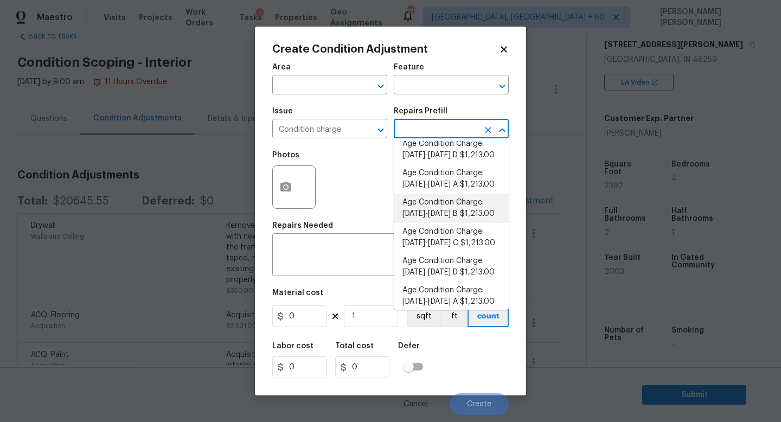
type input "1213"
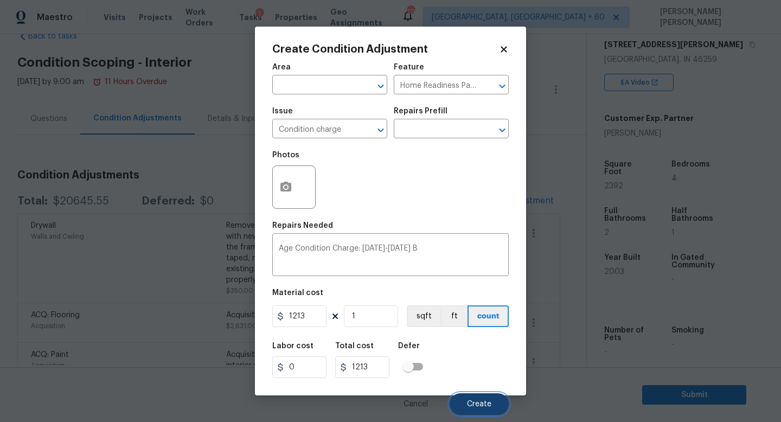
click at [472, 402] on span "Create" at bounding box center [479, 404] width 24 height 8
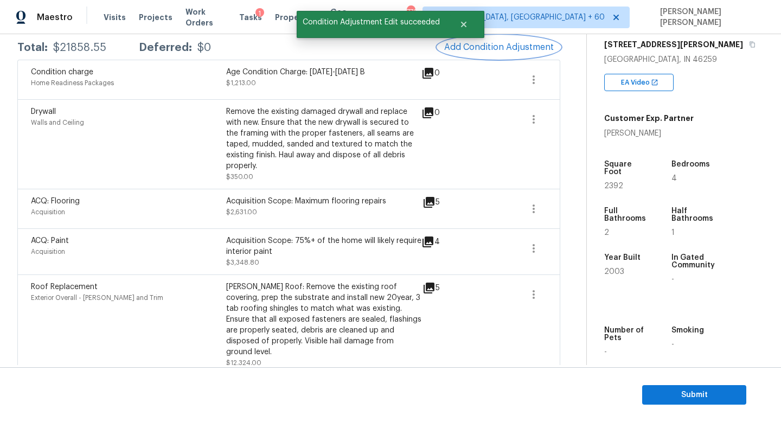
scroll to position [0, 0]
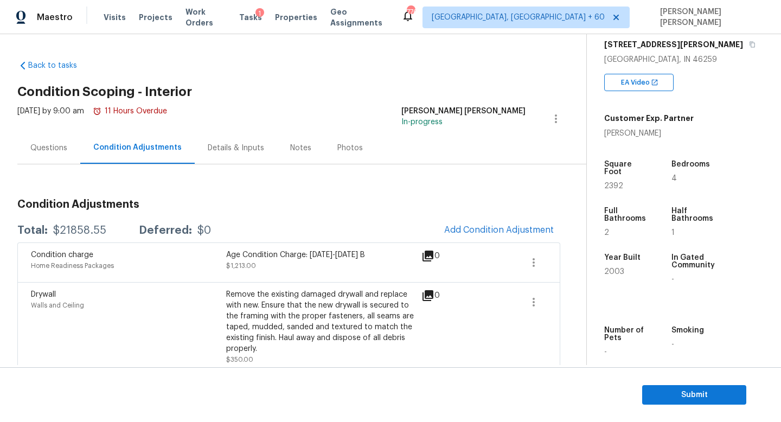
click at [81, 240] on div "Total: $21858.55 Deferred: $0 Add Condition Adjustment" at bounding box center [288, 230] width 543 height 24
copy div "$21858.55"
click at [44, 154] on div "Questions" at bounding box center [48, 148] width 63 height 32
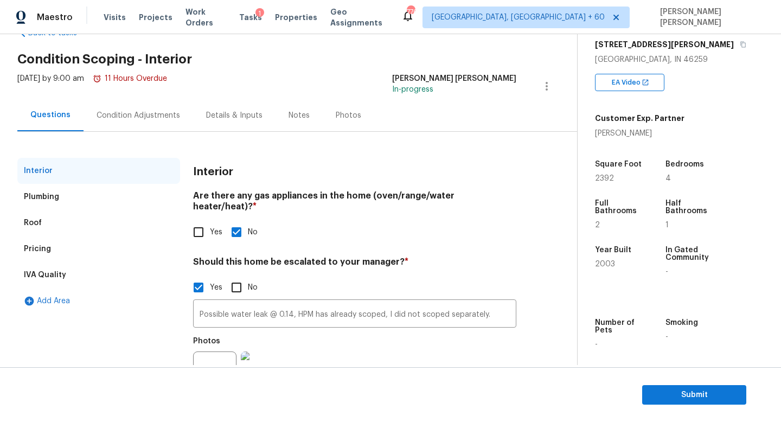
scroll to position [33, 0]
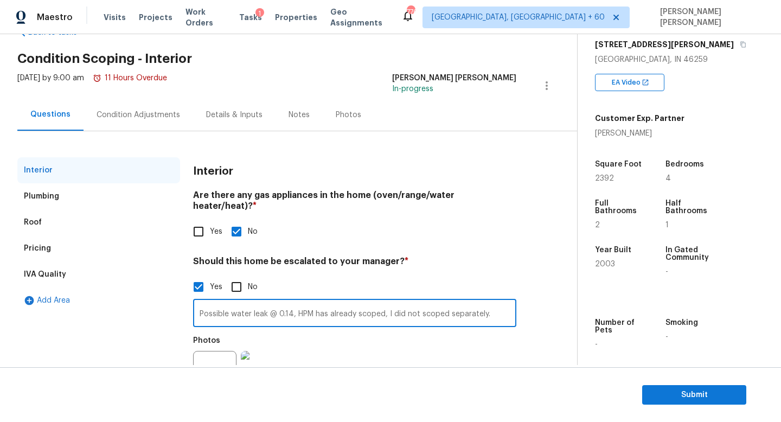
click at [495, 309] on input "Possible water leak @ 0.14, HPM has already scoped, I did not scoped separately." at bounding box center [354, 313] width 323 height 25
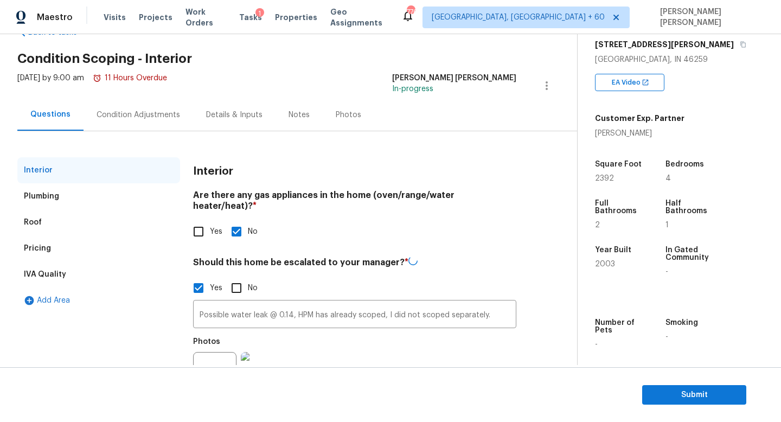
click at [121, 91] on div "[DATE] by 9:00 am 11 Hours Overdue" at bounding box center [92, 86] width 150 height 26
click at [121, 105] on div "Condition Adjustments" at bounding box center [138, 115] width 110 height 32
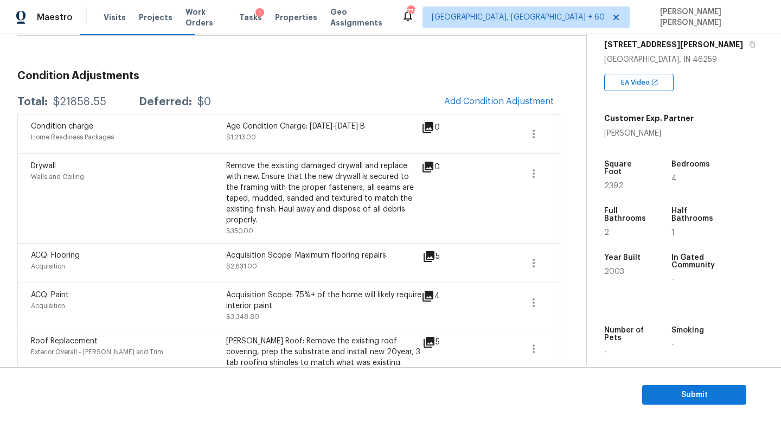
scroll to position [63, 0]
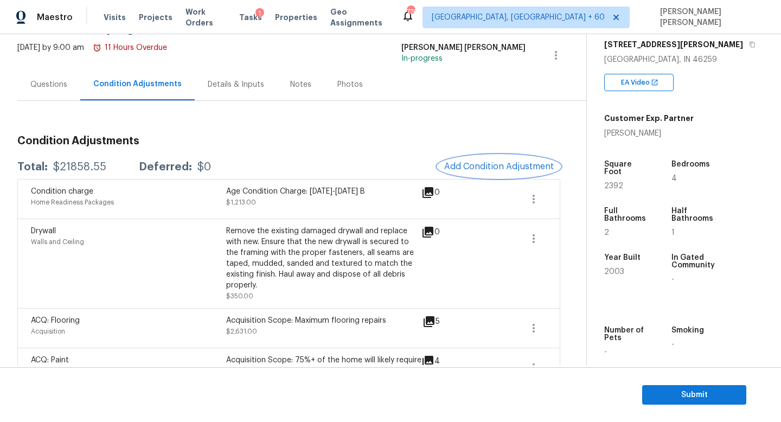
click at [461, 175] on button "Add Condition Adjustment" at bounding box center [498, 166] width 123 height 23
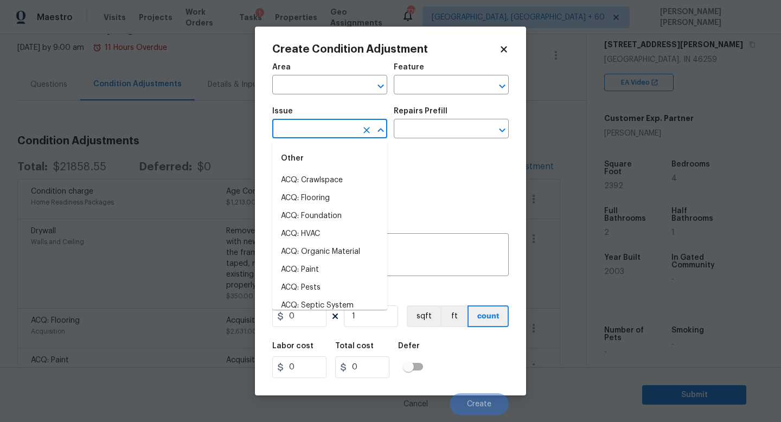
click at [319, 134] on input "text" at bounding box center [314, 129] width 85 height 17
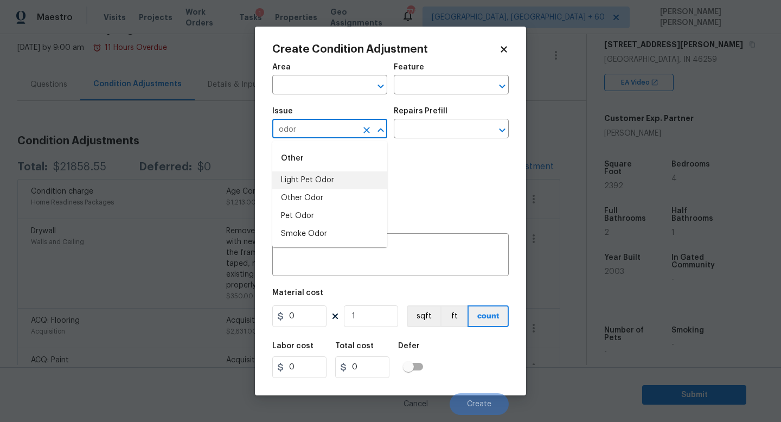
click at [313, 176] on li "Light Pet Odor" at bounding box center [329, 180] width 115 height 18
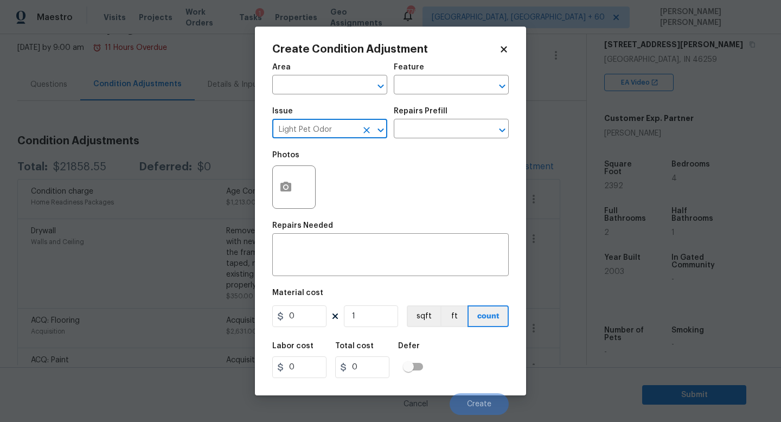
type input "Light Pet Odor"
click at [403, 140] on div "Issue Light Pet Odor ​ Repairs Prefill ​" at bounding box center [390, 123] width 236 height 44
click at [405, 140] on div "Issue Light Pet Odor ​ Repairs Prefill ​" at bounding box center [390, 123] width 236 height 44
click at [439, 115] on div "Repairs Prefill" at bounding box center [451, 114] width 115 height 14
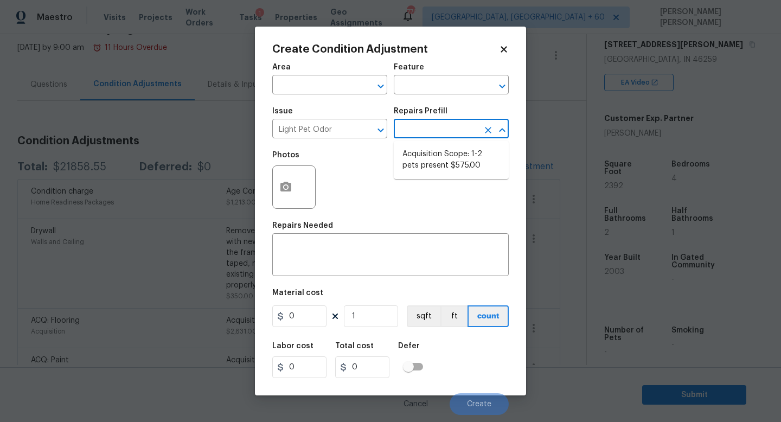
click at [435, 124] on input "text" at bounding box center [436, 129] width 85 height 17
click at [430, 175] on ul "Acquisition Scope: 1-2 pets present $575.00" at bounding box center [451, 160] width 115 height 38
click at [443, 158] on li "Acquisition Scope: 1-2 pets present $575.00" at bounding box center [451, 159] width 115 height 29
type textarea "Acquisition Scope: 1-2 pets present"
type input "575"
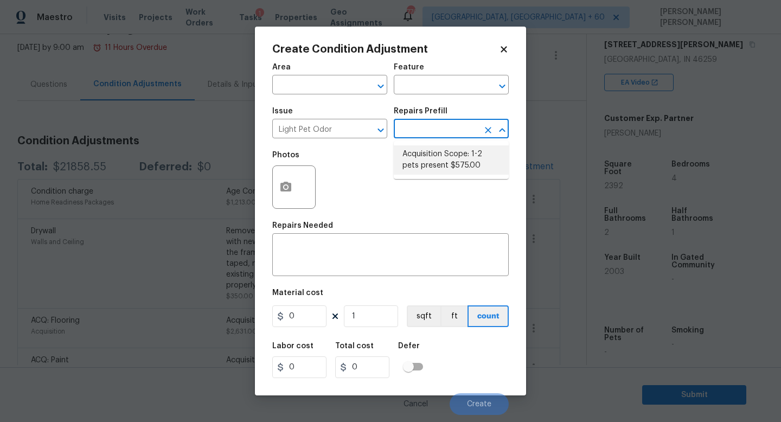
type input "575"
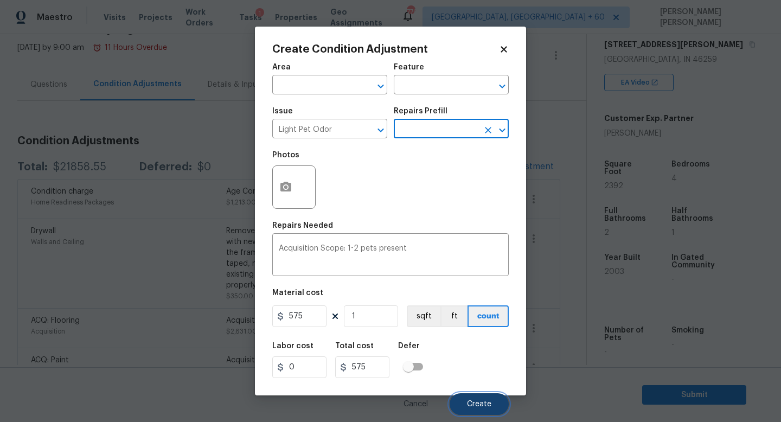
click at [475, 395] on button "Create" at bounding box center [478, 404] width 59 height 22
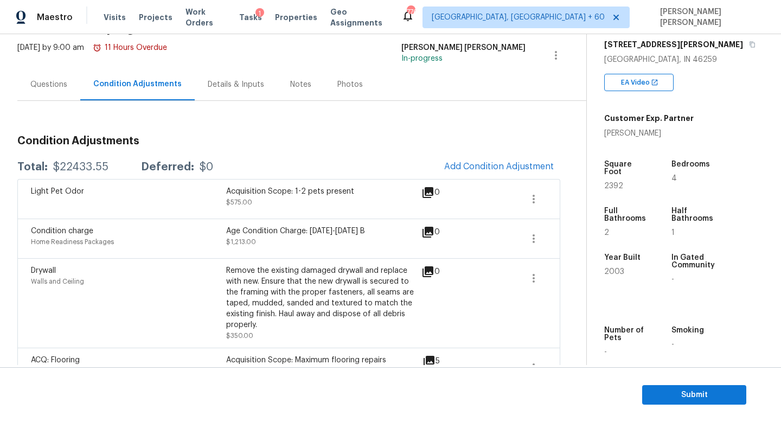
click at [677, 396] on span "Submit" at bounding box center [694, 395] width 87 height 14
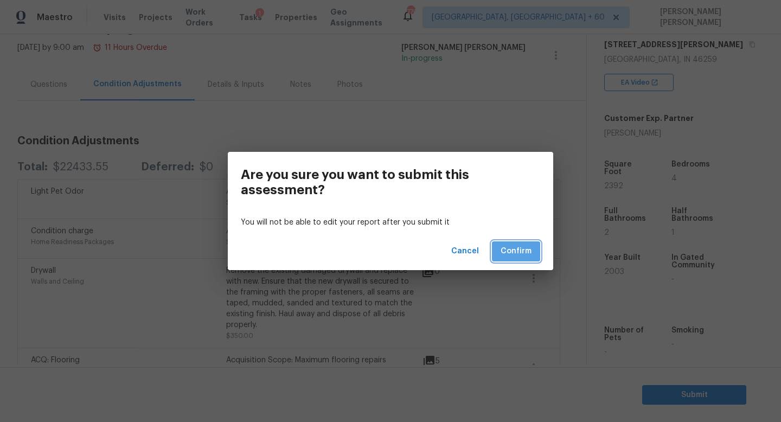
click at [521, 249] on span "Confirm" at bounding box center [515, 251] width 31 height 14
